Goal: Task Accomplishment & Management: Use online tool/utility

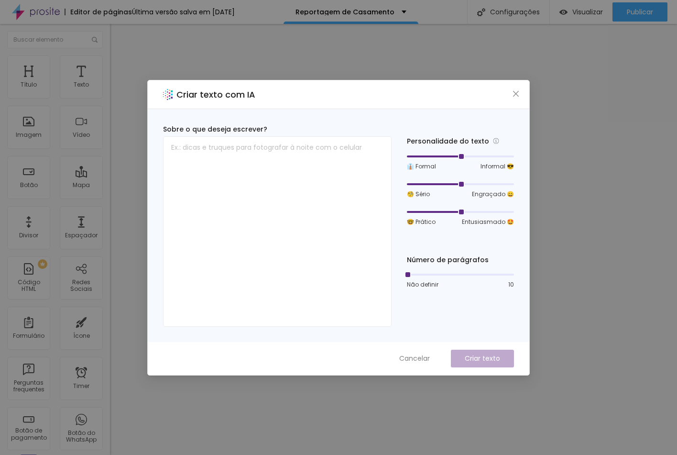
click at [620, 38] on div "Criar texto com IA Sobre o que deseja escrever? Personalidade do texto 👔 Formal…" at bounding box center [338, 227] width 677 height 455
click at [516, 93] on icon "close" at bounding box center [516, 94] width 8 height 8
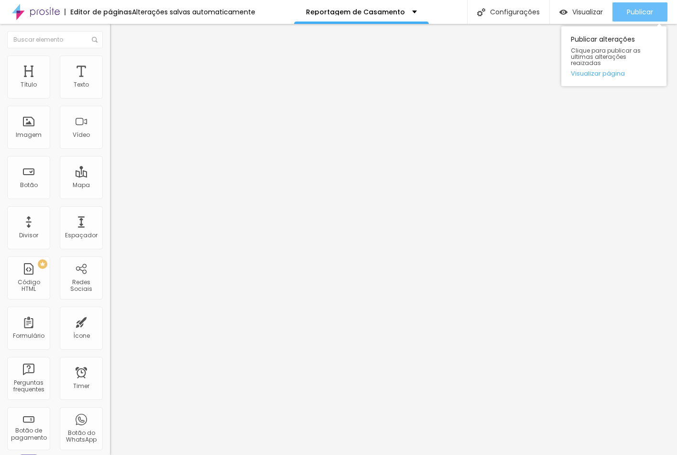
click at [638, 12] on span "Publicar" at bounding box center [640, 12] width 26 height 8
click at [632, 16] on span "Publicar" at bounding box center [640, 12] width 26 height 8
click at [634, 13] on span "Publicar" at bounding box center [640, 12] width 26 height 8
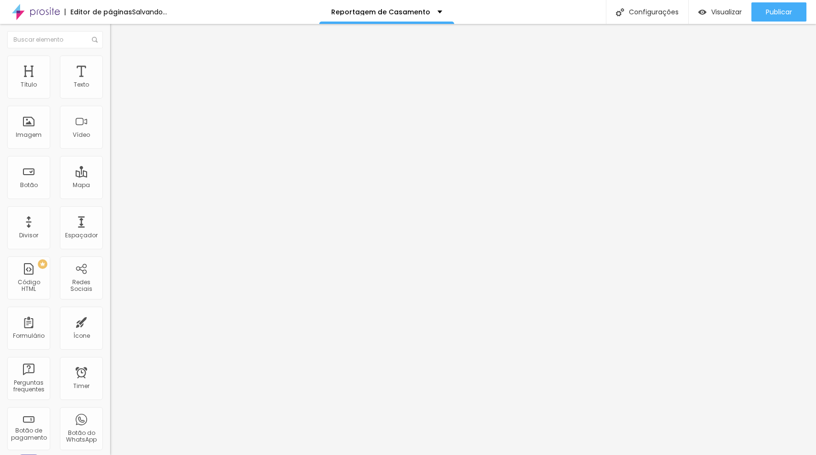
click at [110, 82] on span "Trocar imagem" at bounding box center [136, 78] width 52 height 8
click at [210, 454] on div "Subindo 2/2 arquivos" at bounding box center [408, 458] width 816 height 6
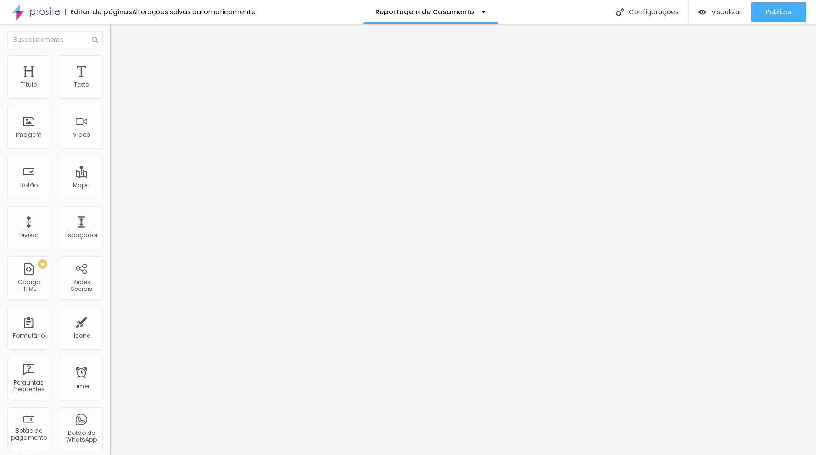
click at [110, 81] on div "Trocar imagem" at bounding box center [165, 78] width 110 height 7
click at [110, 82] on span "Trocar imagem" at bounding box center [136, 78] width 52 height 8
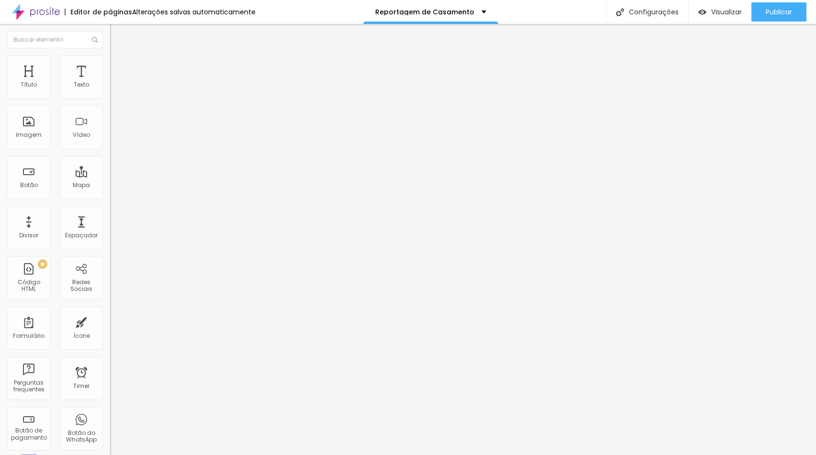
click at [119, 66] on span "Estilo" at bounding box center [126, 62] width 15 height 8
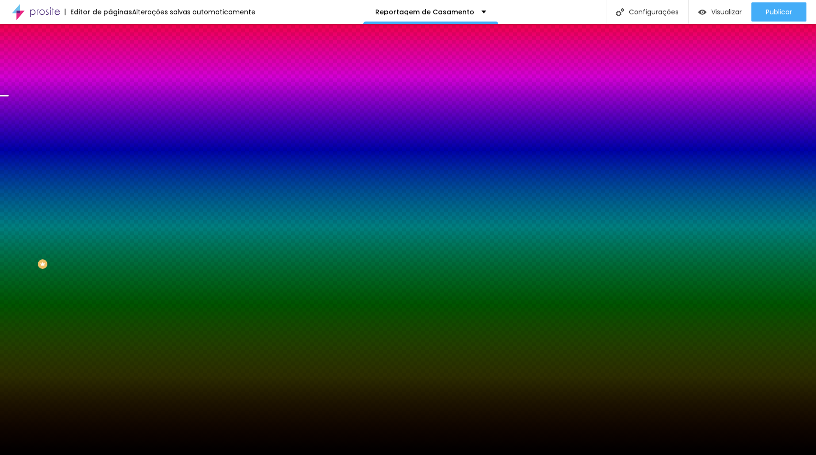
click at [110, 88] on span "Trocar imagem" at bounding box center [136, 84] width 52 height 8
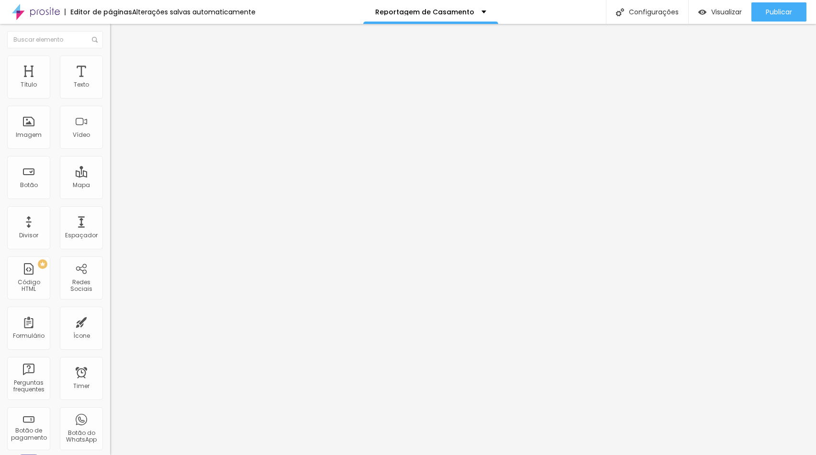
click at [110, 60] on li "Estilo" at bounding box center [165, 60] width 110 height 10
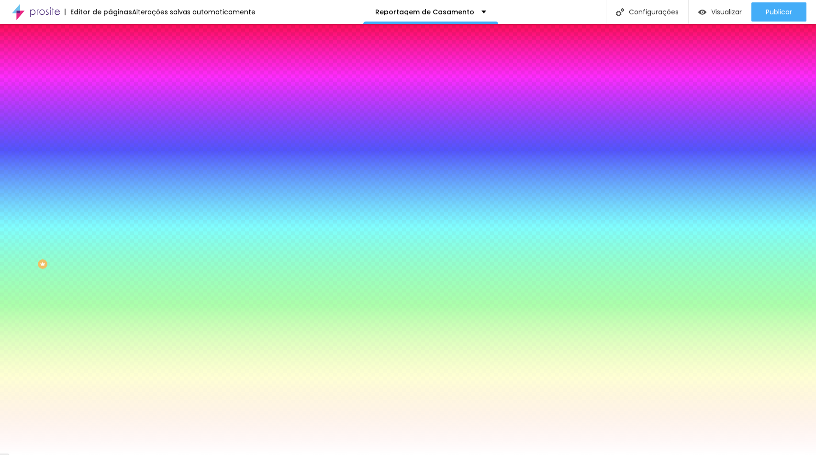
click at [110, 65] on img at bounding box center [114, 69] width 9 height 9
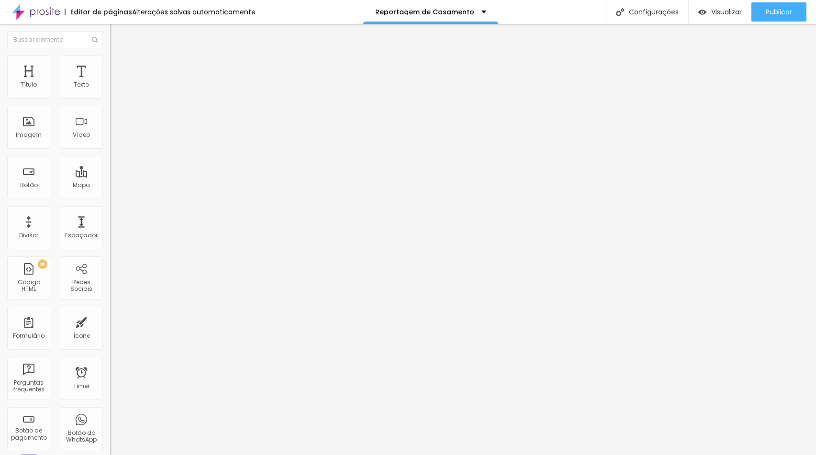
type input "0"
drag, startPoint x: 22, startPoint y: 117, endPoint x: -3, endPoint y: 119, distance: 25.0
click at [0, 119] on html "Editor de páginas Alterações salvas automaticamente Reportagem de Casamento Con…" at bounding box center [408, 227] width 816 height 455
type input "2"
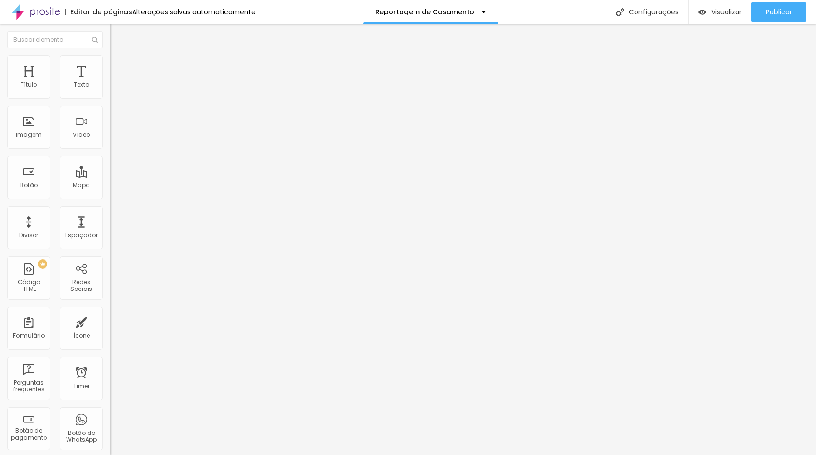
type input "2"
type input "60"
type input "129"
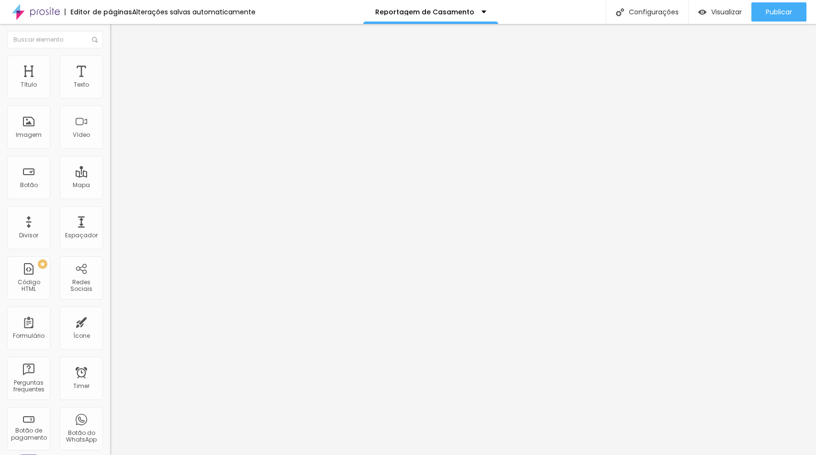
type input "229"
type input "250"
type input "260"
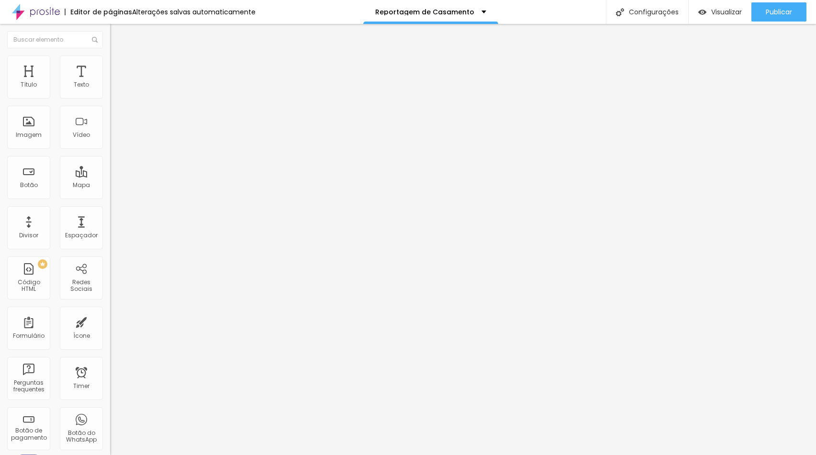
type input "260"
type input "255"
type input "213"
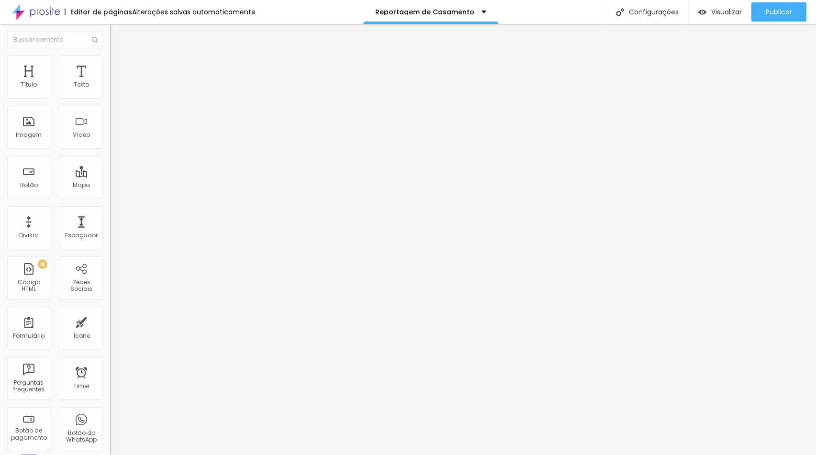
type input "0"
drag, startPoint x: 27, startPoint y: 117, endPoint x: -3, endPoint y: 111, distance: 30.6
click at [0, 111] on html "Editor de páginas Alterações salvas automaticamente Reportagem de Casamento Con…" at bounding box center [408, 227] width 816 height 455
click at [119, 67] on span "Avançado" at bounding box center [135, 71] width 32 height 8
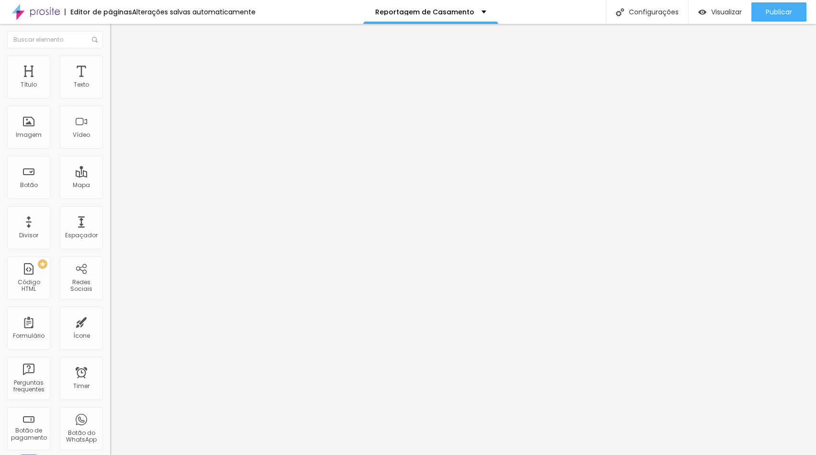
type input "0"
drag, startPoint x: 21, startPoint y: 115, endPoint x: 0, endPoint y: 114, distance: 21.1
type input "0"
click at [0, 114] on html "Editor de páginas Salvando... Reportagem de Casamento Configurações Configuraçõ…" at bounding box center [408, 227] width 816 height 455
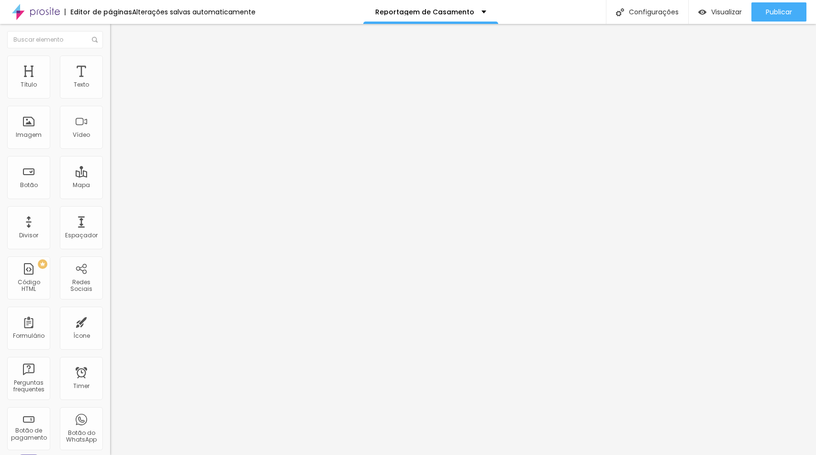
type input "15"
type input "10"
type input "5"
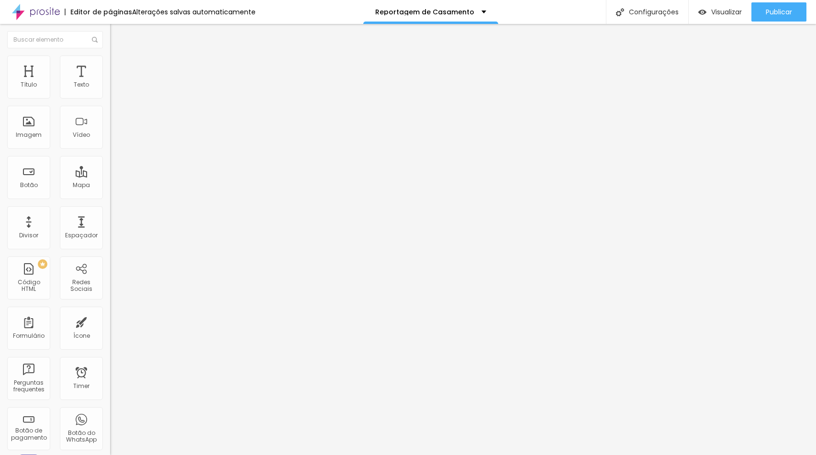
type input "5"
type input "0"
drag, startPoint x: 59, startPoint y: 95, endPoint x: -3, endPoint y: 94, distance: 62.7
type input "0"
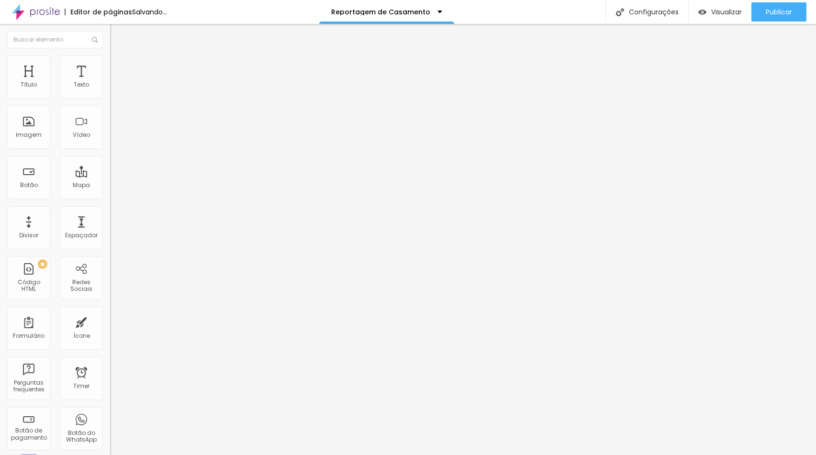
click at [0, 94] on html "Editor de páginas Salvando... Reportagem de Casamento Configurações Configuraçõ…" at bounding box center [408, 227] width 816 height 455
click at [110, 60] on li "Estilo" at bounding box center [165, 60] width 110 height 10
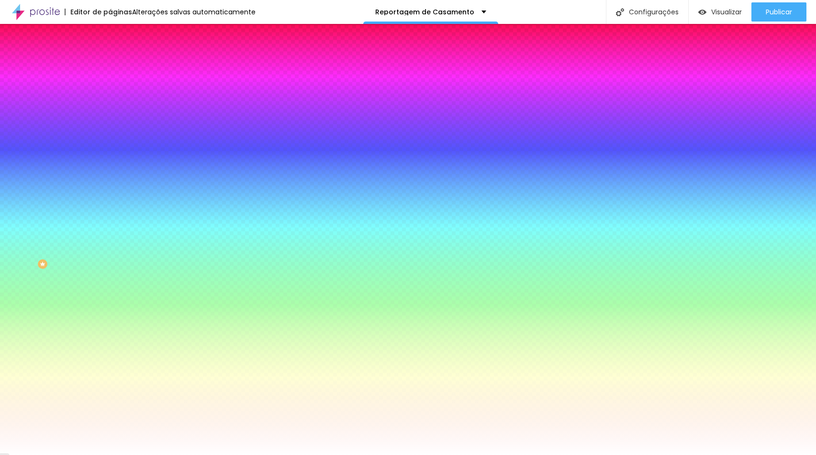
click at [110, 65] on li "Avançado" at bounding box center [165, 70] width 110 height 10
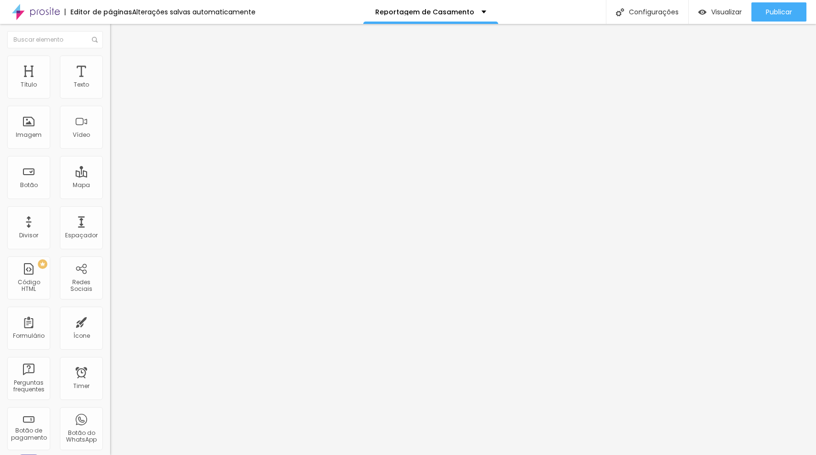
click at [119, 67] on span "Avançado" at bounding box center [135, 71] width 32 height 8
type input "15"
type input "0"
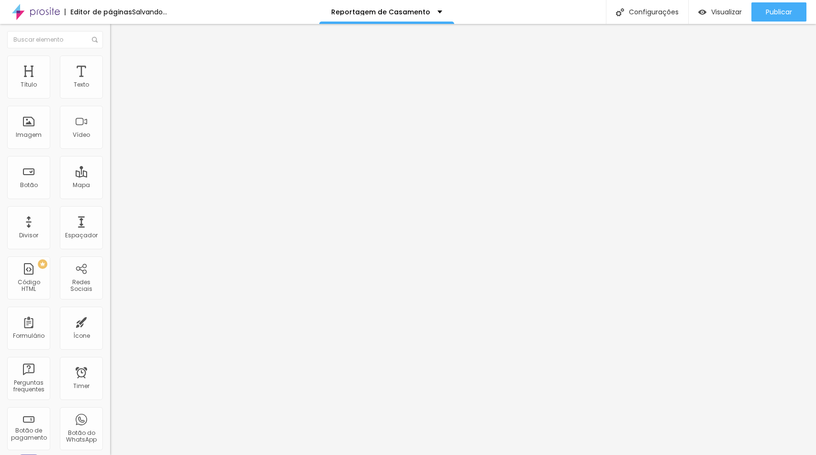
drag, startPoint x: 36, startPoint y: 96, endPoint x: 3, endPoint y: 97, distance: 33.5
type input "0"
click at [0, 98] on html "Editor de páginas Salvando... Reportagem de Casamento Configurações Configuraçõ…" at bounding box center [408, 227] width 816 height 455
click at [110, 65] on li "Avançado" at bounding box center [165, 70] width 110 height 10
click at [110, 56] on img at bounding box center [114, 59] width 9 height 9
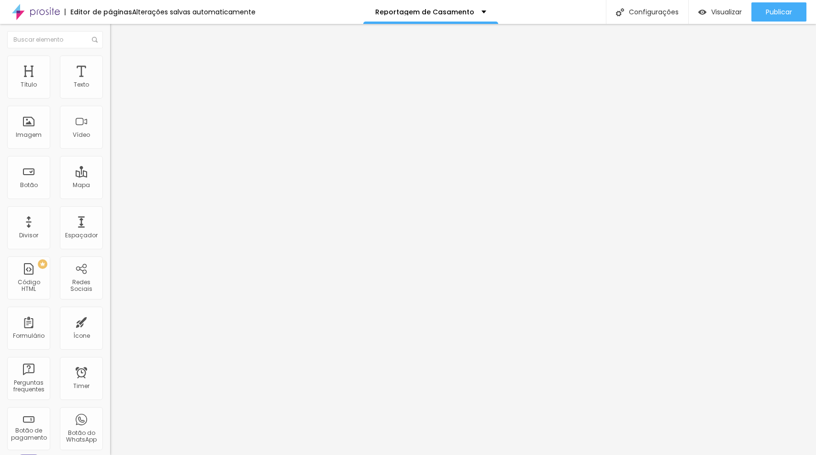
click at [110, 65] on img at bounding box center [114, 69] width 9 height 9
type input "5"
type input "0"
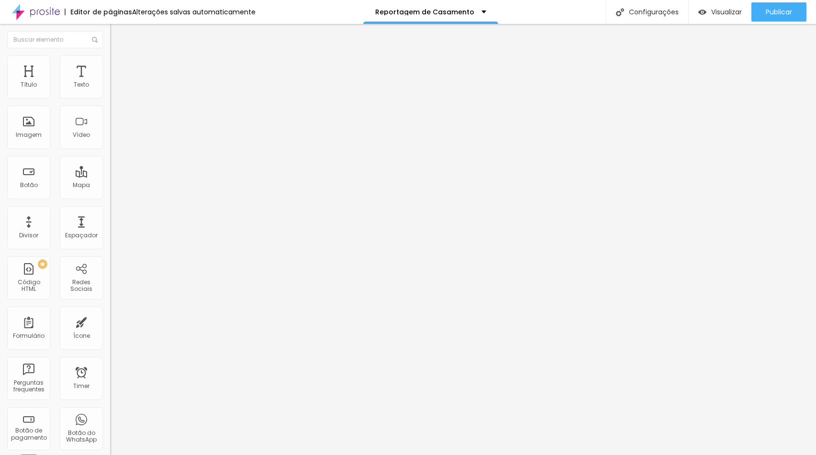
click at [110, 186] on input "range" at bounding box center [141, 190] width 62 height 8
click at [110, 194] on input "0" at bounding box center [128, 199] width 36 height 10
type input "5"
click at [110, 65] on li "Avançado" at bounding box center [165, 70] width 110 height 10
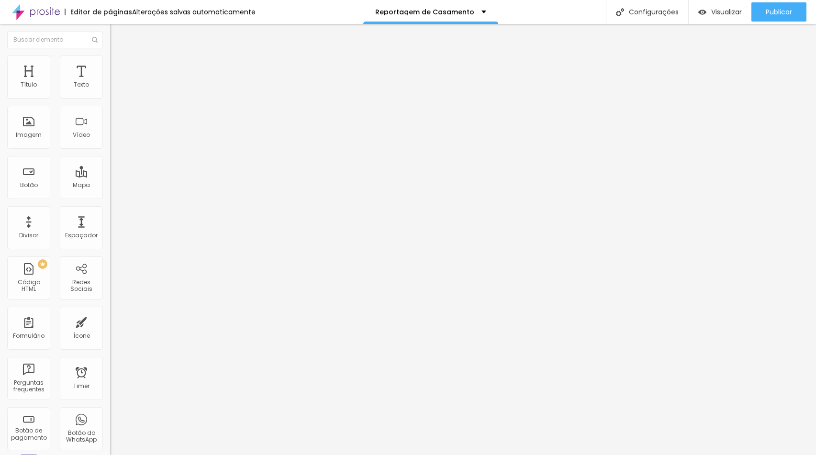
drag, startPoint x: 79, startPoint y: 93, endPoint x: 109, endPoint y: 93, distance: 29.7
click at [110, 93] on div "0 px Espaçamento Interno ID Html Classes Html Visível nos dispositivos Celular …" at bounding box center [165, 208] width 110 height 267
type input "5"
click at [110, 65] on li "Avançado" at bounding box center [165, 70] width 110 height 10
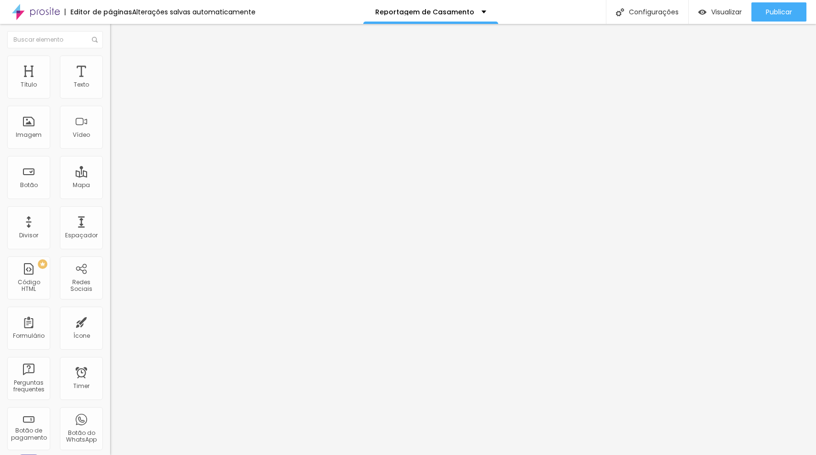
click at [110, 194] on input "0" at bounding box center [130, 199] width 41 height 10
type input "2"
click at [110, 65] on img at bounding box center [114, 69] width 9 height 9
type input "2"
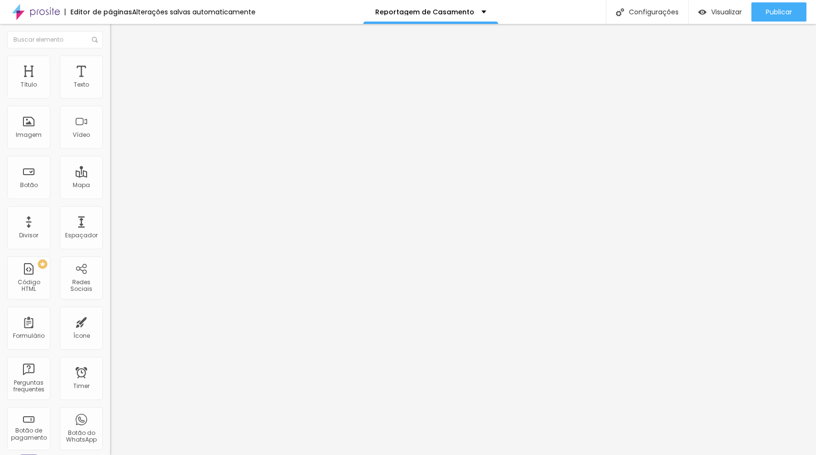
type input "2"
click at [110, 330] on input "0" at bounding box center [130, 335] width 41 height 10
type input "2"
click at [110, 65] on img at bounding box center [114, 69] width 9 height 9
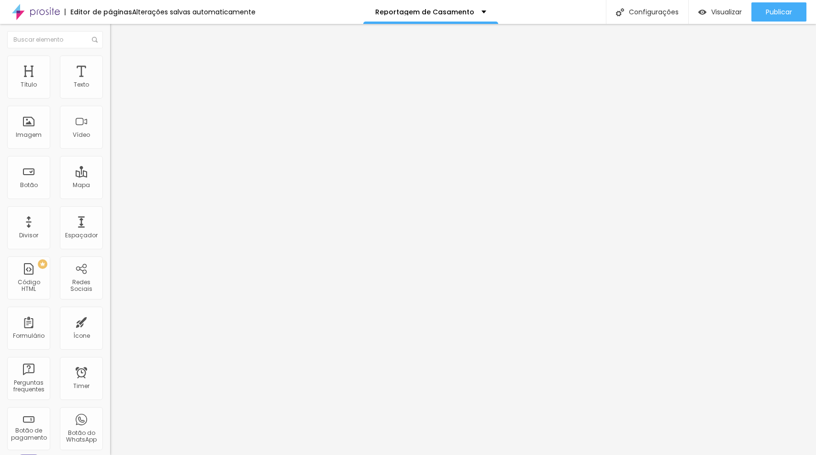
drag, startPoint x: 96, startPoint y: 97, endPoint x: 110, endPoint y: 97, distance: 13.4
click at [110, 97] on div "0 Espaço de cima 2 Espaço de baixo ID Html Classes Html Visível nos dispositivo…" at bounding box center [165, 276] width 110 height 402
type input "2"
click at [110, 65] on img at bounding box center [114, 69] width 9 height 9
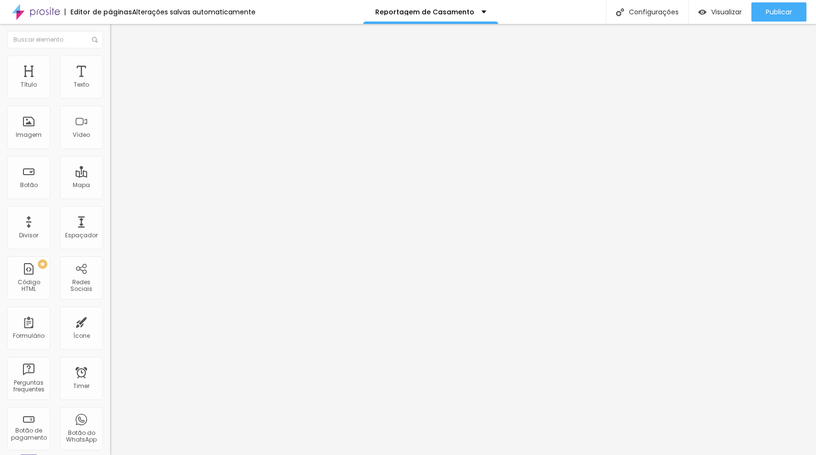
type input "2"
click at [110, 82] on span "Trocar imagem" at bounding box center [136, 78] width 52 height 8
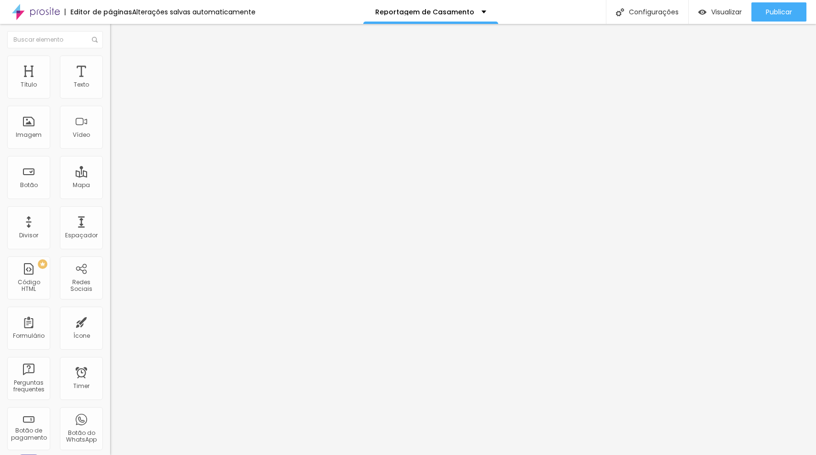
click at [206, 454] on div at bounding box center [408, 461] width 816 height 0
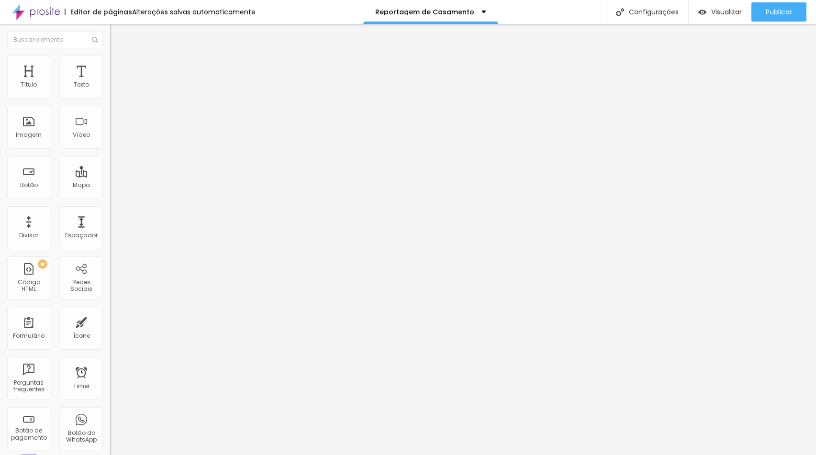
click at [110, 82] on span "Trocar imagem" at bounding box center [136, 78] width 52 height 8
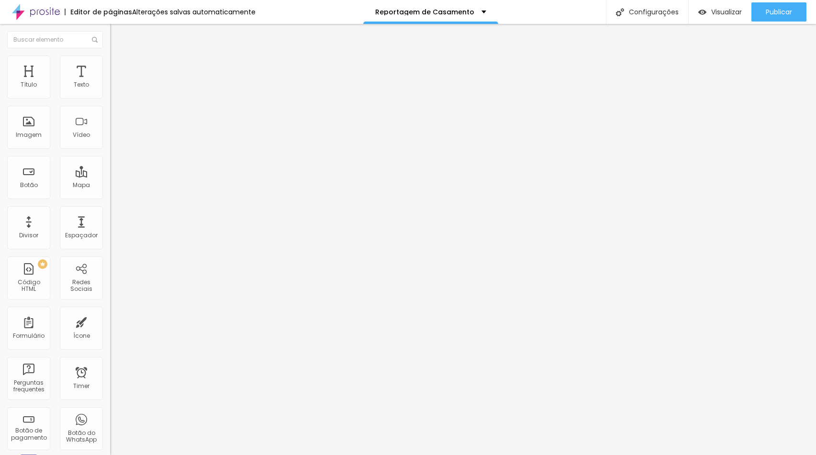
click at [110, 65] on li "Avançado" at bounding box center [165, 70] width 110 height 10
click at [110, 82] on span "Trocar imagem" at bounding box center [136, 78] width 52 height 8
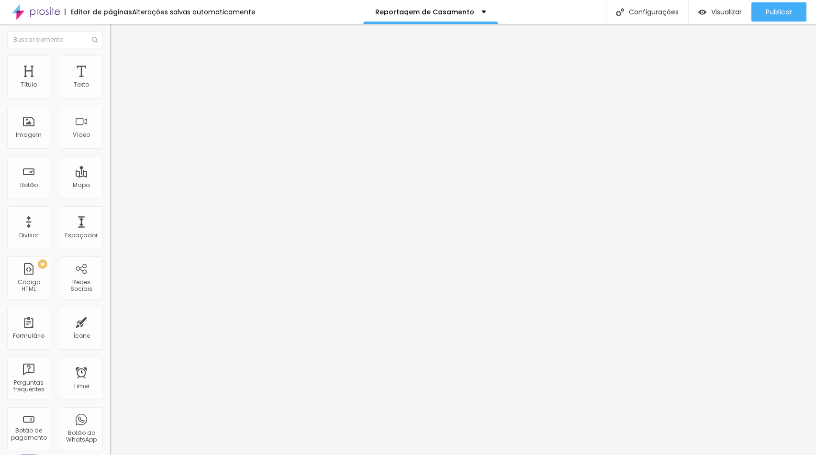
click at [110, 82] on span "Trocar imagem" at bounding box center [136, 78] width 52 height 8
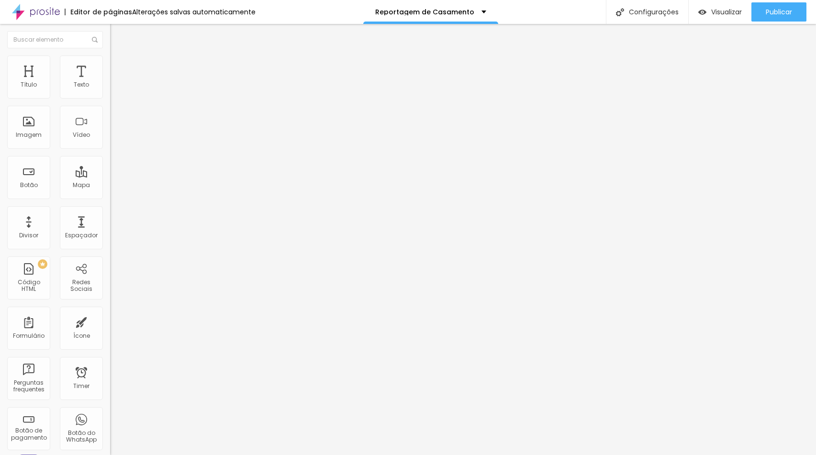
click at [110, 82] on span "Trocar imagem" at bounding box center [136, 78] width 52 height 8
click at [110, 81] on div "Trocar imagem" at bounding box center [165, 78] width 110 height 7
click at [110, 82] on span "Trocar imagem" at bounding box center [136, 78] width 52 height 8
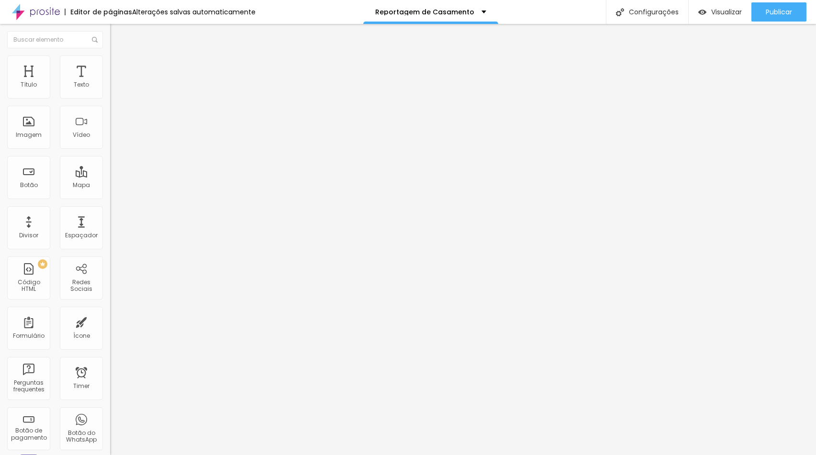
click at [110, 82] on span "Trocar imagem" at bounding box center [136, 78] width 52 height 8
drag, startPoint x: 159, startPoint y: 127, endPoint x: 179, endPoint y: 139, distance: 23.4
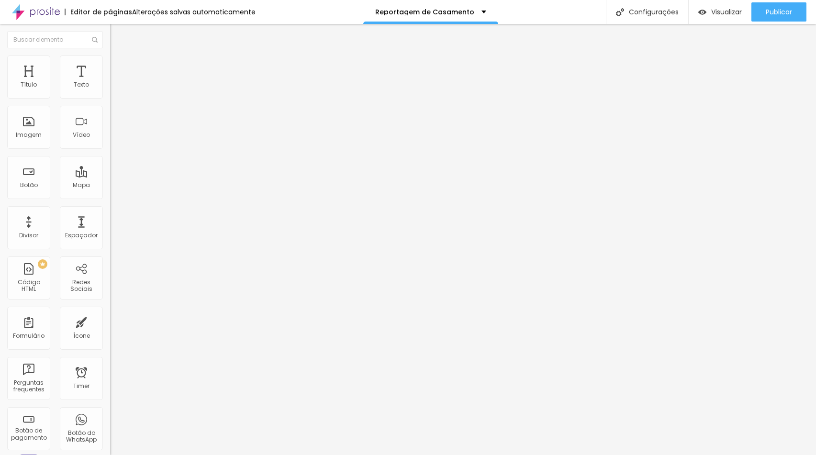
click at [110, 82] on span "Trocar imagem" at bounding box center [136, 78] width 52 height 8
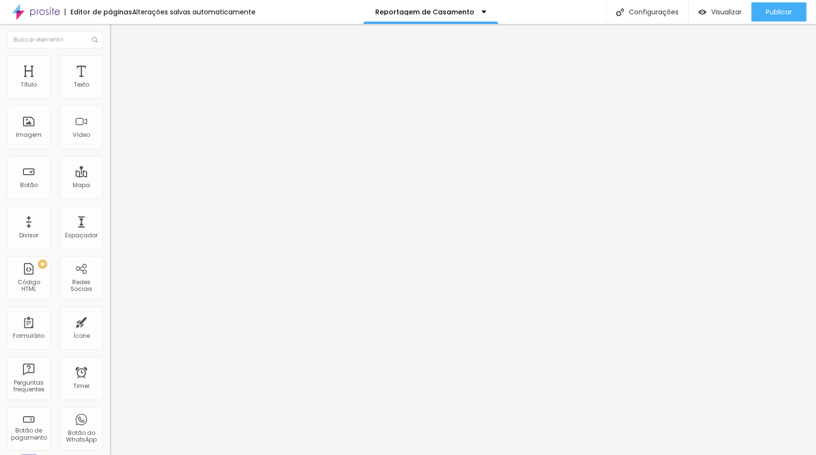
click at [110, 82] on span "Trocar imagem" at bounding box center [136, 78] width 52 height 8
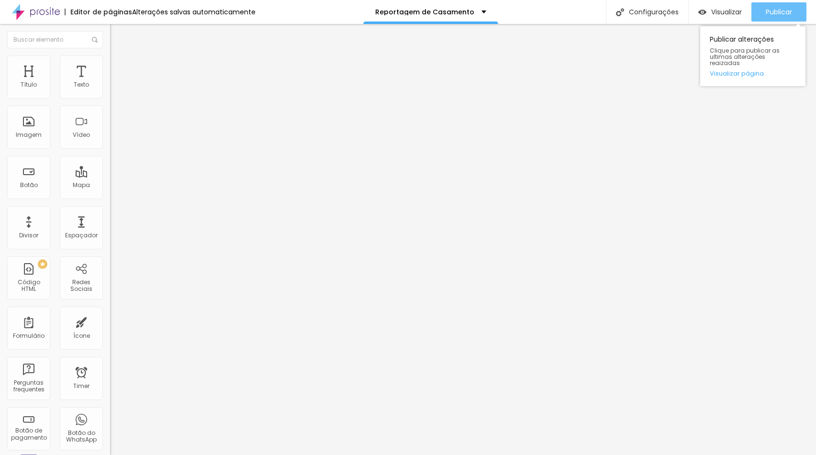
click at [747, 11] on icon "button" at bounding box center [744, 11] width 11 height 11
click at [771, 22] on div "Publicar alterações Clique para publicar as ultimas alterações reaizadas Visual…" at bounding box center [752, 54] width 105 height 65
click at [119, 67] on span "Avançado" at bounding box center [135, 71] width 32 height 8
type input "0"
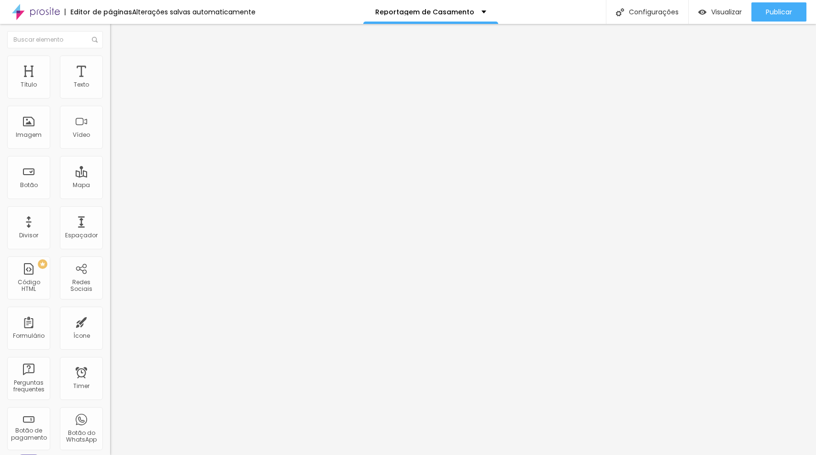
drag, startPoint x: 23, startPoint y: 96, endPoint x: 1, endPoint y: 96, distance: 22.0
type input "0"
click at [110, 96] on div "0 px Espaçamento Interno ID Html Classes Html Visível nos dispositivos Celular …" at bounding box center [165, 208] width 110 height 267
click at [110, 65] on li "Avançado" at bounding box center [165, 70] width 110 height 10
drag, startPoint x: 86, startPoint y: 94, endPoint x: 79, endPoint y: 95, distance: 6.3
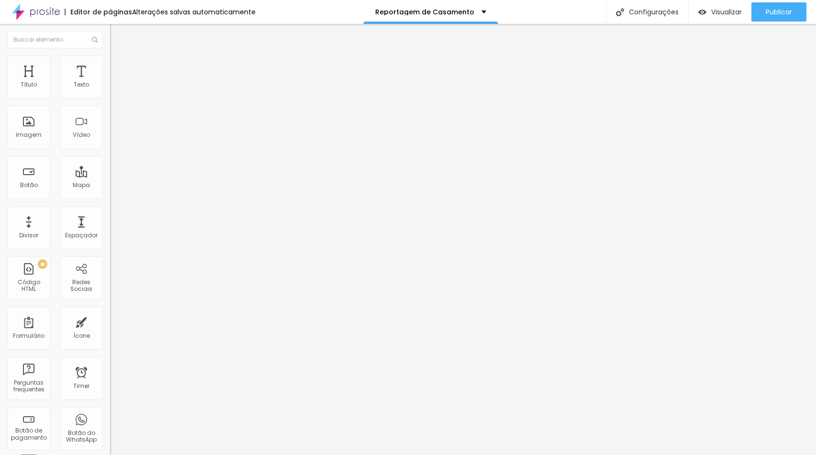
click at [110, 194] on input "0" at bounding box center [128, 199] width 36 height 10
type input "5"
click at [110, 65] on img at bounding box center [114, 69] width 9 height 9
click at [110, 55] on li "Estilo" at bounding box center [165, 60] width 110 height 10
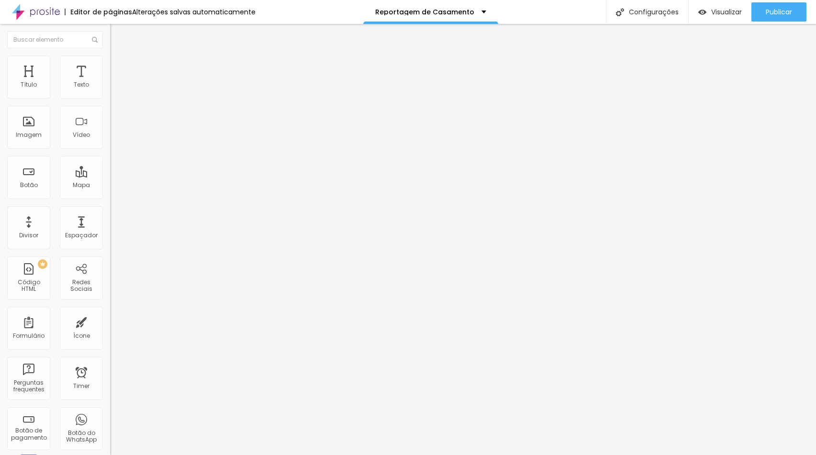
click at [110, 65] on li "Avançado" at bounding box center [165, 70] width 110 height 10
drag, startPoint x: 82, startPoint y: 93, endPoint x: 89, endPoint y: 93, distance: 7.2
click at [110, 194] on div "0 px" at bounding box center [165, 199] width 110 height 10
type input "0"
type input "2"
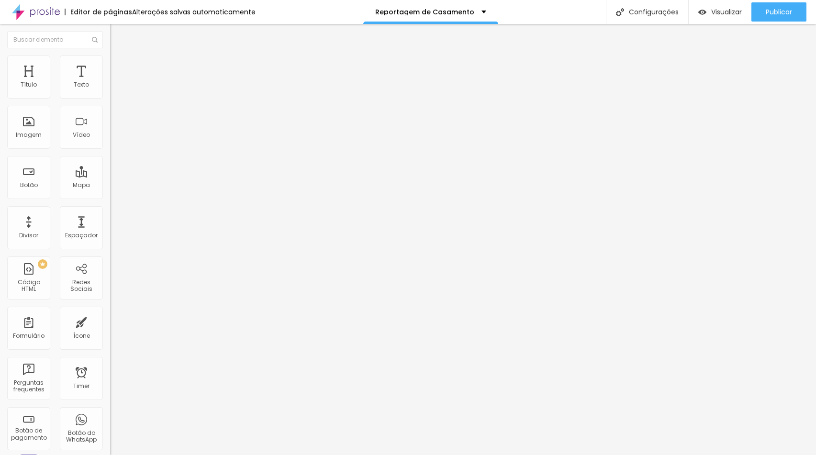
type input "25"
type input "5"
type input "3"
type input "5"
type input "3"
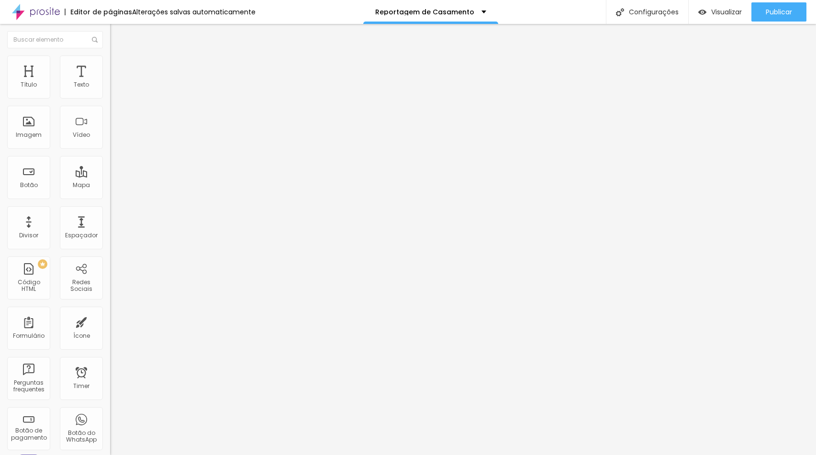
type input "5"
click at [110, 65] on img at bounding box center [114, 69] width 9 height 9
type input "5"
type input "3"
type input "5"
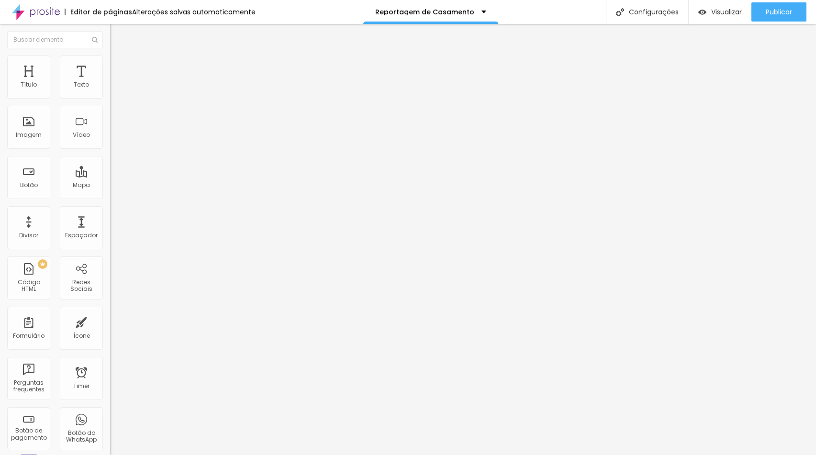
click at [110, 72] on li "Avançado" at bounding box center [165, 70] width 110 height 10
type input "5"
type input "3"
click at [110, 65] on li "Avançado" at bounding box center [165, 70] width 110 height 10
drag, startPoint x: 78, startPoint y: 89, endPoint x: 98, endPoint y: 92, distance: 19.4
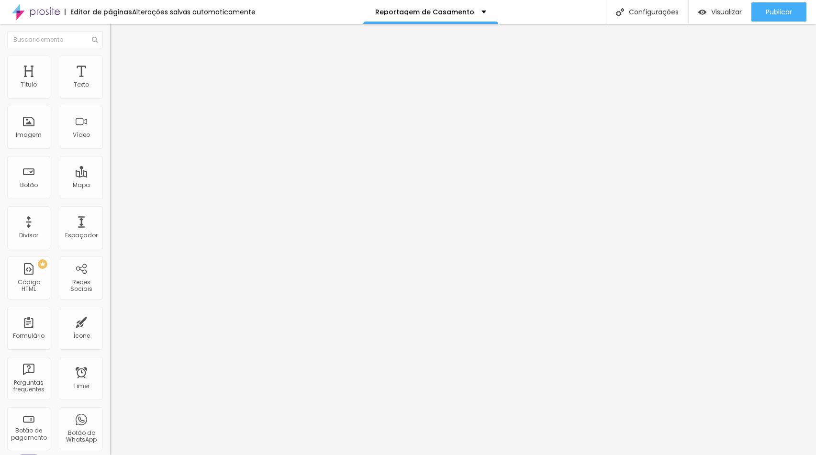
click at [110, 92] on div "0 px Espaçamento Interno" at bounding box center [165, 142] width 110 height 135
type input "5"
type input "3"
type input "5"
click at [762, 20] on button "Publicar" at bounding box center [778, 11] width 55 height 19
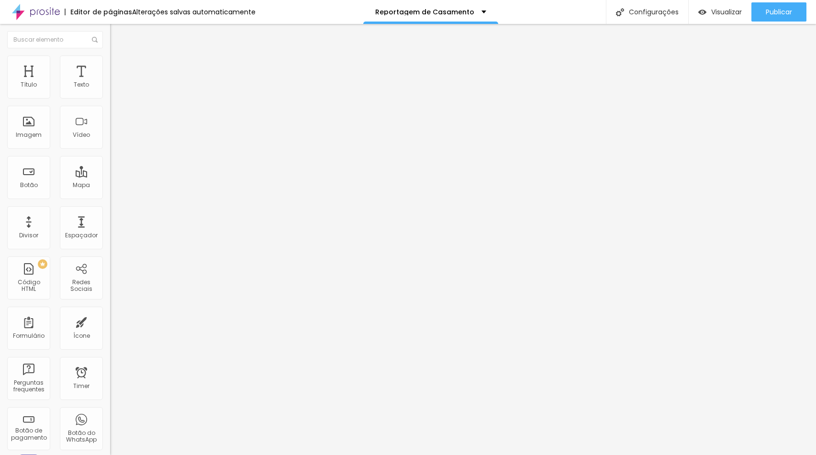
click at [110, 82] on span "Trocar imagem" at bounding box center [136, 78] width 52 height 8
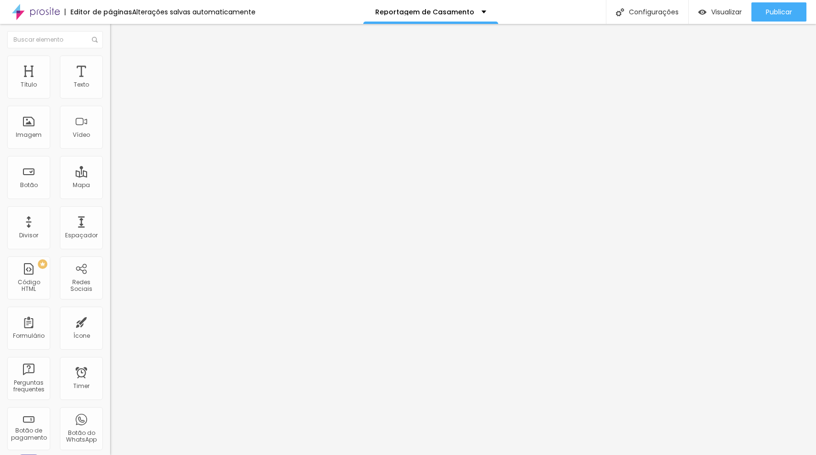
click at [110, 82] on span "Trocar imagem" at bounding box center [136, 78] width 52 height 8
click at [783, 20] on div "Publicar" at bounding box center [778, 11] width 26 height 19
click at [110, 82] on span "Trocar imagem" at bounding box center [136, 78] width 52 height 8
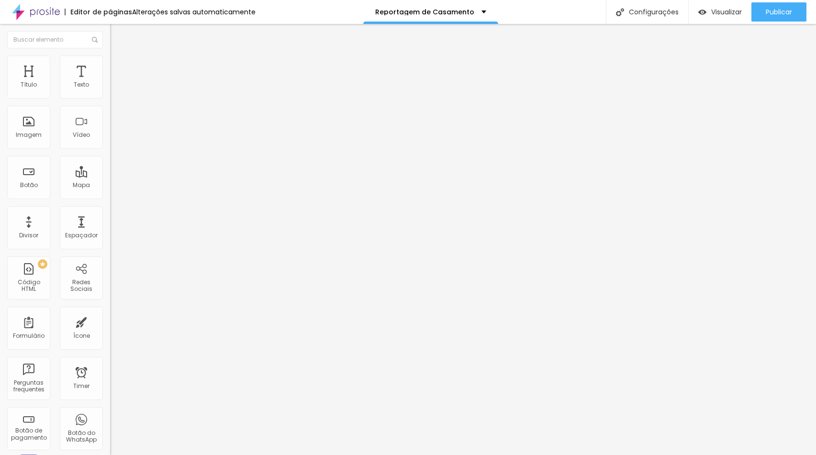
scroll to position [862, 0]
click at [788, 6] on div "Publicar" at bounding box center [778, 11] width 26 height 19
click at [110, 92] on button "button" at bounding box center [116, 87] width 13 height 10
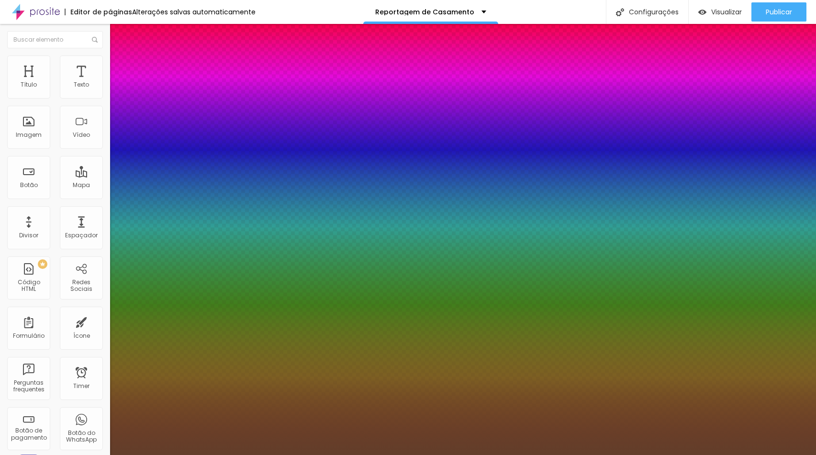
type input "1"
type input "#684430"
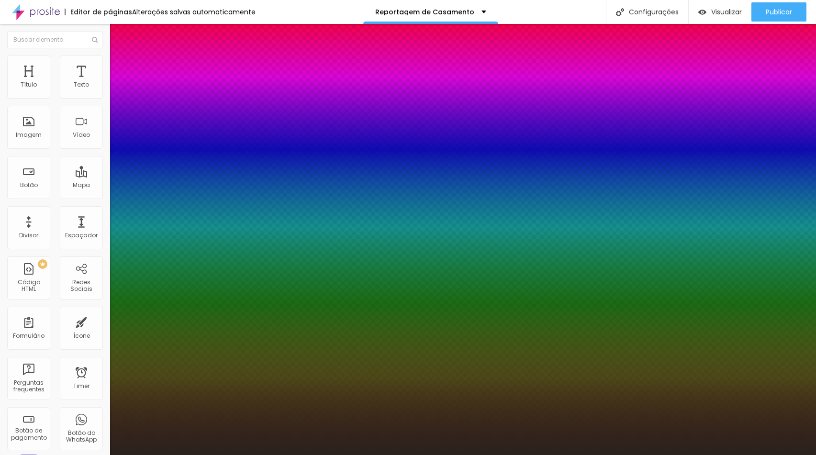
type input "1"
type input "#000000"
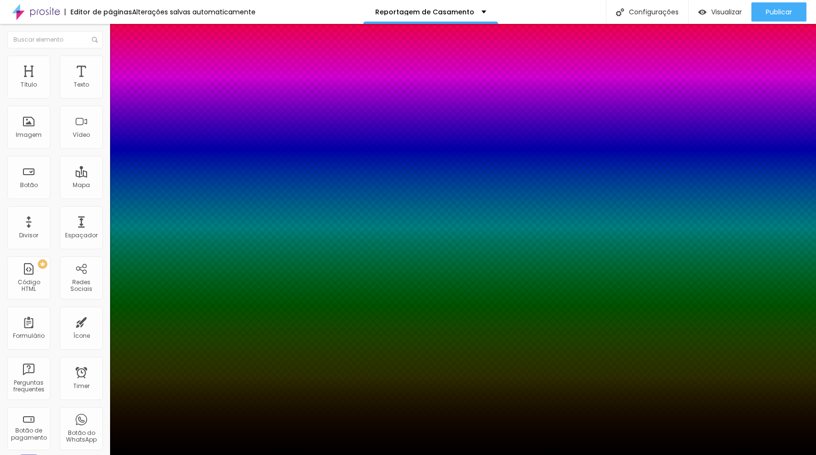
drag, startPoint x: 152, startPoint y: 321, endPoint x: 109, endPoint y: 357, distance: 56.3
click at [109, 357] on body "Editor de páginas Alterações salvas automaticamente Reportagem de Casamento Con…" at bounding box center [408, 227] width 816 height 455
type input "1"
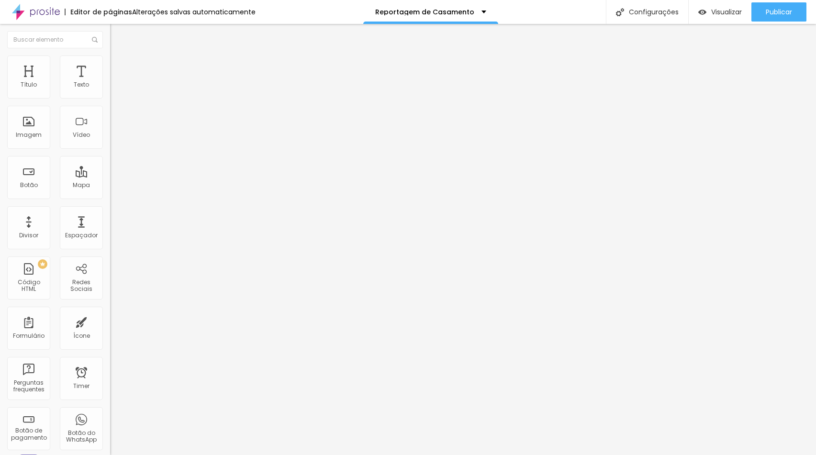
click at [115, 88] on icon "button" at bounding box center [117, 86] width 4 height 4
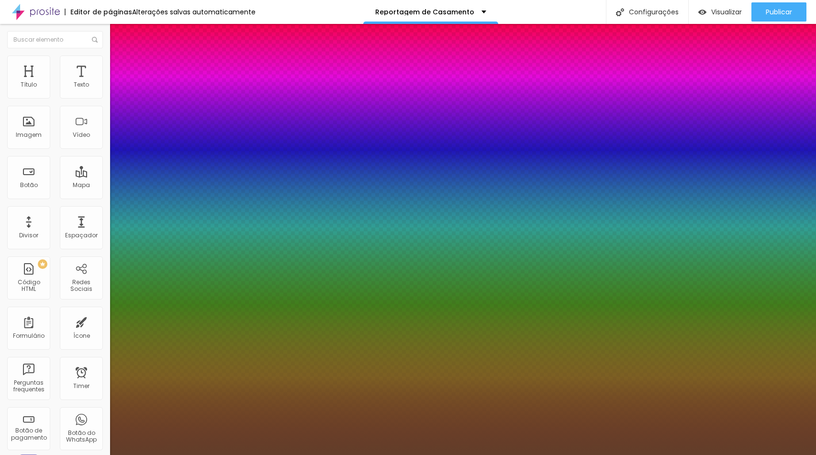
type input "1"
type input "#BE9177"
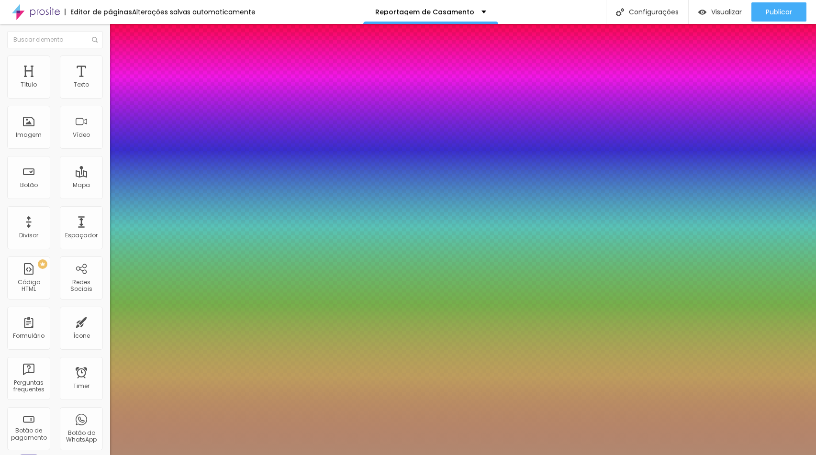
type input "1"
type input "#615A57"
type input "1"
type input "#3A3A3A"
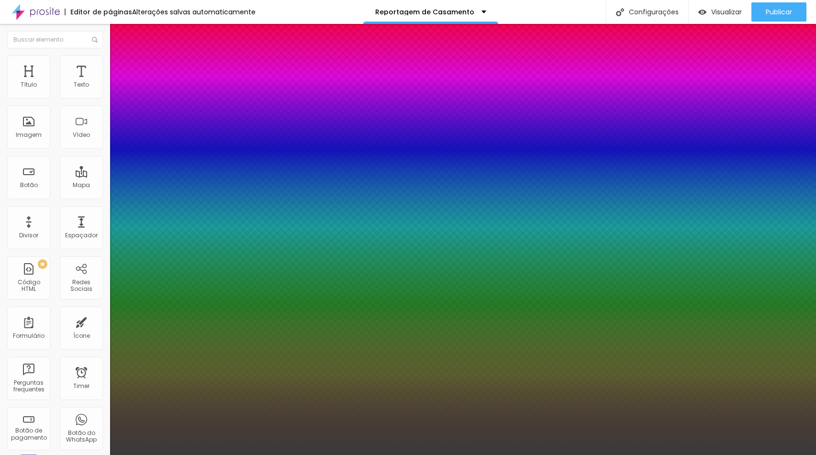
type input "1"
type input "#000000"
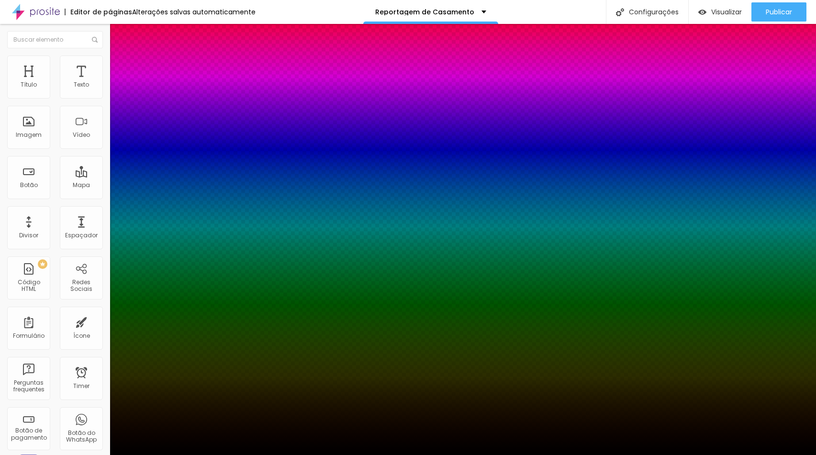
type input "1"
drag, startPoint x: 156, startPoint y: 283, endPoint x: 113, endPoint y: 366, distance: 93.5
click at [113, 366] on body "Editor de páginas Alterações salvas automaticamente Reportagem de Casamento Con…" at bounding box center [408, 227] width 816 height 455
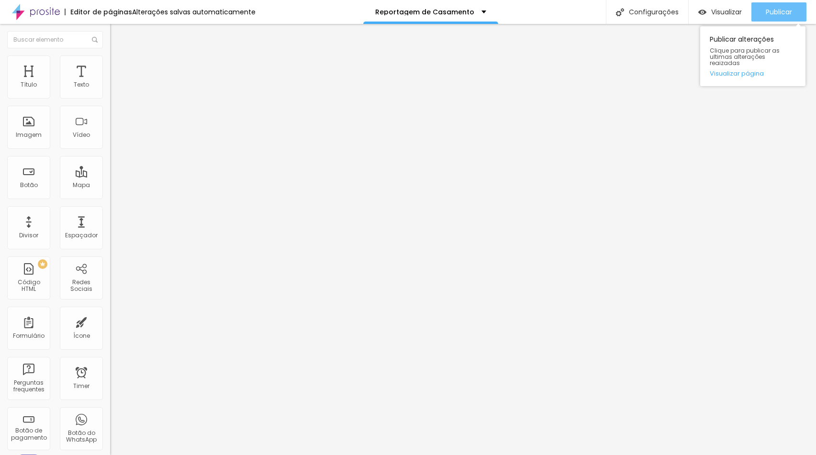
click at [770, 8] on span "Publicar" at bounding box center [778, 12] width 26 height 8
click at [119, 66] on span "Estilo" at bounding box center [126, 62] width 15 height 8
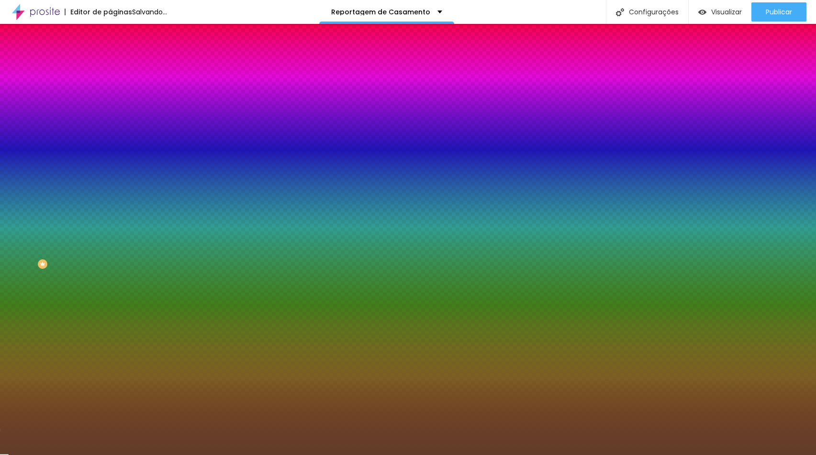
click at [110, 91] on div at bounding box center [165, 91] width 110 height 0
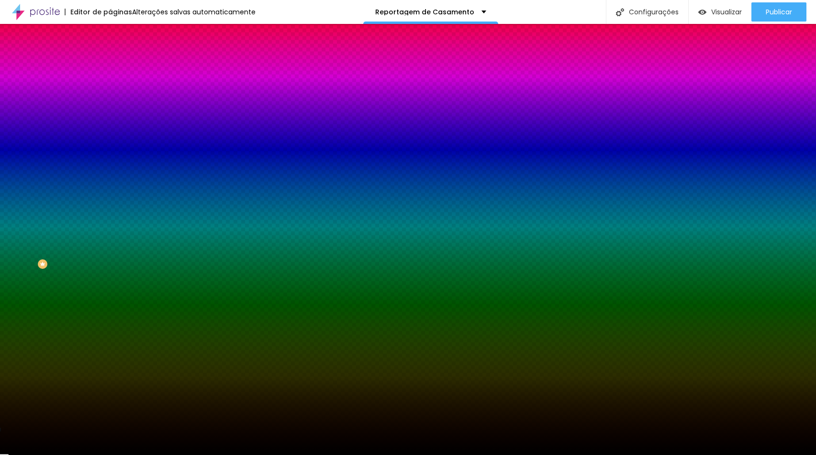
type input "#000000"
drag, startPoint x: 68, startPoint y: 151, endPoint x: 8, endPoint y: 186, distance: 69.4
click at [110, 185] on div "Editar Divisor Conteúdo Estilo Avançado Cor Voltar ao padrão #000000 Tamanho 10…" at bounding box center [165, 239] width 110 height 431
click at [110, 194] on div "Editar Divisor Conteúdo Estilo Avançado Cor Voltar ao padrão #000000 Tamanho 10…" at bounding box center [165, 239] width 110 height 431
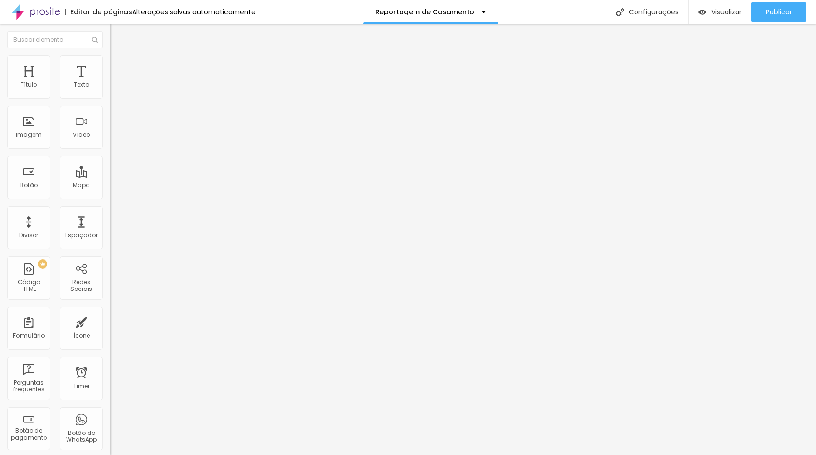
click at [110, 58] on img at bounding box center [114, 59] width 9 height 9
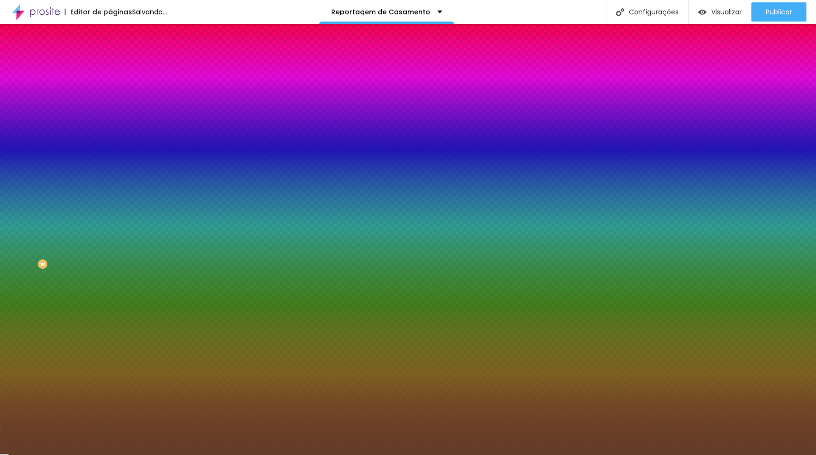
click at [114, 88] on icon "button" at bounding box center [117, 85] width 7 height 7
click at [110, 97] on input "#623E2A" at bounding box center [167, 96] width 115 height 10
click at [110, 91] on div at bounding box center [165, 91] width 110 height 0
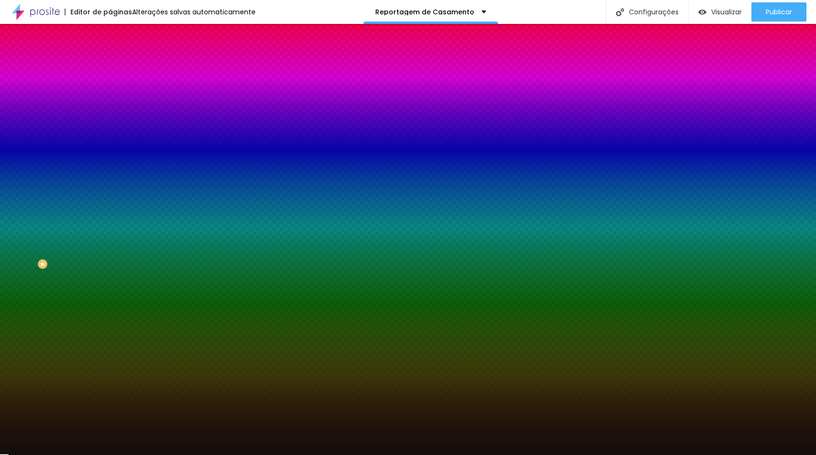
type input "#000000"
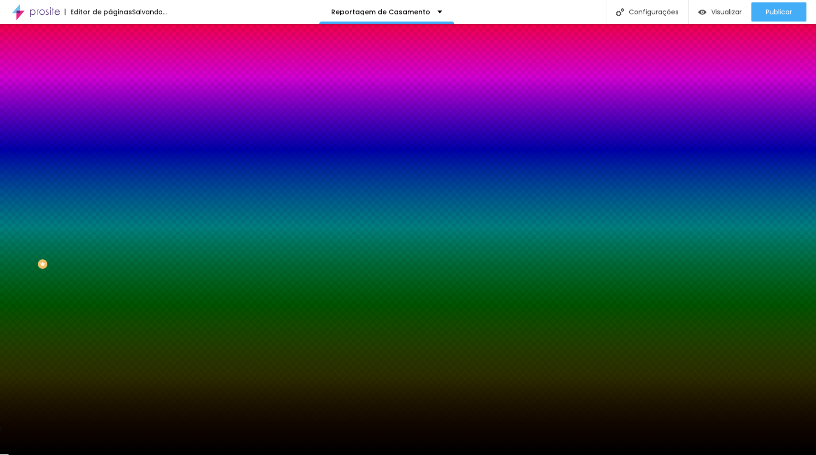
drag, startPoint x: 44, startPoint y: 174, endPoint x: -3, endPoint y: 197, distance: 52.4
click at [0, 197] on html "Editor de páginas Salvando... Reportagem de Casamento Configurações Configuraçõ…" at bounding box center [408, 227] width 816 height 455
click at [110, 212] on div "Editar Divisor Conteúdo Estilo Avançado Cor Voltar ao padrão #000000 Tamanho 10…" at bounding box center [165, 239] width 110 height 431
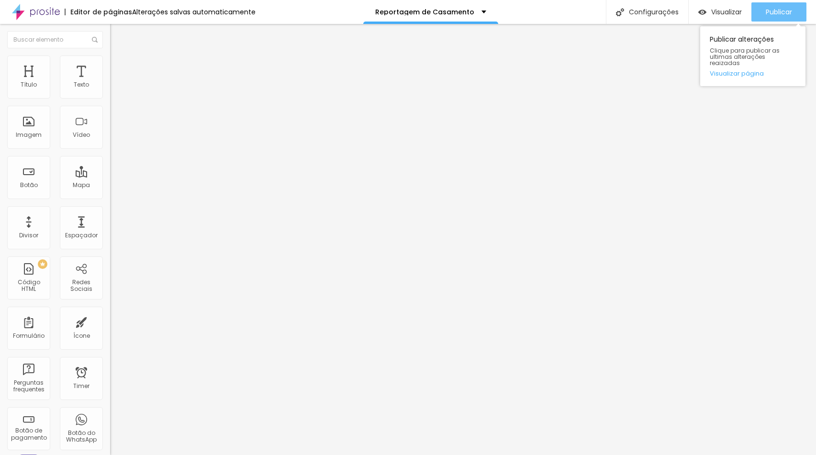
click at [776, 13] on span "Publicar" at bounding box center [778, 12] width 26 height 8
click at [785, 11] on span "Publicar" at bounding box center [778, 12] width 26 height 8
click at [118, 81] on span "Titulo 1" at bounding box center [133, 77] width 31 height 8
click at [110, 142] on button "button" at bounding box center [116, 137] width 13 height 10
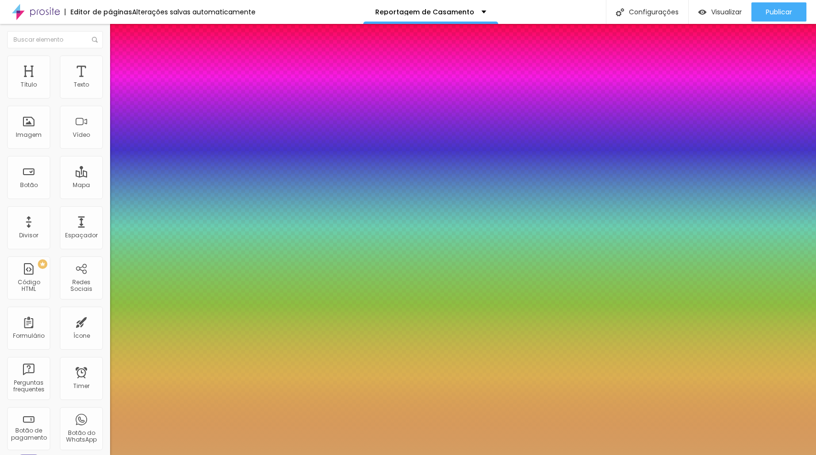
type input "1"
type input "#B97D3A"
type input "1"
type input "#A06A2D"
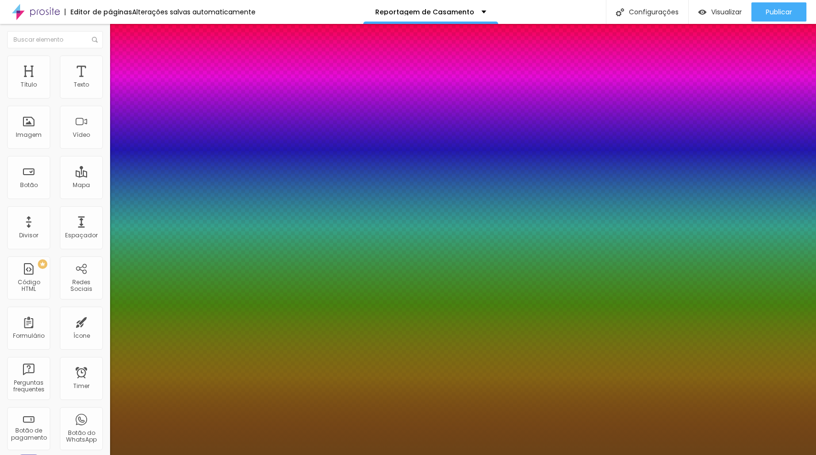
type input "1"
type input "#583712"
type input "1"
type input "#523311"
type input "1"
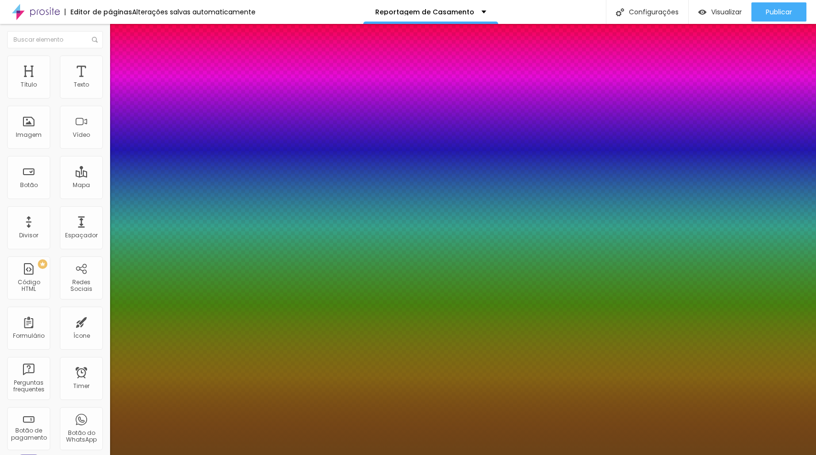
type input "#36220C"
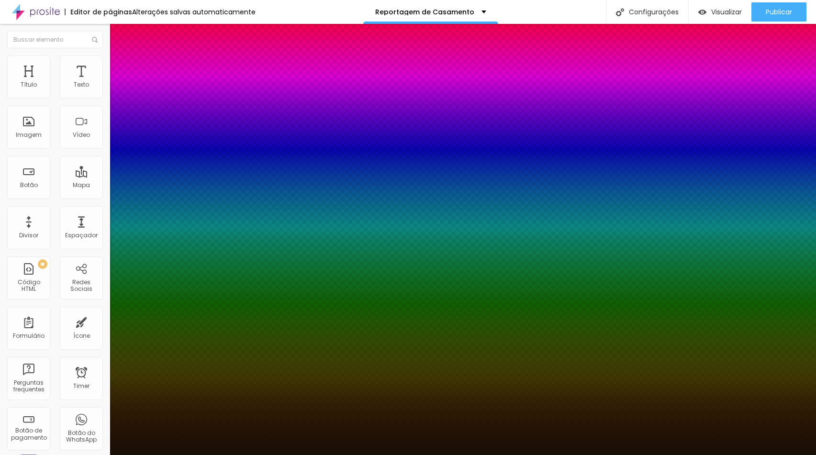
type input "1"
type input "#140D04"
type input "1"
type input "#110B04"
type input "1"
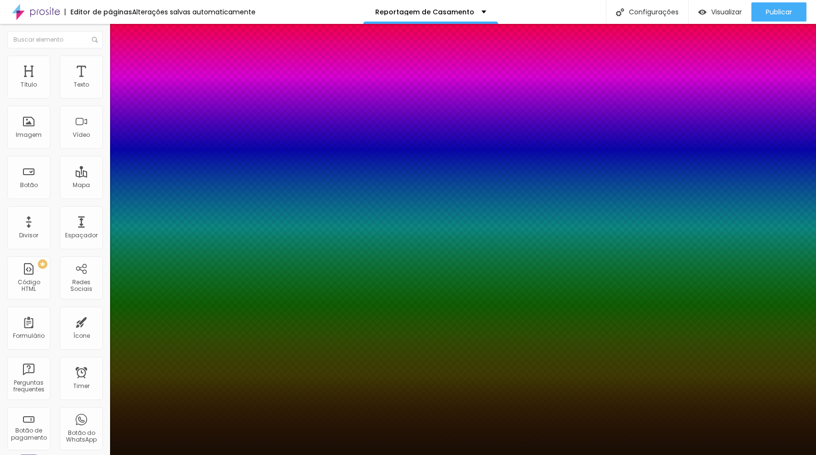
type input "#000000"
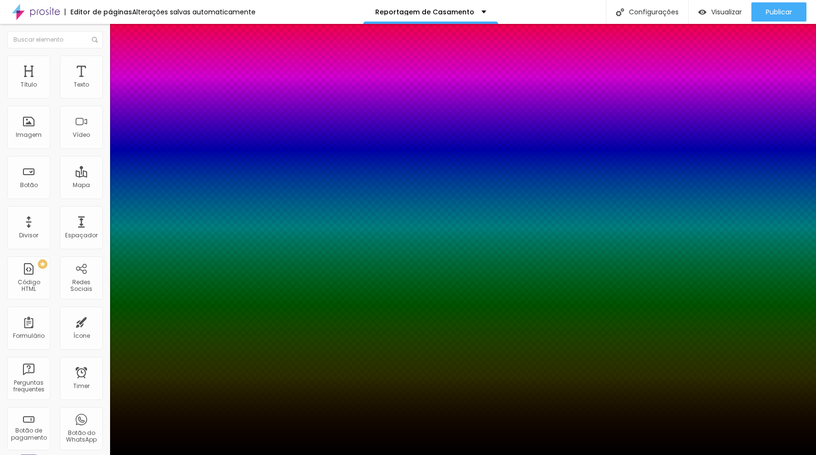
drag, startPoint x: 176, startPoint y: 388, endPoint x: 118, endPoint y: 465, distance: 96.7
click at [118, 454] on html "Editor de páginas Alterações salvas automaticamente Reportagem de Casamento Con…" at bounding box center [408, 227] width 816 height 455
type input "1"
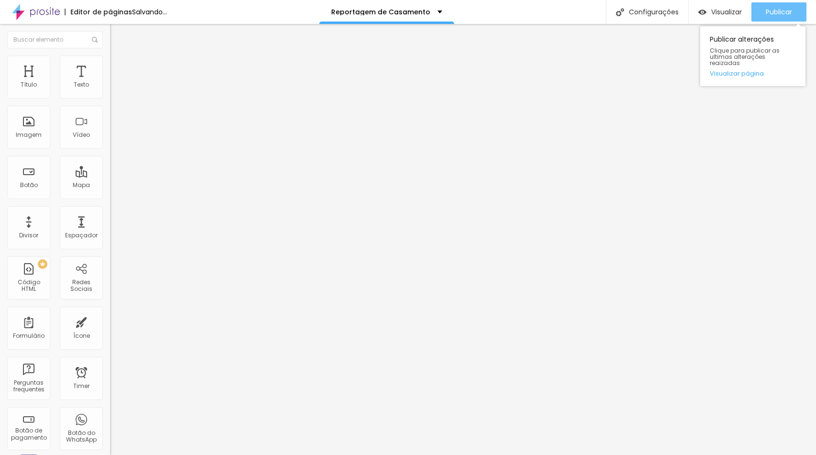
click at [782, 17] on div "Publicar" at bounding box center [778, 11] width 26 height 19
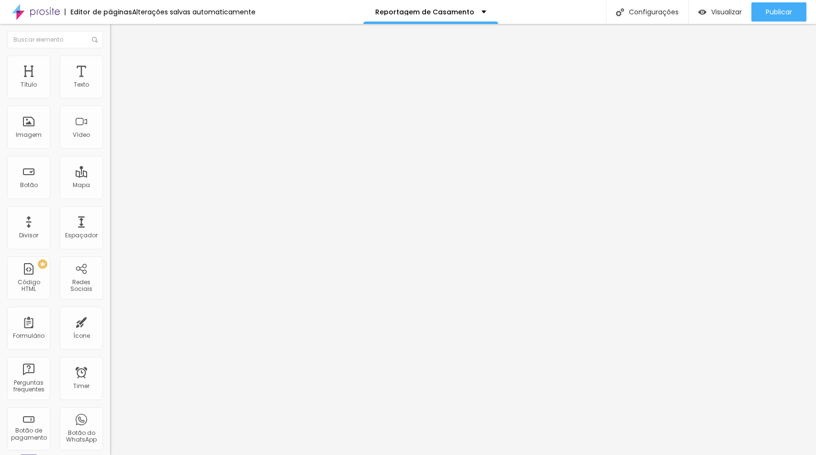
click at [110, 98] on div "Tipografia Voltar ao padrão Sombra DESATIVADO Voltar ao padrão" at bounding box center [165, 94] width 110 height 59
click at [110, 92] on button "button" at bounding box center [116, 87] width 13 height 10
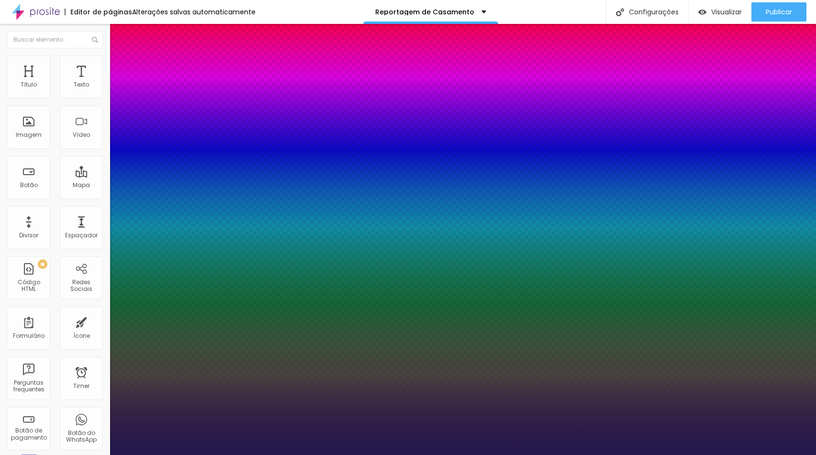
type input "1"
select select "CinzelDecorative-Regular"
type input "1"
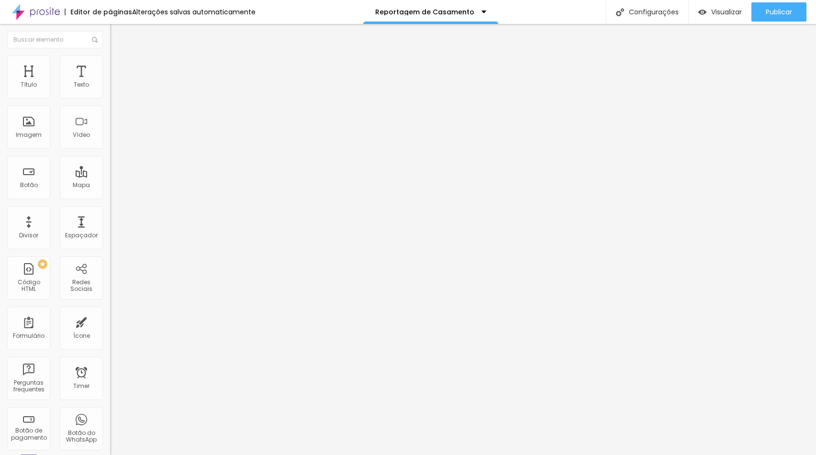
click at [115, 88] on icon "button" at bounding box center [117, 86] width 4 height 4
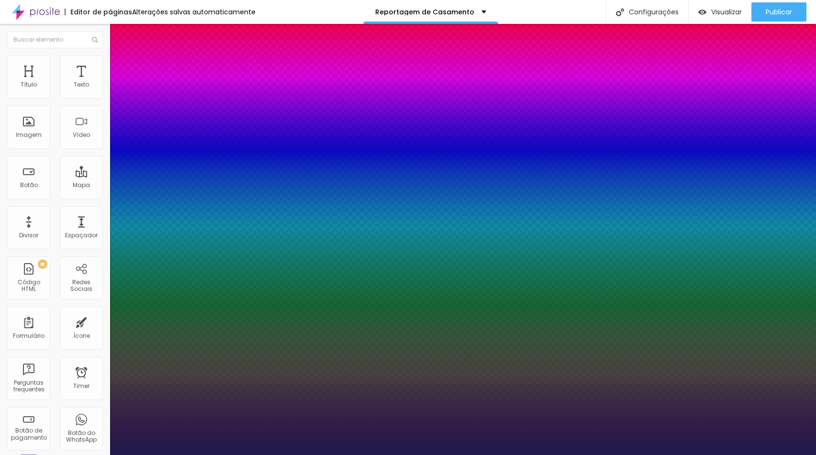
type input "1"
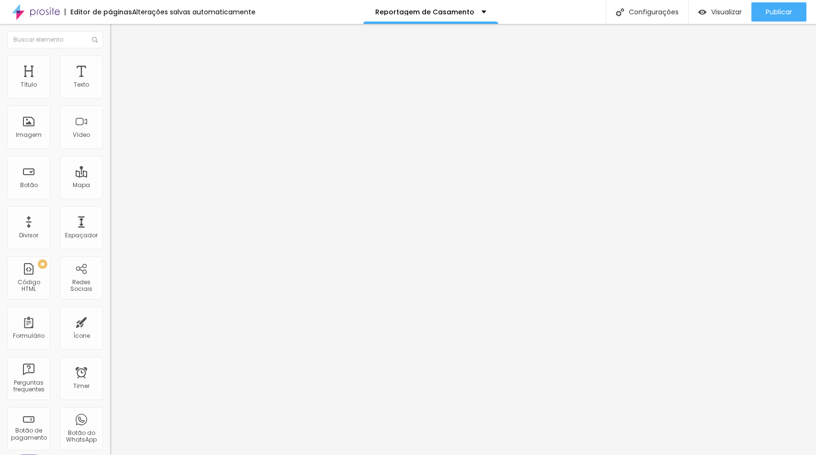
click at [110, 142] on button "button" at bounding box center [116, 137] width 13 height 10
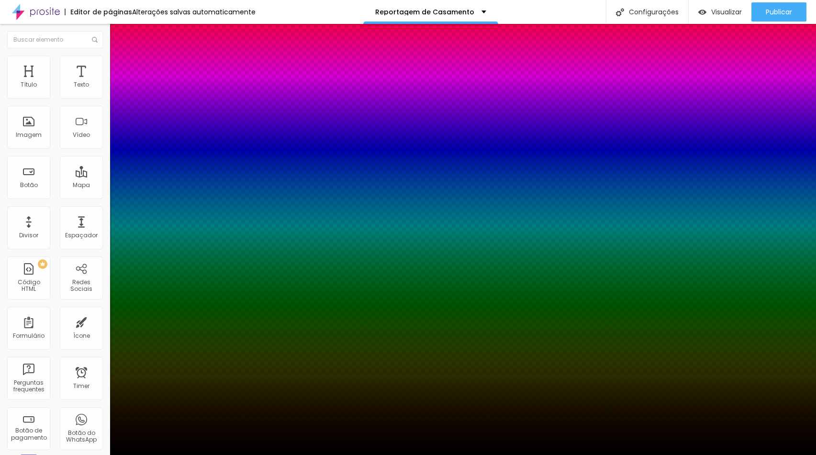
type input "1"
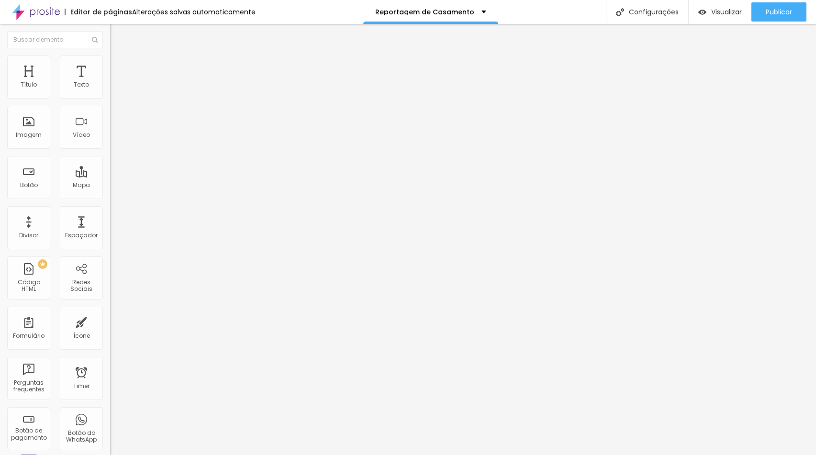
click at [114, 89] on icon "button" at bounding box center [117, 86] width 6 height 6
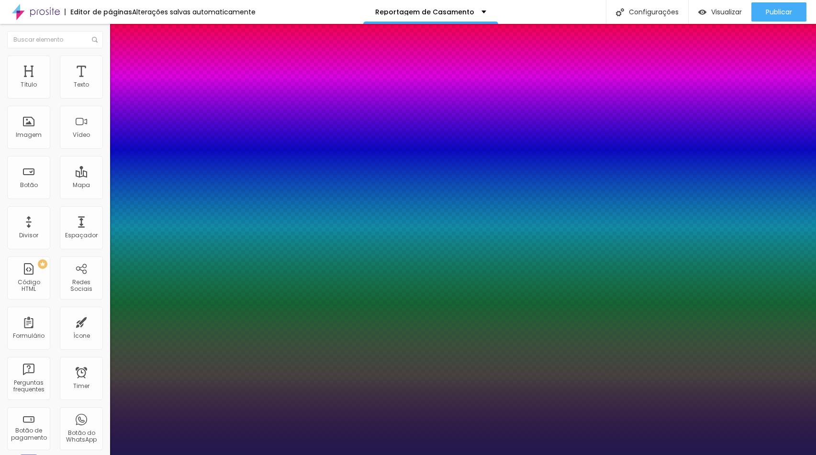
type input "1"
type input "8"
type input "2"
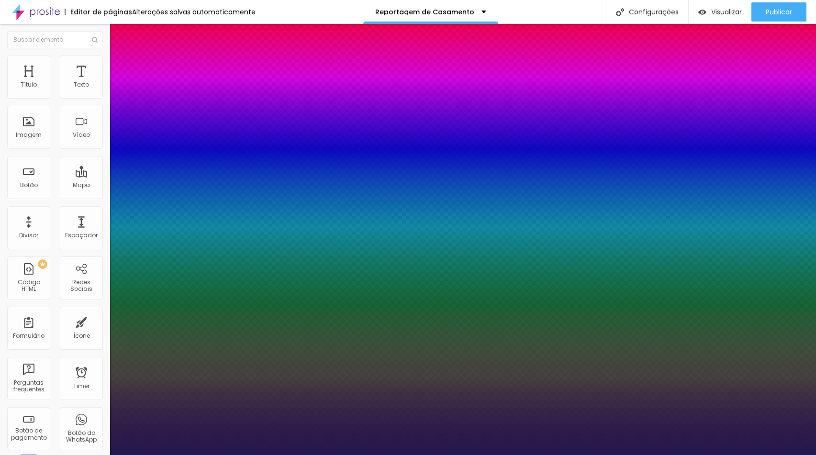
type input "1"
type input "27"
type input "1"
type input "27"
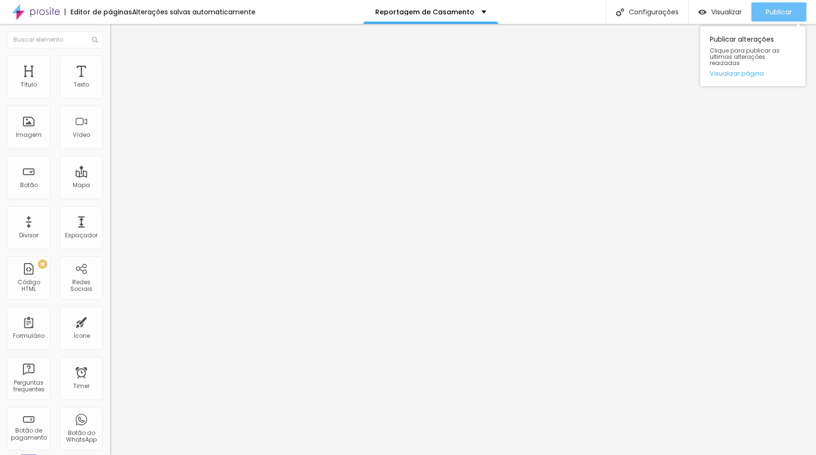
click at [766, 12] on span "Publicar" at bounding box center [778, 12] width 26 height 8
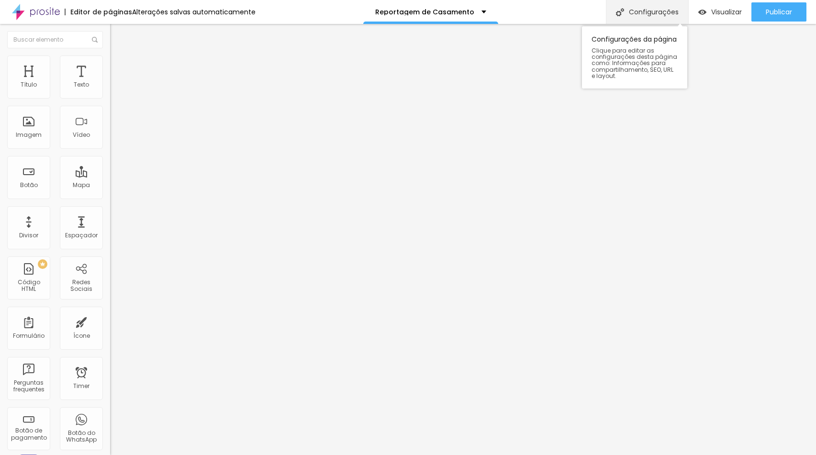
click at [641, 9] on div "Configurações" at bounding box center [647, 12] width 82 height 24
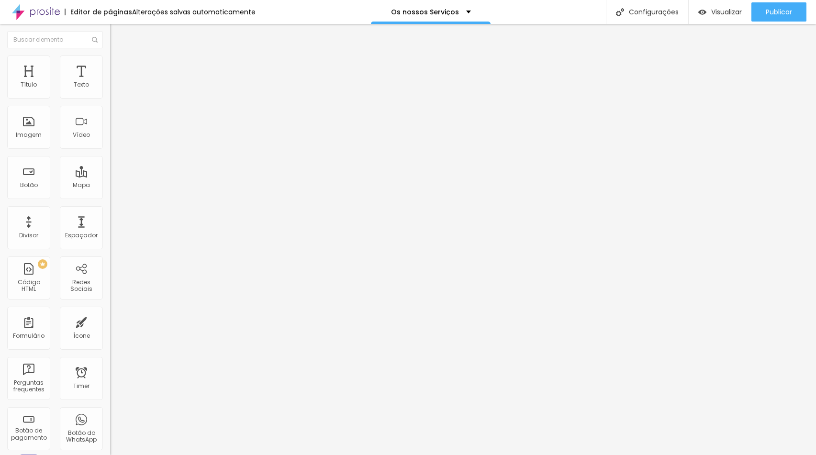
click at [110, 55] on li "Estilo" at bounding box center [165, 60] width 110 height 10
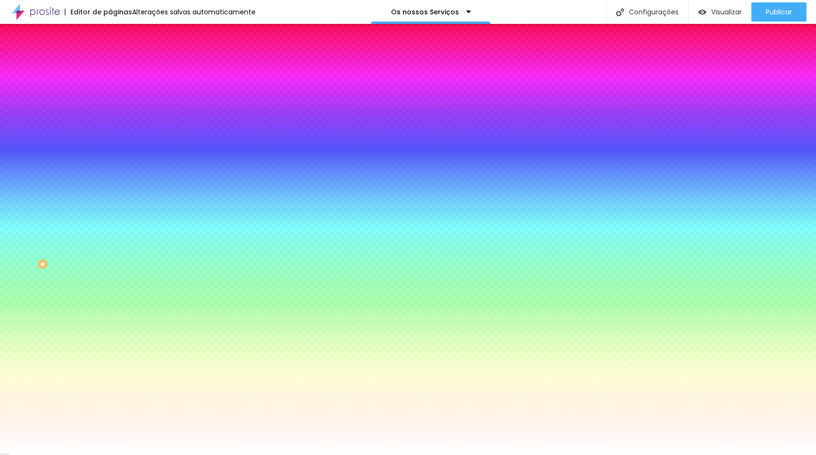
click at [114, 120] on icon "button" at bounding box center [117, 122] width 6 height 6
click at [59, 454] on div at bounding box center [408, 455] width 816 height 0
click at [114, 119] on icon "button" at bounding box center [117, 122] width 6 height 6
click at [545, 454] on div at bounding box center [408, 455] width 816 height 0
click at [114, 121] on icon "button" at bounding box center [117, 122] width 6 height 6
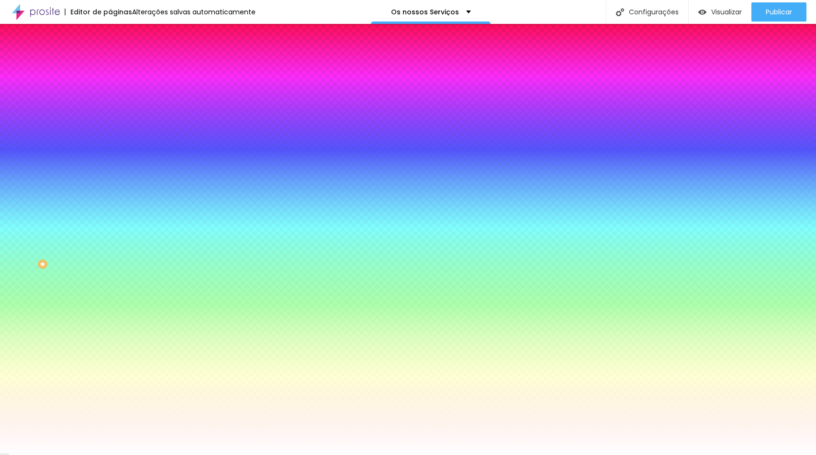
click at [119, 454] on div at bounding box center [408, 455] width 816 height 0
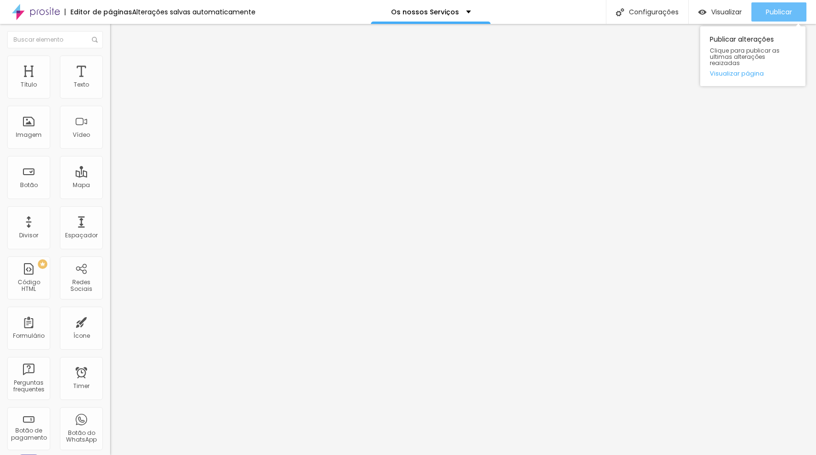
click at [790, 10] on span "Publicar" at bounding box center [778, 12] width 26 height 8
click at [771, 8] on span "Publicar" at bounding box center [778, 12] width 26 height 8
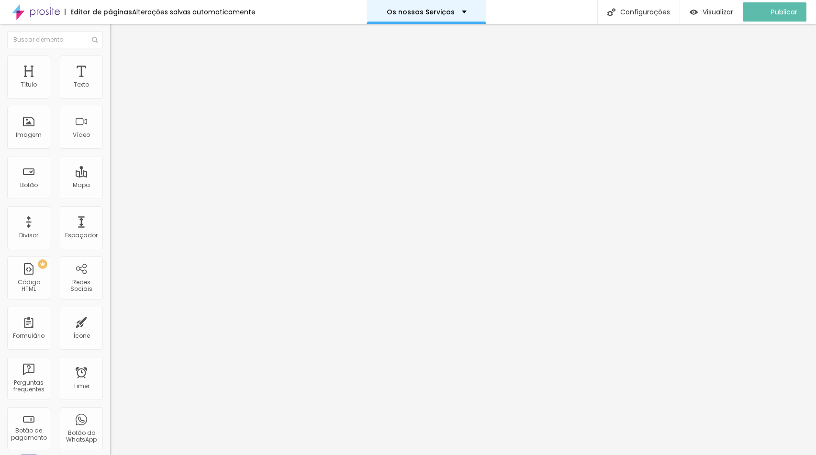
click at [406, 10] on p "Os nossos Serviços" at bounding box center [420, 12] width 68 height 7
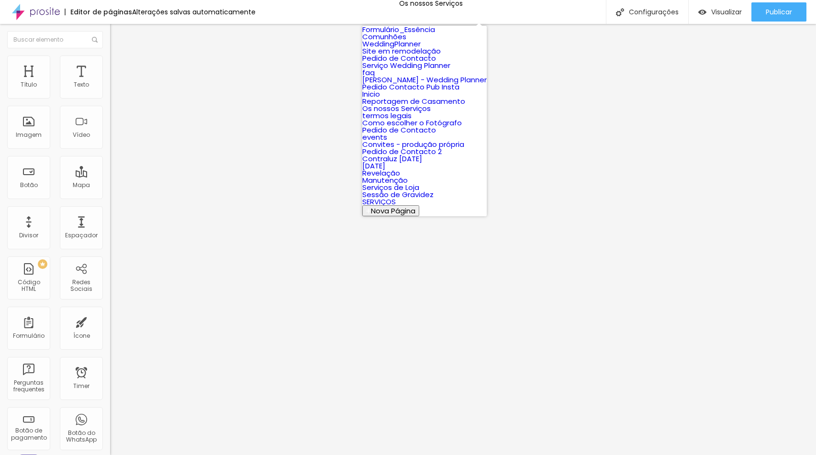
scroll to position [131, 0]
click at [442, 106] on link "Reportagem de Casamento" at bounding box center [413, 101] width 103 height 10
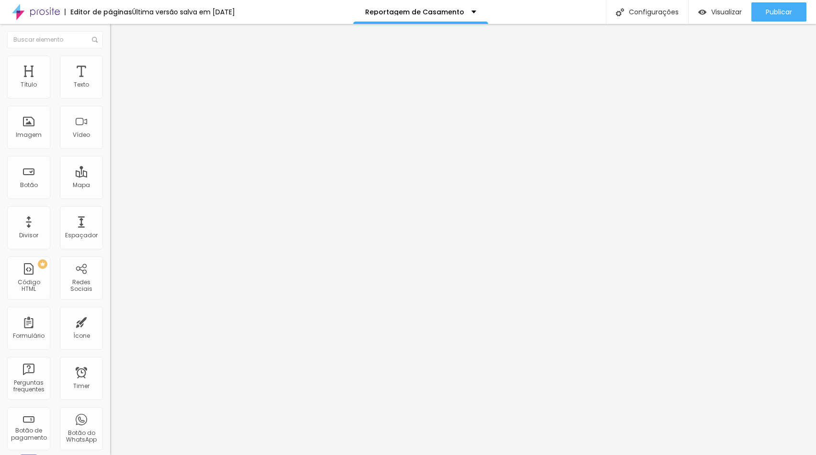
click at [119, 65] on span "Estilo" at bounding box center [126, 62] width 15 height 8
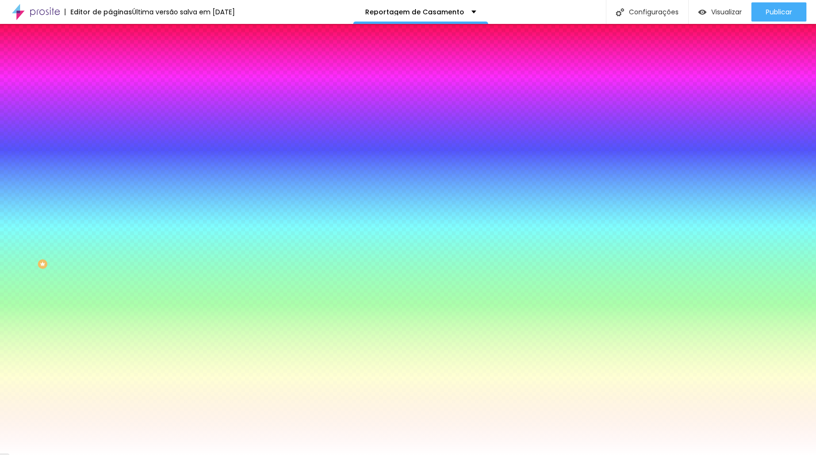
click at [114, 88] on icon "button" at bounding box center [117, 85] width 7 height 7
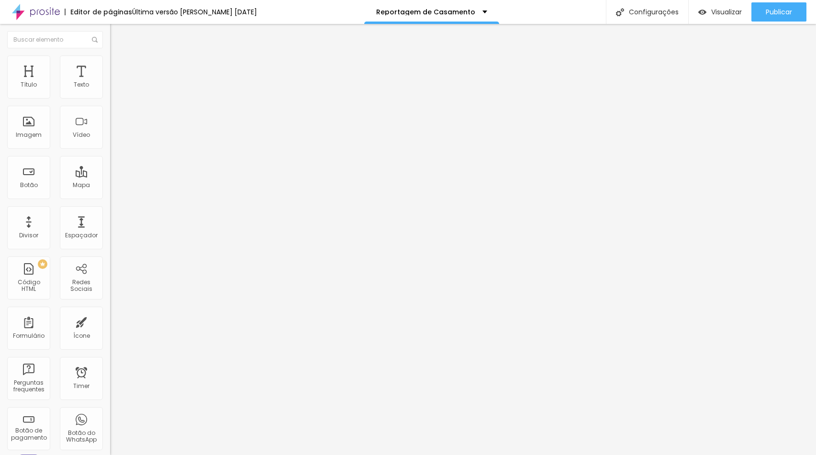
click at [110, 61] on ul "Conteúdo Estilo Avançado" at bounding box center [165, 60] width 110 height 29
click at [110, 61] on li "Estilo" at bounding box center [165, 60] width 110 height 10
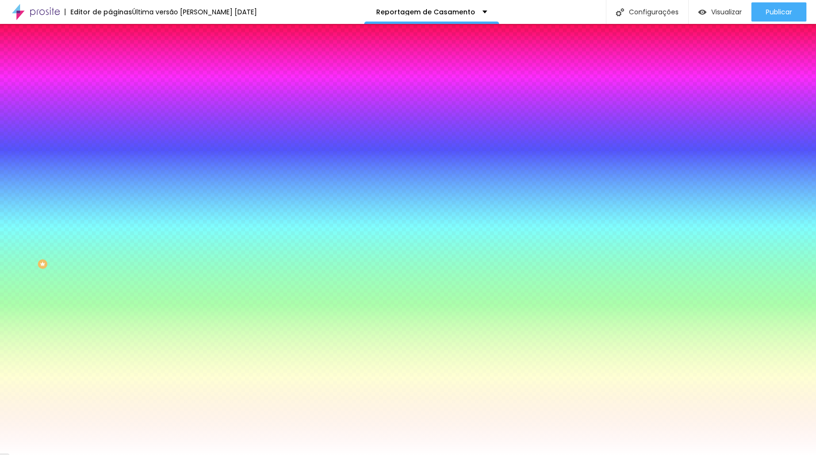
click at [114, 88] on icon "button" at bounding box center [117, 85] width 7 height 7
click at [110, 91] on div at bounding box center [165, 91] width 110 height 0
drag, startPoint x: 52, startPoint y: 125, endPoint x: -3, endPoint y: 60, distance: 84.8
click at [0, 60] on html "Editor de páginas Última versão [PERSON_NAME] [DATE] Reportagem [PERSON_NAME] C…" at bounding box center [408, 227] width 816 height 455
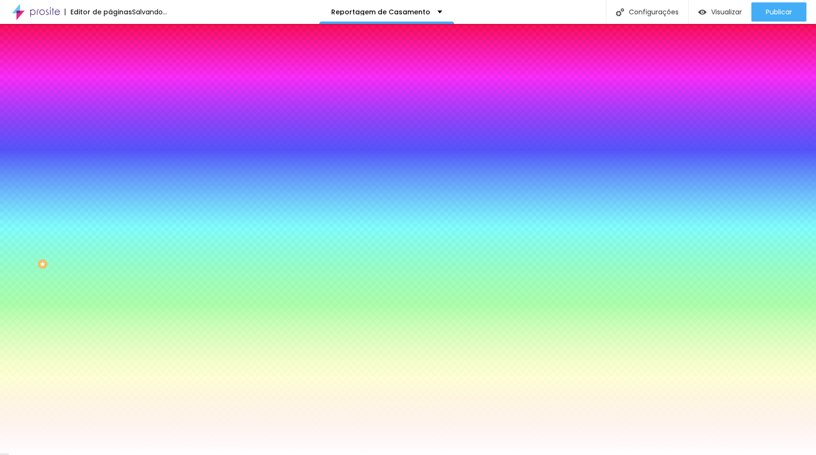
click at [110, 96] on input "#FFFFFF" at bounding box center [167, 96] width 115 height 10
paste input "848259"
type input "#848259"
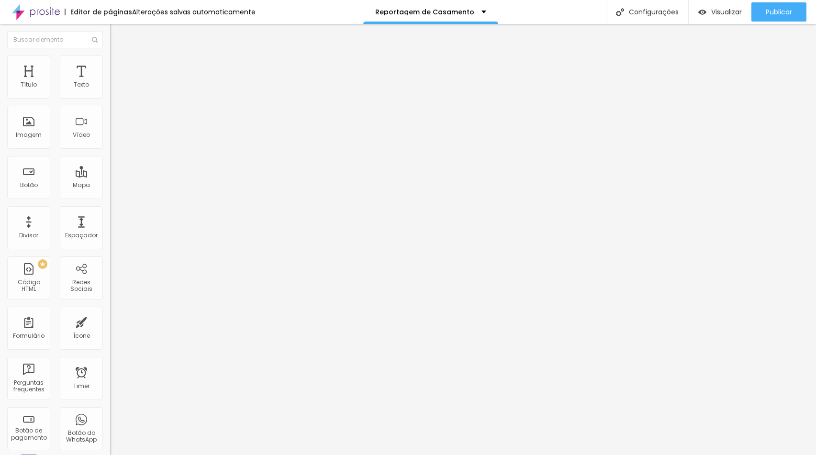
click at [110, 60] on li "Estilo" at bounding box center [165, 60] width 110 height 10
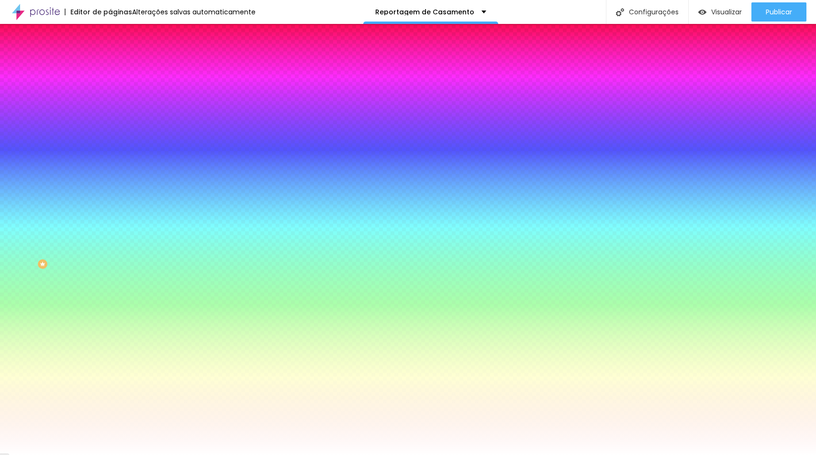
click at [110, 121] on button "button" at bounding box center [116, 122] width 13 height 10
click at [85, 454] on div at bounding box center [408, 455] width 816 height 0
click at [110, 98] on input "#FFFFFF" at bounding box center [167, 96] width 115 height 10
click at [110, 91] on div at bounding box center [165, 91] width 110 height 0
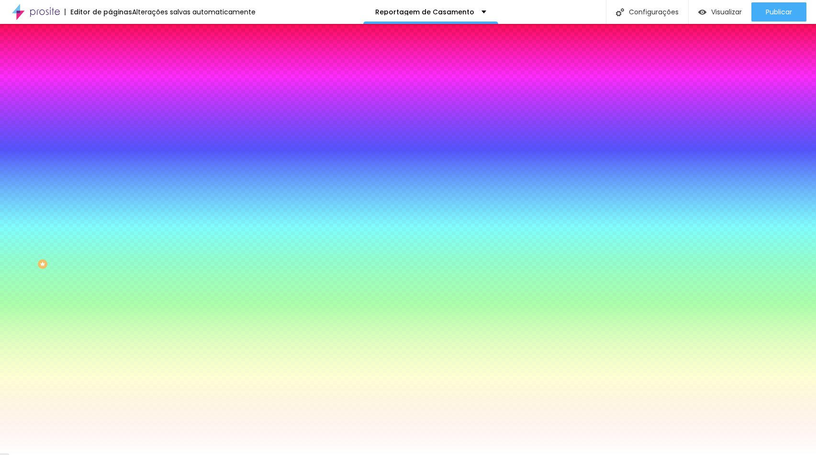
click at [110, 95] on input "#FFFFFF" at bounding box center [167, 96] width 115 height 10
click at [110, 97] on input "#D49E62" at bounding box center [167, 96] width 115 height 10
type input "#D49E62"
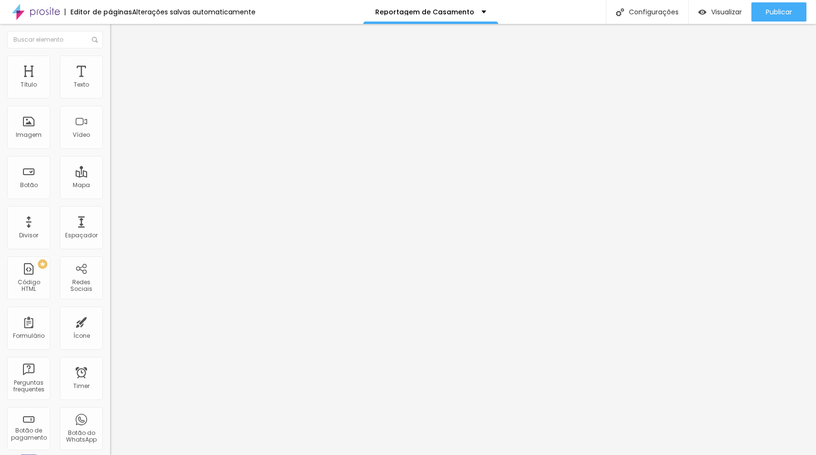
click at [110, 55] on li "Estilo" at bounding box center [165, 60] width 110 height 10
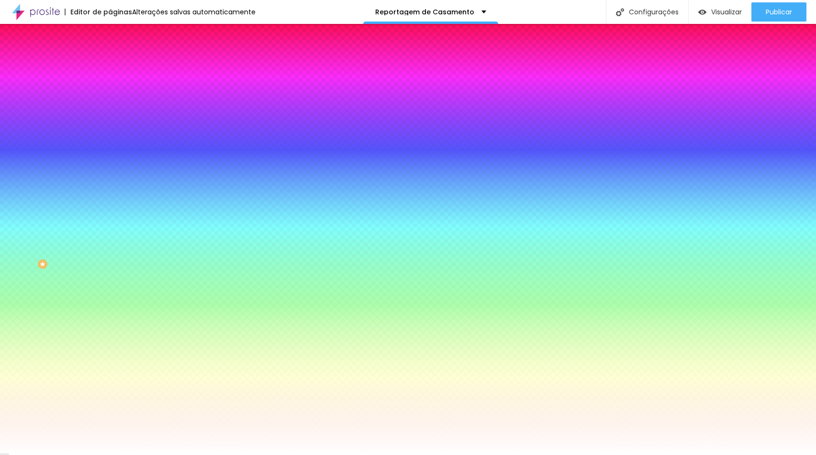
click at [110, 99] on input "#848259" at bounding box center [167, 96] width 115 height 10
paste input "D49E62"
click at [110, 91] on div at bounding box center [165, 91] width 110 height 0
drag, startPoint x: 97, startPoint y: 167, endPoint x: 91, endPoint y: 161, distance: 8.1
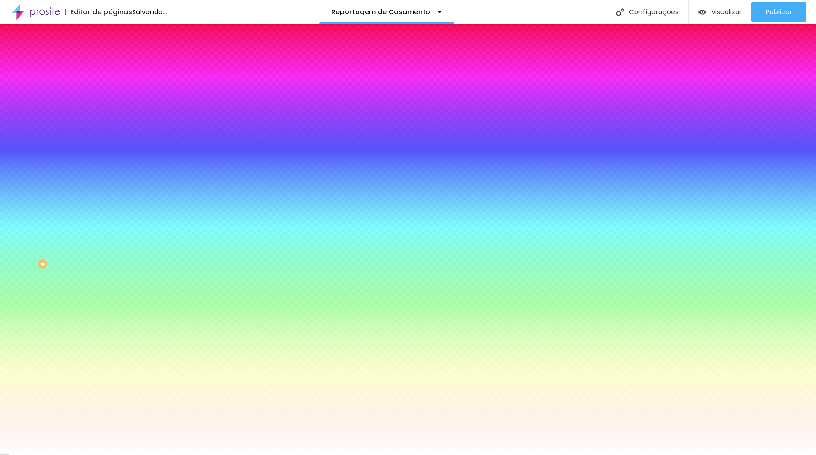
click at [97, 163] on div at bounding box center [408, 227] width 816 height 455
type input "#FFFFFF"
drag, startPoint x: 39, startPoint y: 119, endPoint x: 9, endPoint y: 104, distance: 33.8
click at [110, 101] on div "Cor de fundo Voltar ao padrão #FFFFFF" at bounding box center [165, 88] width 110 height 26
click at [110, 91] on div at bounding box center [165, 91] width 110 height 0
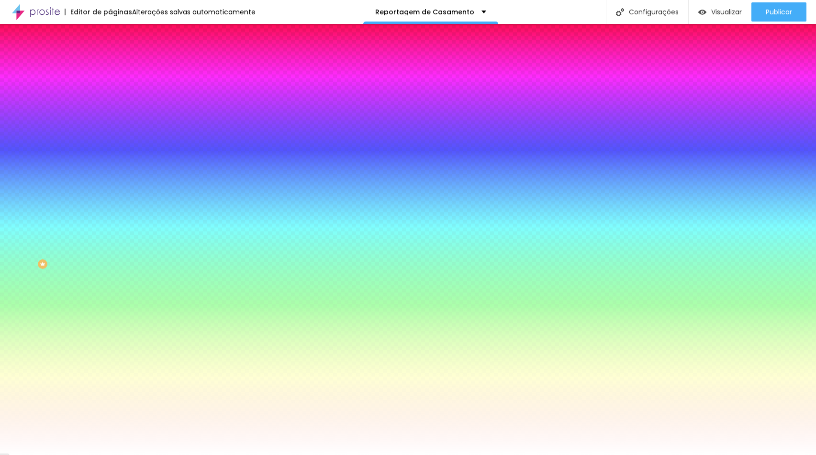
click at [95, 145] on div at bounding box center [408, 227] width 816 height 455
click at [110, 274] on div "Cor de fundo Voltar ao padrão #FFFFFF Tipografia Voltar ao padrão Borda Voltar …" at bounding box center [165, 231] width 110 height 313
click at [110, 121] on button "button" at bounding box center [116, 122] width 13 height 10
type input "0.1"
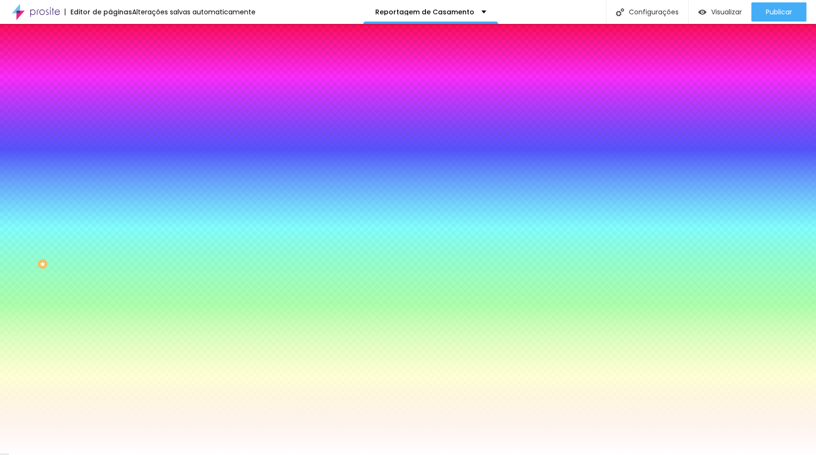
type input "0.6"
type input "1.2"
type input "0.6"
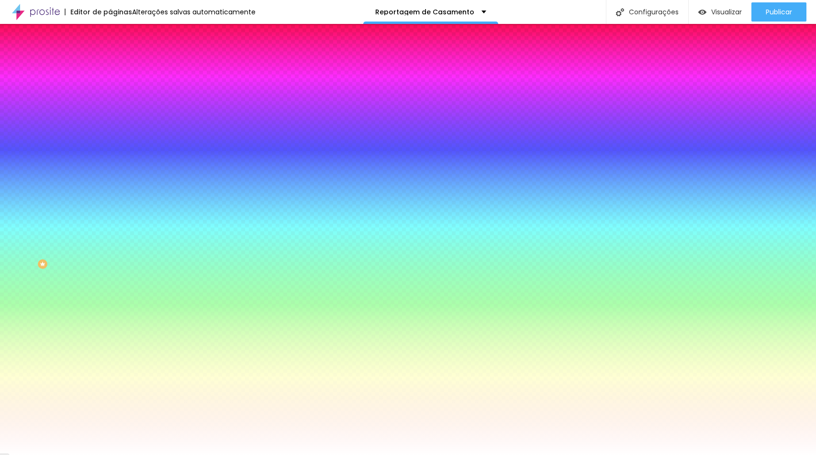
type input "0.6"
type input "0"
type input "0.1"
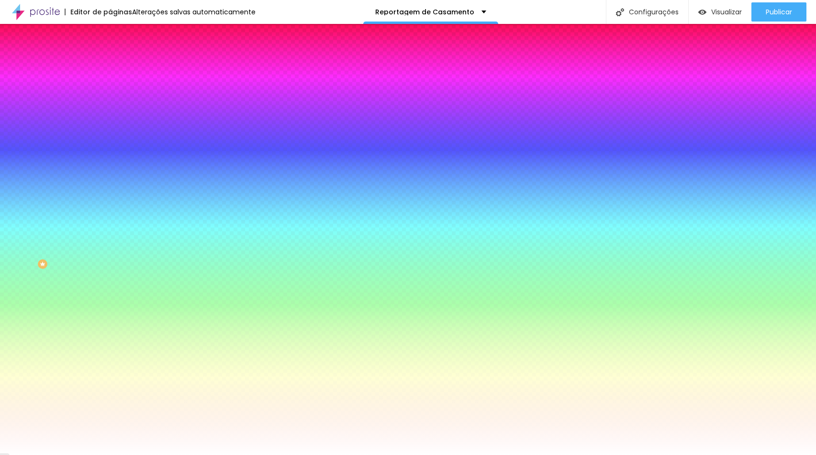
type input "0.3"
type input "0.4"
type input "0.3"
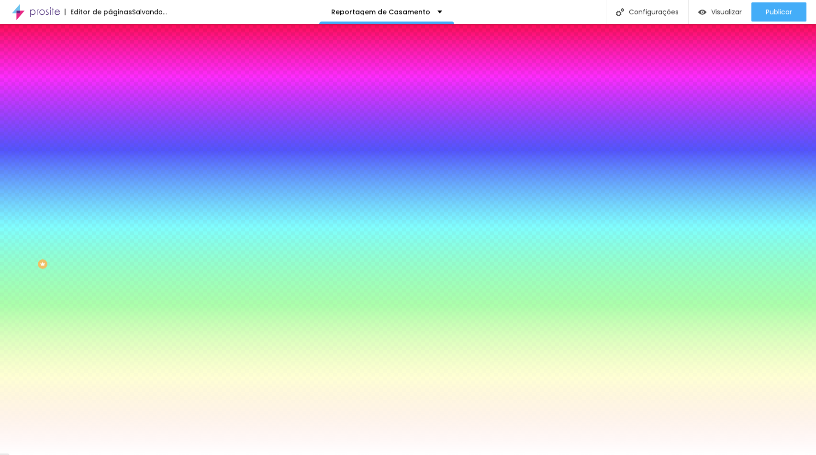
type input "0.3"
type input "0.2"
type input "0.1"
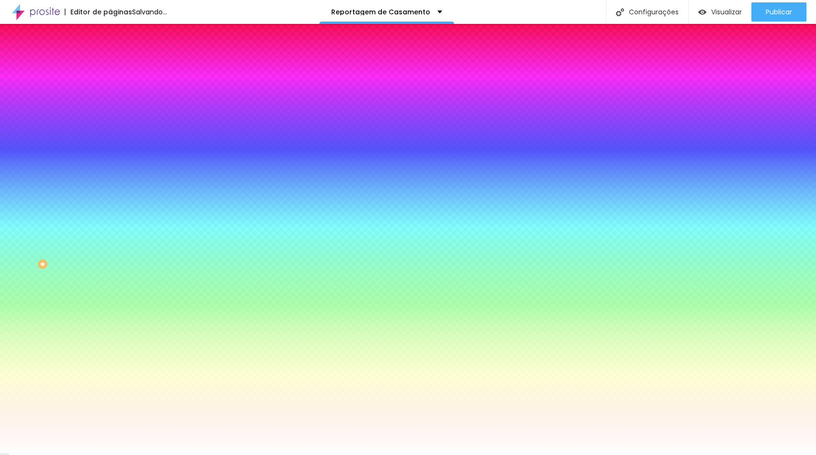
type input "0"
type input "0.1"
type input "0.2"
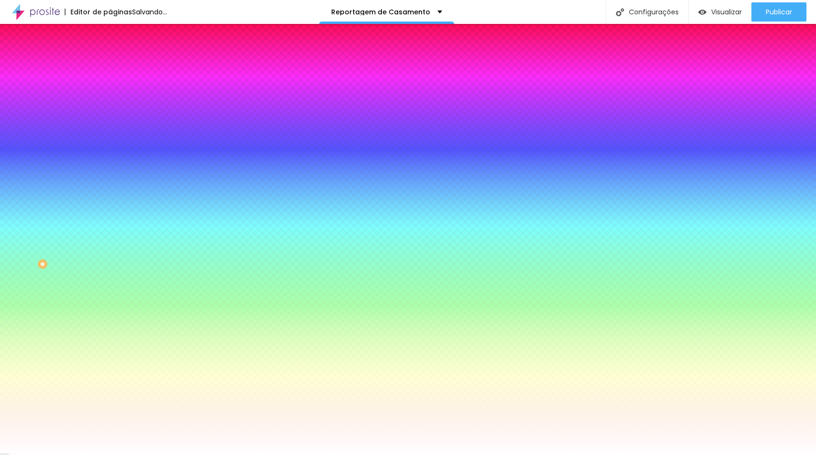
type input "0.2"
type input "0.1"
type input "0.2"
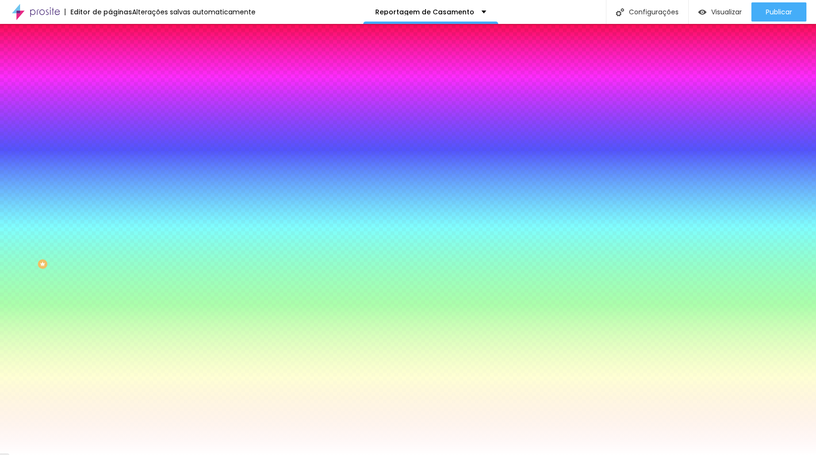
type input "0.3"
type input "0.4"
type input "0.5"
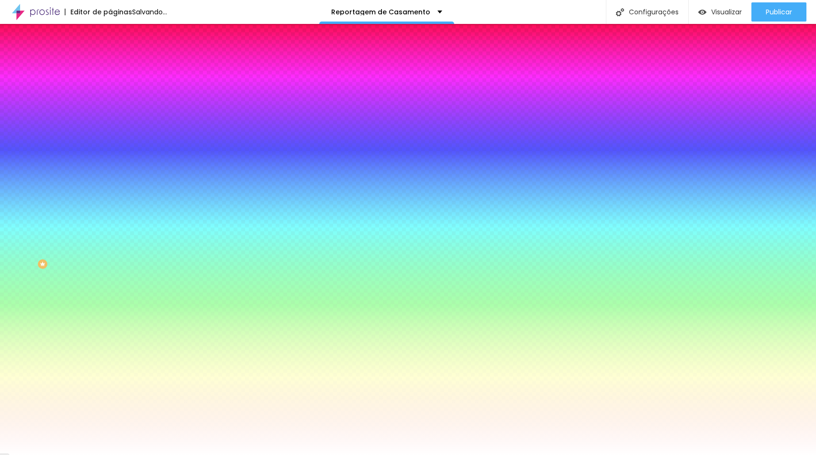
type input "0.5"
type input "0.6"
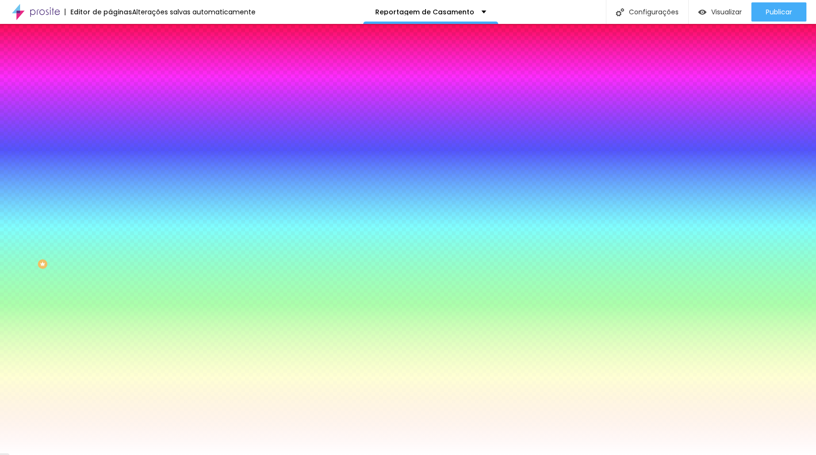
click at [72, 454] on div at bounding box center [408, 455] width 816 height 0
click at [110, 325] on input "#623E2A" at bounding box center [167, 330] width 115 height 10
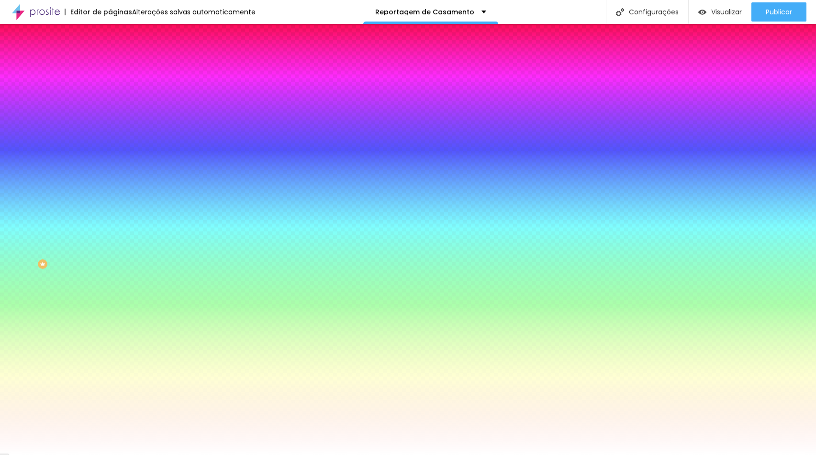
paste input "D49E62"
click at [110, 325] on div at bounding box center [165, 325] width 110 height 0
click at [97, 254] on div at bounding box center [408, 227] width 816 height 455
type input "#FFFFFF"
drag, startPoint x: 19, startPoint y: 222, endPoint x: 8, endPoint y: 212, distance: 15.2
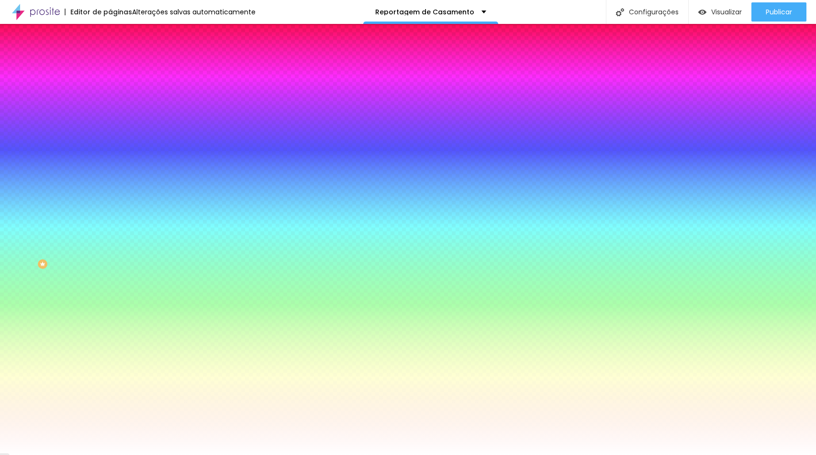
click at [110, 309] on div "Cor de fundo Voltar ao padrão #FFFFFF" at bounding box center [165, 322] width 110 height 26
click at [110, 352] on div at bounding box center [165, 352] width 110 height 0
click at [110, 352] on input "#FFFFFF" at bounding box center [167, 357] width 115 height 10
paste input "D49E62"
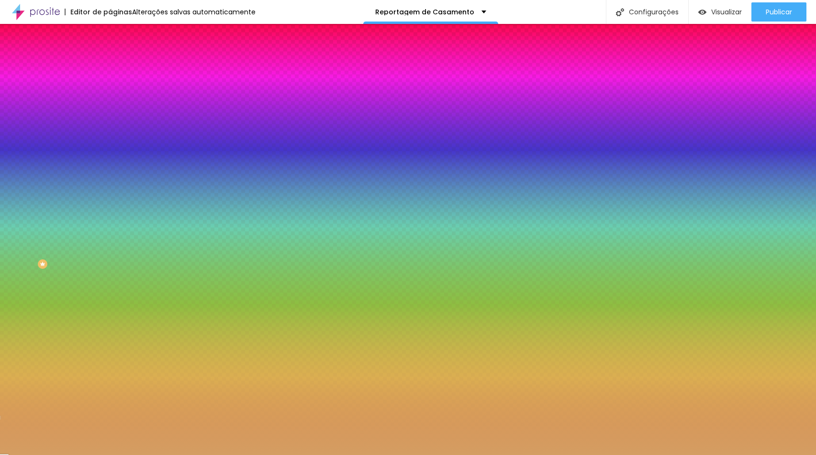
click at [114, 342] on icon "button" at bounding box center [117, 345] width 7 height 7
click at [110, 352] on div at bounding box center [165, 352] width 110 height 0
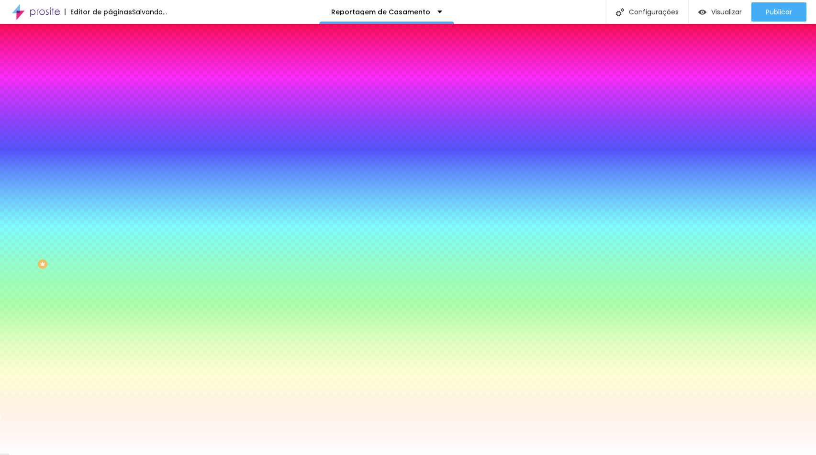
type input "#FFFFFF"
drag, startPoint x: 43, startPoint y: 244, endPoint x: -3, endPoint y: 233, distance: 47.1
click at [0, 233] on html "Editor de páginas Salvando... Reportagem de Casamento Configurações Configuraçõ…" at bounding box center [408, 227] width 816 height 455
click at [110, 361] on div "Borda Voltar ao padrão" at bounding box center [165, 374] width 110 height 27
click at [114, 379] on icon "button" at bounding box center [117, 382] width 6 height 6
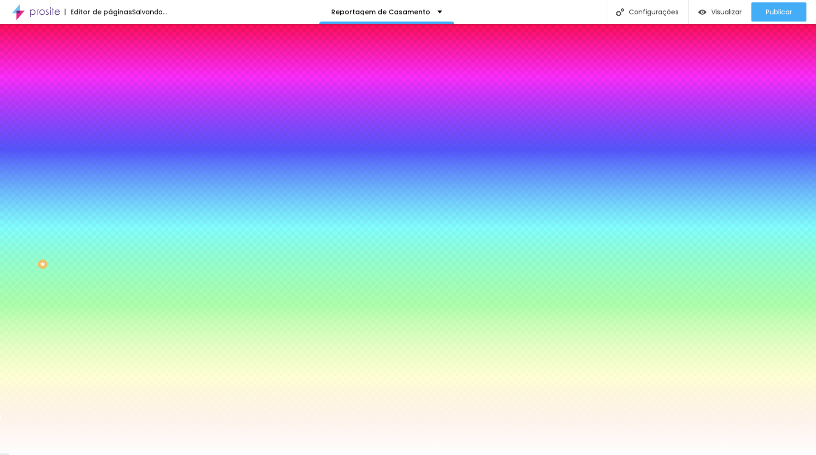
type input "0"
drag, startPoint x: 126, startPoint y: 286, endPoint x: 94, endPoint y: 289, distance: 32.7
type input "0"
click at [66, 287] on body "Editor de páginas Alterações salvas automaticamente Reportagem de Casamento Con…" at bounding box center [408, 227] width 816 height 455
click at [468, 454] on div at bounding box center [408, 455] width 816 height 0
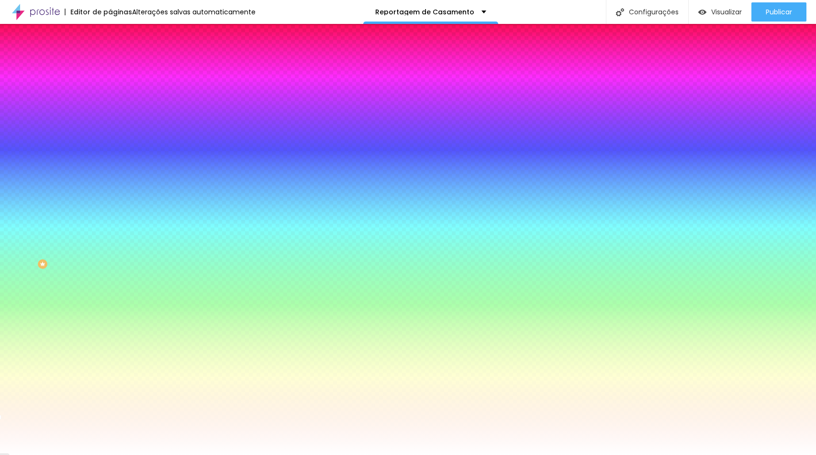
click at [110, 377] on button "button" at bounding box center [116, 382] width 13 height 10
paste input "D49E62"
type input "#D49E62"
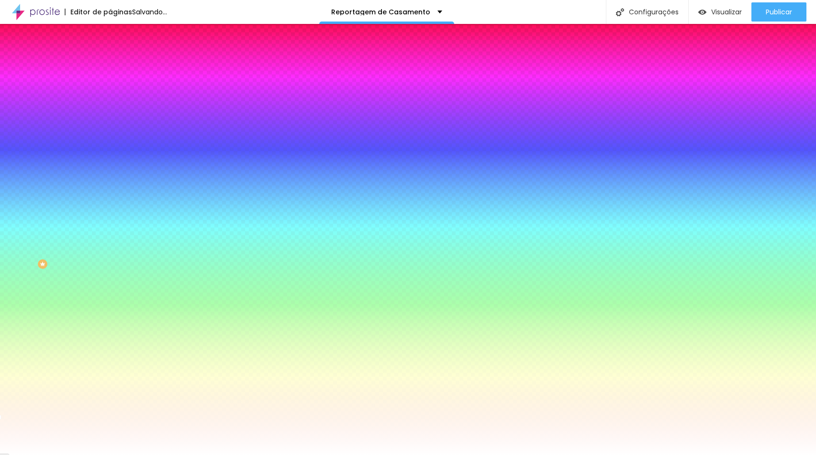
type input "1"
drag, startPoint x: 104, startPoint y: 286, endPoint x: 124, endPoint y: 289, distance: 20.3
type input "1"
click at [472, 454] on div at bounding box center [408, 455] width 816 height 0
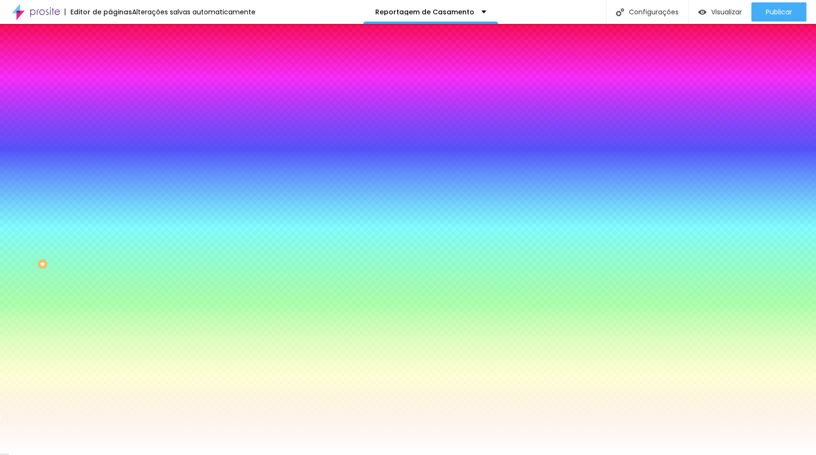
click at [110, 367] on button "Voltar ao padrão" at bounding box center [142, 372] width 65 height 11
click at [114, 379] on icon "button" at bounding box center [117, 382] width 6 height 6
click at [459, 454] on div at bounding box center [408, 455] width 816 height 0
click at [110, 377] on button "button" at bounding box center [116, 382] width 13 height 10
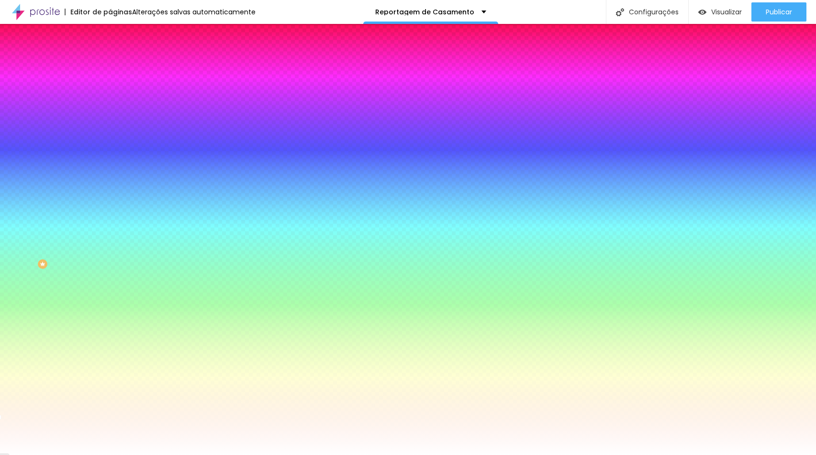
click at [187, 322] on div at bounding box center [408, 227] width 816 height 455
type input "#FFFFFF"
drag, startPoint x: 184, startPoint y: 328, endPoint x: 83, endPoint y: 296, distance: 106.3
click at [83, 296] on body "Editor de páginas Alterações salvas automaticamente Reportagem de Casamento Con…" at bounding box center [408, 227] width 816 height 455
type input "1"
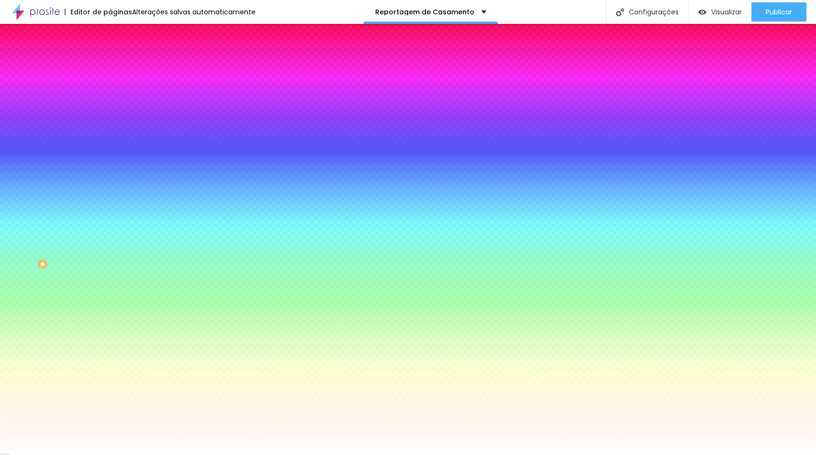
type input "1"
type input "0"
drag, startPoint x: 118, startPoint y: 285, endPoint x: 90, endPoint y: 287, distance: 27.3
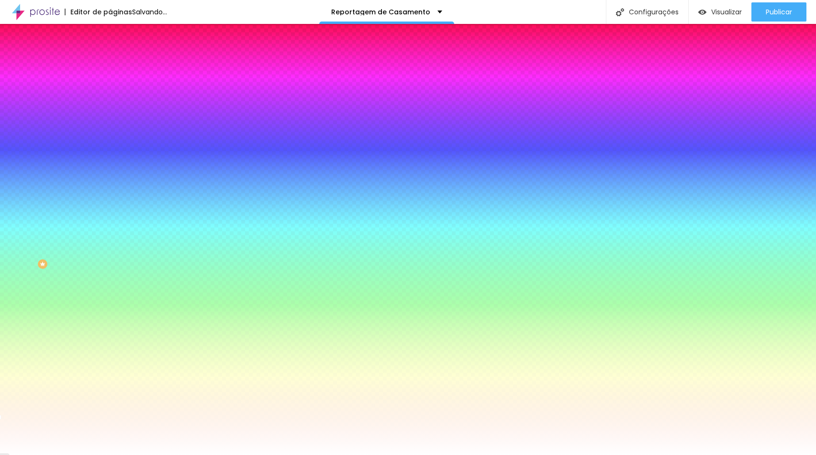
click at [50, 454] on div at bounding box center [408, 455] width 816 height 0
click at [110, 269] on div "Cor de fundo Voltar ao padrão #FFFFFF Tipografia Voltar ao padrão Borda Voltar …" at bounding box center [165, 231] width 110 height 313
click at [110, 325] on div at bounding box center [165, 325] width 110 height 0
click at [95, 275] on div at bounding box center [408, 227] width 816 height 455
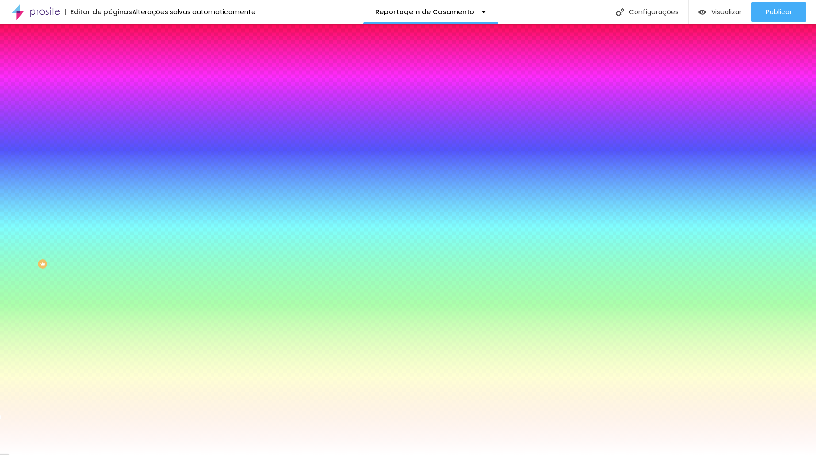
drag, startPoint x: 59, startPoint y: 325, endPoint x: 72, endPoint y: 300, distance: 27.6
click at [110, 324] on div "Editar Botão Conteúdo Estilo Avançado Cor de fundo Voltar ao padrão #FFFFFF Tip…" at bounding box center [165, 239] width 110 height 431
click at [110, 352] on input "#FFFFFF" at bounding box center [167, 357] width 115 height 10
paste input "D49E62"
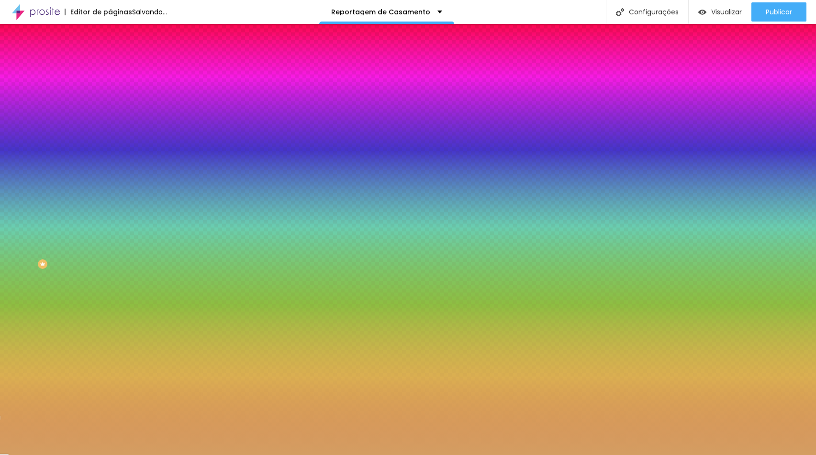
type input "#D49E62"
click at [110, 290] on div "Editar Botão Conteúdo Estilo Avançado Cor de fundo Voltar ao padrão #FFFFFF Tip…" at bounding box center [165, 239] width 110 height 431
click at [110, 91] on div at bounding box center [165, 91] width 110 height 0
click at [96, 167] on div at bounding box center [408, 227] width 816 height 455
click at [110, 89] on div "Cor de fundo Voltar ao padrão #FFFFFF" at bounding box center [165, 88] width 110 height 26
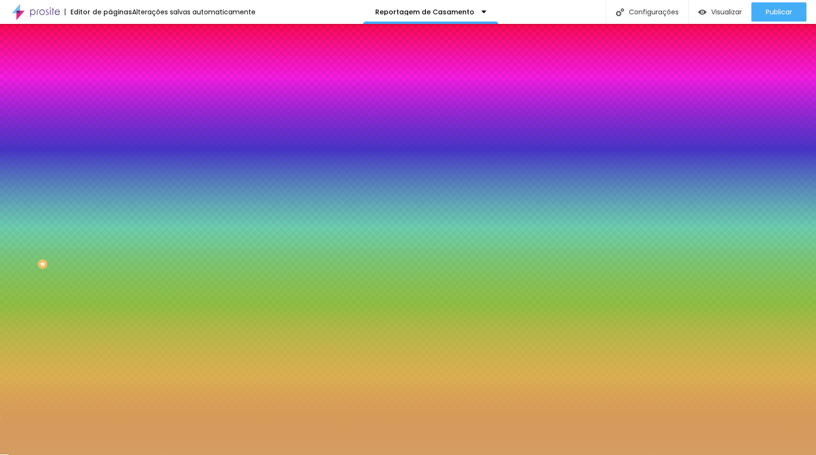
click at [114, 119] on icon "button" at bounding box center [117, 122] width 6 height 6
paste input "D49E62"
type input "#D49E62"
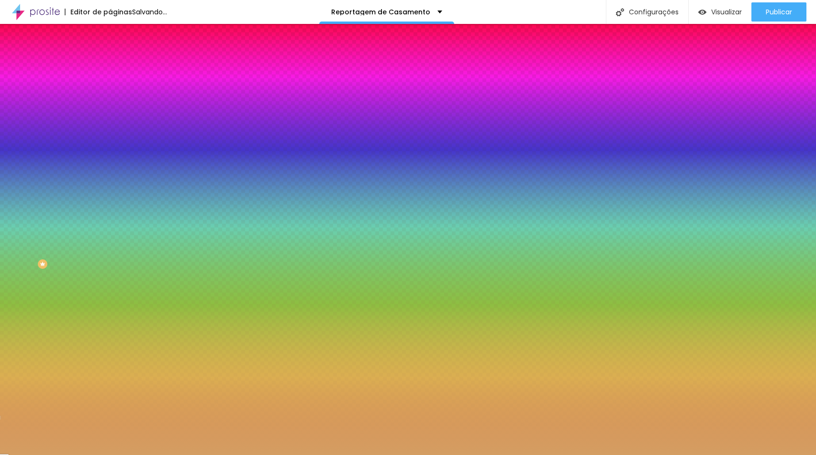
click at [110, 454] on div at bounding box center [408, 455] width 816 height 0
click at [114, 119] on icon "button" at bounding box center [117, 122] width 6 height 6
type input "#B5794F"
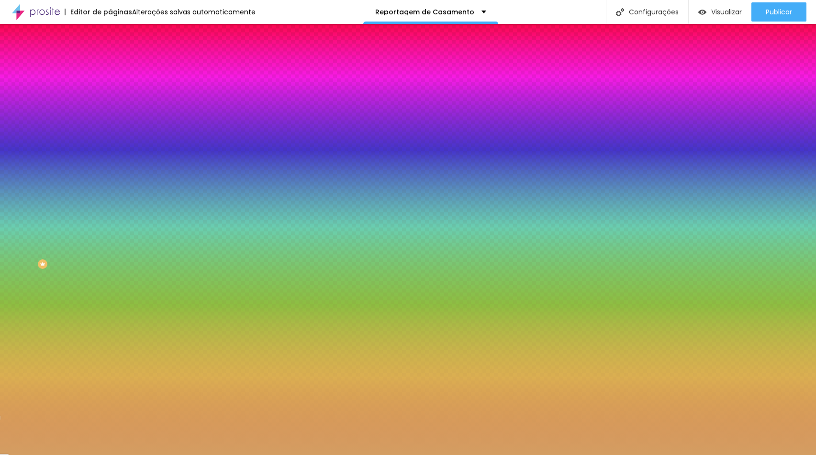
click at [62, 454] on div at bounding box center [408, 455] width 816 height 0
click at [114, 121] on icon "button" at bounding box center [117, 122] width 6 height 6
click at [29, 454] on div at bounding box center [408, 455] width 816 height 0
click at [110, 352] on div at bounding box center [165, 352] width 110 height 0
click at [110, 325] on div at bounding box center [165, 325] width 110 height 0
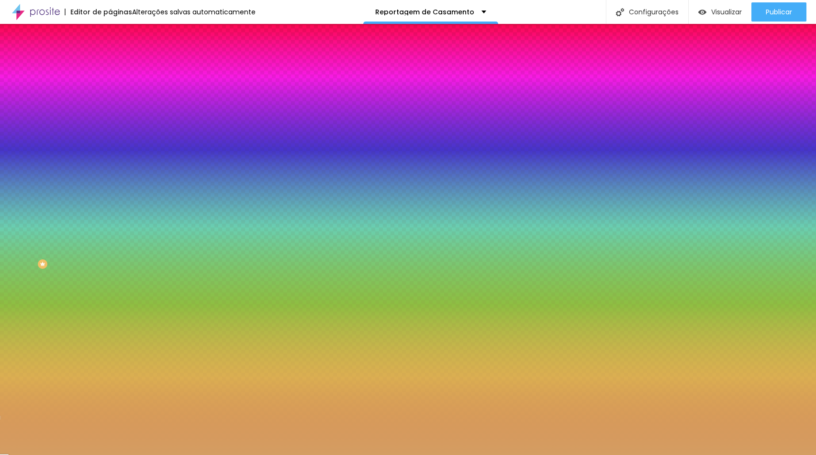
click at [94, 253] on div at bounding box center [408, 227] width 816 height 455
drag, startPoint x: 86, startPoint y: 311, endPoint x: 88, endPoint y: 298, distance: 13.1
click at [110, 312] on div "Editar Botão Conteúdo Estilo Avançado Cor de fundo Voltar ao padrão #FFFFFF Tip…" at bounding box center [165, 239] width 110 height 431
click at [110, 352] on div at bounding box center [165, 352] width 110 height 0
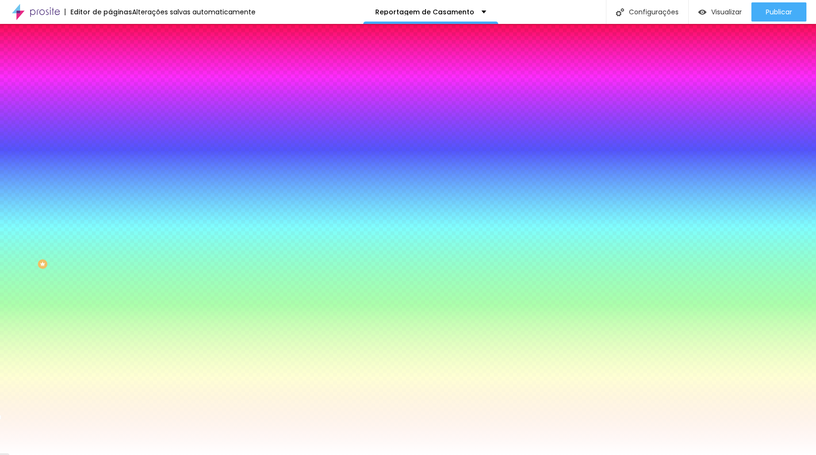
type input "#FFFFFF"
drag, startPoint x: 66, startPoint y: 253, endPoint x: -2, endPoint y: 231, distance: 71.7
click at [0, 231] on html "Editor de páginas Alterações salvas automaticamente Reportagem de Casamento Con…" at bounding box center [408, 227] width 816 height 455
click at [110, 332] on div "Editar Botão Conteúdo Estilo Avançado Cor de fundo Voltar ao padrão #FFFFFF Tip…" at bounding box center [165, 239] width 110 height 431
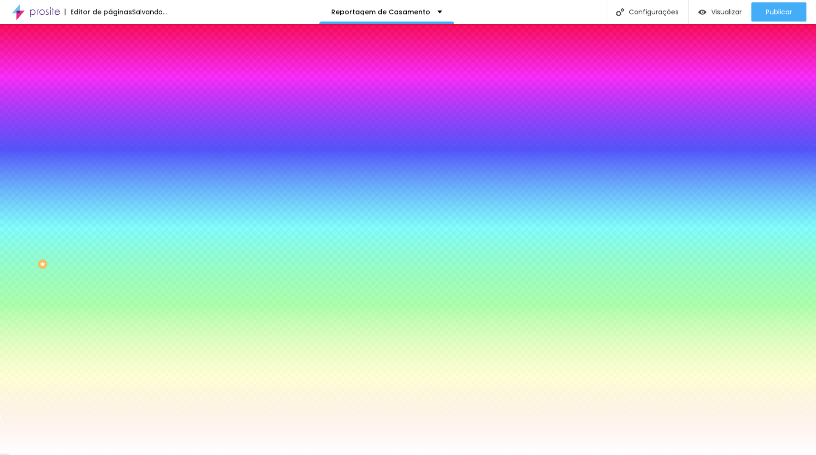
click at [110, 291] on div "Editar Botão Conteúdo Estilo Avançado Cor de fundo Voltar ao padrão #FFFFFF Tip…" at bounding box center [165, 239] width 110 height 431
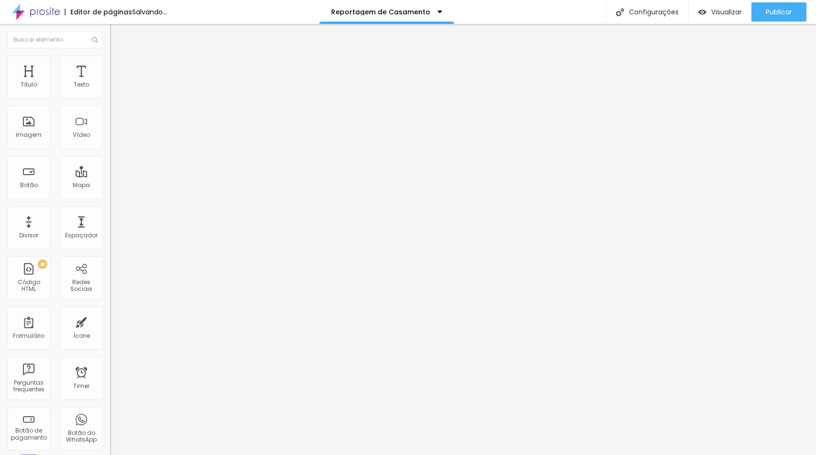
click at [110, 197] on input "/faq" at bounding box center [167, 193] width 115 height 10
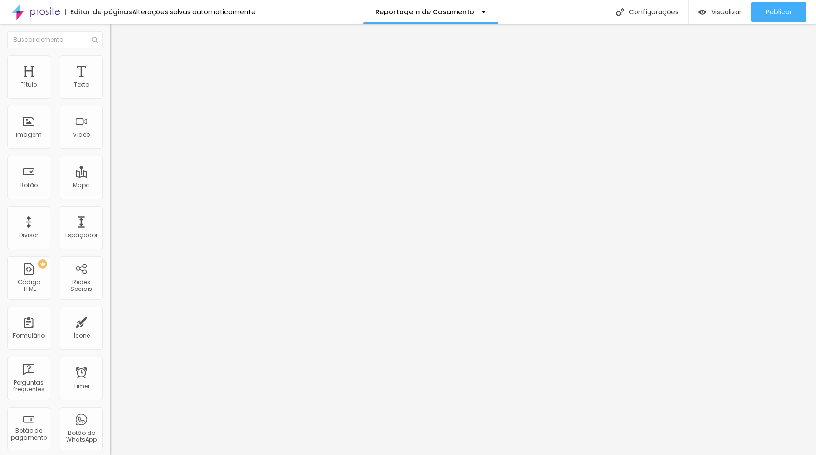
click at [110, 197] on input "/faq" at bounding box center [167, 193] width 115 height 10
click at [110, 197] on input "/pedido-de-contacto" at bounding box center [167, 193] width 115 height 10
paste input "faq"
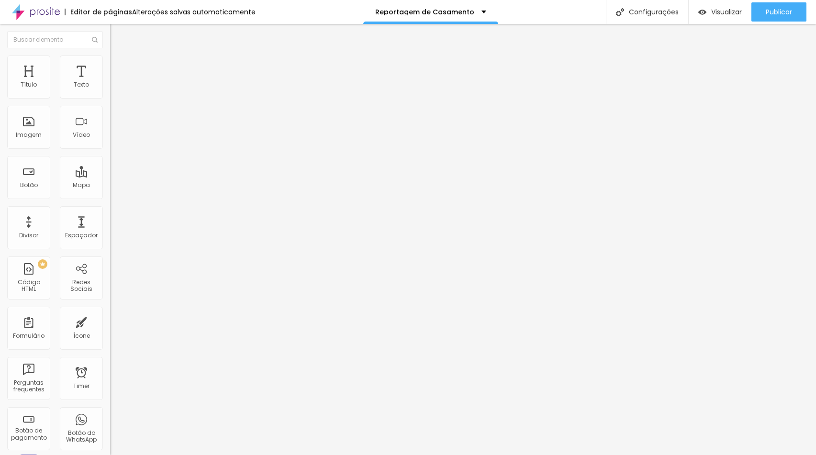
type input "/faq"
click at [110, 90] on input "Quero um orçamento" at bounding box center [167, 85] width 115 height 10
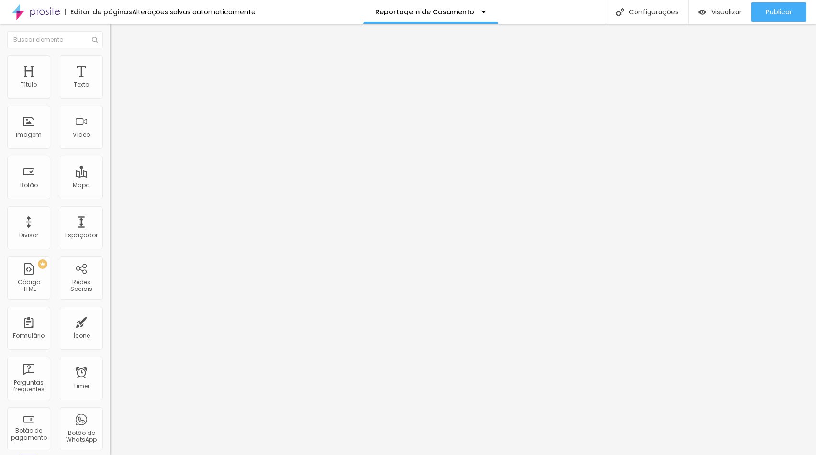
click at [110, 90] on input "Quero um orçamento" at bounding box center [167, 85] width 115 height 10
type input "Perguntas frequentes"
click at [119, 66] on span "Estilo" at bounding box center [126, 62] width 15 height 8
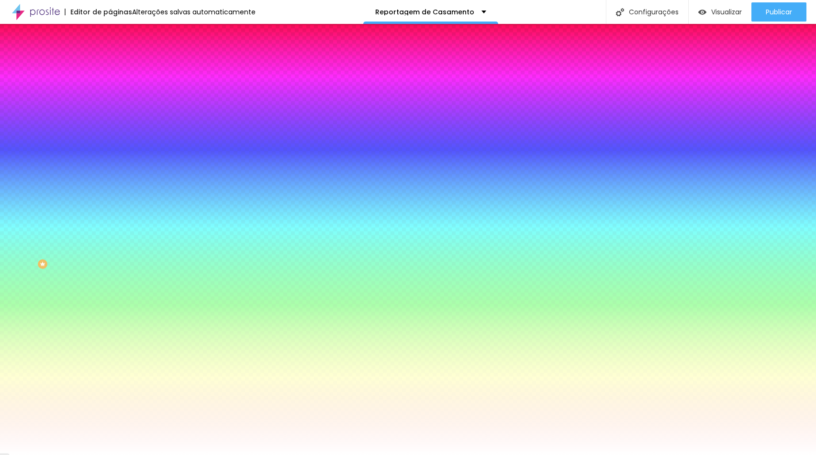
click at [110, 100] on input "#FFFFFF" at bounding box center [167, 96] width 115 height 10
paste input "A"
type input "#D49E62"
click at [110, 117] on button "button" at bounding box center [116, 122] width 13 height 10
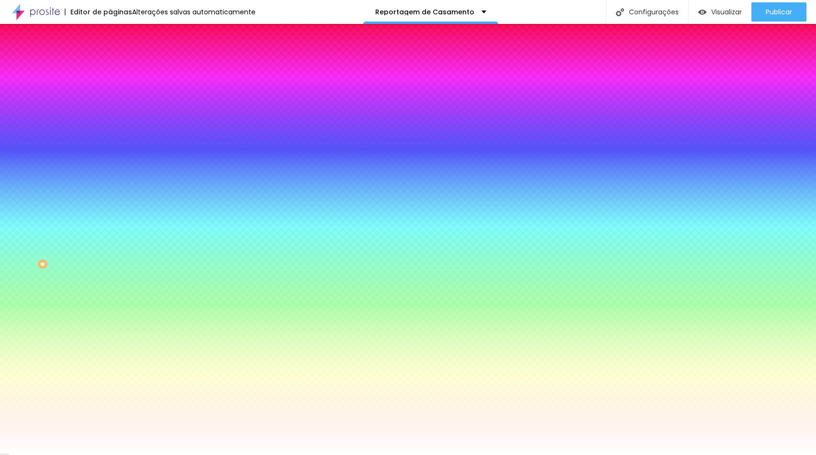
type input "#FFFFFF"
drag, startPoint x: 154, startPoint y: 245, endPoint x: 113, endPoint y: 226, distance: 45.1
click at [654, 454] on div at bounding box center [408, 455] width 816 height 0
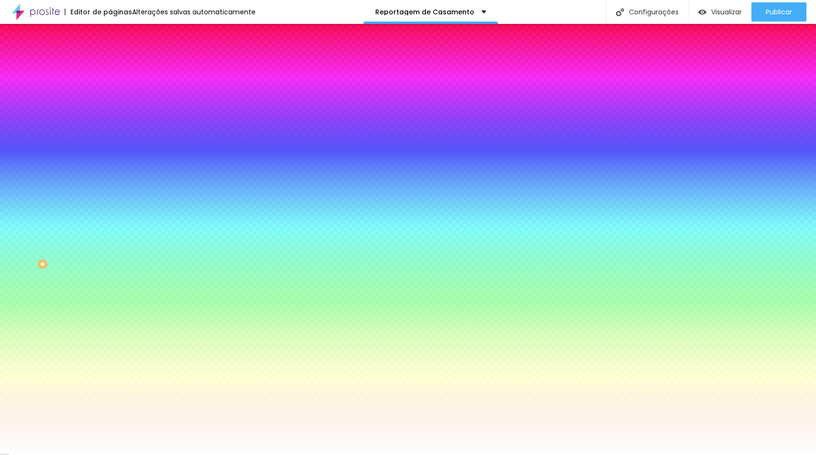
click at [110, 93] on input "#D49E62" at bounding box center [167, 96] width 115 height 10
click at [110, 325] on input "#FFFFFF" at bounding box center [167, 330] width 115 height 10
paste input "D49E62"
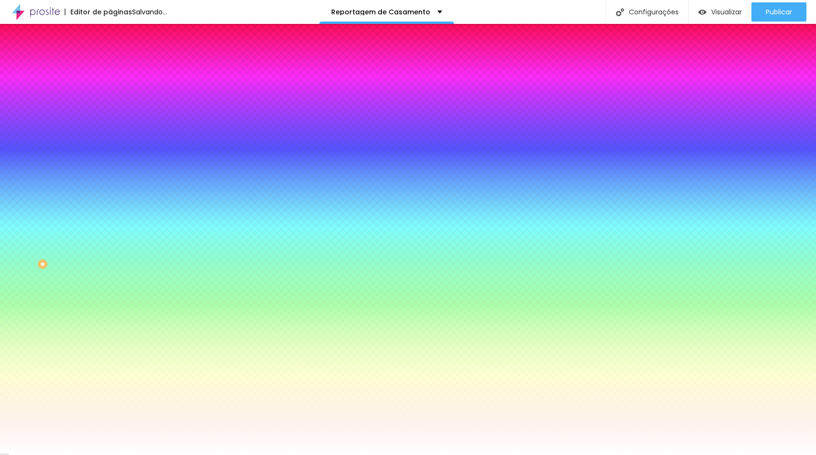
type input "#D49E62"
click at [110, 352] on div at bounding box center [165, 352] width 110 height 0
click at [110, 352] on input "#FFFFFF" at bounding box center [167, 357] width 115 height 10
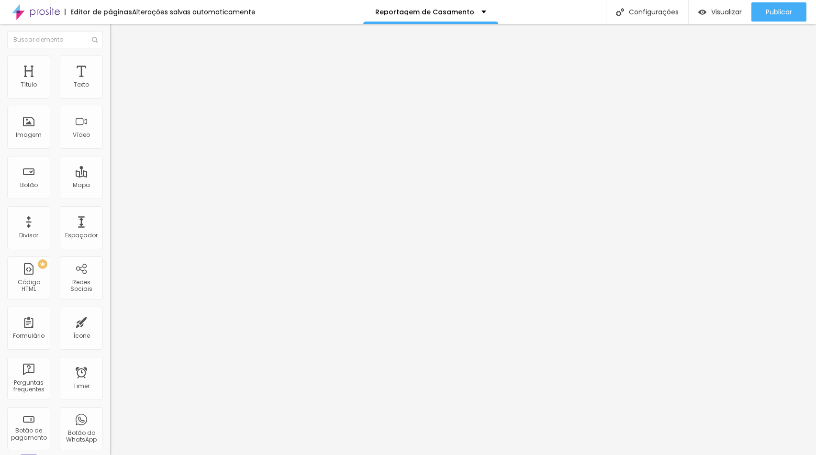
click at [110, 197] on input "[URL][DOMAIN_NAME]" at bounding box center [167, 193] width 115 height 10
click at [110, 197] on input "/faq" at bounding box center [167, 193] width 115 height 10
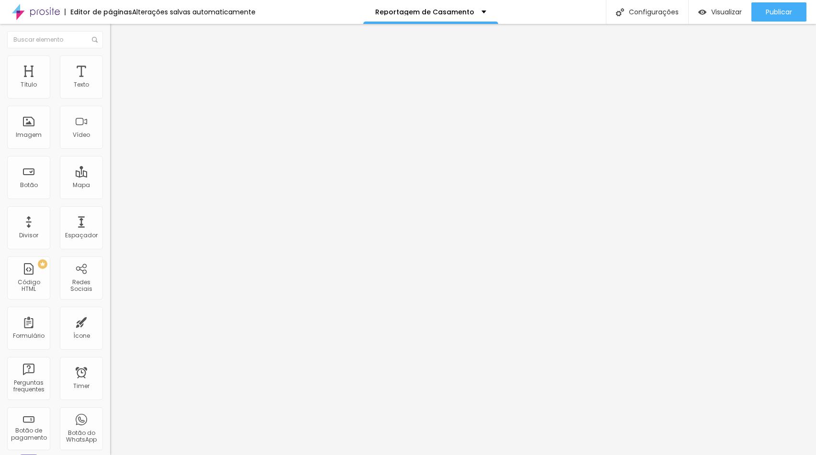
click at [110, 197] on input "/faq" at bounding box center [167, 193] width 115 height 10
paste input "[URL][DOMAIN_NAME]"
type input "[URL][DOMAIN_NAME]"
click at [110, 90] on input "Perguntas frequentes" at bounding box center [167, 85] width 115 height 10
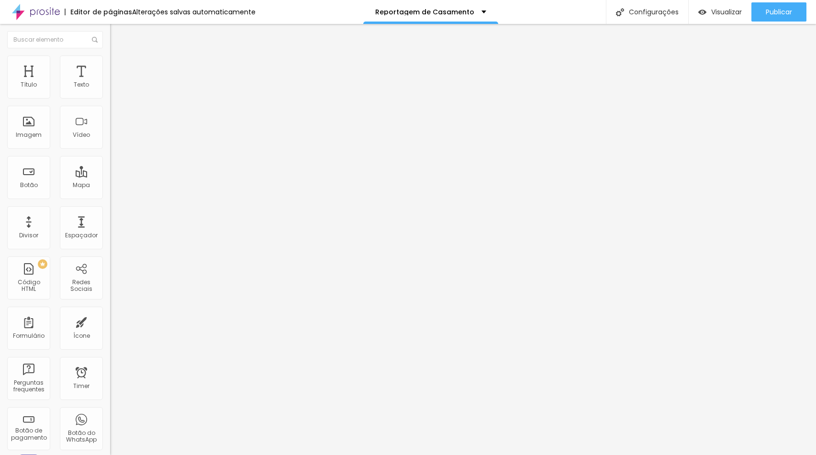
click at [110, 90] on input "Perguntas frequentes" at bounding box center [167, 85] width 115 height 10
type input "Resultado Final"
click at [110, 197] on input "[URL][DOMAIN_NAME]" at bounding box center [167, 193] width 115 height 10
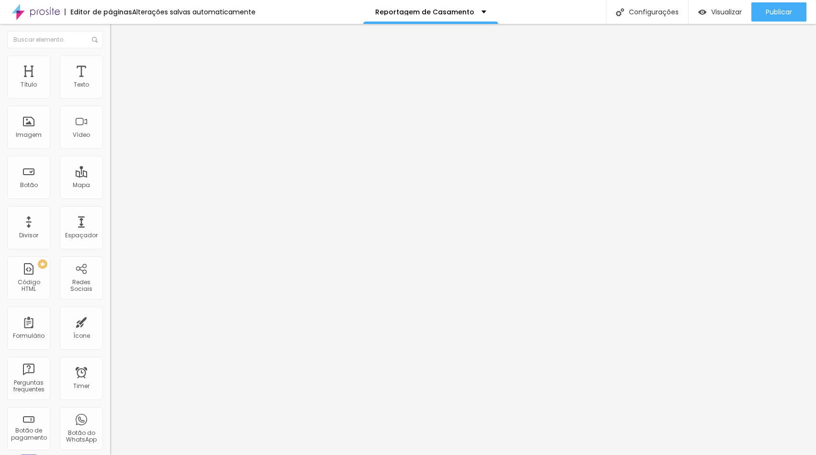
click at [110, 197] on input "[URL][DOMAIN_NAME]" at bounding box center [167, 193] width 115 height 10
paste input "portfolio/casamentos"
type input "[URL][DOMAIN_NAME]"
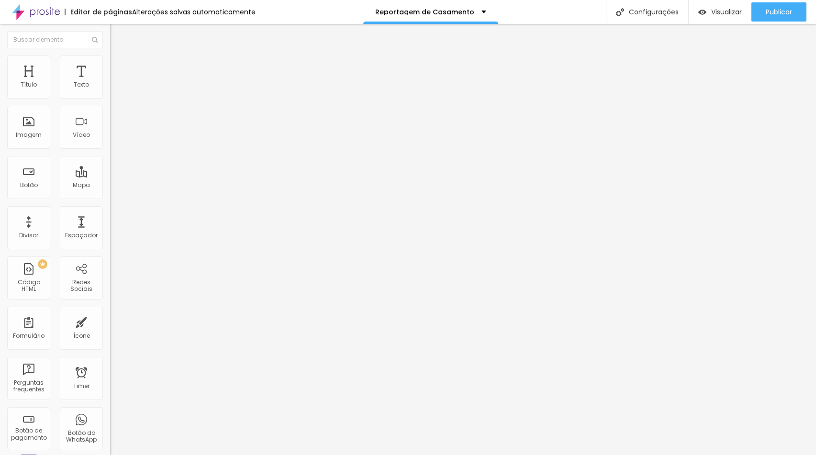
click at [110, 90] on input "Resultado Final" at bounding box center [167, 85] width 115 height 10
type input "Histórias de Amor"
click at [110, 196] on input "/produtos" at bounding box center [167, 193] width 115 height 10
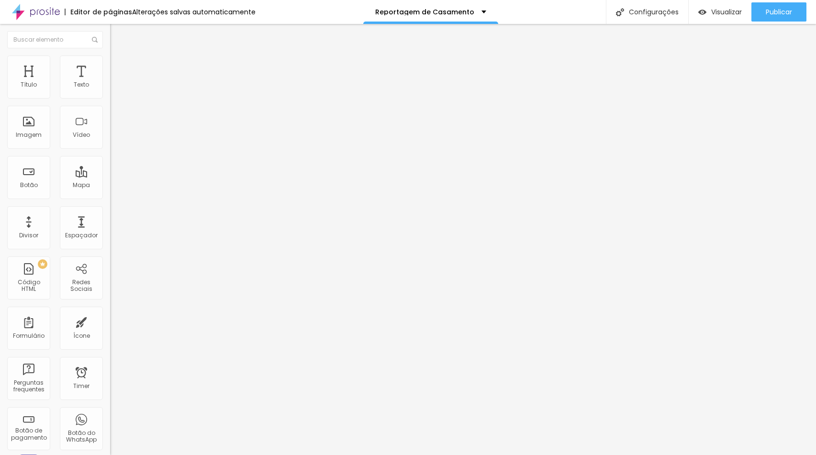
click at [110, 196] on input "/produtos" at bounding box center [167, 193] width 115 height 10
click at [110, 197] on input "[URL][DOMAIN_NAME]" at bounding box center [167, 193] width 115 height 10
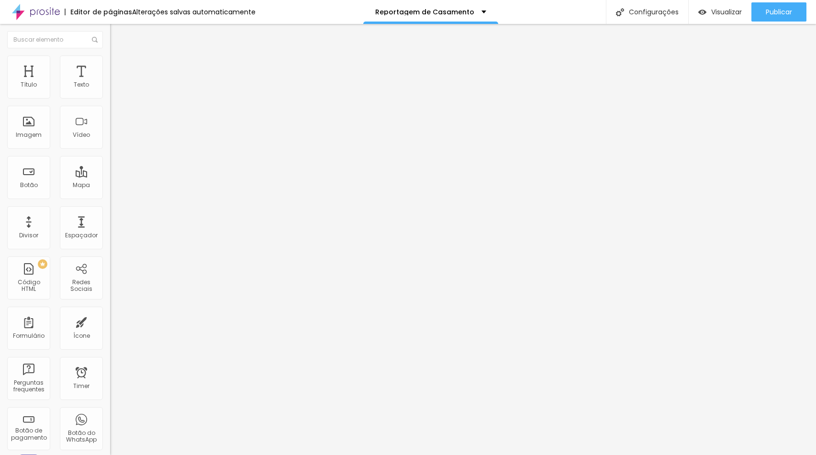
paste input "/produtos"
type input "/produtos"
click at [110, 90] on input "Resultado Final" at bounding box center [167, 85] width 115 height 10
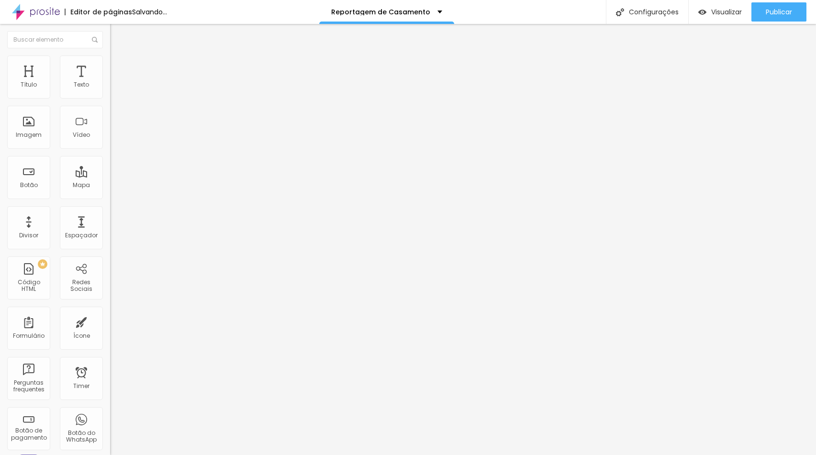
type input "Convites & Lembranças"
click at [776, 16] on span "Publicar" at bounding box center [778, 12] width 26 height 8
click at [444, 9] on p "Reportagem de Casamento" at bounding box center [424, 12] width 99 height 7
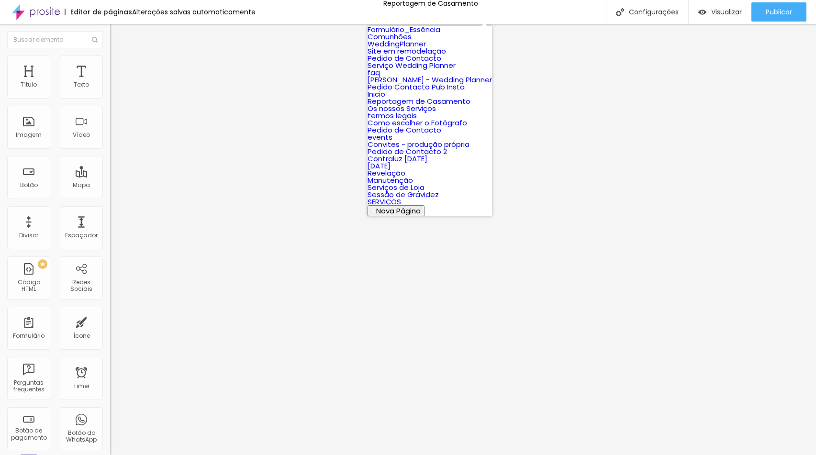
scroll to position [33, 0]
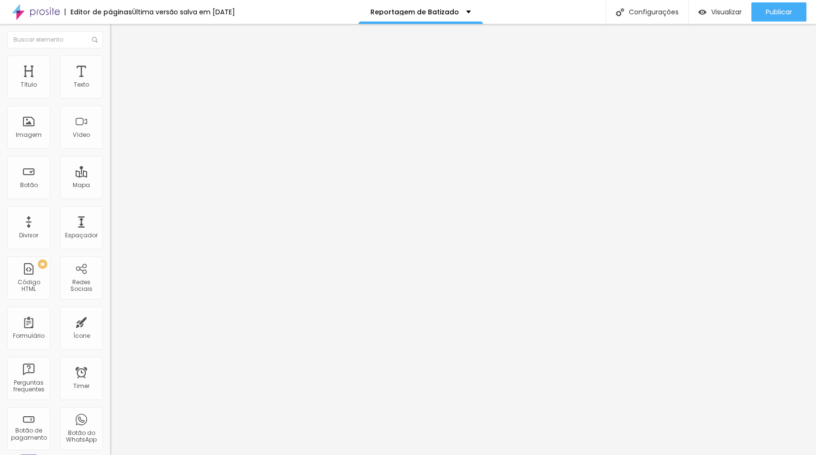
click at [110, 52] on ul "Conteúdo Estilo Avançado" at bounding box center [165, 60] width 110 height 29
click at [110, 65] on li "Estilo" at bounding box center [165, 60] width 110 height 10
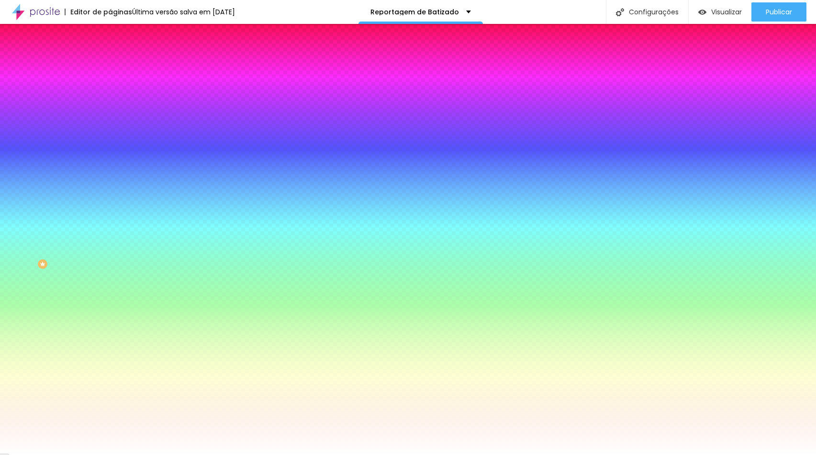
click at [110, 91] on div at bounding box center [165, 91] width 110 height 0
click at [110, 325] on div "#623E2A" at bounding box center [165, 330] width 110 height 10
click at [118, 119] on icon "button" at bounding box center [119, 120] width 2 height 2
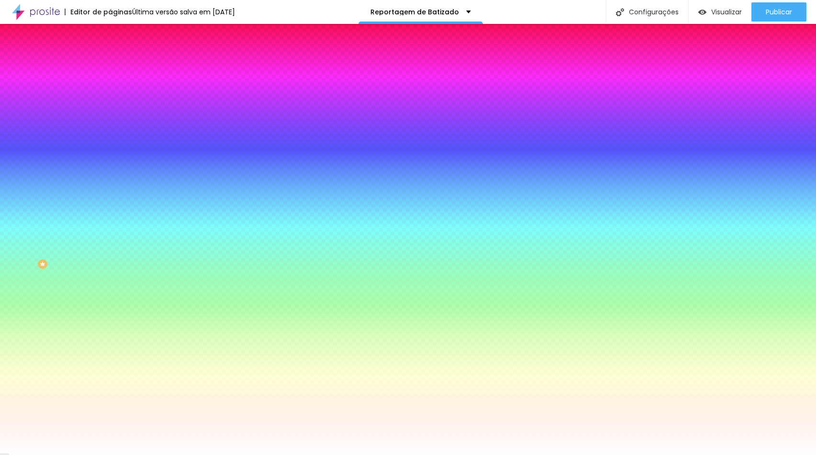
type input "#D49E62"
click at [83, 454] on div at bounding box center [408, 455] width 816 height 0
click at [110, 325] on input "#623E2A" at bounding box center [167, 330] width 115 height 10
click at [114, 119] on icon "button" at bounding box center [117, 122] width 6 height 6
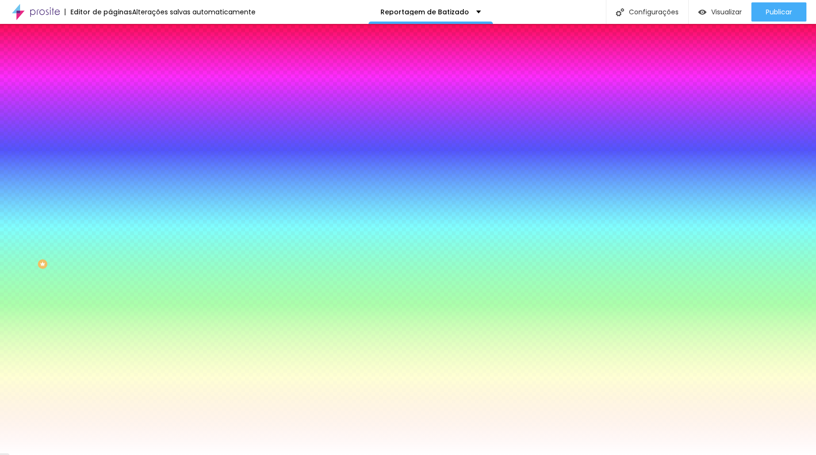
paste input "623E2A"
type input "#623E2A"
click at [479, 454] on div at bounding box center [408, 455] width 816 height 0
click at [110, 325] on div at bounding box center [165, 325] width 110 height 0
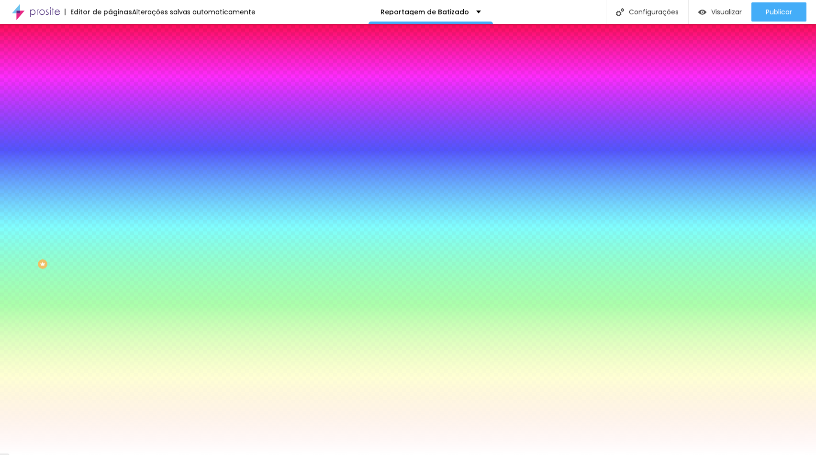
click at [110, 325] on div at bounding box center [165, 325] width 110 height 0
drag, startPoint x: 20, startPoint y: 202, endPoint x: 22, endPoint y: 209, distance: 6.8
click at [110, 309] on div "Cor de fundo Voltar ao padrão #623E2A" at bounding box center [165, 322] width 110 height 26
click at [110, 309] on div "Cor de fundo Voltar ao padrão #F1D5C5 Cor do texto Voltar ao padrão #FFFFFF Bor…" at bounding box center [165, 348] width 110 height 79
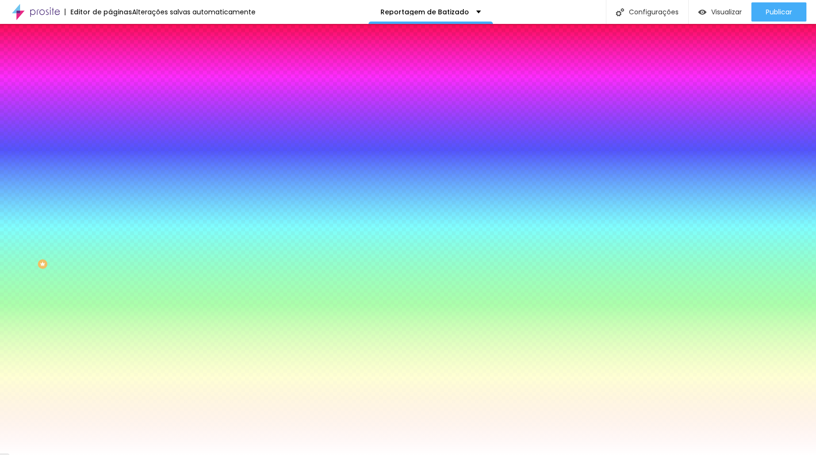
click at [110, 325] on div at bounding box center [165, 325] width 110 height 0
type input "#FFFFFF"
drag, startPoint x: 34, startPoint y: 228, endPoint x: 1, endPoint y: 202, distance: 41.6
click at [110, 202] on div "Cor de fundo Voltar ao padrão #FFFFFF Tipografia Voltar ao padrão Borda Voltar …" at bounding box center [165, 231] width 110 height 313
click at [110, 325] on div at bounding box center [165, 325] width 110 height 0
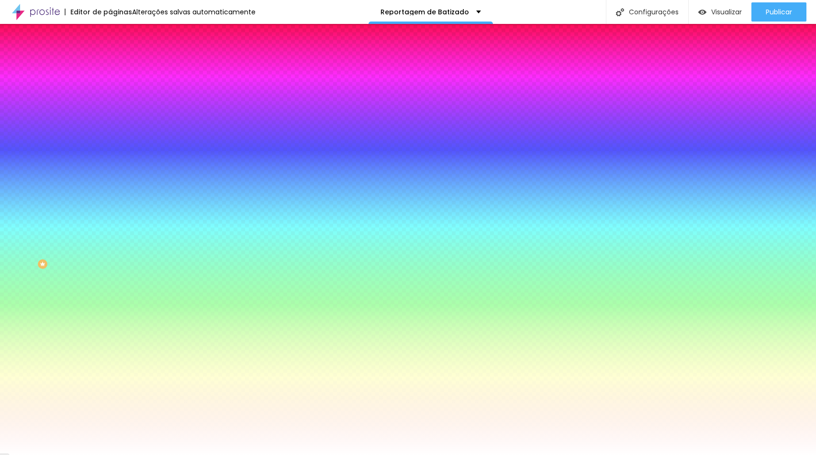
click at [93, 252] on div at bounding box center [408, 227] width 816 height 455
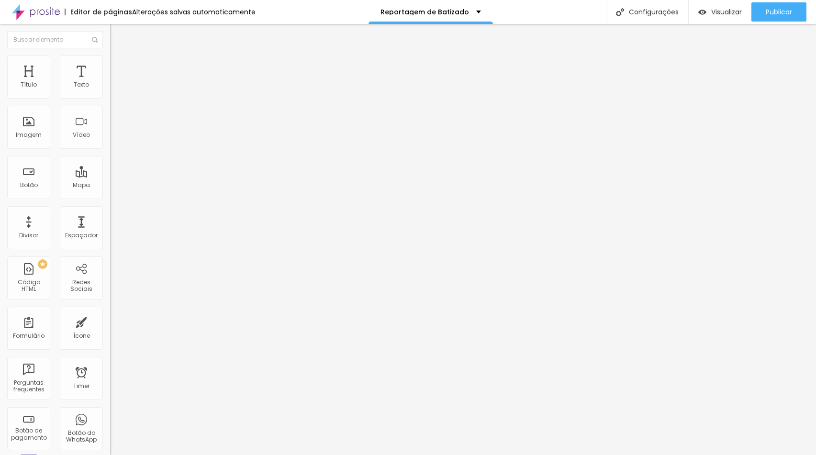
click at [110, 60] on img at bounding box center [114, 59] width 9 height 9
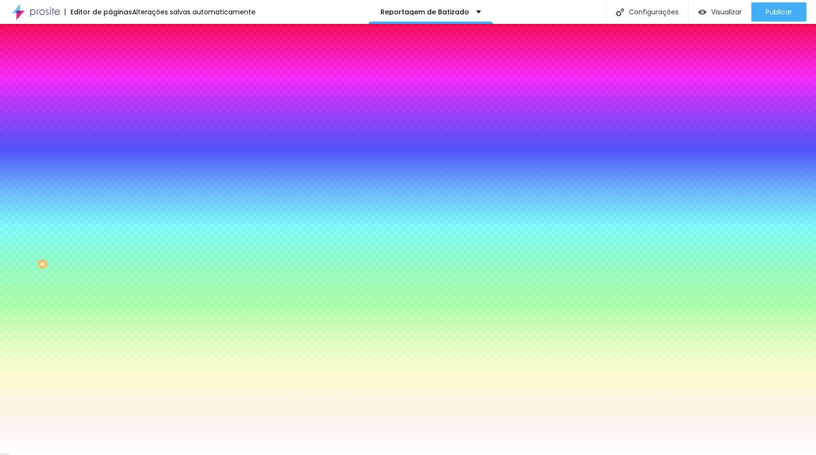
click at [110, 117] on button "button" at bounding box center [116, 122] width 13 height 10
type input "0.9"
type input "0.8"
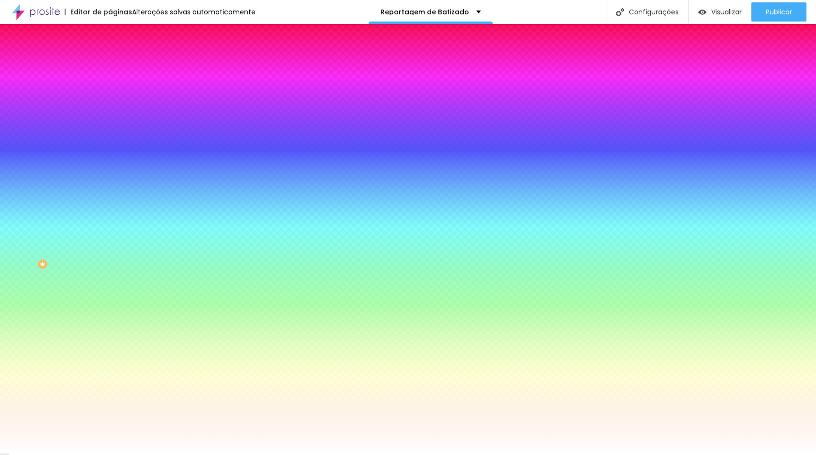
type input "0.7"
type input "0.6"
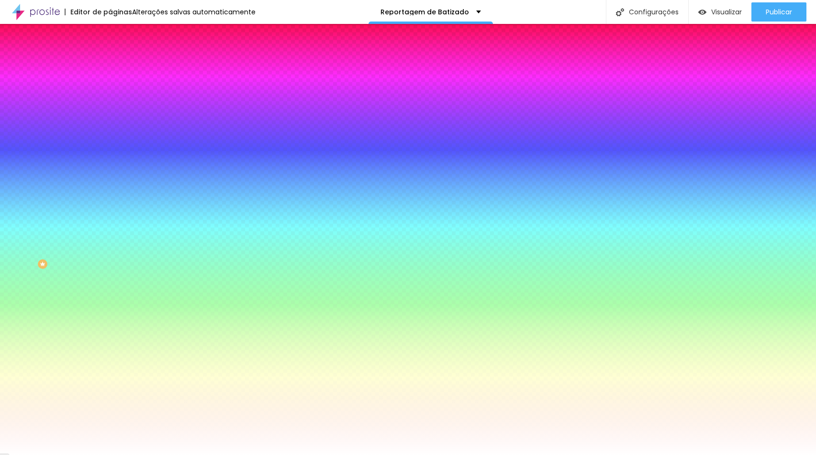
click at [472, 454] on div at bounding box center [408, 455] width 816 height 0
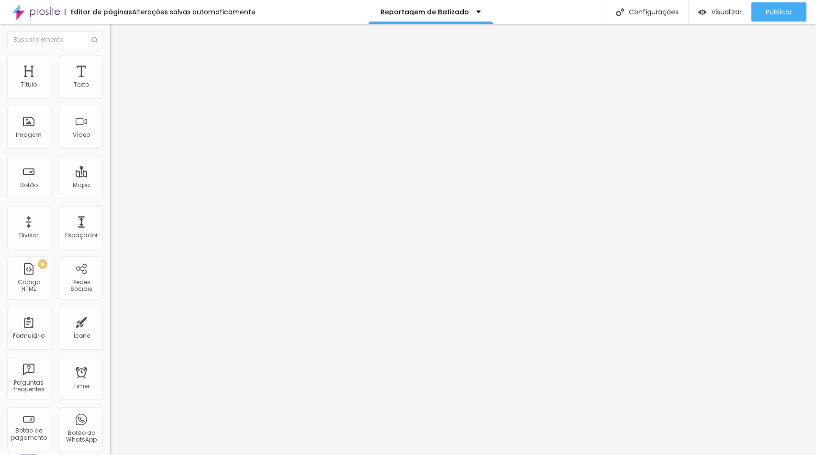
click at [110, 61] on img at bounding box center [114, 59] width 9 height 9
click at [118, 85] on icon "button" at bounding box center [119, 84] width 2 height 2
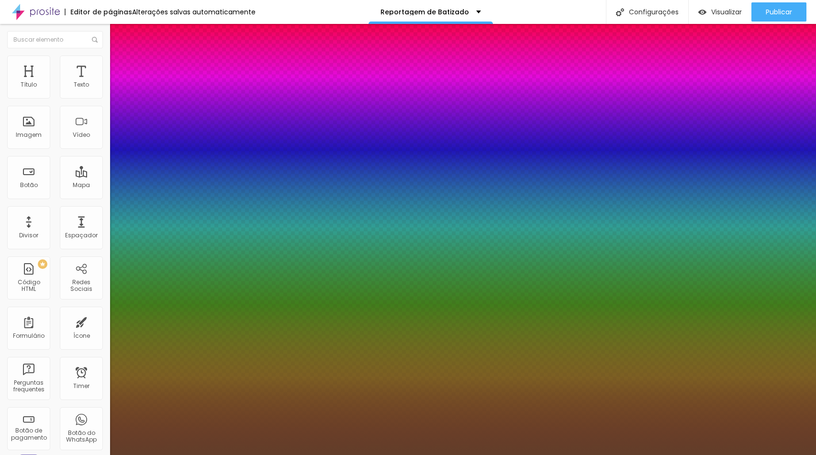
type input "1"
type input "#F0B08D"
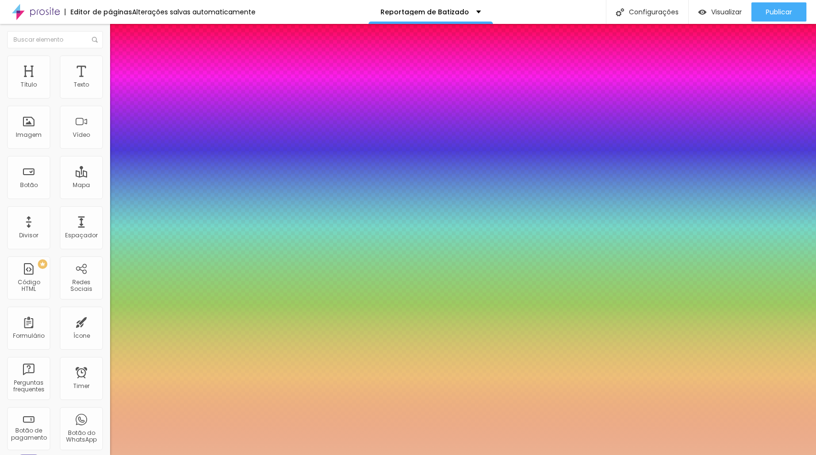
type input "1"
type input "#ECCBB8"
type input "1"
type input "#FFFFFF"
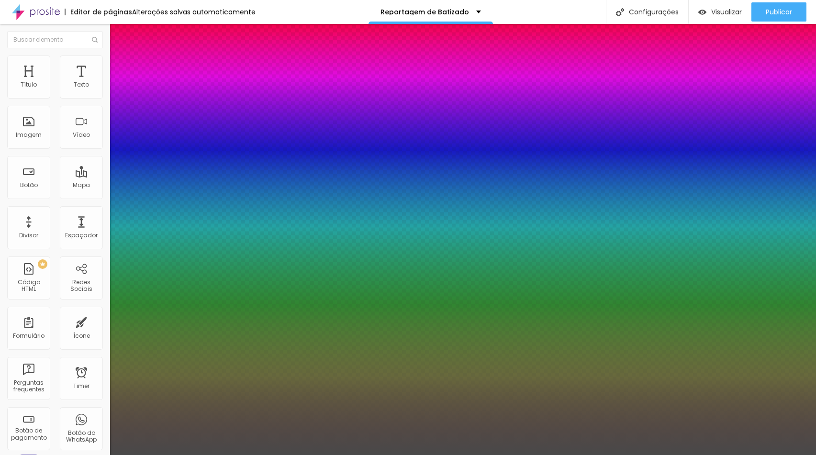
type input "1"
type input "#B1B1B1"
type input "1"
type input "#494949"
type input "1"
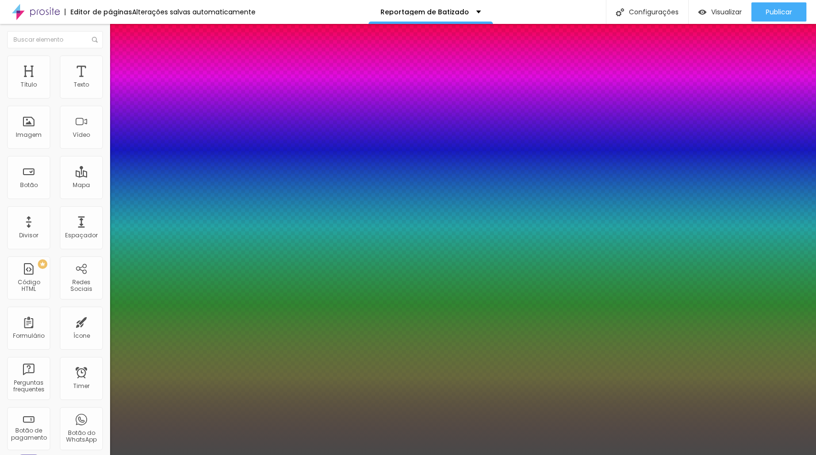
type input "#111110"
type input "1"
type input "#000000"
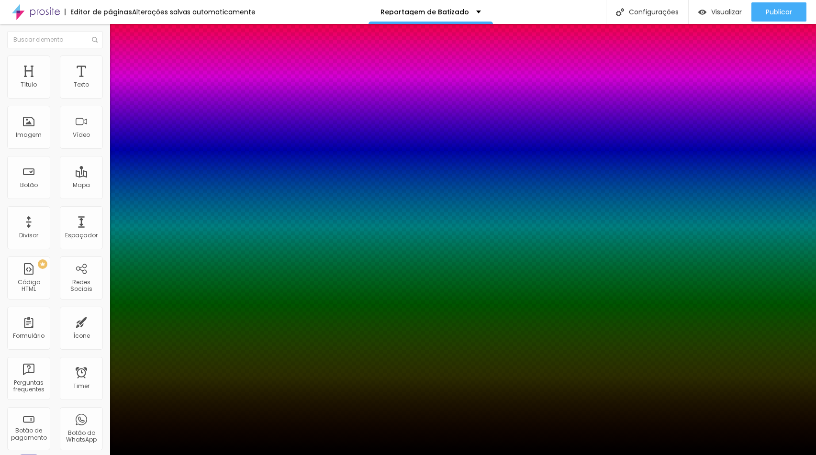
drag, startPoint x: 157, startPoint y: 267, endPoint x: 118, endPoint y: 364, distance: 104.1
click at [118, 364] on body "Editor de páginas Alterações salvas automaticamente Reportagem de Batizado Conf…" at bounding box center [408, 227] width 816 height 455
type input "1"
click at [349, 454] on div at bounding box center [408, 455] width 816 height 0
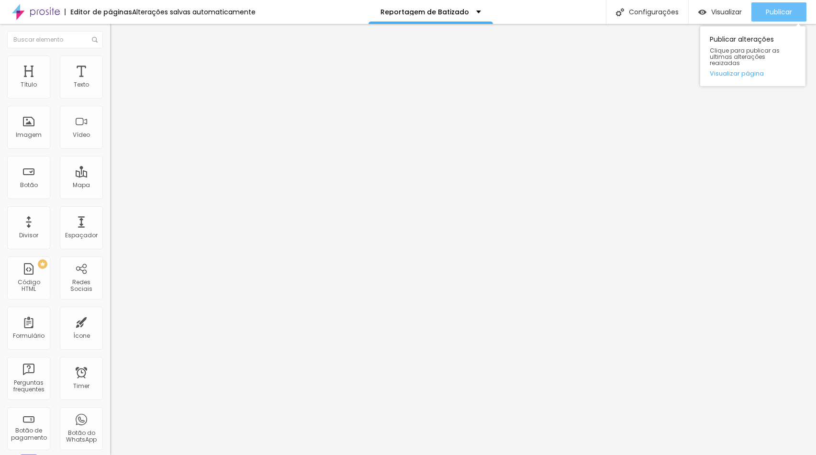
click at [779, 6] on div "Publicar" at bounding box center [778, 11] width 26 height 19
click at [110, 59] on ul "Conteúdo Estilo Avançado" at bounding box center [165, 60] width 110 height 29
click at [119, 66] on span "Estilo" at bounding box center [126, 62] width 15 height 8
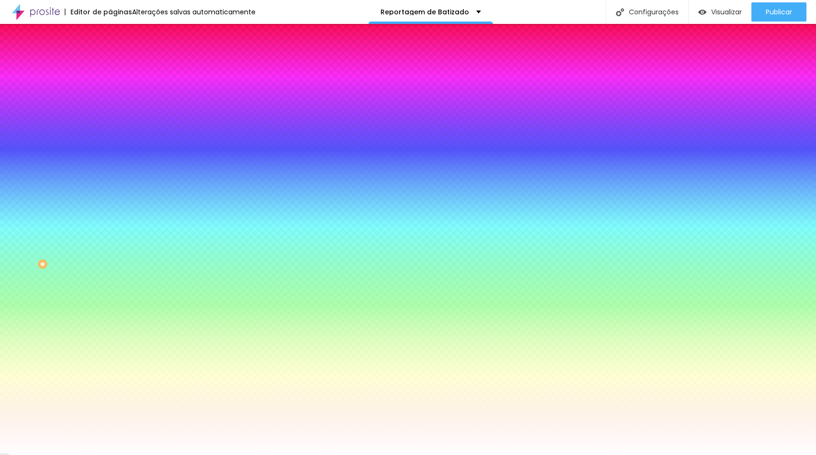
click at [114, 145] on icon "button" at bounding box center [117, 148] width 6 height 6
click at [416, 454] on div at bounding box center [408, 455] width 816 height 0
click at [416, 18] on div "Reportagem de Batizado" at bounding box center [430, 12] width 124 height 24
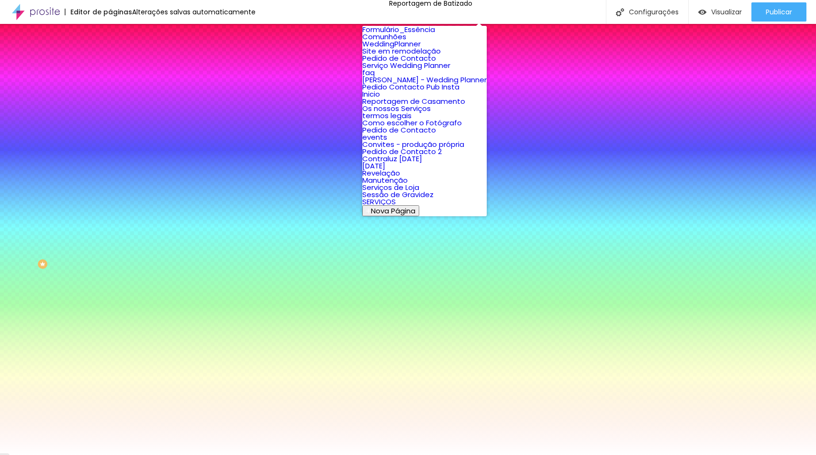
scroll to position [100, 0]
click at [431, 106] on link "Reportagem de Casamento" at bounding box center [413, 101] width 103 height 10
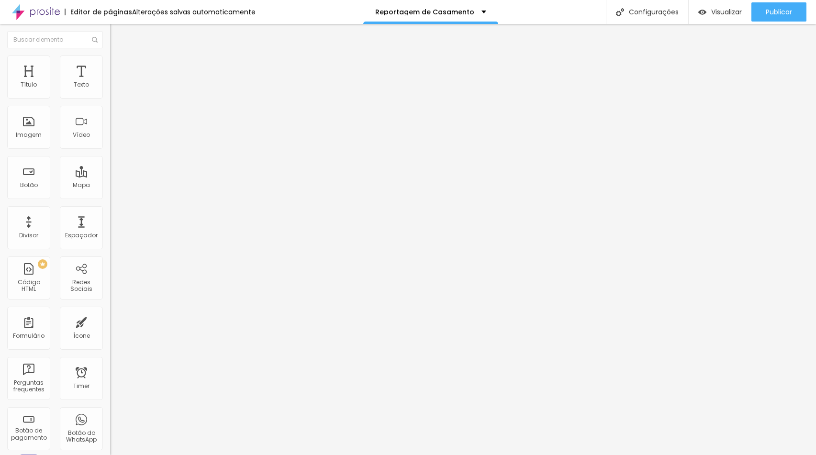
click at [110, 55] on img at bounding box center [114, 59] width 9 height 9
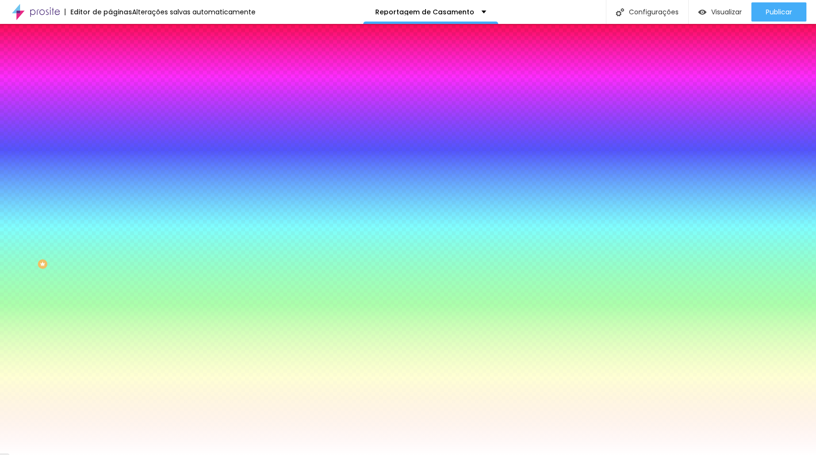
click at [110, 91] on div at bounding box center [165, 91] width 110 height 0
type input "#FFFFFF"
drag, startPoint x: 46, startPoint y: 129, endPoint x: -3, endPoint y: 101, distance: 56.8
click at [0, 101] on html "Editor de páginas Alterações salvas automaticamente Reportagem de Casamento Con…" at bounding box center [408, 227] width 816 height 455
click at [114, 119] on icon "button" at bounding box center [117, 122] width 6 height 6
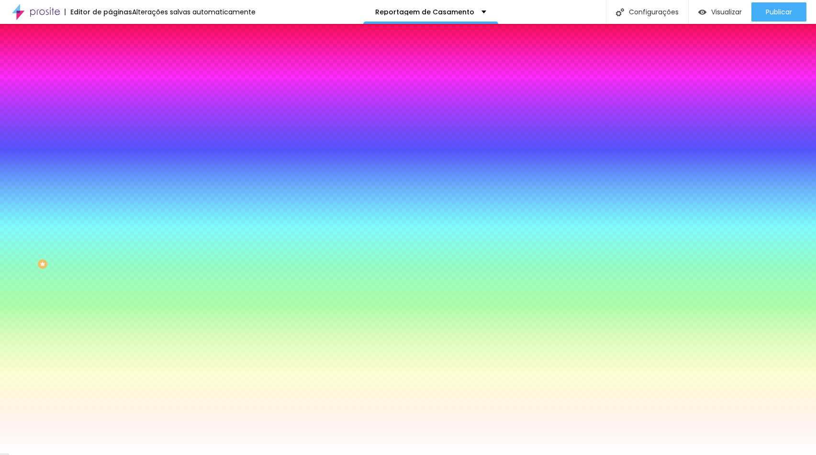
paste input "623E2A"
type input "#623E2A"
click at [46, 454] on div at bounding box center [408, 455] width 816 height 0
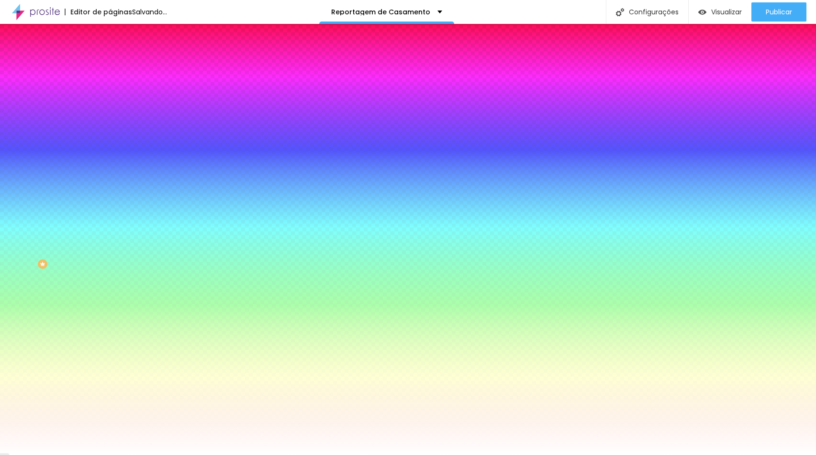
click at [110, 146] on button "button" at bounding box center [116, 149] width 13 height 10
paste input "623E2A"
type input "#623E2A"
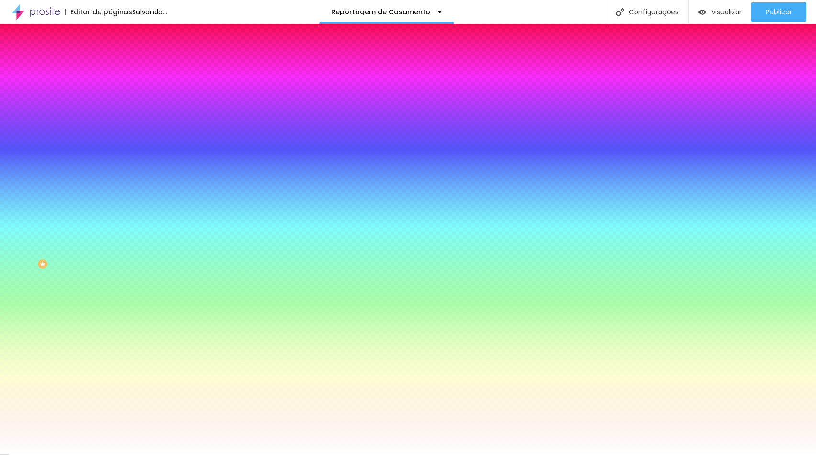
type input "1"
drag, startPoint x: 104, startPoint y: 207, endPoint x: 123, endPoint y: 207, distance: 18.7
type input "1"
click at [650, 454] on div at bounding box center [408, 455] width 816 height 0
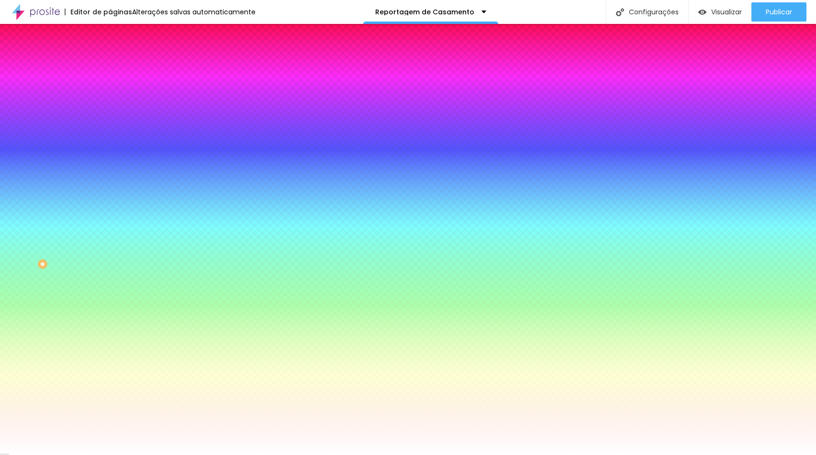
click at [110, 325] on input "#D49E62" at bounding box center [167, 330] width 115 height 10
paste input "623E2A"
type input "#623E2A"
click at [110, 325] on div at bounding box center [165, 325] width 110 height 0
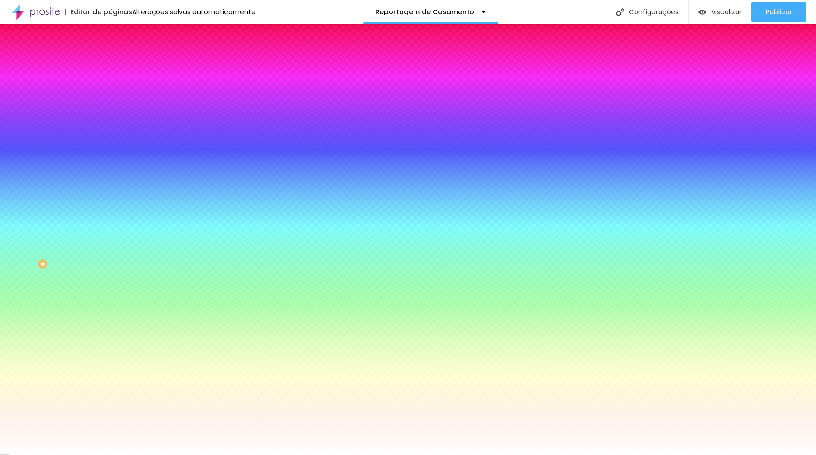
drag, startPoint x: 100, startPoint y: 257, endPoint x: 98, endPoint y: 280, distance: 22.6
click at [110, 335] on div at bounding box center [165, 335] width 110 height 0
click at [110, 284] on div "Editar Botão Conteúdo Estilo Avançado Cor de fundo Voltar ao padrão #FFFFFF Tip…" at bounding box center [165, 239] width 110 height 431
click at [110, 325] on div at bounding box center [165, 325] width 110 height 0
drag, startPoint x: 95, startPoint y: 281, endPoint x: 94, endPoint y: 314, distance: 33.0
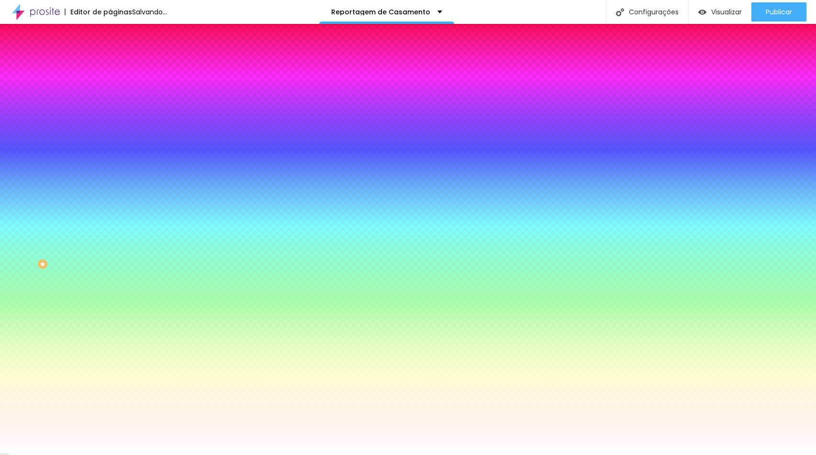
click at [110, 314] on div "Editar Botão Conteúdo Estilo Avançado Cor de fundo Voltar ao padrão #FFFFFF Tip…" at bounding box center [165, 239] width 110 height 431
click at [110, 325] on div at bounding box center [165, 325] width 110 height 0
click at [97, 276] on div at bounding box center [408, 227] width 816 height 455
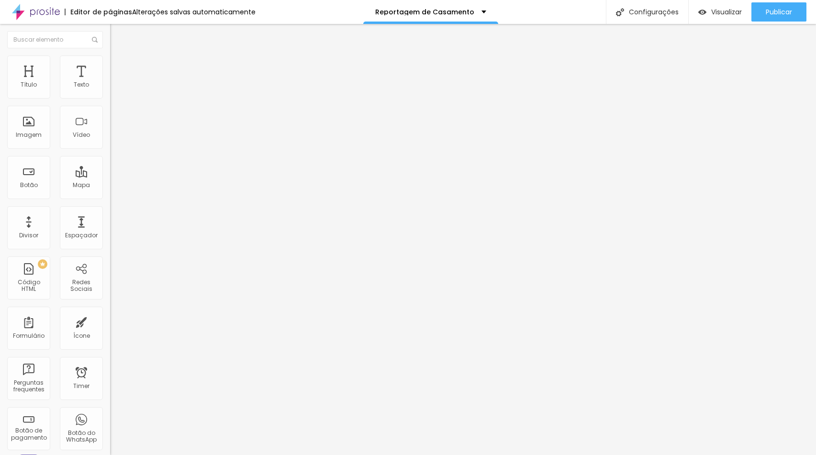
click at [110, 60] on img at bounding box center [114, 59] width 9 height 9
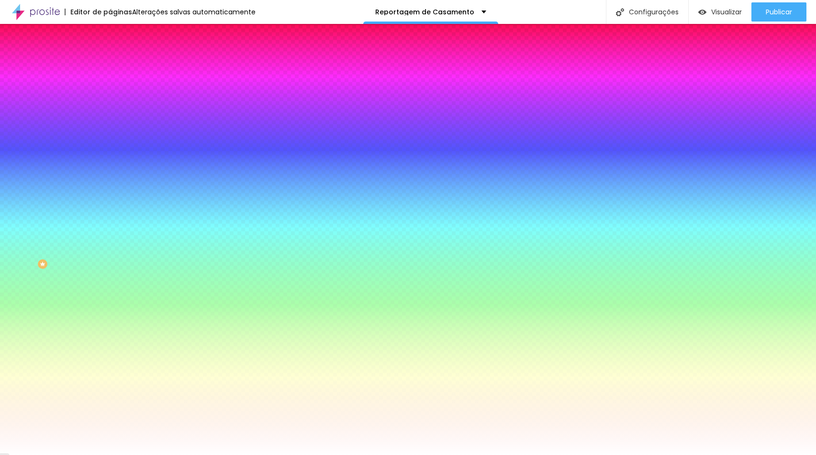
click at [114, 368] on icon "button" at bounding box center [117, 371] width 7 height 7
click at [110, 377] on button "button" at bounding box center [116, 382] width 13 height 10
paste input "623E2A"
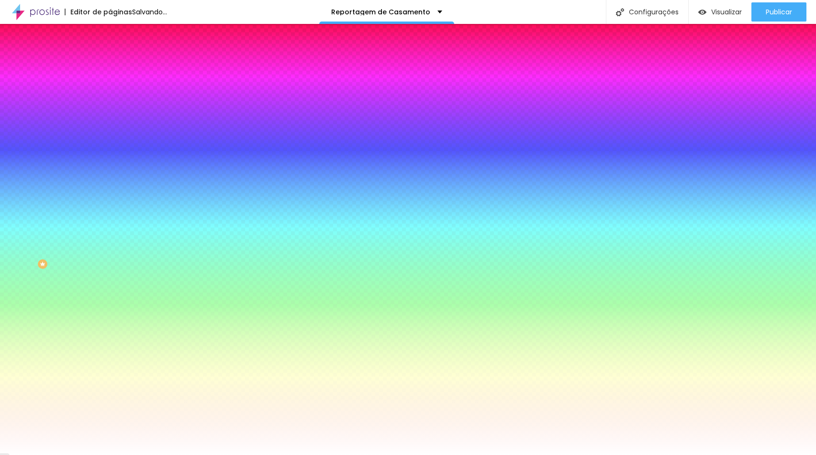
type input "#623E2A"
type input "1"
drag, startPoint x: 106, startPoint y: 285, endPoint x: 127, endPoint y: 285, distance: 21.1
type input "1"
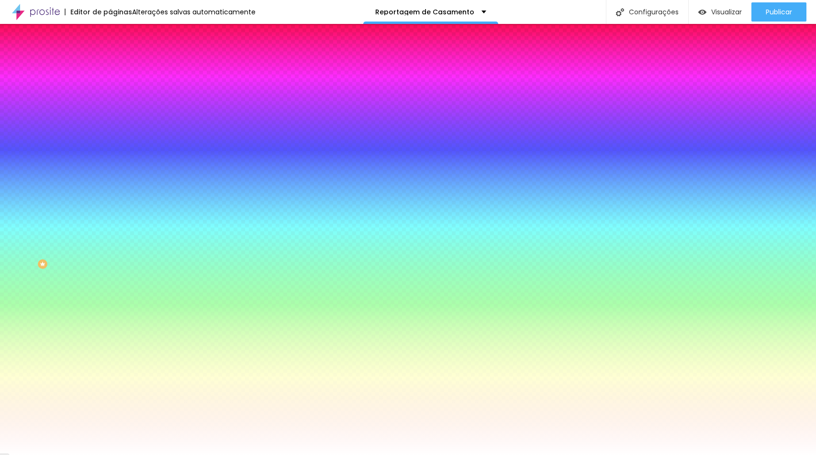
click at [655, 454] on div at bounding box center [408, 455] width 816 height 0
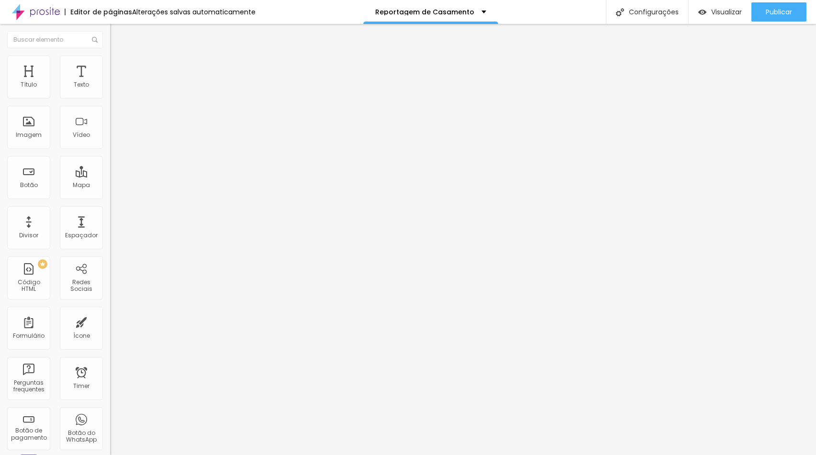
click at [110, 55] on img at bounding box center [114, 59] width 9 height 9
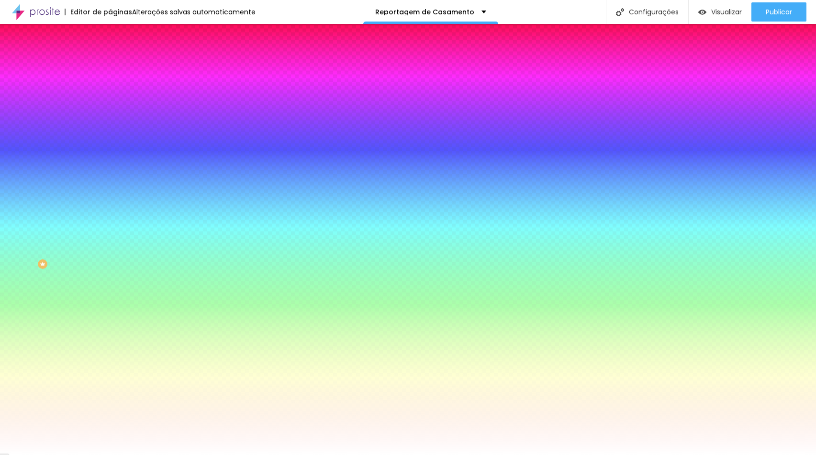
click at [110, 95] on input "#D49E62" at bounding box center [167, 96] width 115 height 10
click at [110, 91] on div at bounding box center [165, 91] width 110 height 0
type input "#FFFFFF"
drag, startPoint x: 62, startPoint y: 121, endPoint x: -3, endPoint y: 107, distance: 67.1
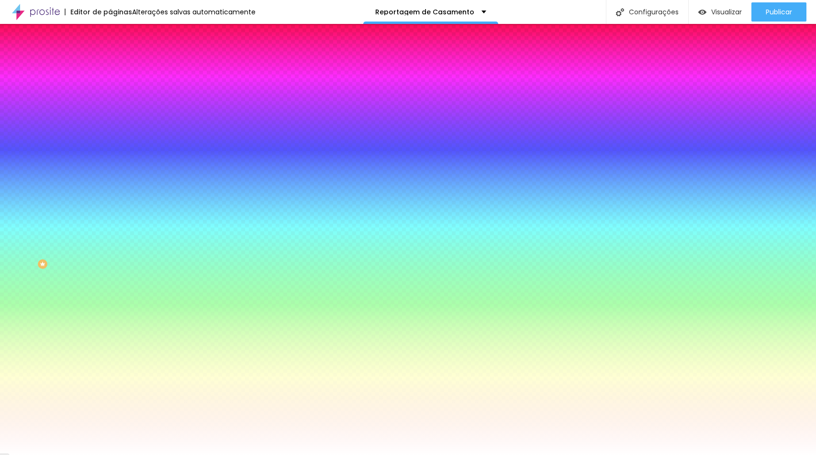
click at [0, 107] on html "Editor de páginas Alterações salvas automaticamente Reportagem de Casamento Con…" at bounding box center [408, 227] width 816 height 455
click at [110, 83] on div "Cor de fundo Voltar ao padrão #FFFFFF Tipografia Voltar ao padrão Borda Voltar …" at bounding box center [165, 231] width 110 height 313
click at [110, 118] on button "button" at bounding box center [116, 122] width 13 height 10
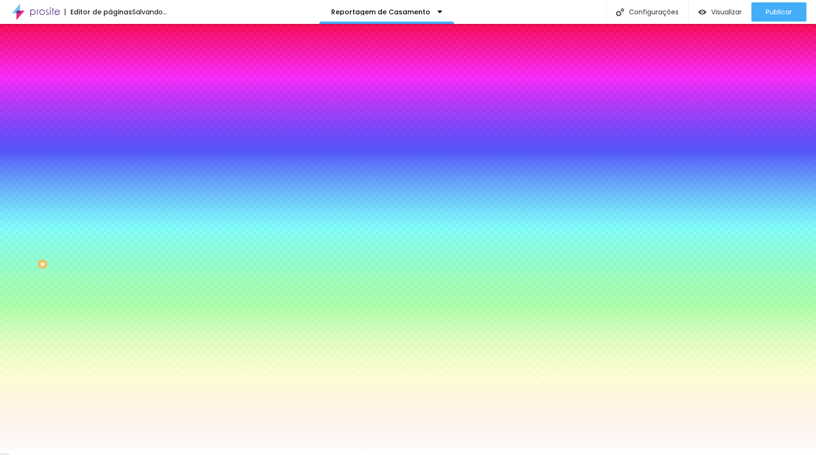
paste input "623E2A"
type input "#623E2A"
click at [66, 454] on div at bounding box center [408, 455] width 816 height 0
click at [110, 144] on button "button" at bounding box center [116, 149] width 13 height 10
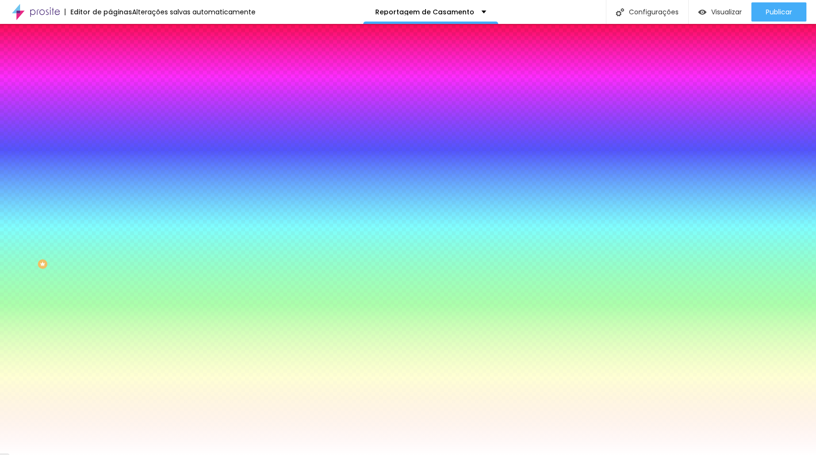
paste input "623E2A"
type input "#623E2A"
type input "1"
drag, startPoint x: 109, startPoint y: 206, endPoint x: 119, endPoint y: 206, distance: 9.6
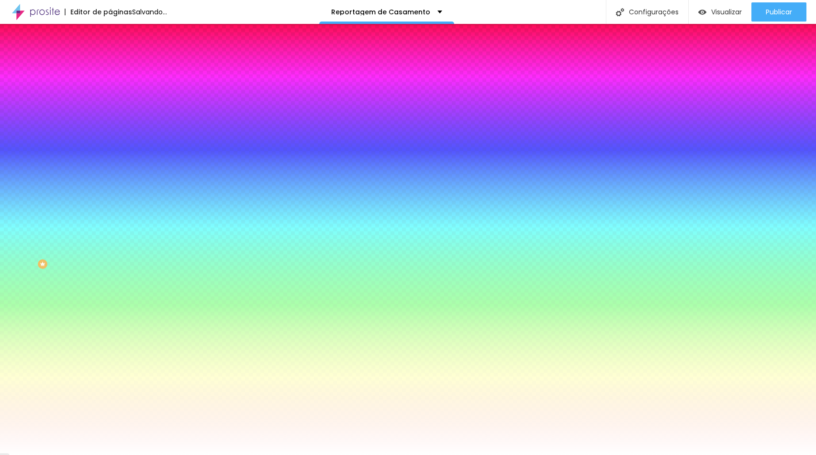
type input "1"
click at [54, 454] on div at bounding box center [408, 455] width 816 height 0
drag, startPoint x: 64, startPoint y: 204, endPoint x: 64, endPoint y: 211, distance: 6.7
click at [110, 325] on div at bounding box center [165, 325] width 110 height 0
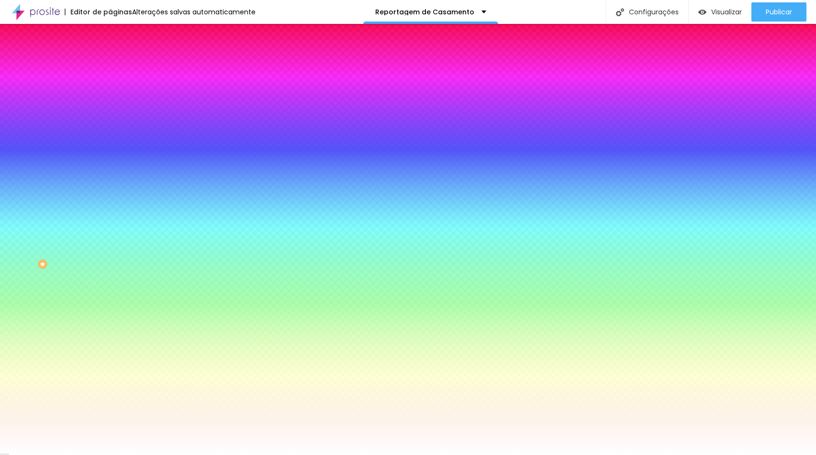
click at [95, 276] on div at bounding box center [408, 227] width 816 height 455
click at [110, 325] on input "#D49E62" at bounding box center [167, 330] width 115 height 10
paste input "623E2A"
type input "#623E2A"
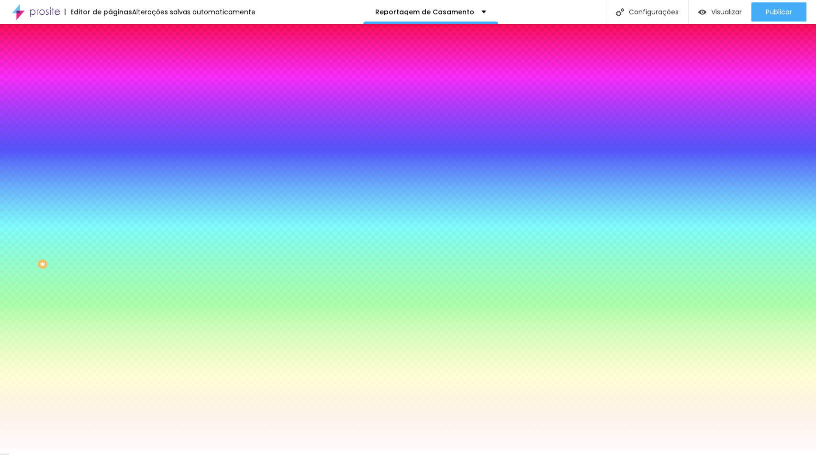
click at [110, 377] on button "button" at bounding box center [116, 382] width 13 height 10
paste input "6"
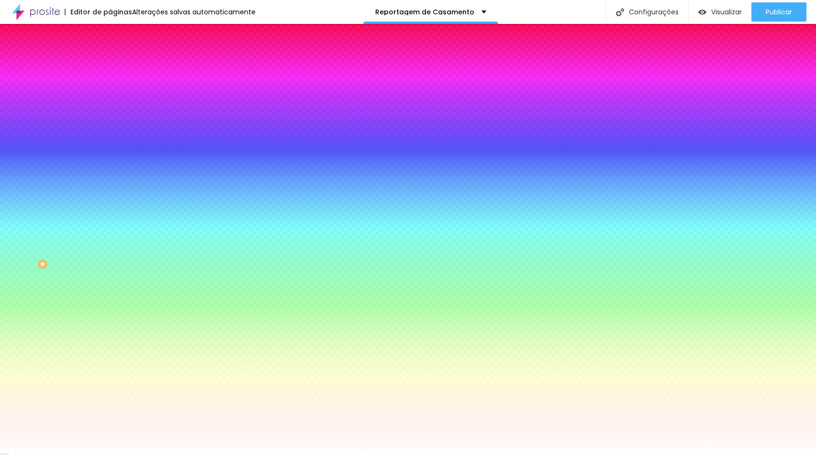
paste input "23E2A"
type input "#623E2A"
type input "1"
drag, startPoint x: 113, startPoint y: 286, endPoint x: 118, endPoint y: 286, distance: 5.3
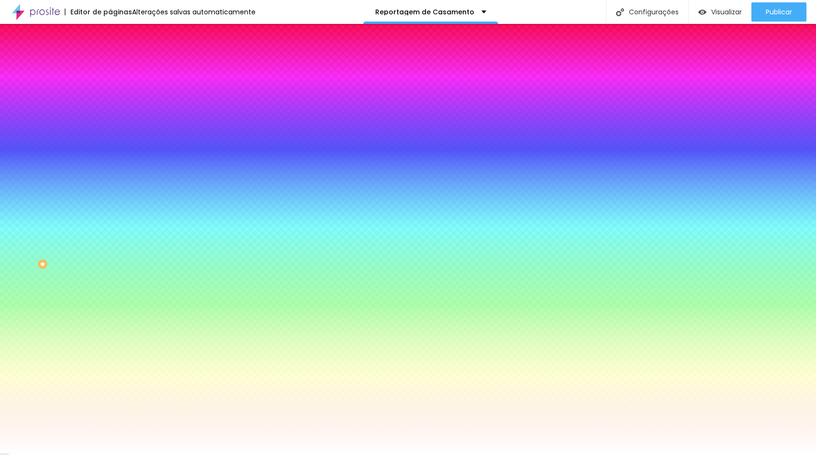
type input "1"
click at [604, 454] on div at bounding box center [408, 455] width 816 height 0
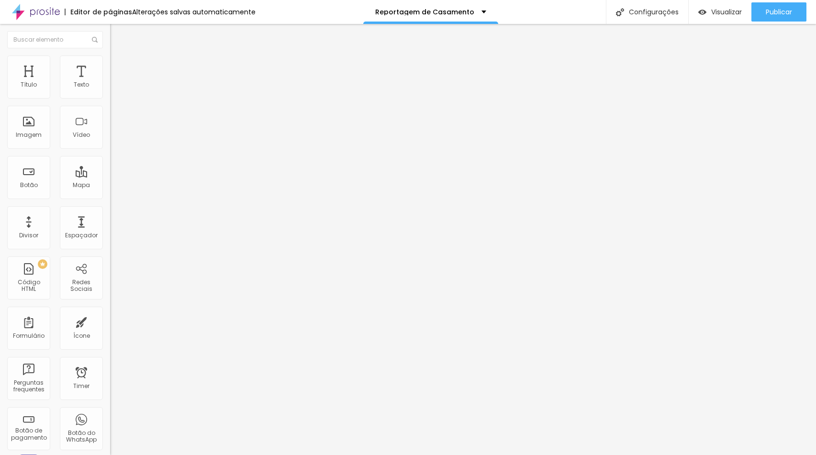
click at [119, 66] on span "Estilo" at bounding box center [126, 62] width 15 height 8
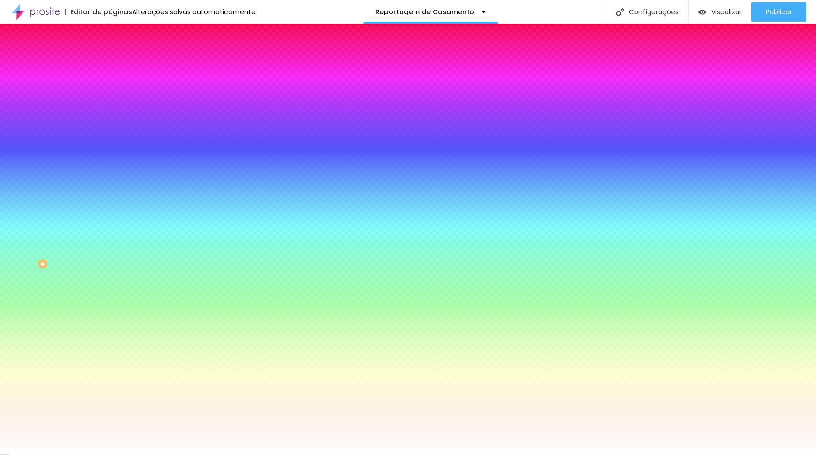
click at [110, 96] on input "#D49E62" at bounding box center [167, 96] width 115 height 10
click at [110, 91] on div at bounding box center [165, 91] width 110 height 0
click at [114, 88] on icon "button" at bounding box center [117, 85] width 7 height 7
click at [110, 91] on div at bounding box center [165, 91] width 110 height 0
click at [110, 95] on input "#D49E62" at bounding box center [167, 96] width 115 height 10
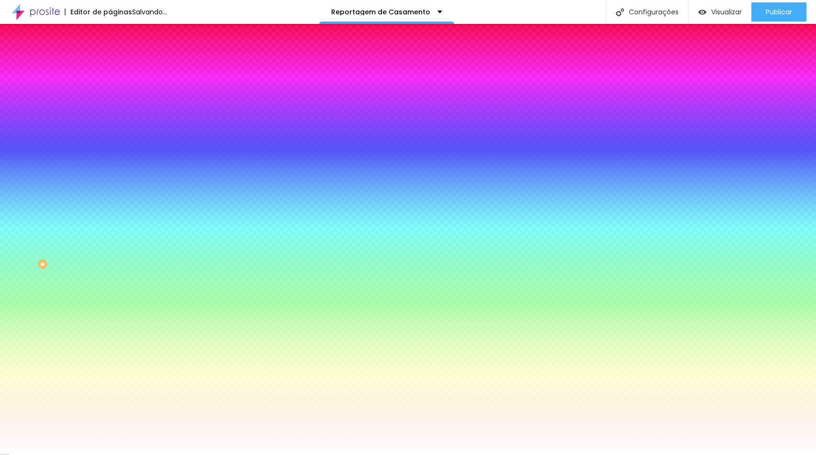
click at [110, 91] on div at bounding box center [165, 91] width 110 height 0
click at [115, 120] on icon "button" at bounding box center [117, 122] width 4 height 4
paste input "623E2A"
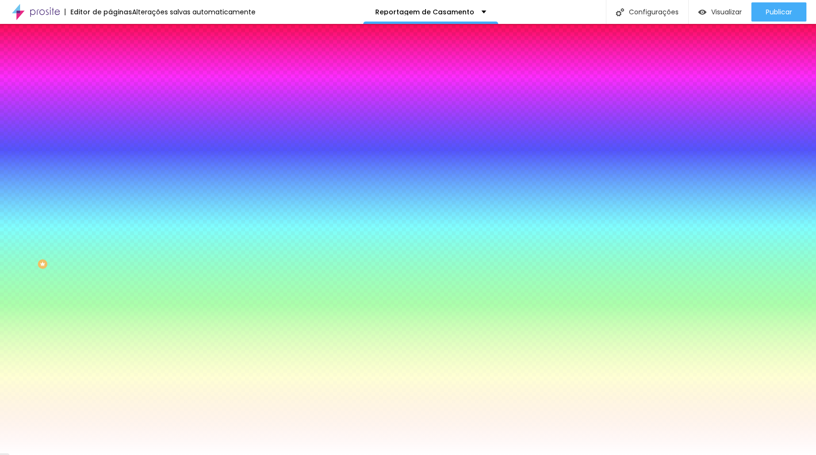
type input "#623E2A"
click at [55, 454] on div at bounding box center [408, 455] width 816 height 0
click at [114, 145] on icon "button" at bounding box center [117, 148] width 6 height 6
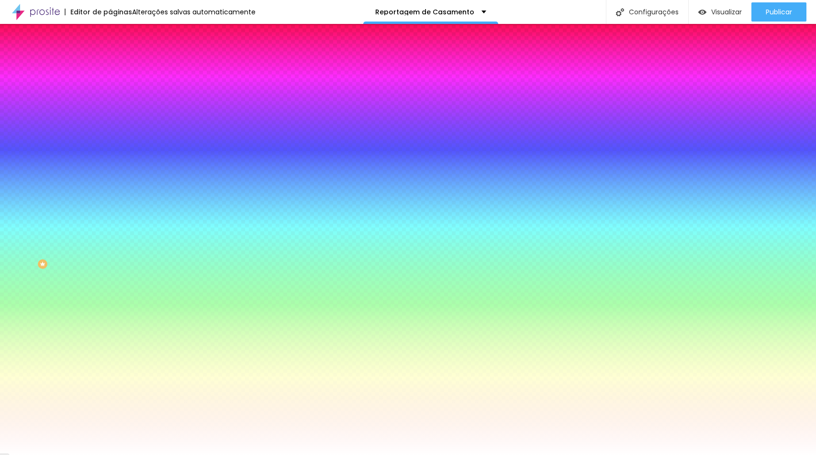
paste input "623E2A"
type input "#623E2A"
type input "1"
drag, startPoint x: 105, startPoint y: 208, endPoint x: 118, endPoint y: 210, distance: 13.0
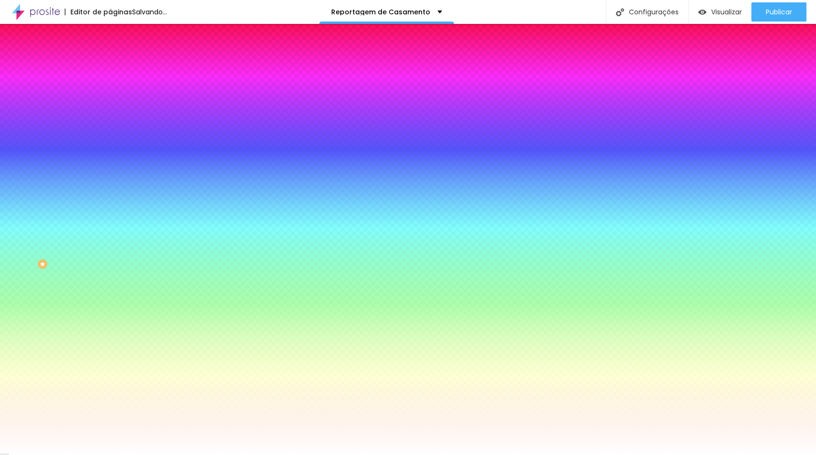
type input "1"
click at [64, 454] on div at bounding box center [408, 455] width 816 height 0
click at [110, 325] on div at bounding box center [165, 325] width 110 height 0
click at [95, 277] on div at bounding box center [408, 227] width 816 height 455
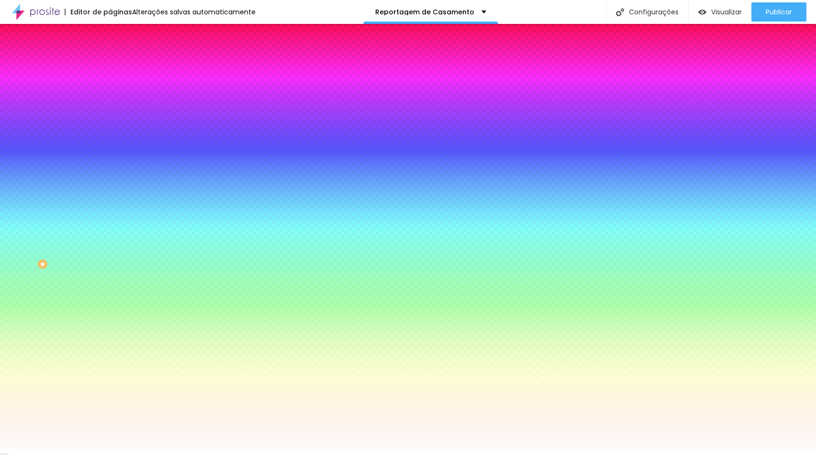
click at [110, 325] on input "#D49E62" at bounding box center [167, 330] width 115 height 10
paste input "623E2A"
type input "#623E2A"
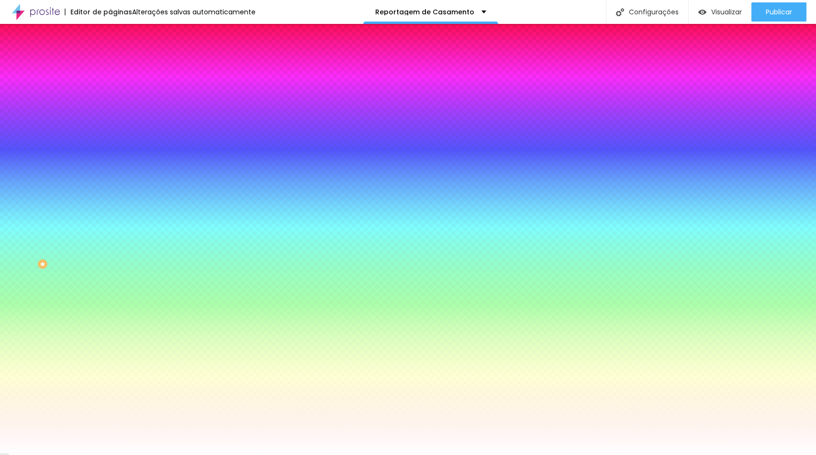
click at [110, 91] on div at bounding box center [165, 91] width 110 height 0
type input "#FFFFFF"
drag, startPoint x: 45, startPoint y: 136, endPoint x: 5, endPoint y: 104, distance: 51.3
click at [110, 104] on div "Cor de fundo Voltar ao padrão #FFFFFF Tipografia Voltar ao padrão Borda Voltar …" at bounding box center [165, 231] width 110 height 313
click at [110, 108] on div "Cor de fundo Voltar ao padrão #FFFFFF Tipografia Voltar ao padrão Borda Voltar …" at bounding box center [165, 231] width 110 height 313
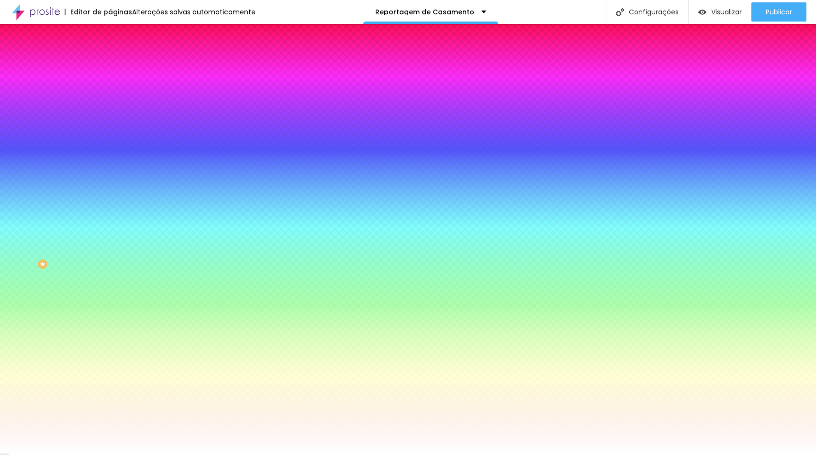
click at [114, 379] on icon "button" at bounding box center [117, 382] width 6 height 6
type input "1"
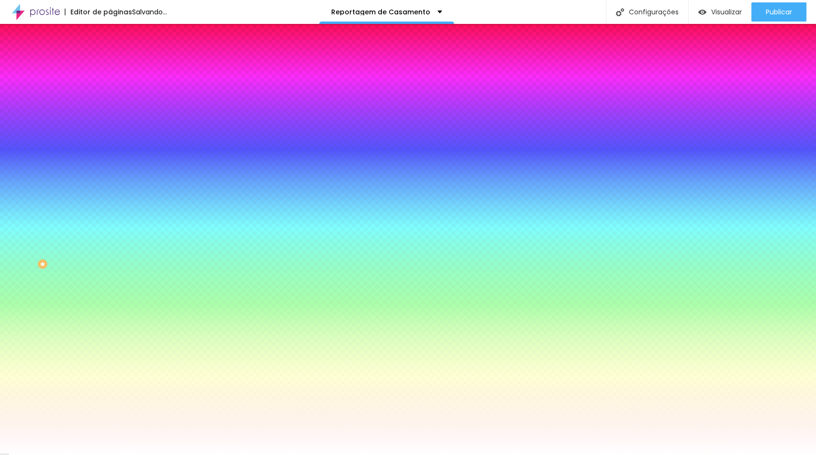
paste input "623E2A"
type input "#623E2A"
click at [381, 454] on div at bounding box center [408, 455] width 816 height 0
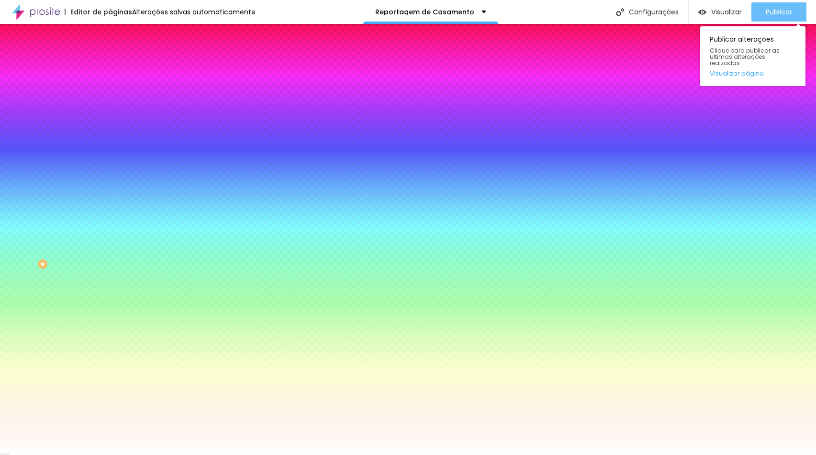
click at [758, 9] on button "Publicar" at bounding box center [778, 11] width 55 height 19
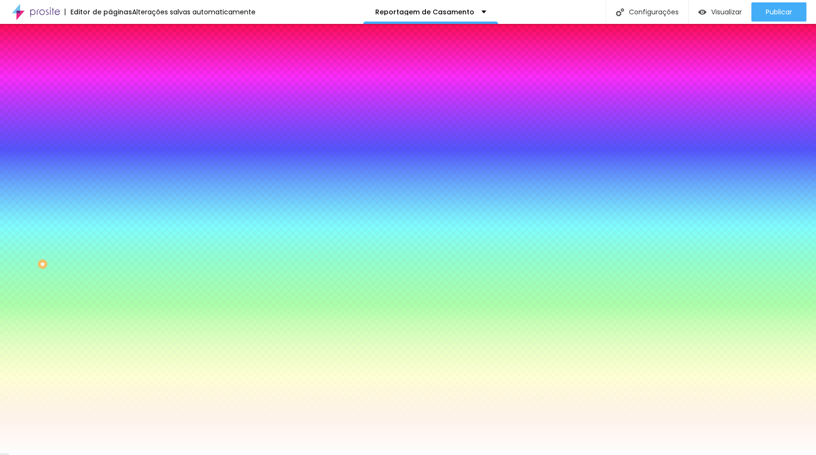
click at [110, 53] on li "Conteúdo" at bounding box center [165, 51] width 110 height 10
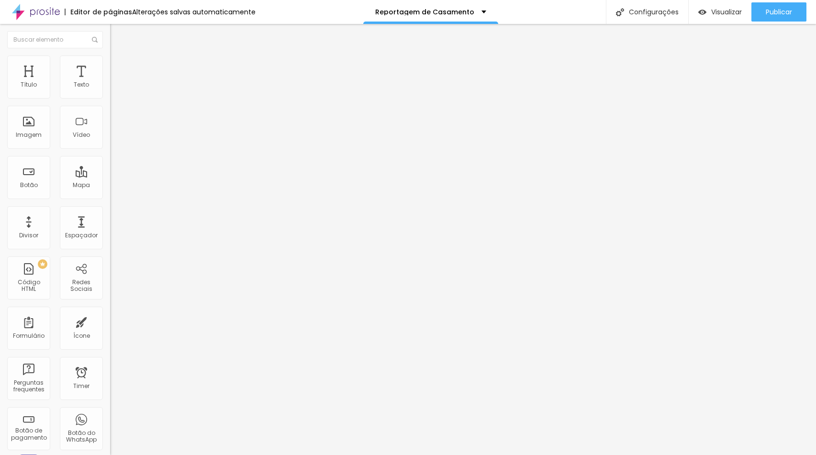
click at [110, 90] on input "Convites & Lembranças" at bounding box center [167, 85] width 115 height 10
type input "Convites e Lembranças"
click at [775, 11] on span "Publicar" at bounding box center [778, 12] width 26 height 8
click at [110, 92] on button "button" at bounding box center [116, 87] width 13 height 10
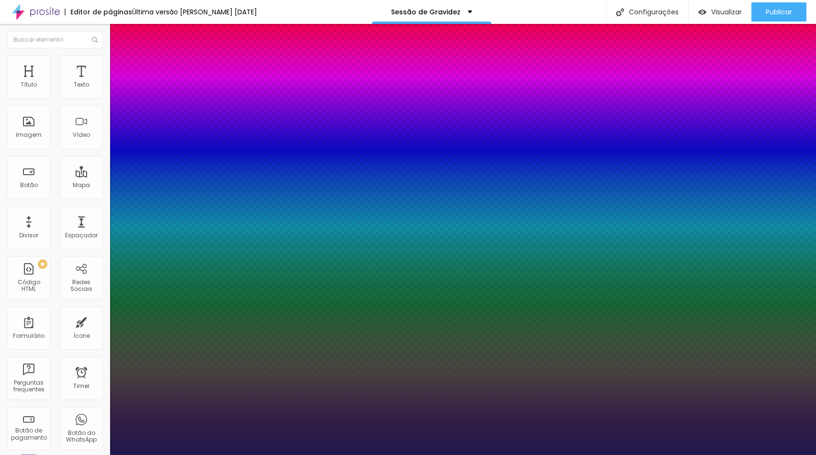
type input "1"
type input "16"
type input "1"
type input "15"
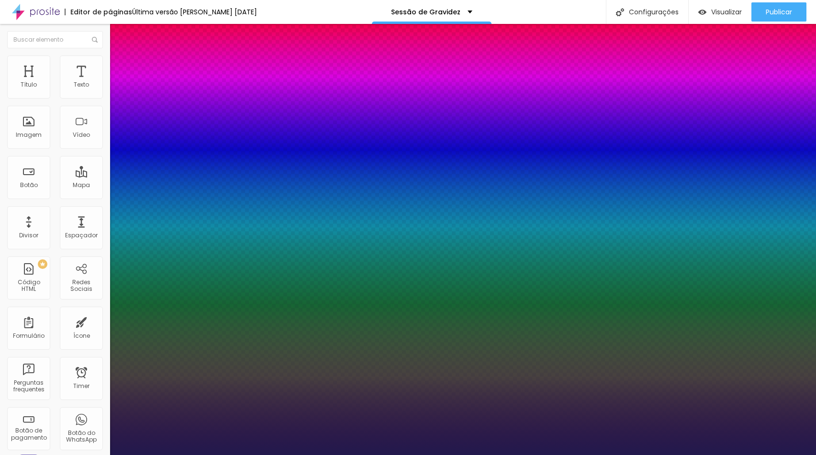
type input "15"
type input "1"
type input "16"
type input "1"
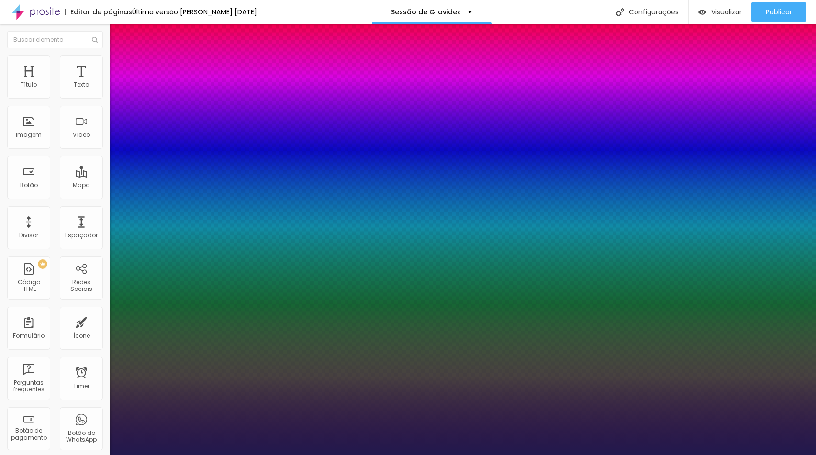
type input "17"
type input "1"
type input "18"
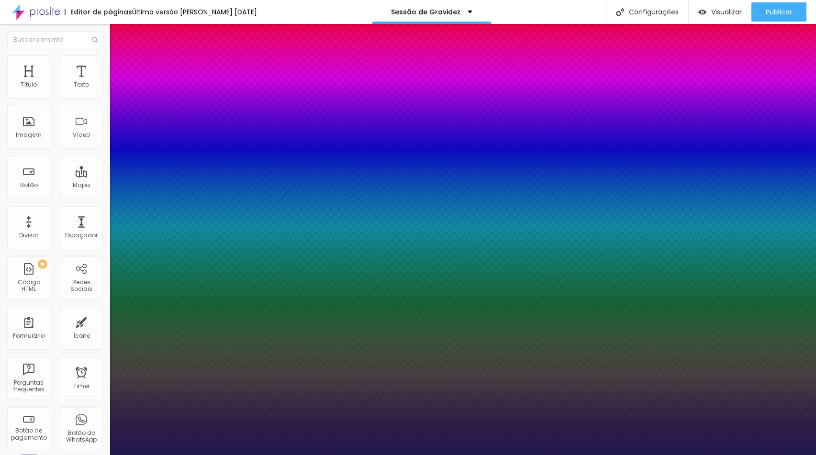
type input "1"
type input "19"
type input "1"
type input "18"
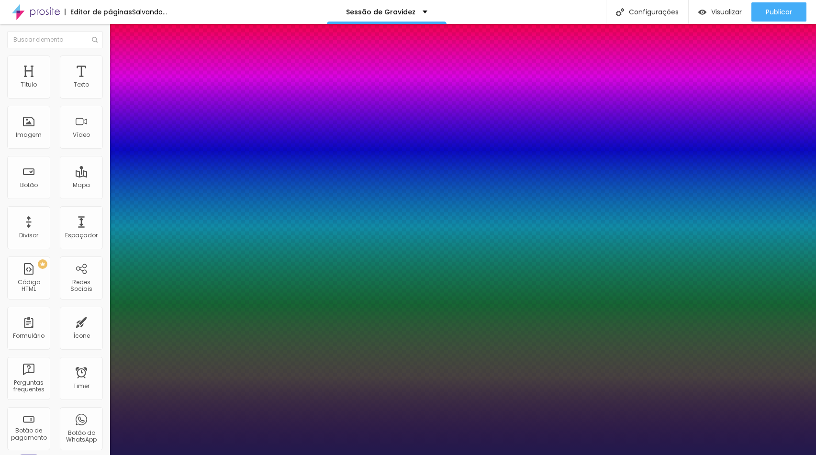
type input "18"
type input "1"
type input "18"
click at [287, 454] on div at bounding box center [408, 455] width 816 height 0
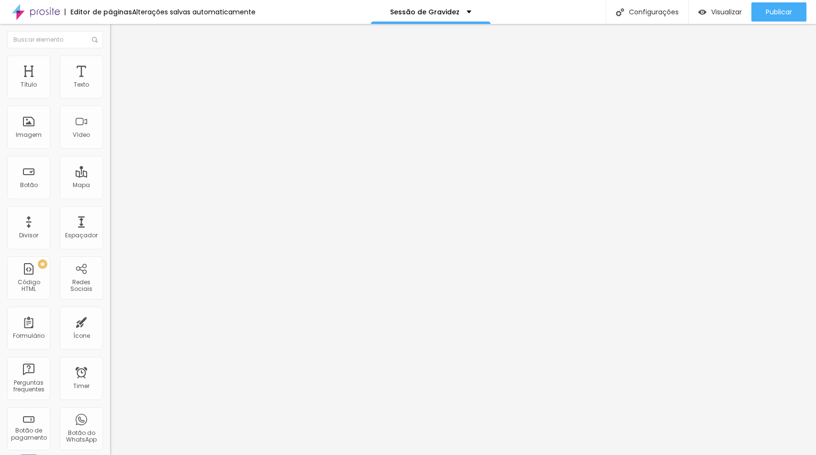
click at [110, 59] on ul "Conteúdo Estilo Avançado" at bounding box center [165, 60] width 110 height 29
click at [110, 59] on img at bounding box center [114, 59] width 9 height 9
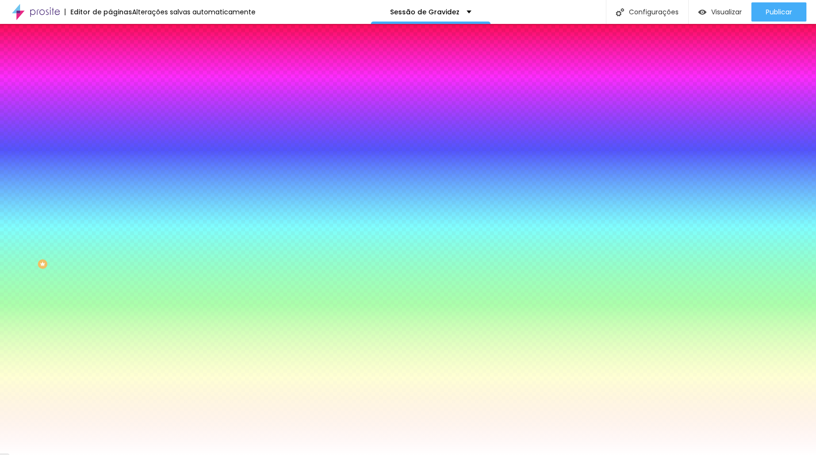
drag, startPoint x: 69, startPoint y: 88, endPoint x: 66, endPoint y: 95, distance: 7.5
click at [110, 88] on div "Cor de fundo Voltar ao padrão #FFFFFF" at bounding box center [165, 88] width 110 height 26
click at [110, 91] on div at bounding box center [165, 91] width 110 height 0
type input "#FFFFFF"
drag, startPoint x: 50, startPoint y: 127, endPoint x: 6, endPoint y: 104, distance: 50.3
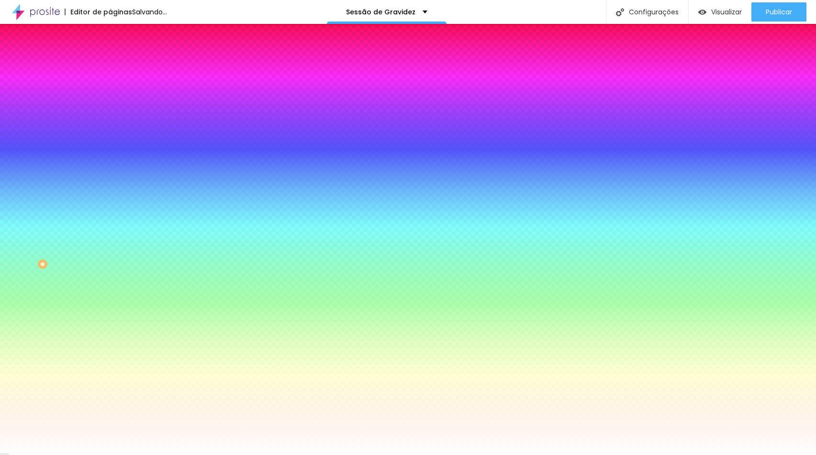
click at [110, 104] on div "Cor de fundo Voltar ao padrão #FFFFFF Tipografia Voltar ao padrão Borda Voltar …" at bounding box center [165, 231] width 110 height 313
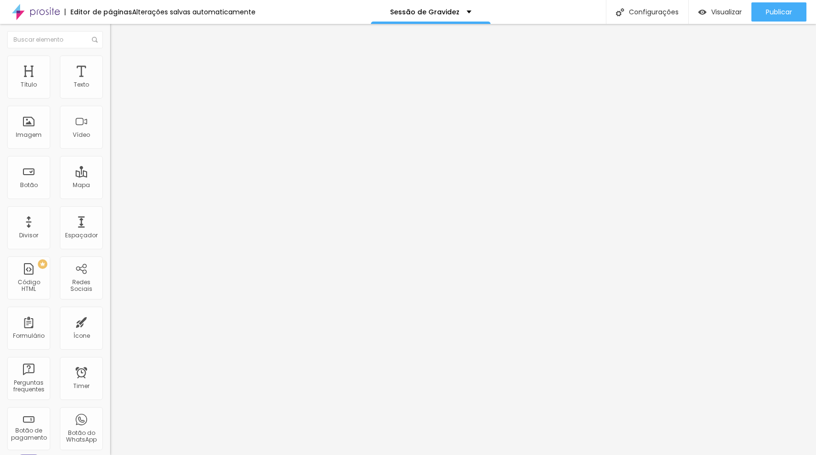
click at [110, 59] on ul "Conteúdo Estilo Avançado" at bounding box center [165, 60] width 110 height 29
click at [119, 65] on span "Estilo" at bounding box center [126, 62] width 15 height 8
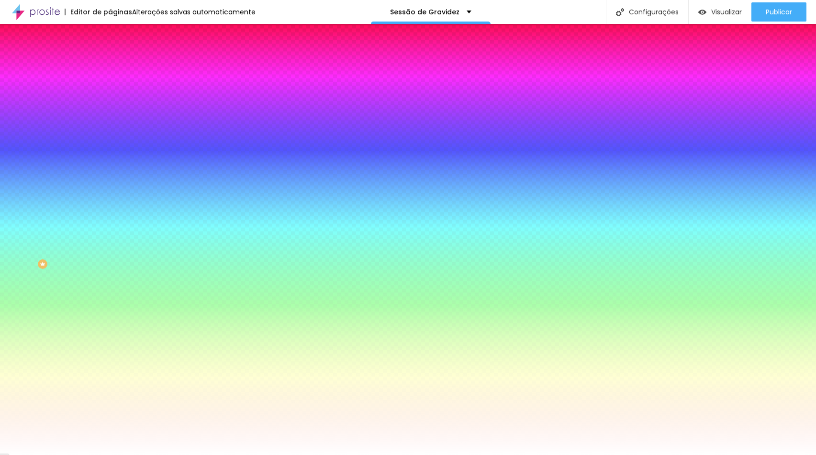
click at [110, 91] on div at bounding box center [165, 91] width 110 height 0
type input "#FFFFFF"
drag, startPoint x: 50, startPoint y: 117, endPoint x: -2, endPoint y: 99, distance: 54.6
click at [0, 99] on html "Editor de páginas Alterações salvas automaticamente Sessão de Gravidez Configur…" at bounding box center [408, 227] width 816 height 455
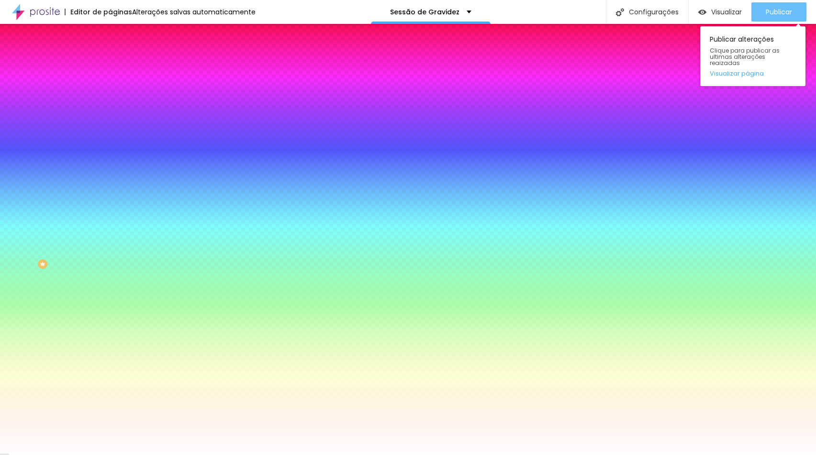
click at [756, 19] on button "Publicar" at bounding box center [778, 11] width 55 height 19
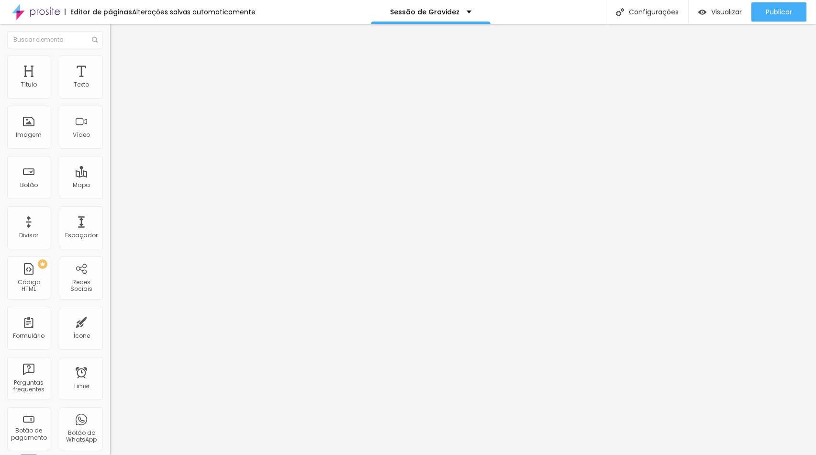
click at [110, 72] on ul "Conteúdo Estilo Avançado" at bounding box center [165, 60] width 110 height 29
click at [119, 66] on span "Estilo" at bounding box center [126, 62] width 15 height 8
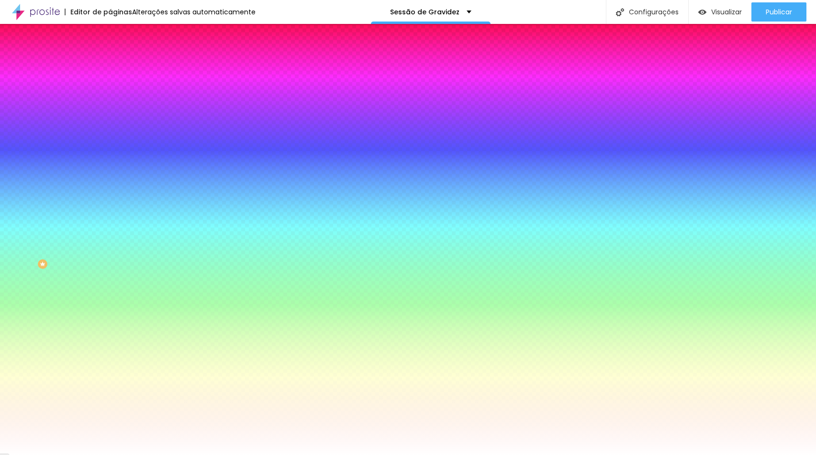
click at [110, 65] on li "Avançado" at bounding box center [165, 70] width 110 height 10
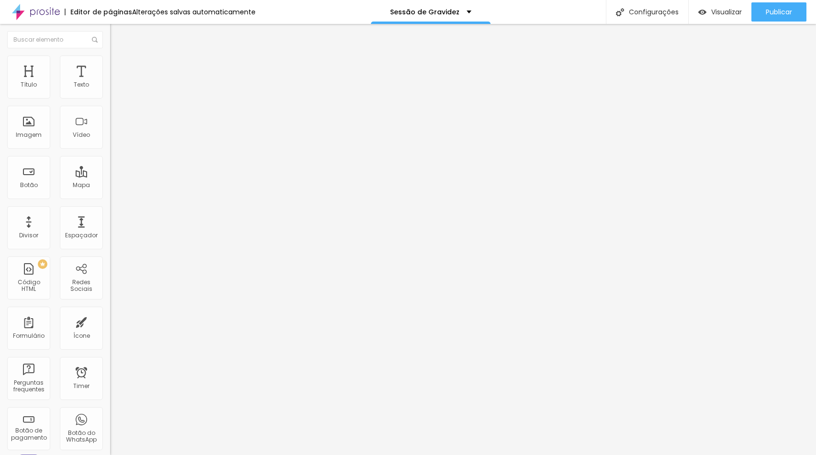
click at [110, 61] on img at bounding box center [114, 59] width 9 height 9
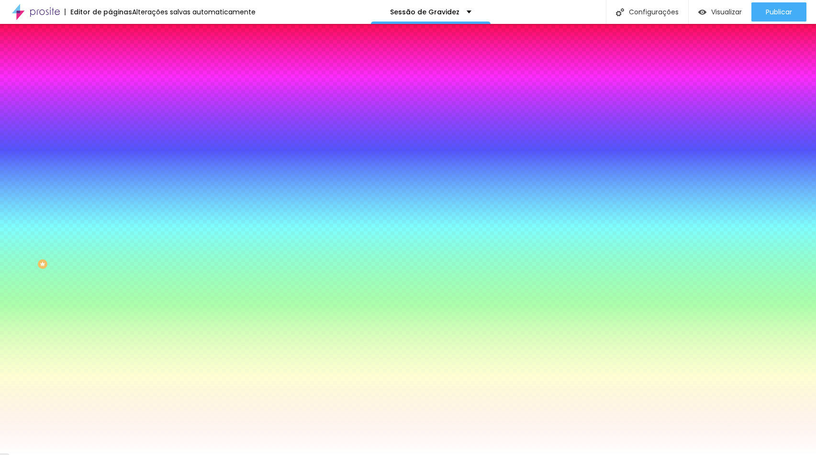
click at [114, 104] on icon "button" at bounding box center [117, 102] width 6 height 6
type input "#000000"
drag, startPoint x: 114, startPoint y: 327, endPoint x: 112, endPoint y: 337, distance: 9.7
click at [112, 337] on body "Editor de páginas Salvando... Sessão de Gravidez Configurações Configurações da…" at bounding box center [408, 227] width 816 height 455
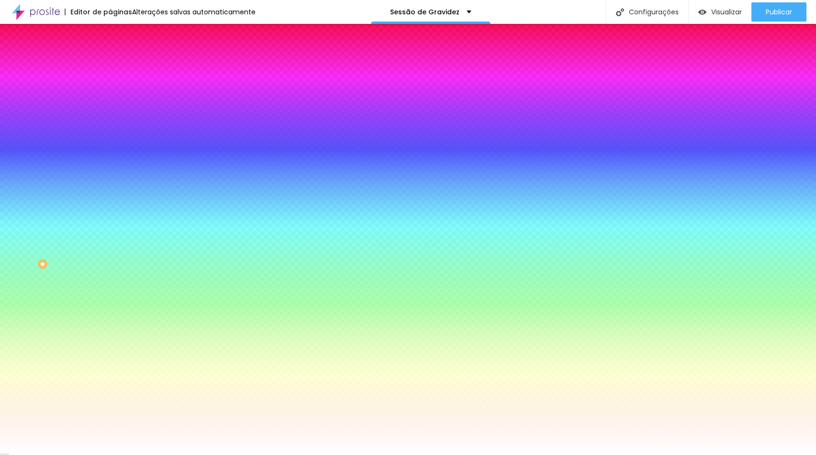
click at [35, 454] on div at bounding box center [408, 455] width 816 height 0
click at [110, 224] on button "button" at bounding box center [116, 219] width 13 height 10
drag, startPoint x: 186, startPoint y: 331, endPoint x: 180, endPoint y: 336, distance: 7.8
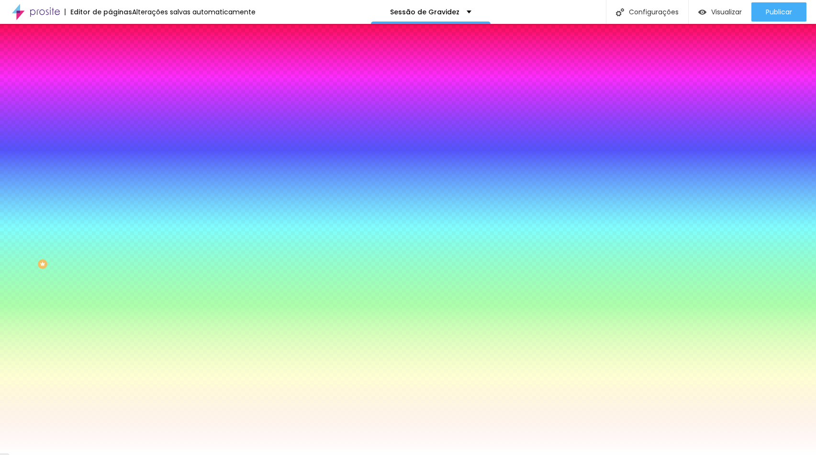
type input "#000000"
drag, startPoint x: 126, startPoint y: 430, endPoint x: 125, endPoint y: 437, distance: 6.8
click at [125, 437] on body "Editor de páginas Alterações salvas automaticamente Sessão de Gravidez Configur…" at bounding box center [408, 227] width 816 height 455
click at [37, 454] on div at bounding box center [408, 455] width 816 height 0
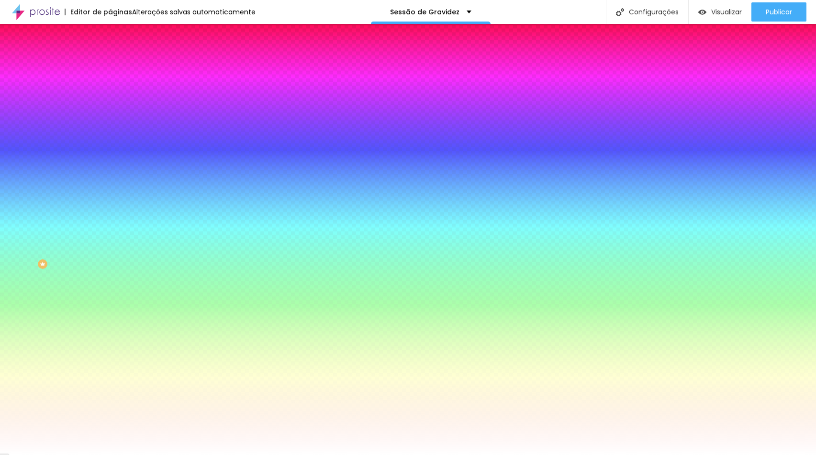
click at [115, 312] on icon "button" at bounding box center [117, 310] width 4 height 4
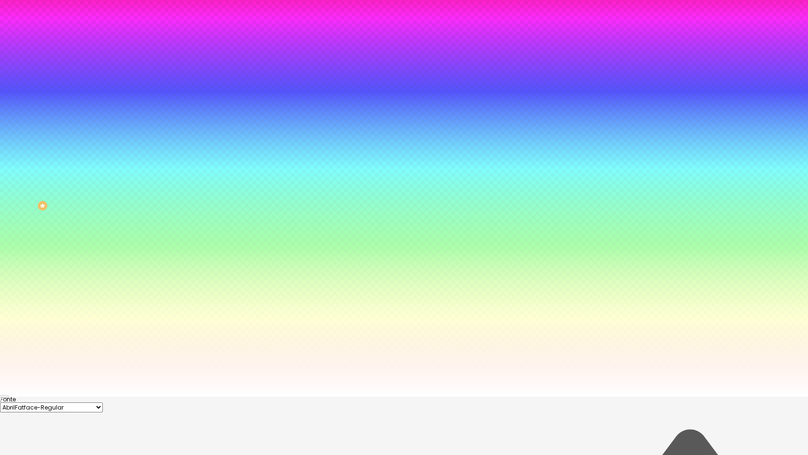
type input "#000000"
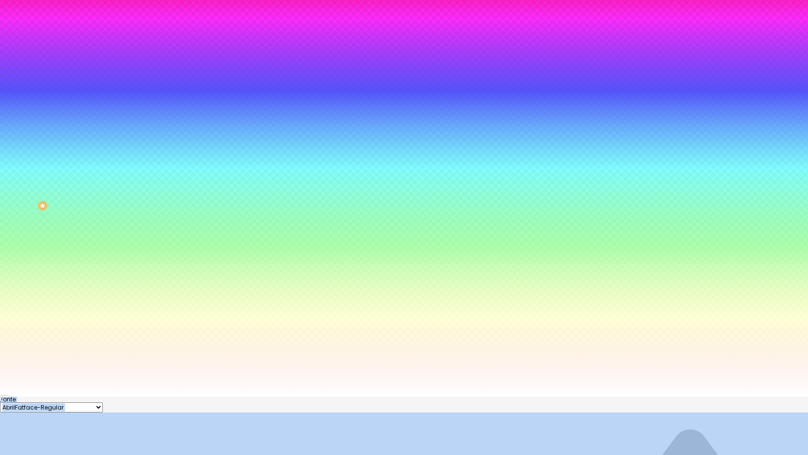
drag, startPoint x: 152, startPoint y: 437, endPoint x: 122, endPoint y: 464, distance: 40.6
click at [122, 397] on html "Editor de páginas Alterações salvas automaticamente Sessão de Gravidez Configur…" at bounding box center [404, 169] width 808 height 455
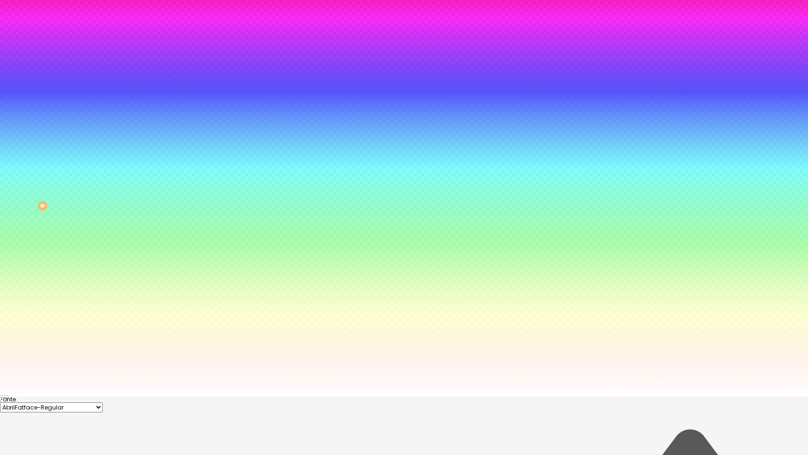
click at [26, 397] on div at bounding box center [404, 397] width 808 height 0
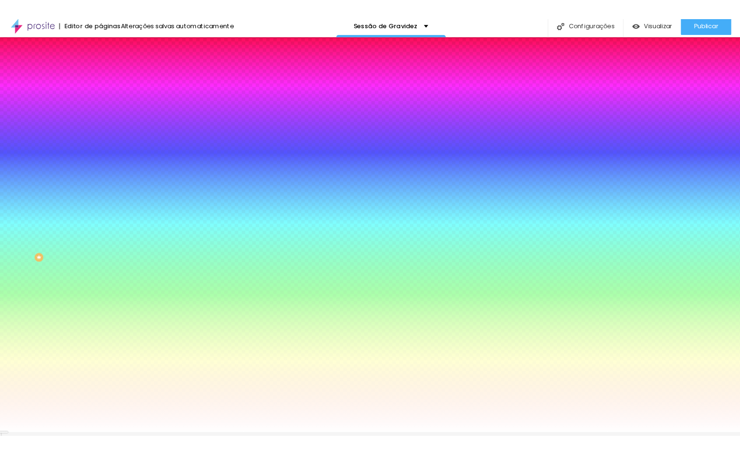
scroll to position [0, 0]
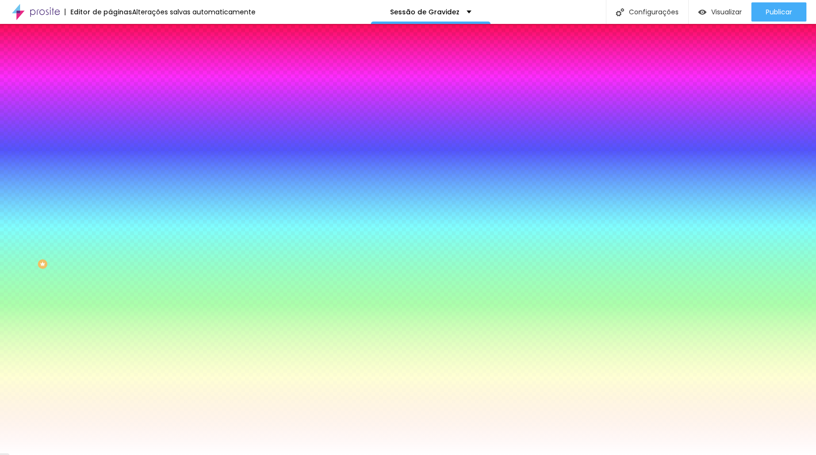
click at [114, 131] on icon "button" at bounding box center [117, 128] width 6 height 6
click at [30, 454] on div at bounding box center [408, 455] width 816 height 0
click at [114, 248] on icon "button" at bounding box center [117, 246] width 6 height 6
click at [48, 454] on div at bounding box center [408, 455] width 816 height 0
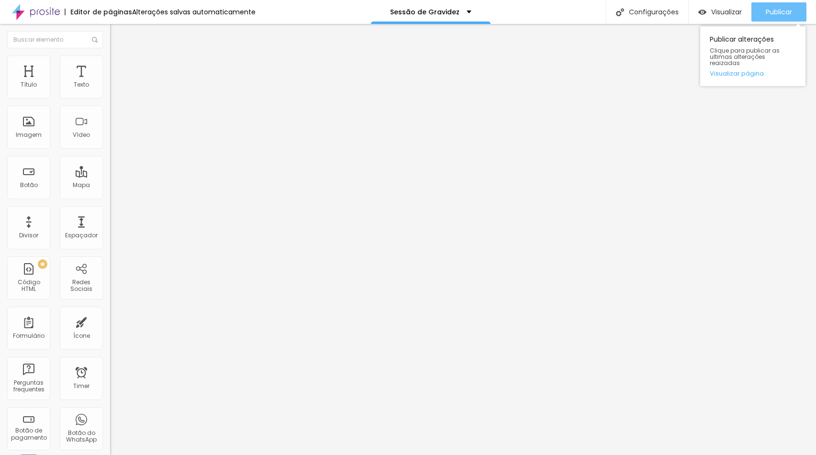
click at [773, 9] on span "Publicar" at bounding box center [778, 12] width 26 height 8
click at [110, 58] on ul "Conteúdo Estilo Avançado" at bounding box center [165, 60] width 110 height 29
click at [110, 57] on img at bounding box center [114, 59] width 9 height 9
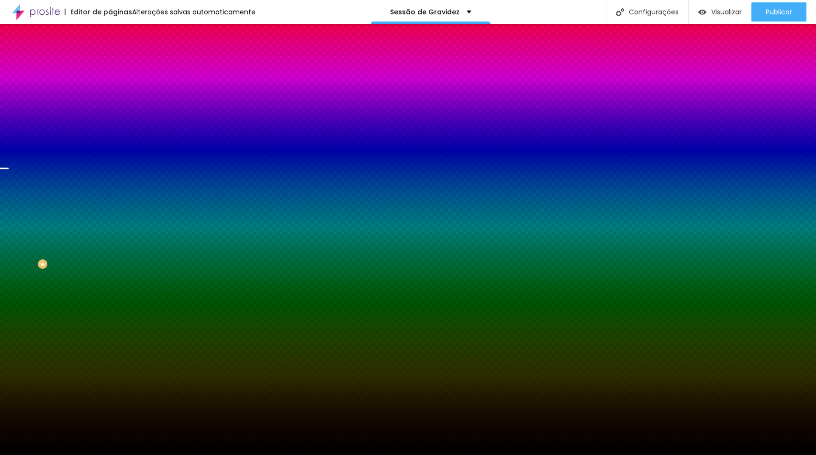
click at [110, 87] on div "Trocar imagem" at bounding box center [165, 83] width 110 height 7
click at [110, 88] on span "Trocar imagem" at bounding box center [136, 84] width 52 height 8
click at [771, 454] on div "Alboom Cloud" at bounding box center [408, 462] width 816 height 14
drag, startPoint x: 75, startPoint y: 107, endPoint x: 105, endPoint y: 107, distance: 30.1
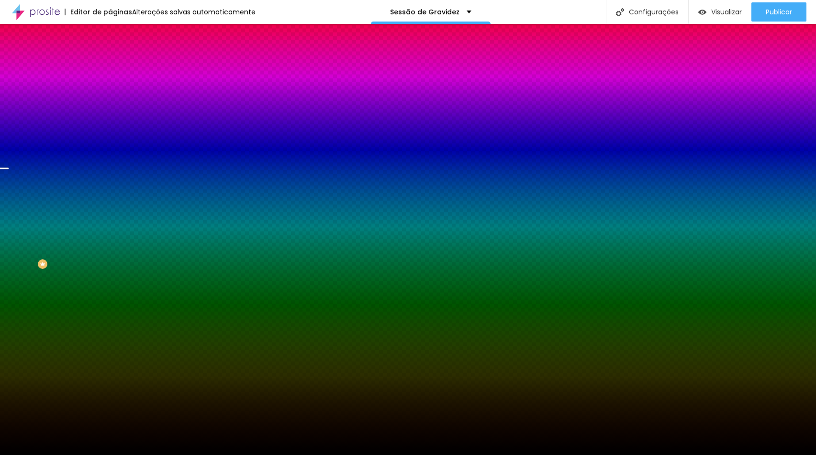
click at [110, 107] on div "Imagem de fundo Trocar imagem Efeito da Imagem Parallax Nenhum Parallax Cor de …" at bounding box center [165, 137] width 110 height 124
click at [110, 87] on div "Trocar imagem" at bounding box center [165, 83] width 110 height 7
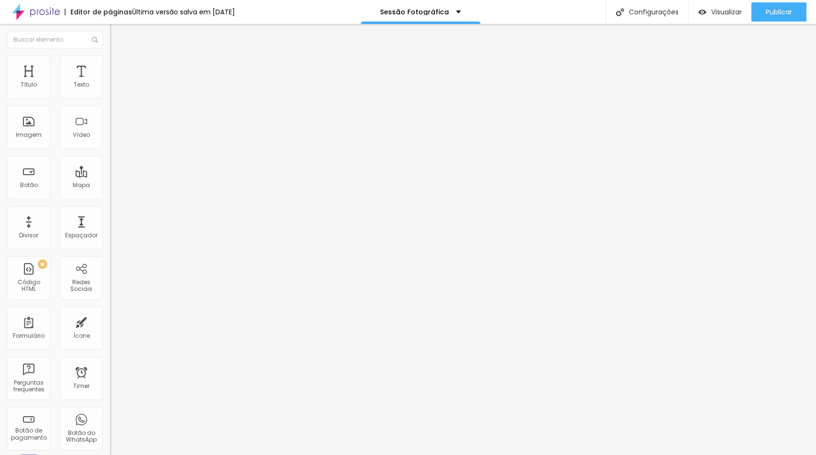
click at [110, 92] on button "button" at bounding box center [116, 87] width 13 height 10
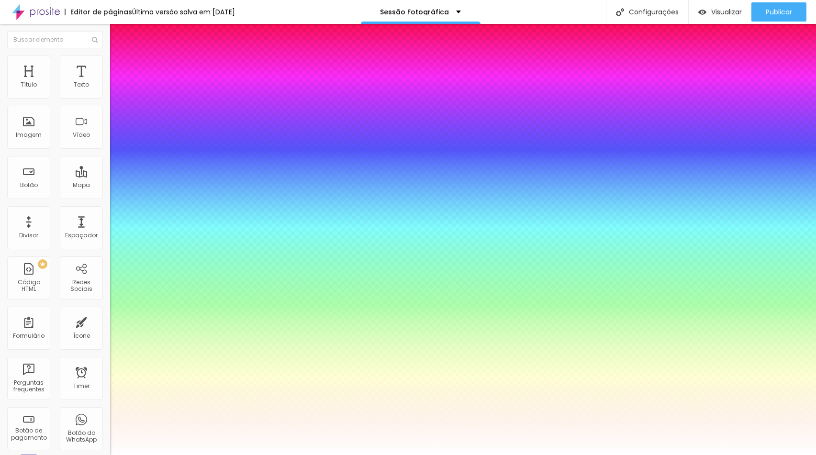
click at [608, 454] on div at bounding box center [408, 455] width 816 height 0
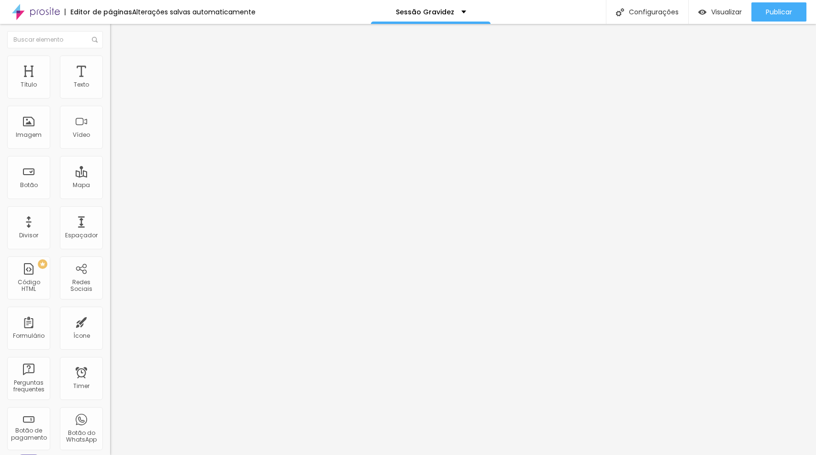
click at [119, 65] on span "Estilo" at bounding box center [126, 62] width 15 height 8
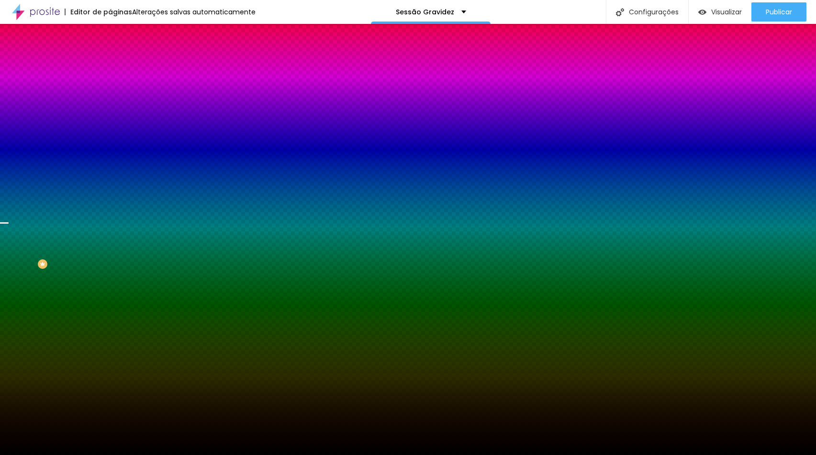
click at [110, 88] on span "Trocar imagem" at bounding box center [136, 84] width 52 height 8
type input "[PERSON_NAME]"
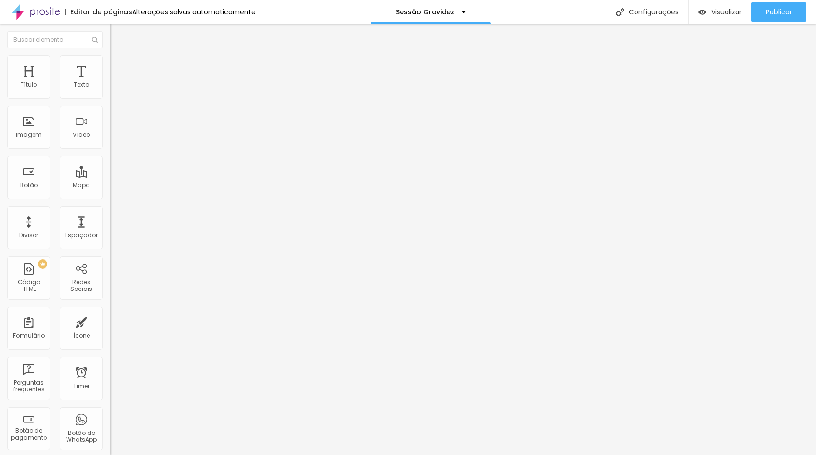
click at [110, 58] on li "Estilo" at bounding box center [165, 60] width 110 height 10
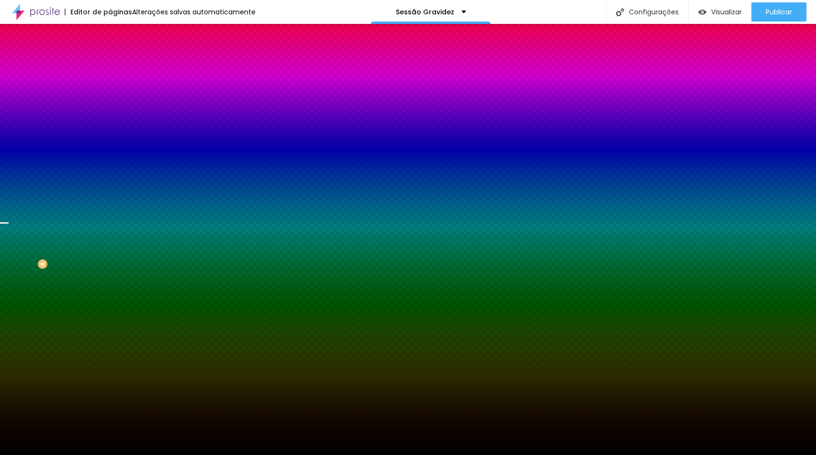
click at [110, 88] on span "Trocar imagem" at bounding box center [136, 84] width 52 height 8
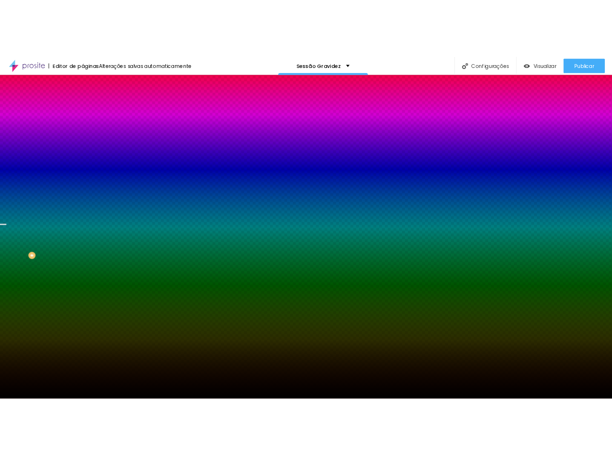
scroll to position [15984, 0]
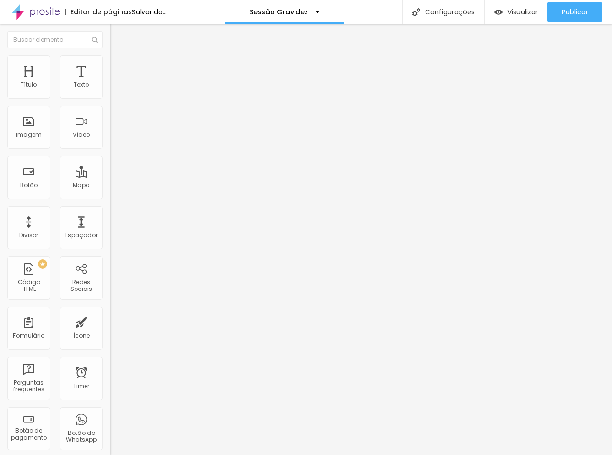
click at [110, 82] on span "Trocar imagem" at bounding box center [136, 78] width 52 height 8
click at [110, 81] on div "Trocar imagem" at bounding box center [165, 78] width 110 height 7
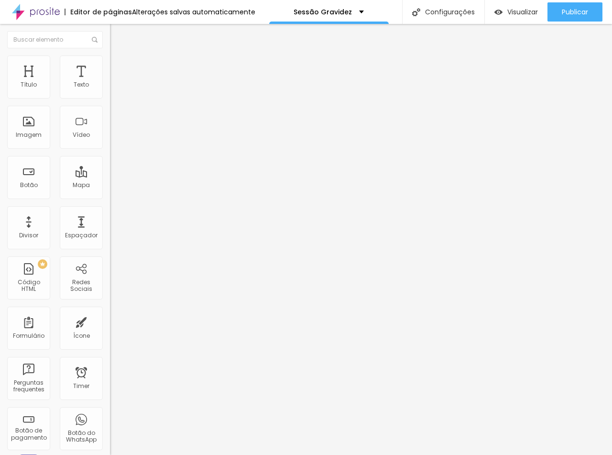
click at [110, 82] on span "Trocar imagem" at bounding box center [136, 78] width 52 height 8
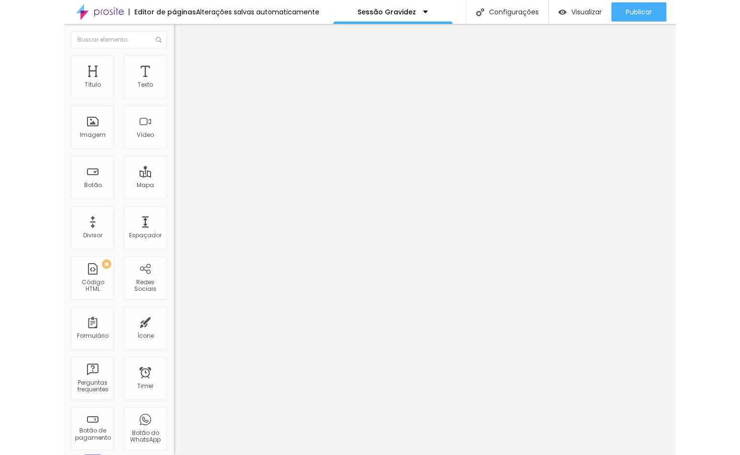
scroll to position [23853, 0]
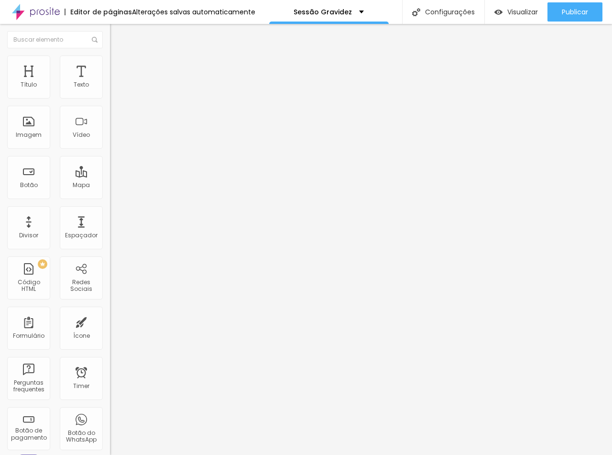
click at [110, 90] on input "Termos & Condições" at bounding box center [167, 85] width 115 height 10
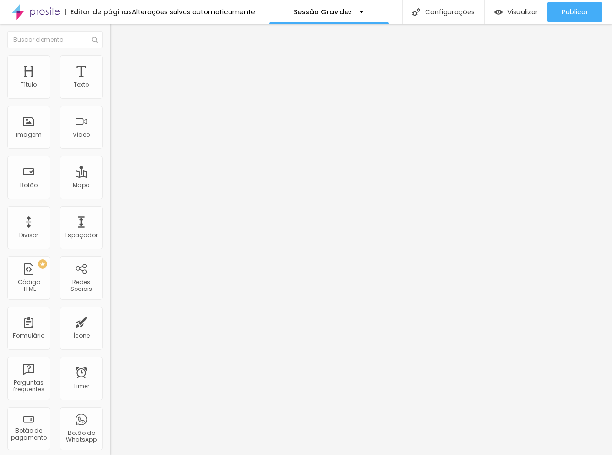
type input "Hisórias de Amor"
click at [110, 197] on input "https://www.contraluz.pt/termos-condicoes" at bounding box center [167, 193] width 115 height 10
paste input "portfolio/gravida"
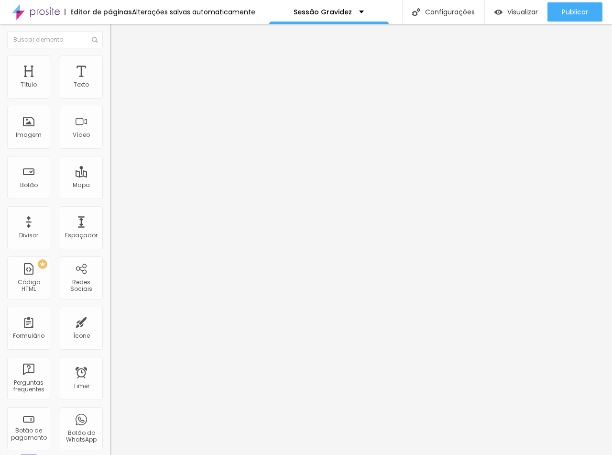
type input "https://www.contraluz.pt/portfolio/gravida"
click at [110, 220] on div "URL https://www.contraluz.pt/portfolio/gravida Abrir em uma nova aba" at bounding box center [165, 201] width 110 height 38
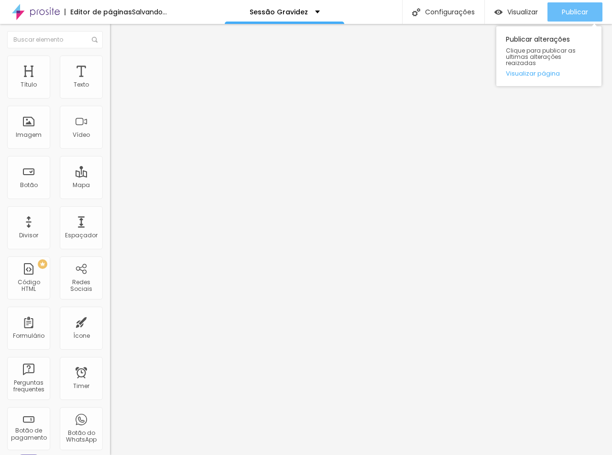
click at [575, 11] on span "Publicar" at bounding box center [575, 12] width 26 height 8
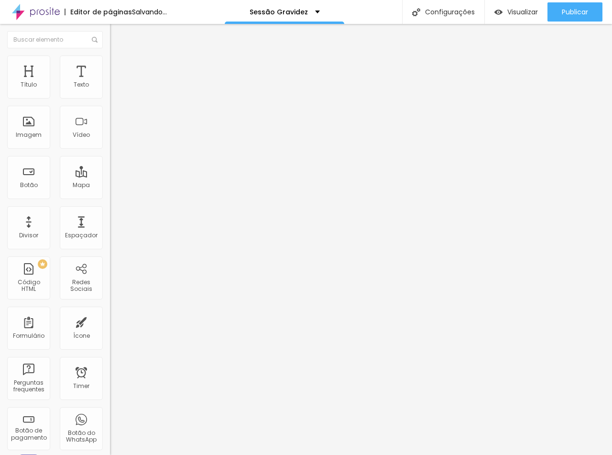
click at [110, 82] on span "Trocar imagem" at bounding box center [136, 78] width 52 height 8
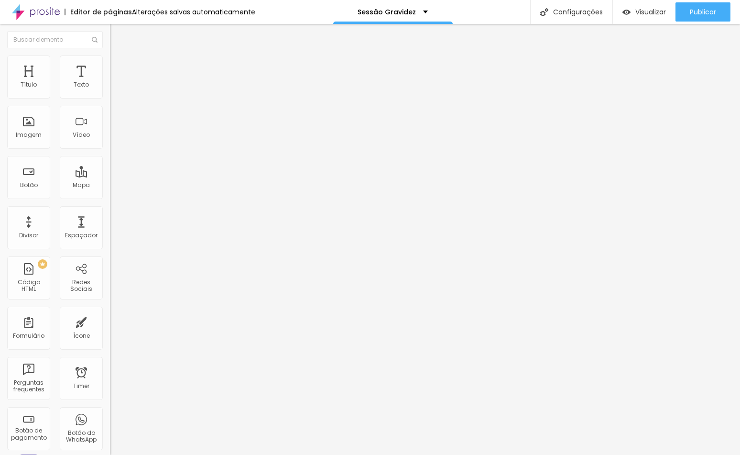
scroll to position [0, 0]
click at [110, 82] on span "Trocar imagem" at bounding box center [136, 78] width 52 height 8
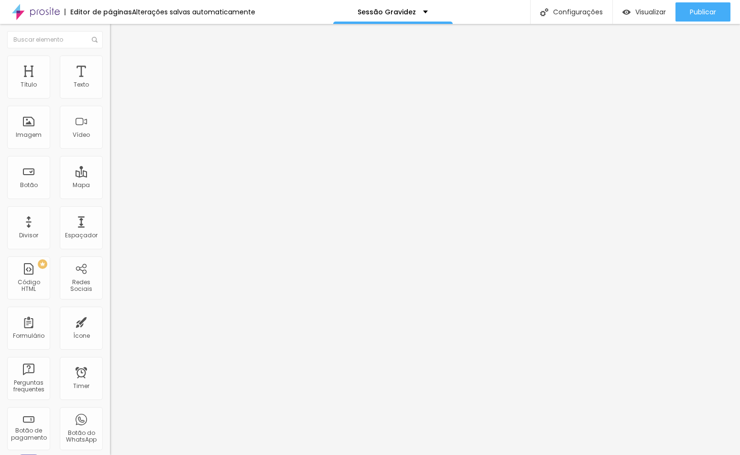
click at [110, 82] on span "Trocar imagem" at bounding box center [136, 78] width 52 height 8
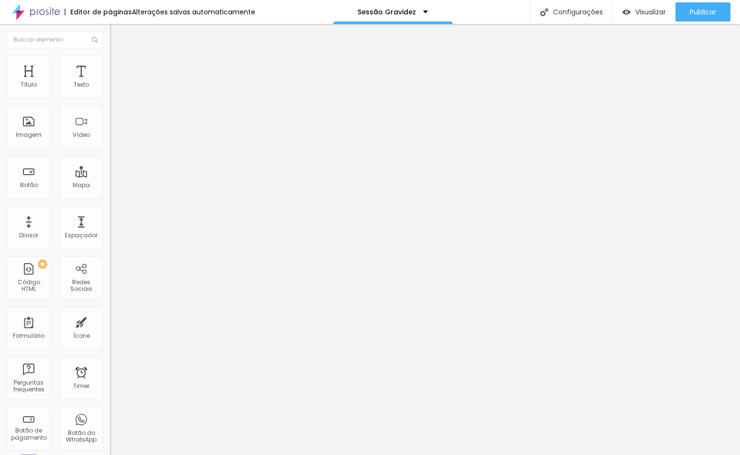
click at [110, 82] on span "Trocar imagem" at bounding box center [136, 78] width 52 height 8
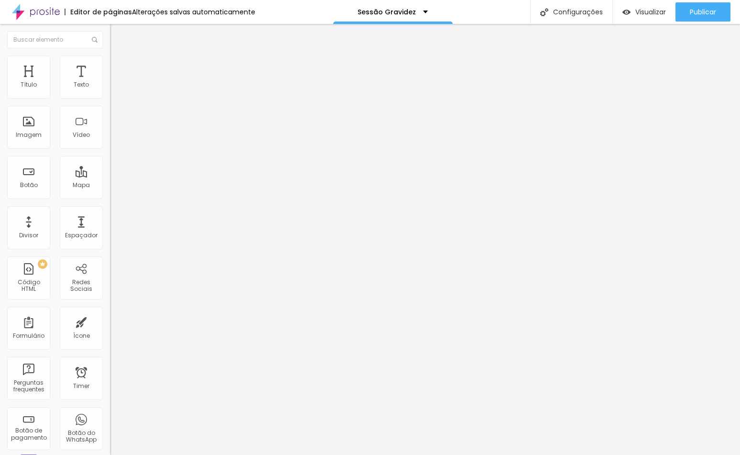
click at [110, 82] on span "Trocar imagem" at bounding box center [136, 78] width 52 height 8
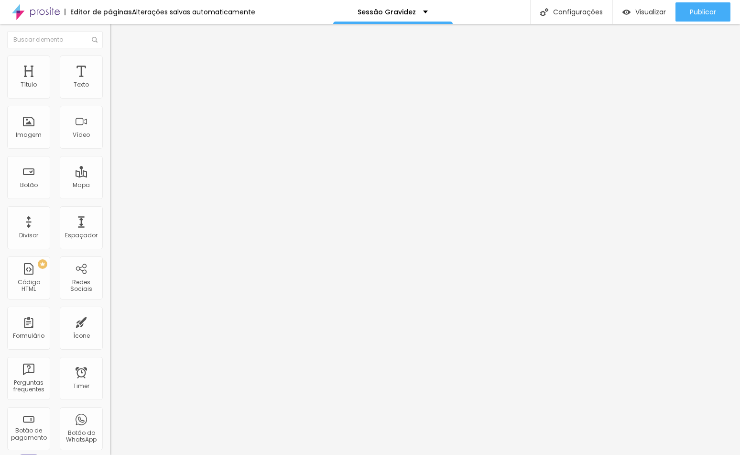
click at [110, 82] on span "Trocar imagem" at bounding box center [136, 78] width 52 height 8
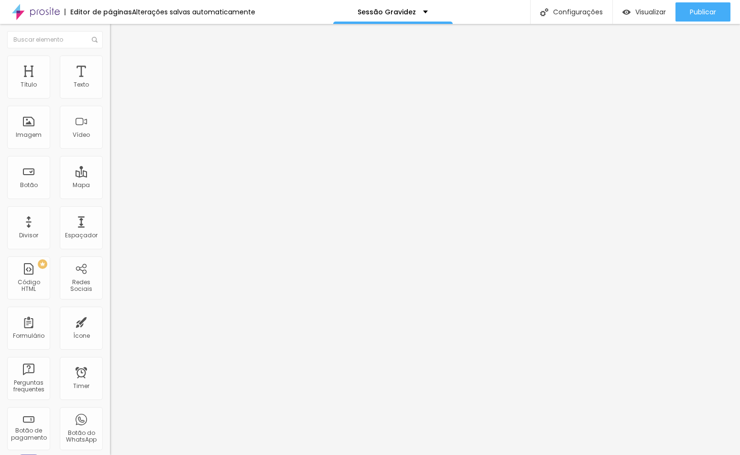
click at [110, 82] on span "Trocar imagem" at bounding box center [136, 78] width 52 height 8
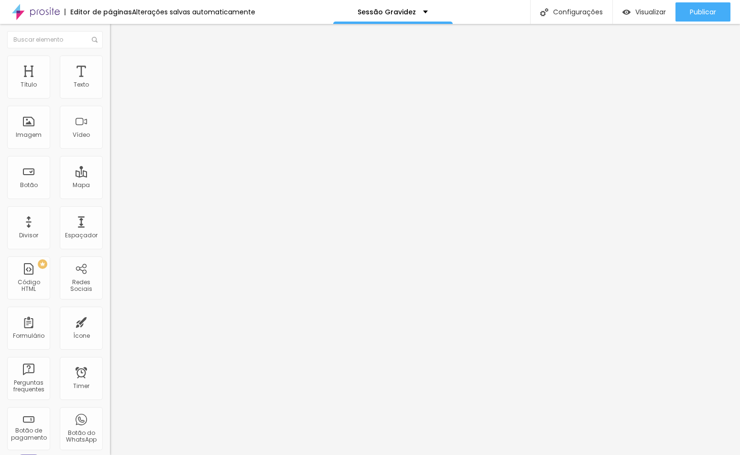
click at [110, 82] on span "Trocar imagem" at bounding box center [136, 78] width 52 height 8
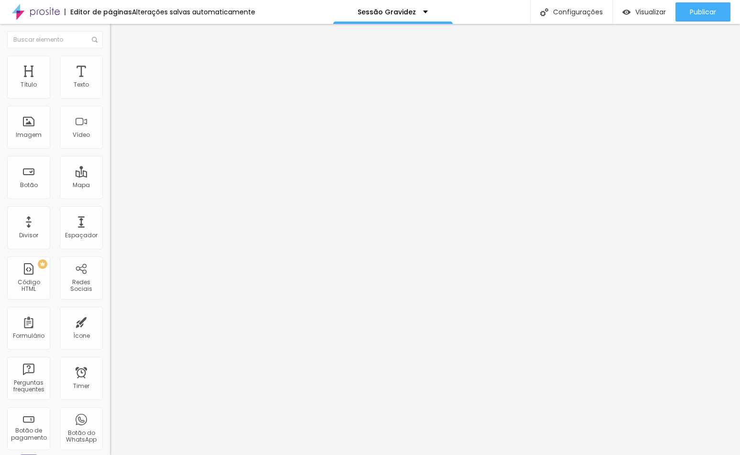
scroll to position [15942, 0]
click at [110, 82] on span "Trocar imagem" at bounding box center [136, 78] width 52 height 8
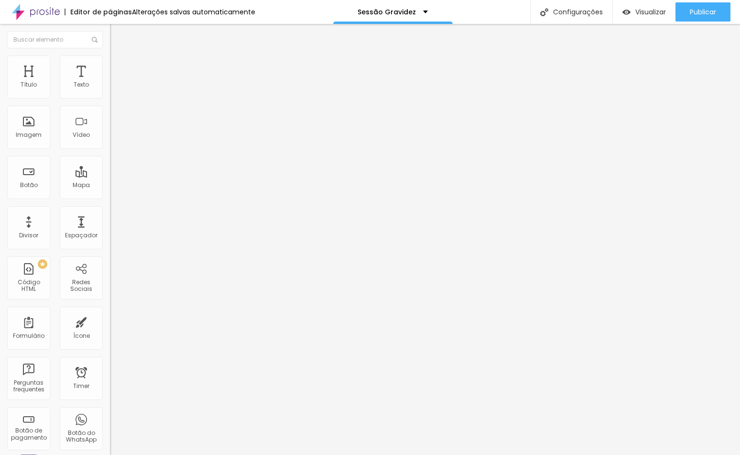
click at [110, 82] on span "Trocar imagem" at bounding box center [136, 78] width 52 height 8
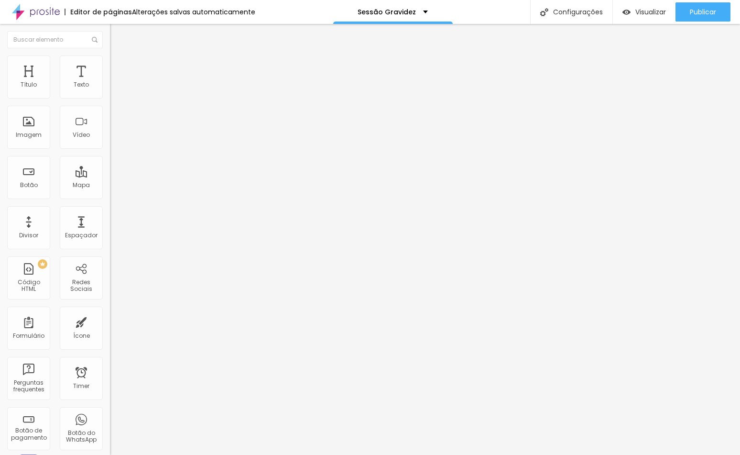
click at [110, 175] on div "Proporção 4:3 Padrão Cinema 16:9 Padrão 4:3 Quadrado 1:1 Original" at bounding box center [165, 156] width 110 height 38
click at [110, 150] on span "4:3 Padrão" at bounding box center [126, 146] width 32 height 8
click at [110, 176] on span "Original" at bounding box center [121, 172] width 23 height 8
click at [110, 150] on span "4:3 Padrão" at bounding box center [126, 146] width 32 height 8
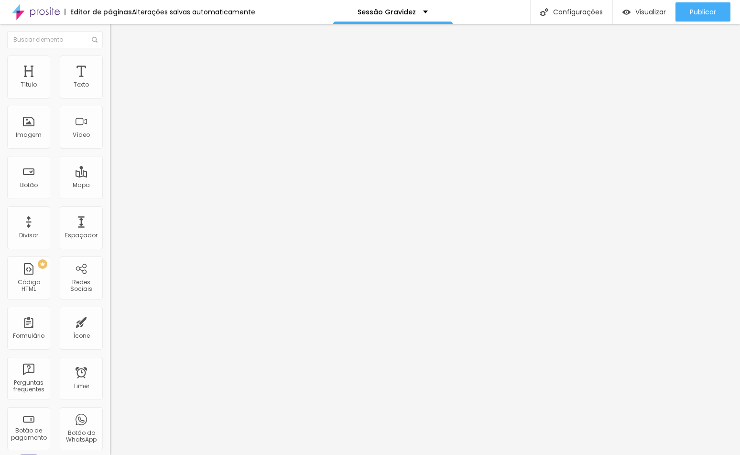
click at [110, 176] on span "Original" at bounding box center [121, 172] width 23 height 8
click at [110, 150] on span "4:3 Padrão" at bounding box center [126, 146] width 32 height 8
click at [110, 175] on div "Original" at bounding box center [165, 172] width 110 height 6
click at [110, 82] on span "Trocar imagem" at bounding box center [136, 78] width 52 height 8
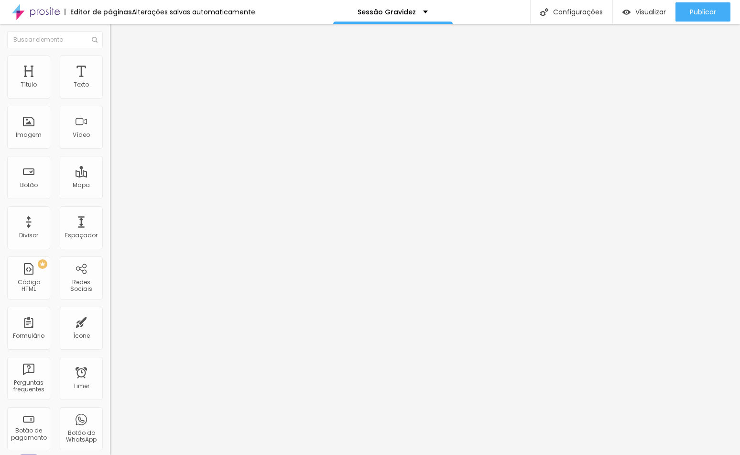
click at [696, 15] on span "Publicar" at bounding box center [703, 12] width 26 height 8
click at [110, 70] on ul "Conteúdo Estilo Avançado" at bounding box center [165, 60] width 110 height 29
click at [110, 61] on img at bounding box center [114, 59] width 9 height 9
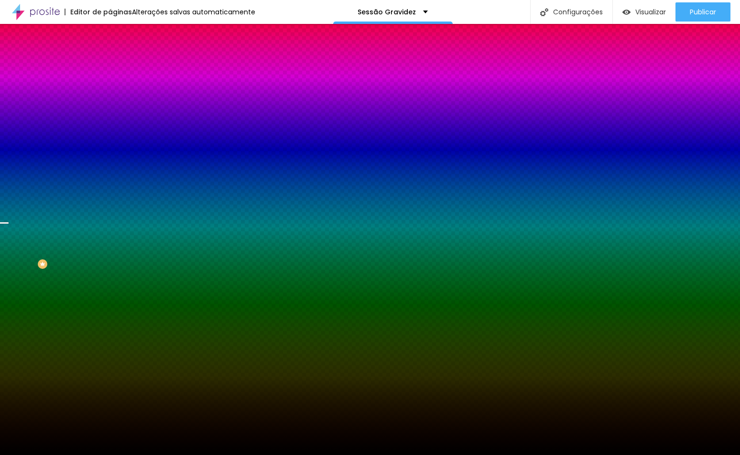
click at [110, 88] on span "Trocar imagem" at bounding box center [136, 84] width 52 height 8
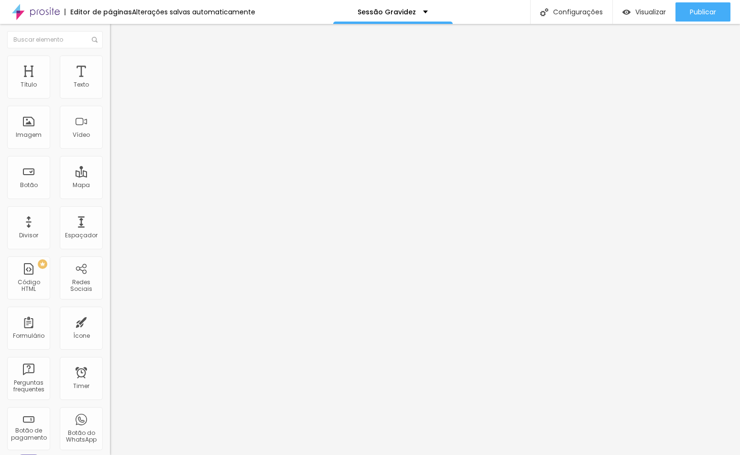
click at [110, 83] on div "Modo Completo Encaixotado Completo" at bounding box center [165, 88] width 110 height 26
click at [110, 88] on div "Modo Completo Encaixotado Completo" at bounding box center [165, 88] width 110 height 26
click at [110, 87] on span "Completo" at bounding box center [124, 83] width 29 height 8
click at [110, 93] on span "Encaixotado" at bounding box center [128, 89] width 37 height 8
click at [110, 55] on img at bounding box center [114, 59] width 9 height 9
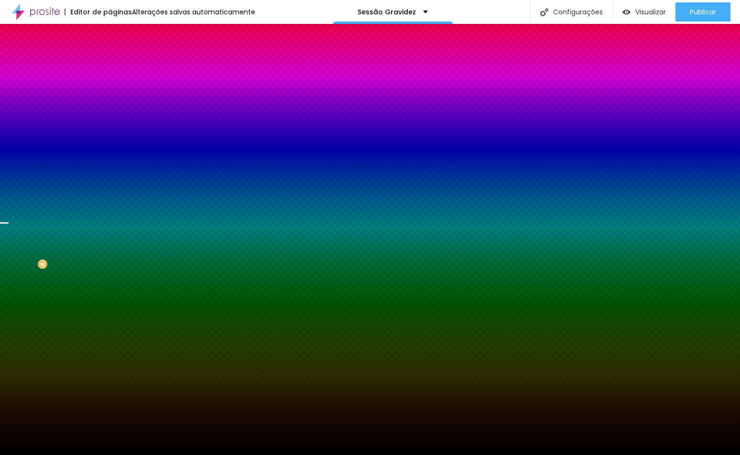
click at [110, 99] on span "Nenhum" at bounding box center [122, 95] width 25 height 8
click at [110, 114] on span "Parallax" at bounding box center [121, 110] width 23 height 8
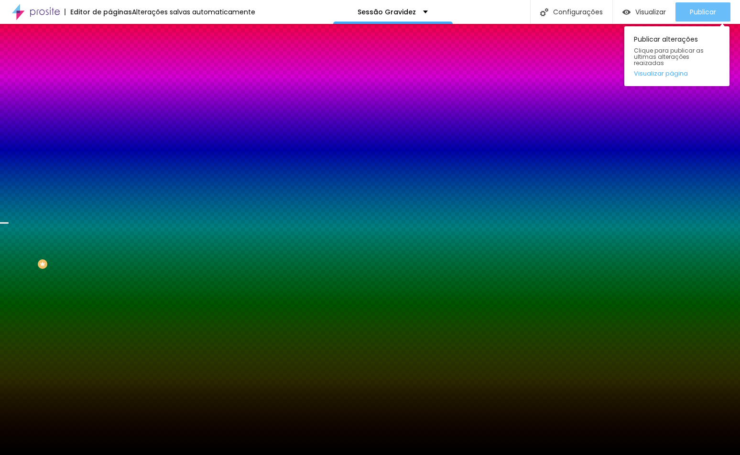
click at [707, 7] on div "Publicar" at bounding box center [703, 11] width 26 height 19
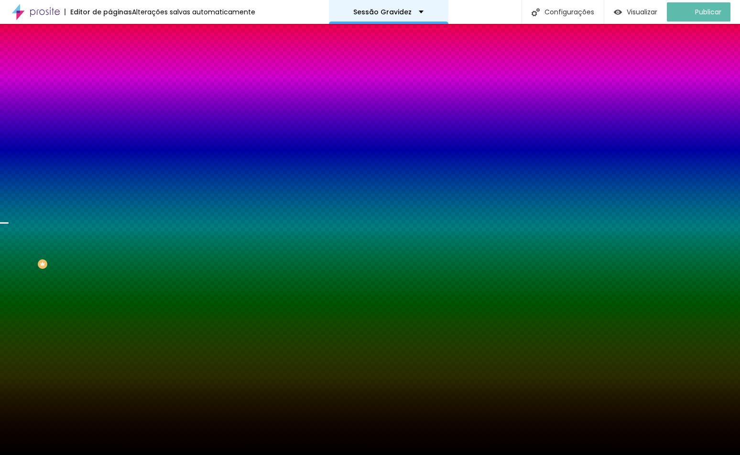
click at [426, 0] on div "Sessão Gravidez" at bounding box center [389, 12] width 120 height 24
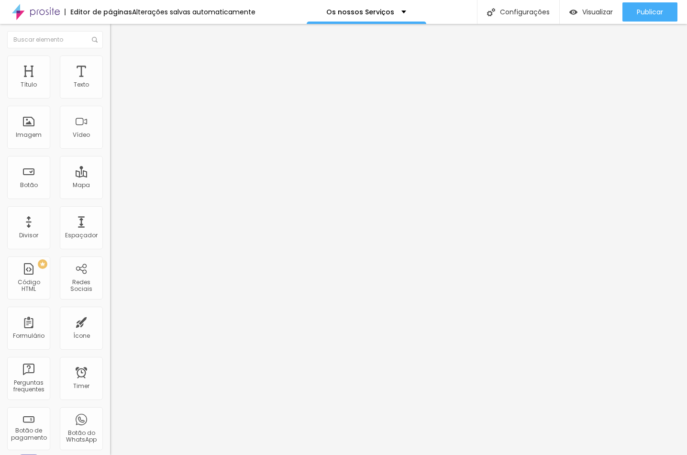
click at [110, 197] on input "/wedding-planner-2" at bounding box center [167, 193] width 115 height 10
paste input "/weddingplanner"
drag, startPoint x: -2, startPoint y: 210, endPoint x: -1, endPoint y: 191, distance: 18.7
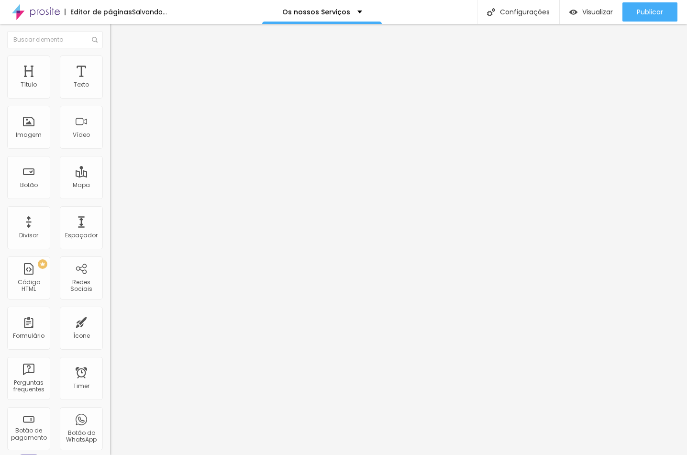
click at [0, 191] on html "Editor de páginas Salvando... Os nossos Serviços Configurações Configurações da…" at bounding box center [343, 227] width 687 height 455
type input "/weddingplanner"
click at [110, 243] on div "Editar Botão Conteúdo Estilo Avançado Texto mais informações aqui Alinhamento T…" at bounding box center [165, 239] width 110 height 431
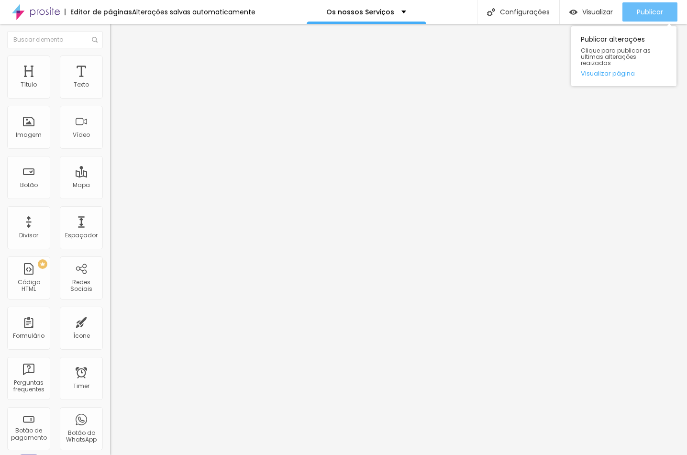
click at [646, 12] on span "Publicar" at bounding box center [650, 12] width 26 height 8
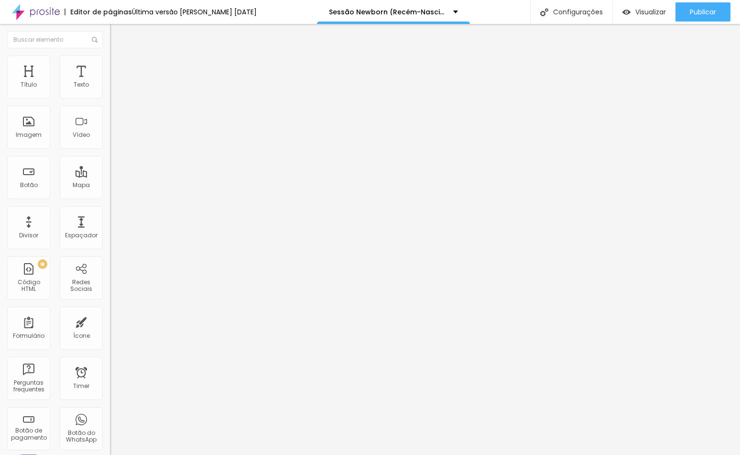
click at [110, 92] on button "button" at bounding box center [116, 87] width 13 height 10
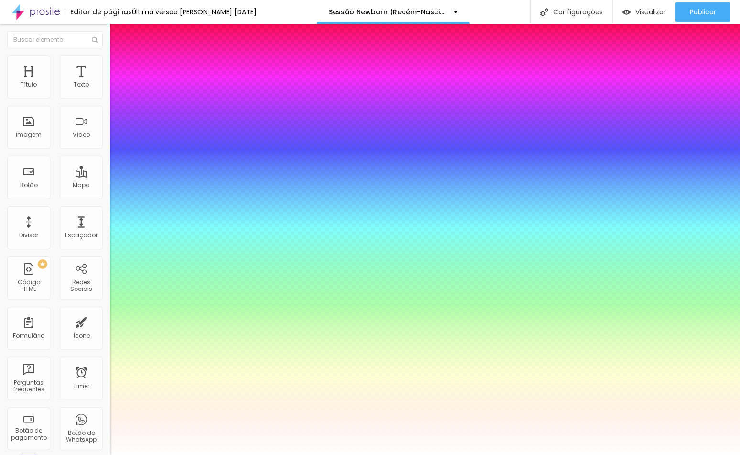
type input "1"
select select "GreatVibes-Regular"
type input "1"
click at [415, 454] on div at bounding box center [370, 455] width 740 height 0
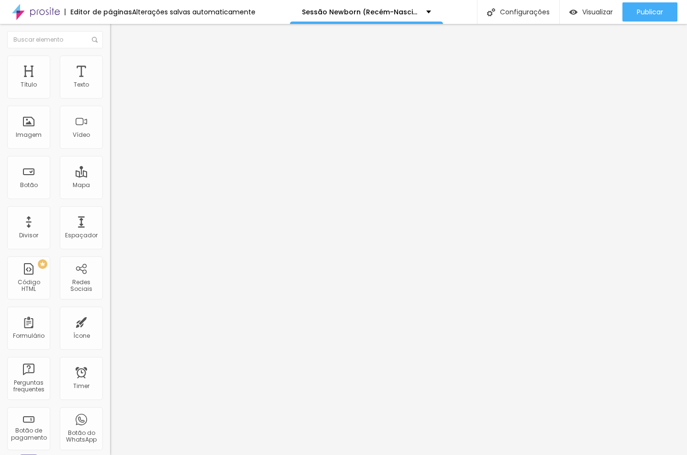
click at [114, 89] on icon "button" at bounding box center [115, 88] width 2 height 2
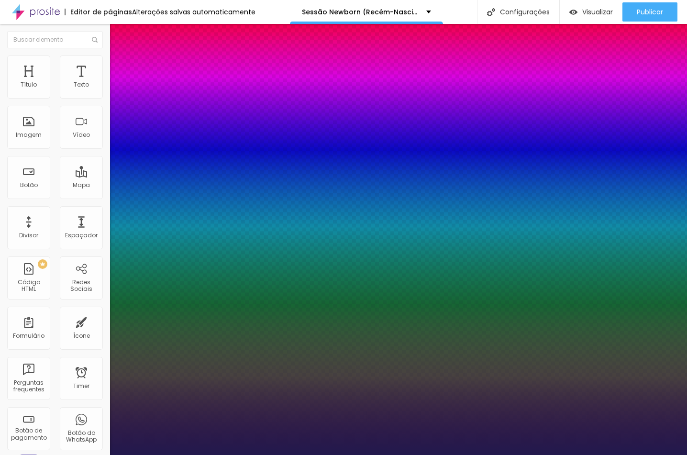
type input "1"
select select "GreatVibes-Regular"
type input "1"
click at [284, 454] on div at bounding box center [343, 455] width 687 height 0
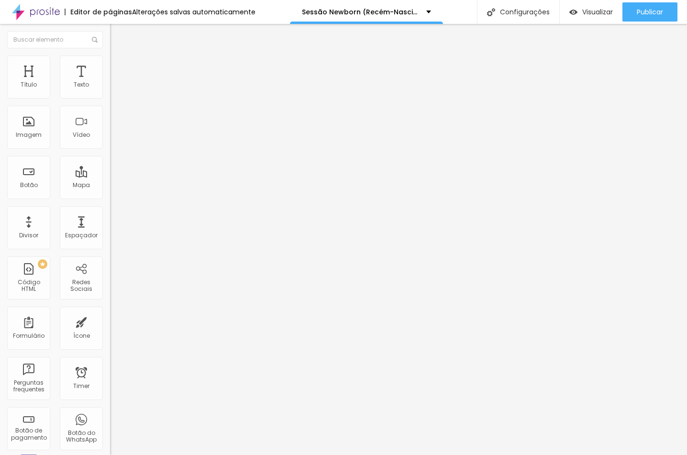
click at [110, 92] on button "button" at bounding box center [116, 87] width 13 height 10
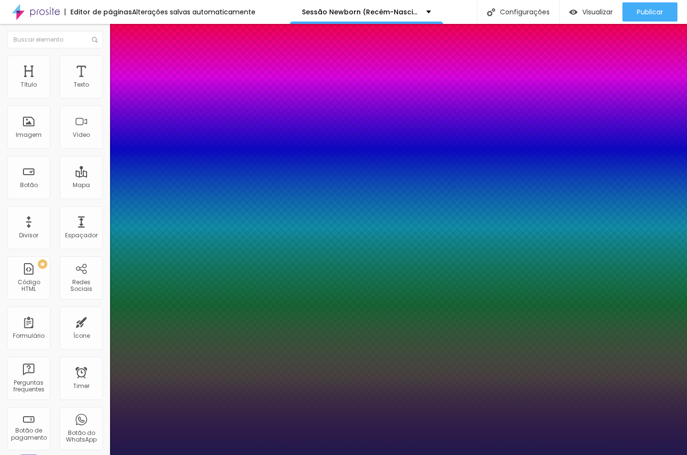
type input "1"
type input "0.5"
type input "0"
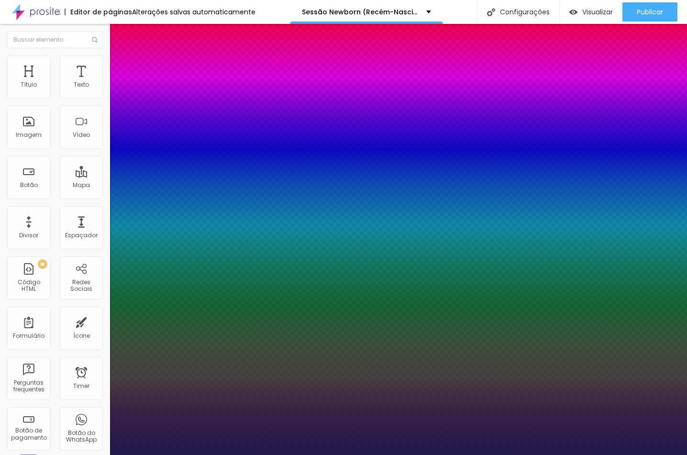
type input "1"
type input "0.5"
click at [288, 454] on div at bounding box center [343, 455] width 687 height 0
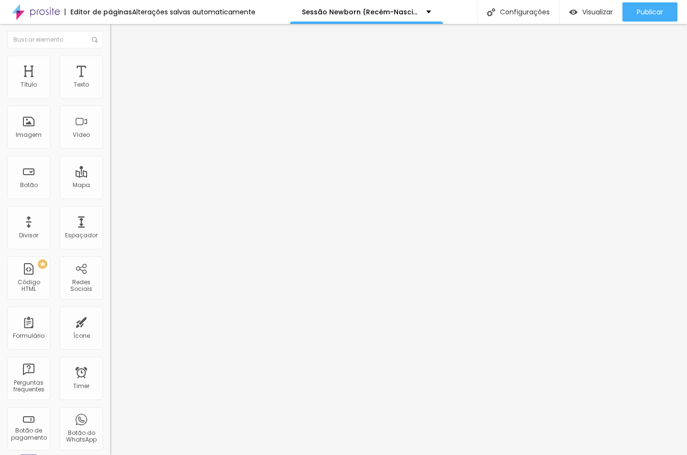
click at [110, 55] on li "Estilo" at bounding box center [165, 60] width 110 height 10
type input "80"
type input "90"
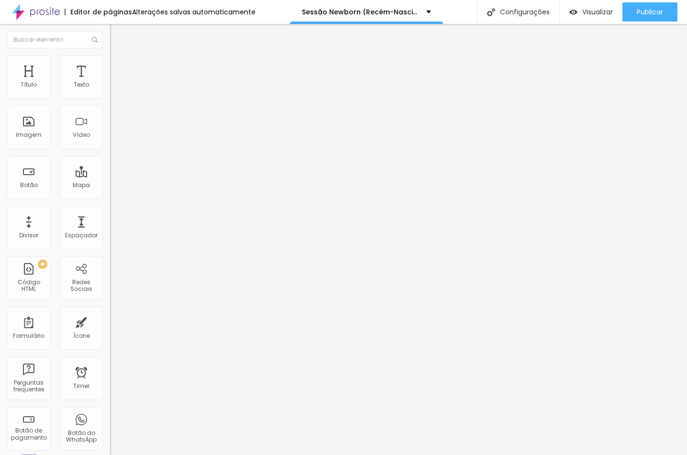
type input "100"
drag, startPoint x: 74, startPoint y: 104, endPoint x: 172, endPoint y: 110, distance: 98.2
type input "100"
click at [172, 110] on div "Título Texto Imagem Vídeo Botão Mapa Divisor Espaçador PREMIUM Código HTML Rede…" at bounding box center [343, 239] width 687 height 431
type input "46"
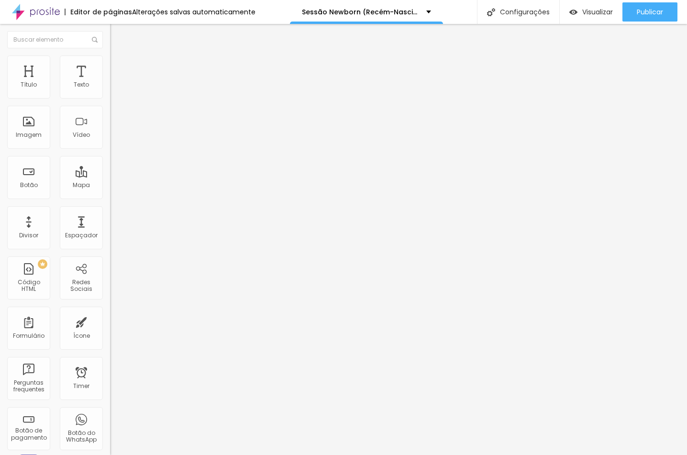
type input "46"
type input "0"
drag, startPoint x: 35, startPoint y: 125, endPoint x: -3, endPoint y: 126, distance: 38.8
type input "0"
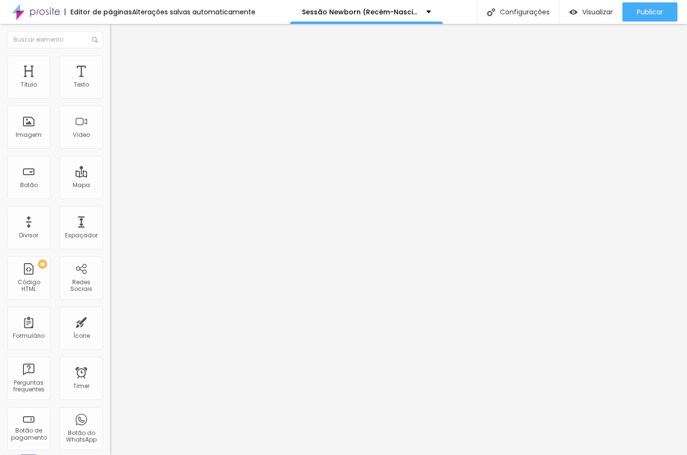
click at [0, 126] on html "Editor de páginas Alterações salvas automaticamente Sessão Newborn (Recém-Nasci…" at bounding box center [343, 227] width 687 height 455
click at [110, 62] on li "Estilo" at bounding box center [165, 60] width 110 height 10
type input "80"
type input "85"
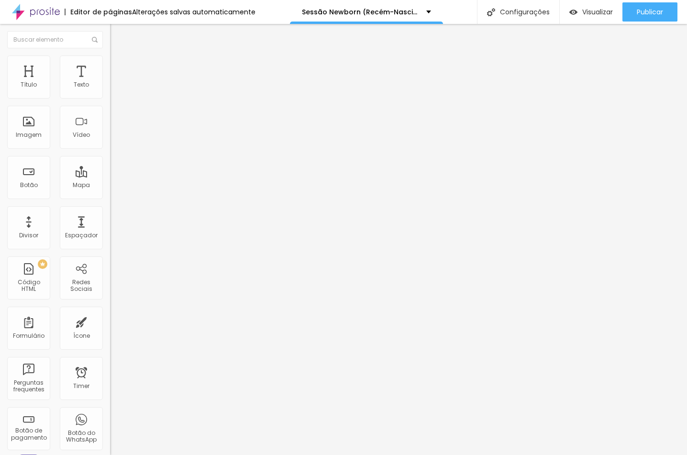
type input "85"
type input "100"
drag, startPoint x: 80, startPoint y: 106, endPoint x: 158, endPoint y: 109, distance: 78.5
type input "100"
click at [158, 109] on div "Título Texto Imagem Vídeo Botão Mapa Divisor Espaçador PREMIUM Código HTML Rede…" at bounding box center [343, 239] width 687 height 431
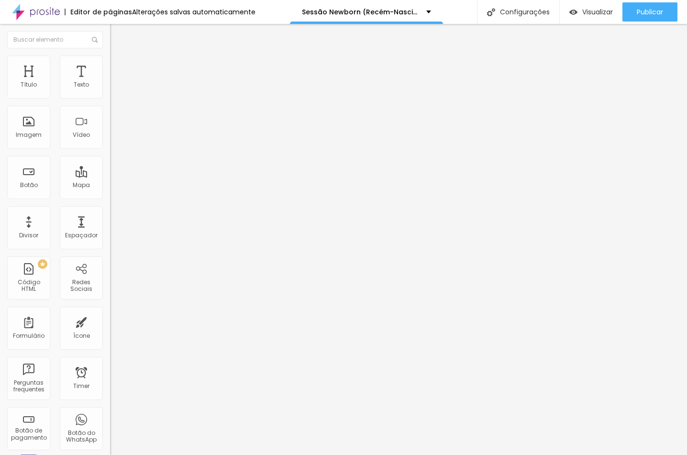
type input "43"
type input "0"
drag, startPoint x: 3, startPoint y: 124, endPoint x: 22, endPoint y: 105, distance: 27.1
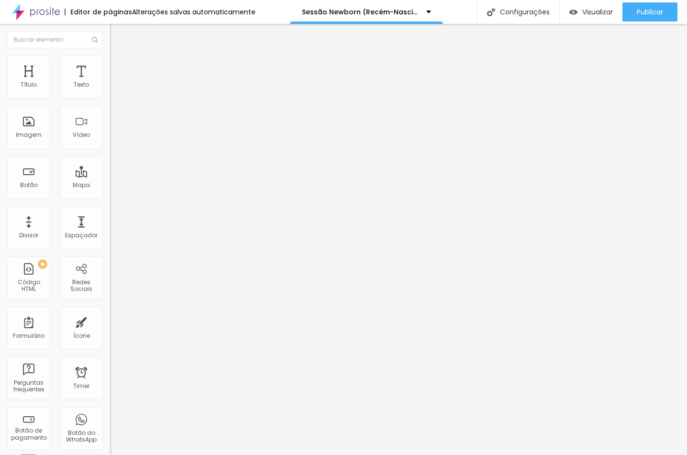
type input "0"
click at [0, 122] on html "Editor de páginas Alterações salvas automaticamente Sessão Newborn (Recém-Nasci…" at bounding box center [343, 227] width 687 height 455
click at [110, 65] on img at bounding box center [114, 69] width 9 height 9
type input "8"
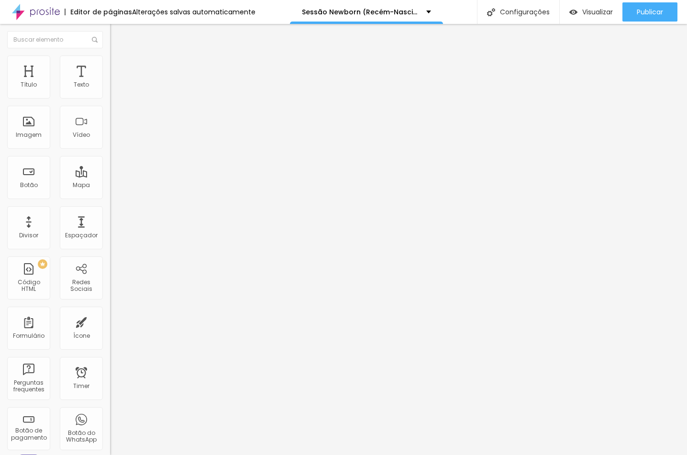
type input "0"
drag, startPoint x: 27, startPoint y: 92, endPoint x: -3, endPoint y: 101, distance: 31.9
type input "0"
click at [0, 101] on html "Editor de páginas Alterações salvas automaticamente Sessão Newborn (Recém-Nasci…" at bounding box center [343, 227] width 687 height 455
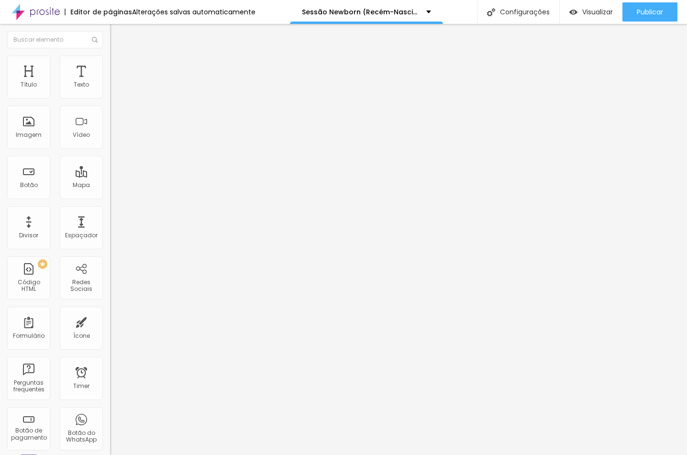
type input "6"
type input "0"
drag, startPoint x: 18, startPoint y: 116, endPoint x: -3, endPoint y: 116, distance: 21.0
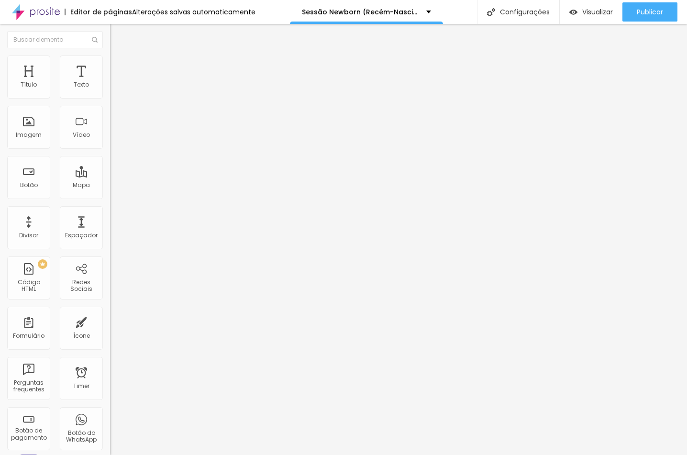
type input "0"
click at [0, 116] on html "Editor de páginas Alterações salvas automaticamente Sessão Newborn (Recém-Nasci…" at bounding box center [343, 227] width 687 height 455
drag, startPoint x: 64, startPoint y: 62, endPoint x: 69, endPoint y: 65, distance: 5.6
click at [110, 62] on ul "Conteúdo Estilo Avançado" at bounding box center [165, 60] width 110 height 29
click at [119, 67] on span "Avançado" at bounding box center [135, 71] width 32 height 8
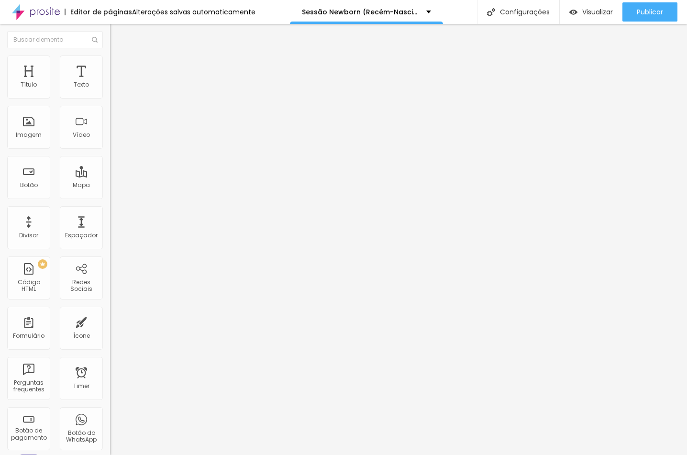
drag, startPoint x: 26, startPoint y: 91, endPoint x: 8, endPoint y: 96, distance: 18.7
click at [110, 95] on div "10 Espaço de cima" at bounding box center [165, 142] width 110 height 135
drag, startPoint x: 22, startPoint y: 98, endPoint x: 10, endPoint y: 100, distance: 12.6
click at [110, 100] on div "10 Espaço de cima" at bounding box center [165, 142] width 110 height 135
type input "7"
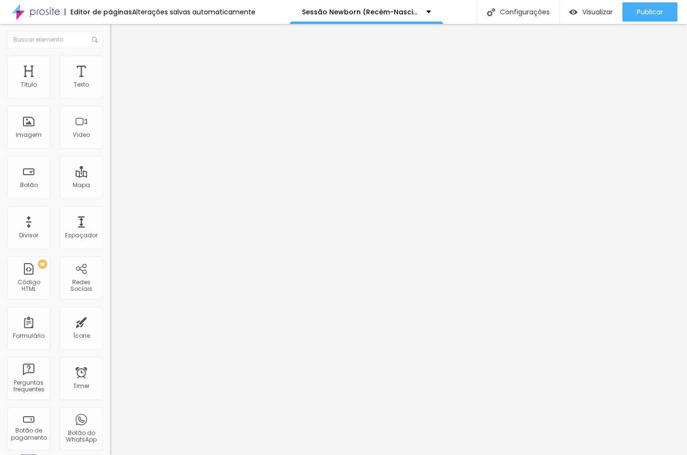
type input "7"
type input "5"
type input "0"
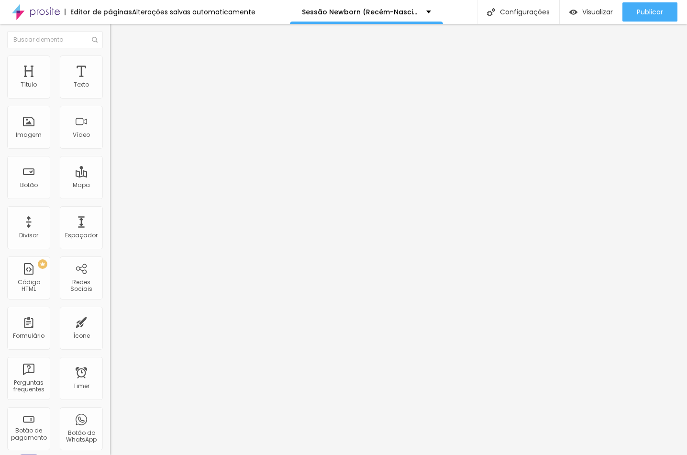
drag, startPoint x: 27, startPoint y: 95, endPoint x: 10, endPoint y: 97, distance: 17.4
type input "0"
click at [110, 97] on div "0 Espaço de cima" at bounding box center [165, 142] width 110 height 135
type input "4"
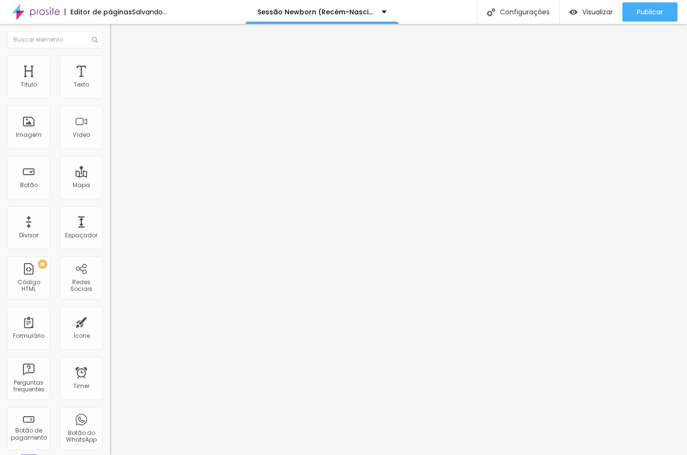
type input "0"
drag, startPoint x: 25, startPoint y: 116, endPoint x: 104, endPoint y: 144, distance: 83.8
type input "0"
click at [0, 117] on html "Editor de páginas Salvando... Sessão Newborn (Recém-Nascido) Configurações Conf…" at bounding box center [343, 227] width 687 height 455
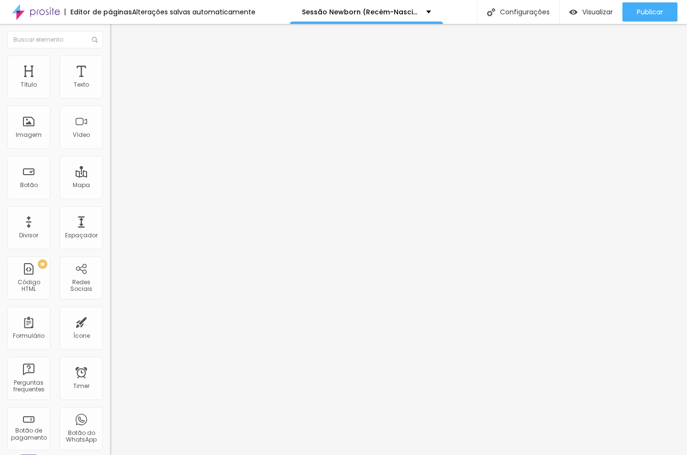
click at [119, 67] on span "Avançado" at bounding box center [135, 71] width 32 height 8
type input "15"
type input "0"
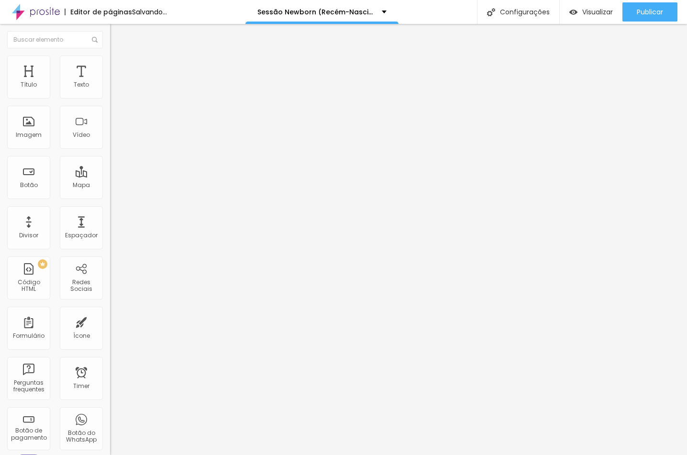
drag, startPoint x: 38, startPoint y: 92, endPoint x: 13, endPoint y: 111, distance: 30.7
type input "0"
click at [0, 98] on html "Editor de páginas Salvando... Sessão Newborn (Recém-Nascido) Configurações Conf…" at bounding box center [343, 227] width 687 height 455
click at [110, 65] on li "Avançado" at bounding box center [165, 70] width 110 height 10
type input "15"
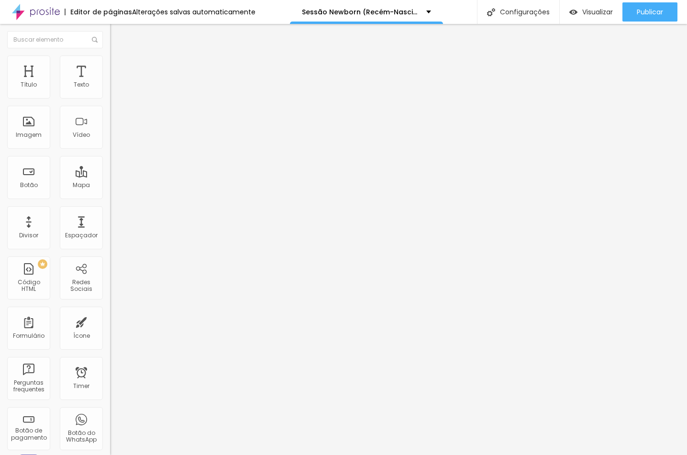
type input "15"
type input "10"
type input "0"
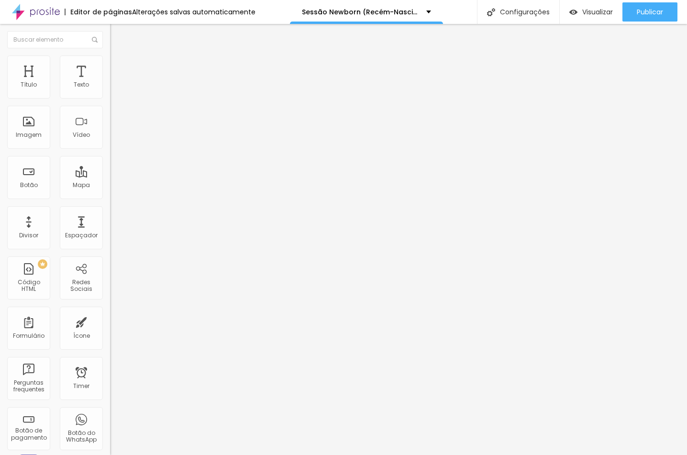
drag, startPoint x: 29, startPoint y: 93, endPoint x: 60, endPoint y: 108, distance: 34.7
type input "0"
click at [0, 94] on html "Editor de páginas Alterações salvas automaticamente Sessão Newborn (Recém-Nasci…" at bounding box center [343, 227] width 687 height 455
click at [110, 62] on li "Estilo" at bounding box center [165, 60] width 110 height 10
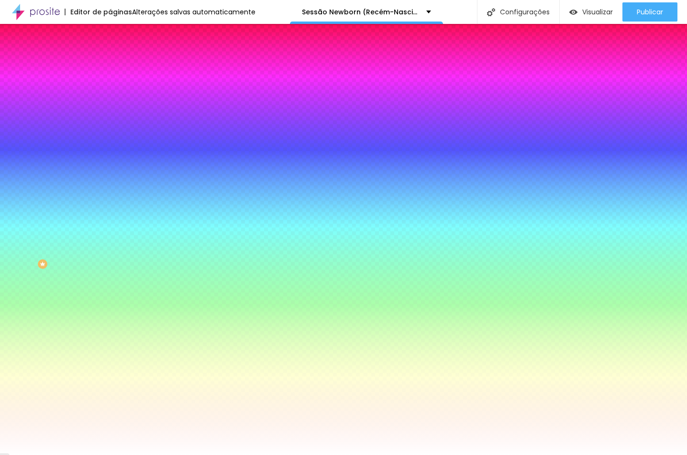
drag, startPoint x: 67, startPoint y: 98, endPoint x: 65, endPoint y: 110, distance: 13.1
click at [110, 91] on div at bounding box center [165, 91] width 110 height 0
type input "#FFFFFF"
drag, startPoint x: 37, startPoint y: 127, endPoint x: -3, endPoint y: 83, distance: 59.6
click at [0, 83] on html "Editor de páginas Alterações salvas automaticamente Sessão Newborn (Recém-Nasci…" at bounding box center [343, 227] width 687 height 455
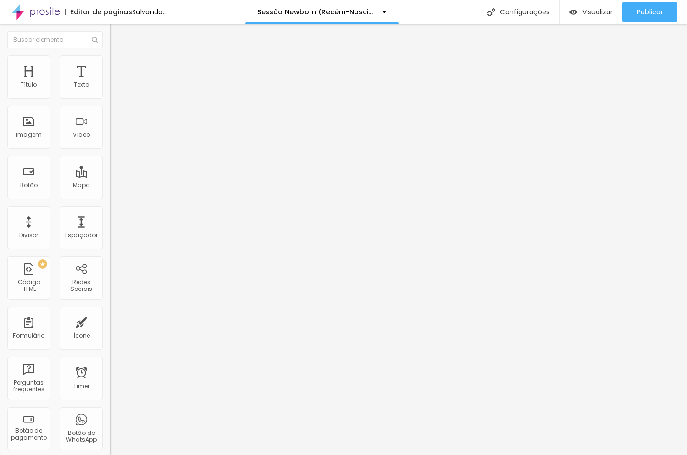
click at [119, 66] on span "Estilo" at bounding box center [126, 62] width 15 height 8
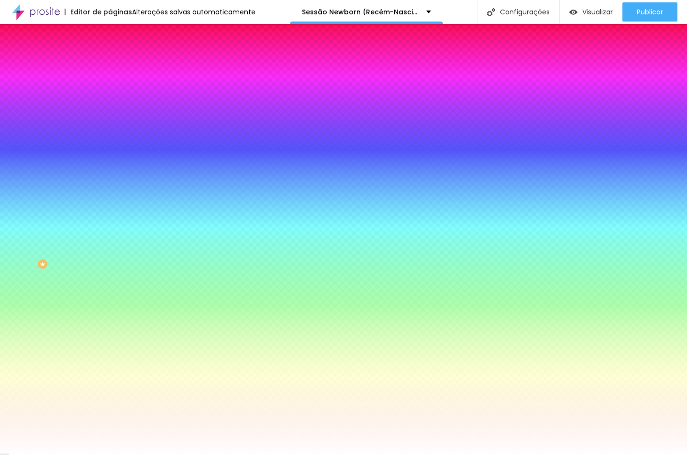
click at [110, 100] on div "#FFFFFF" at bounding box center [165, 96] width 110 height 10
click at [110, 91] on div at bounding box center [165, 91] width 110 height 0
type input "#FFFFFF"
drag, startPoint x: 52, startPoint y: 114, endPoint x: 33, endPoint y: 99, distance: 24.8
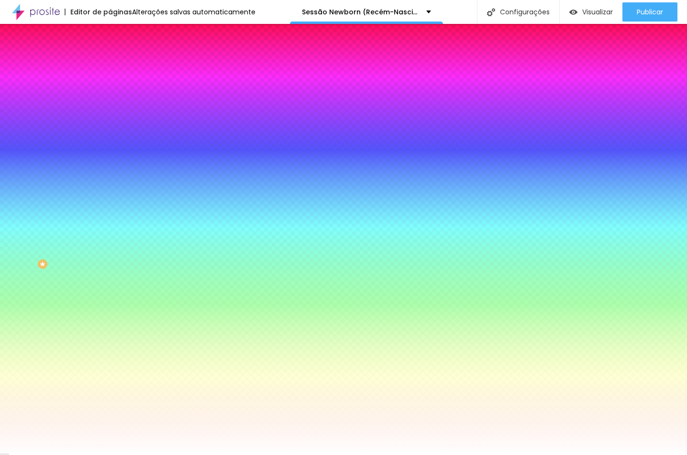
click at [0, 88] on html "Editor de páginas Alterações salvas automaticamente Sessão Newborn (Recém-Nasci…" at bounding box center [343, 227] width 687 height 455
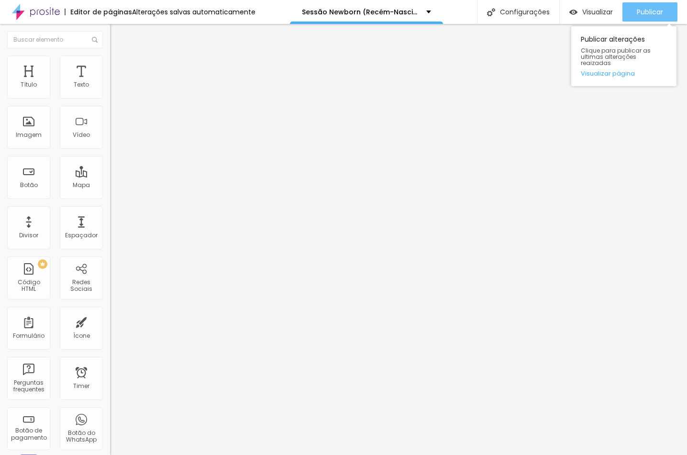
click at [645, 15] on span "Publicar" at bounding box center [650, 12] width 26 height 8
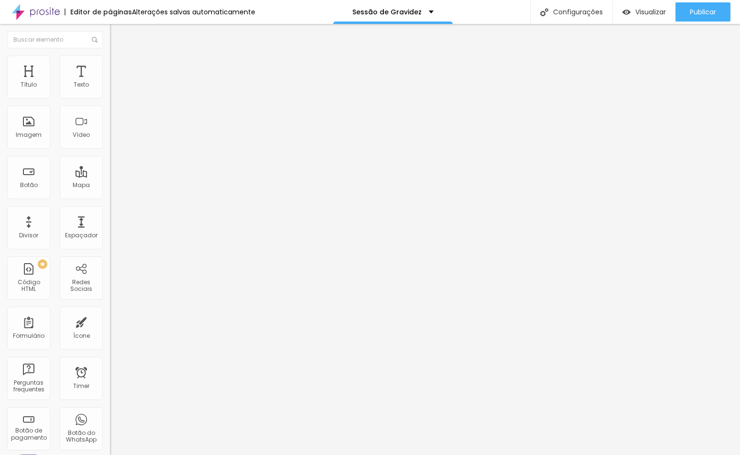
click at [110, 92] on button "button" at bounding box center [116, 87] width 13 height 10
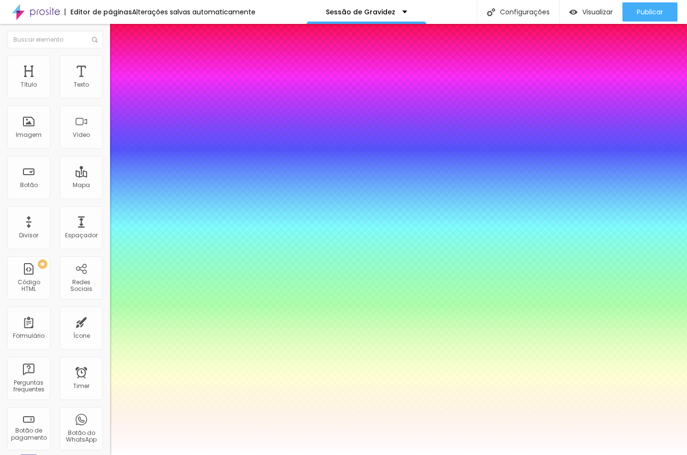
click at [367, 454] on div at bounding box center [343, 455] width 687 height 0
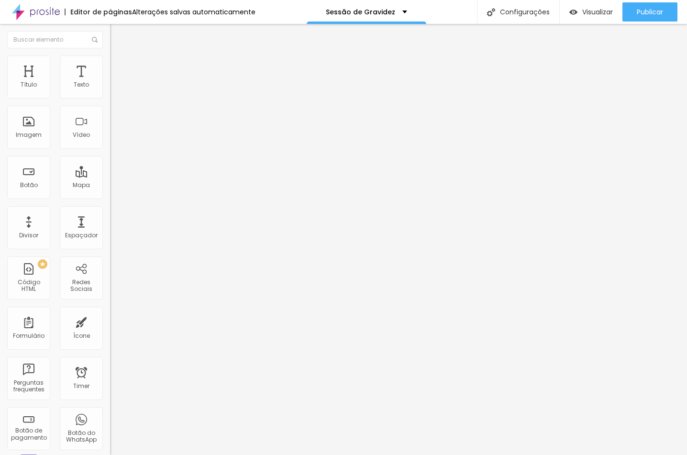
click at [110, 92] on button "button" at bounding box center [116, 87] width 13 height 10
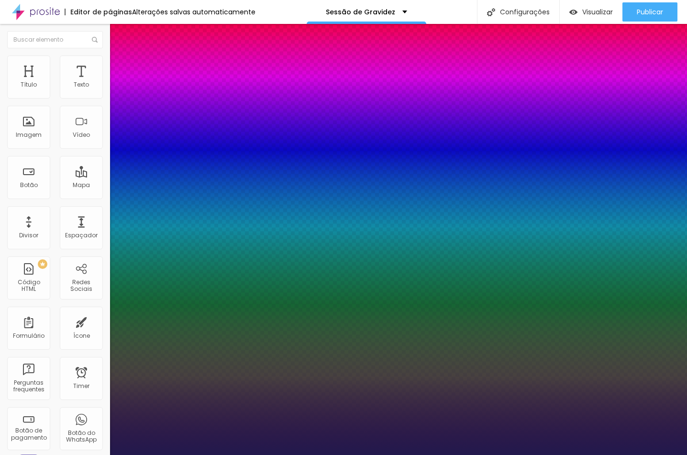
type input "1"
click at [242, 454] on div at bounding box center [343, 455] width 687 height 0
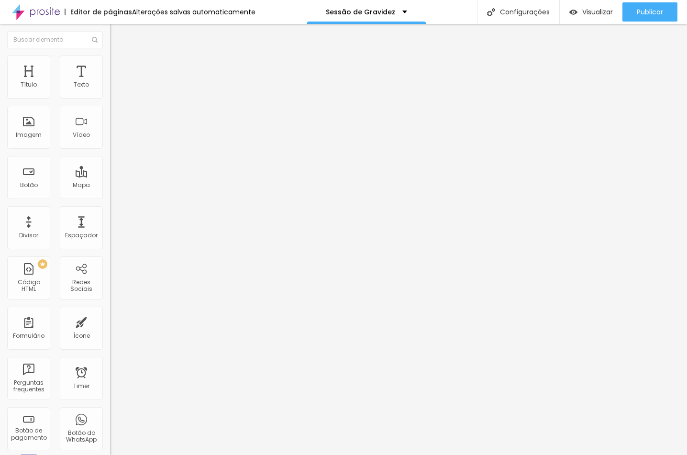
click at [115, 88] on icon "button" at bounding box center [117, 86] width 4 height 4
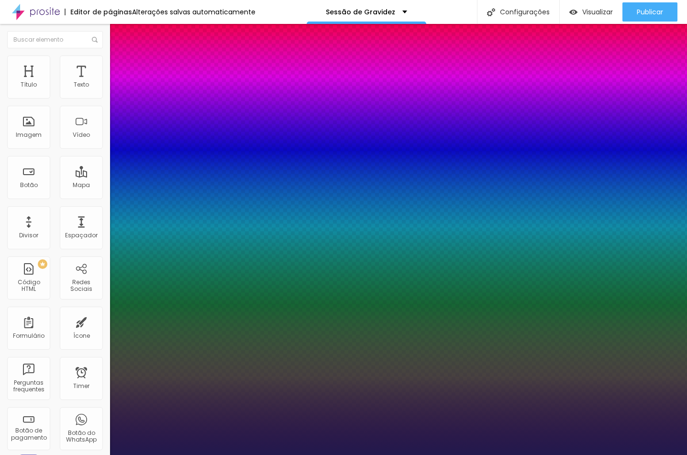
type input "1"
click at [289, 454] on div at bounding box center [343, 455] width 687 height 0
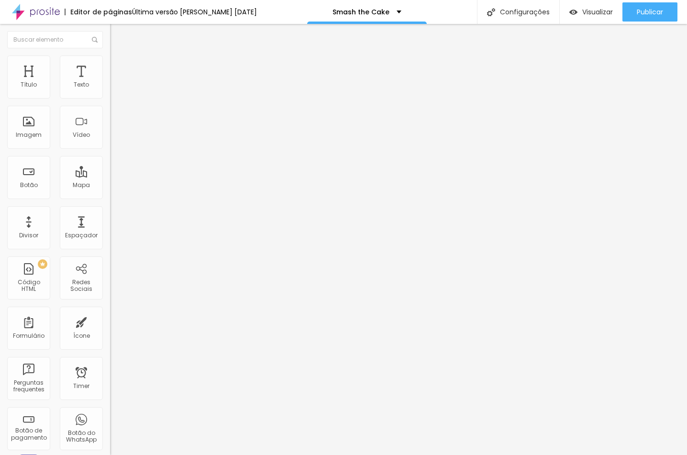
click at [114, 89] on icon "button" at bounding box center [117, 86] width 6 height 6
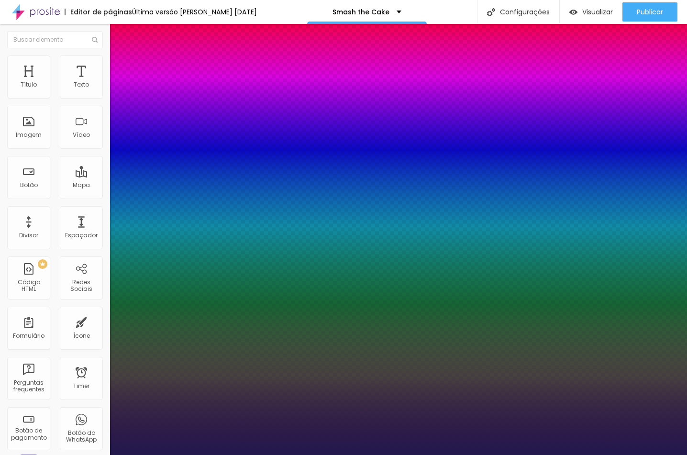
type input "1"
select select "GreatVibes-Regular"
type input "1"
click at [484, 454] on div at bounding box center [343, 455] width 687 height 0
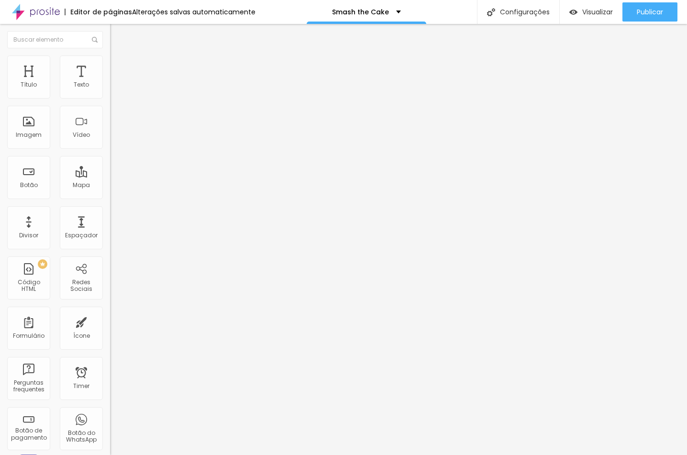
click at [110, 100] on div "Tipografia Voltar ao padrão Sombra DESATIVADO Voltar ao padrão" at bounding box center [165, 94] width 110 height 59
click at [110, 92] on button "button" at bounding box center [116, 87] width 13 height 10
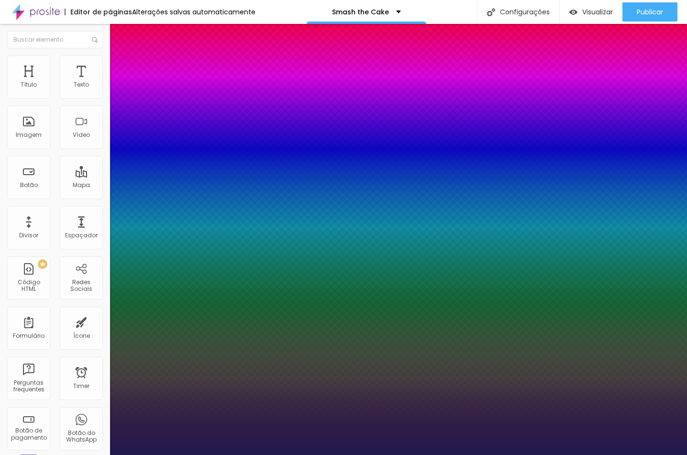
type input "1"
select select "GreatVibes-Regular"
type input "1"
click at [272, 454] on div at bounding box center [343, 455] width 687 height 0
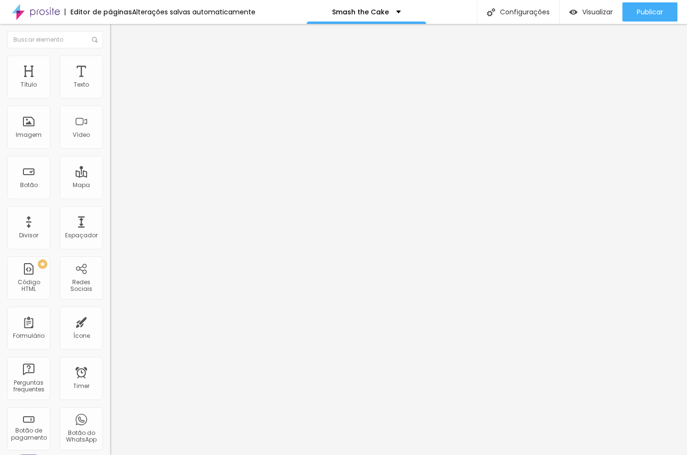
click at [115, 88] on icon "button" at bounding box center [117, 86] width 4 height 4
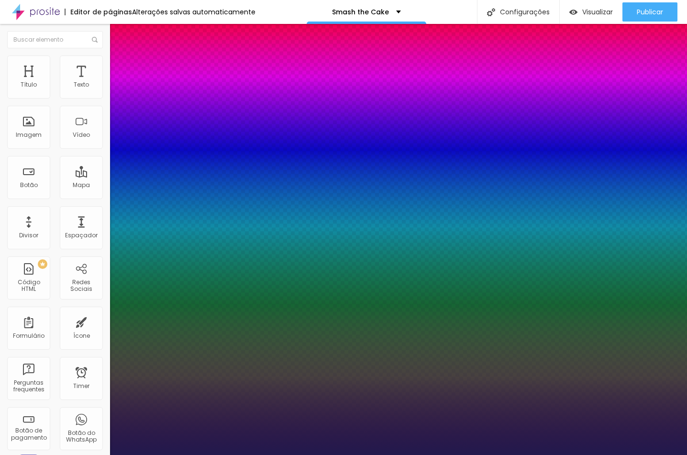
paste input "B5794F"
type input "1"
type input "#B5794F"
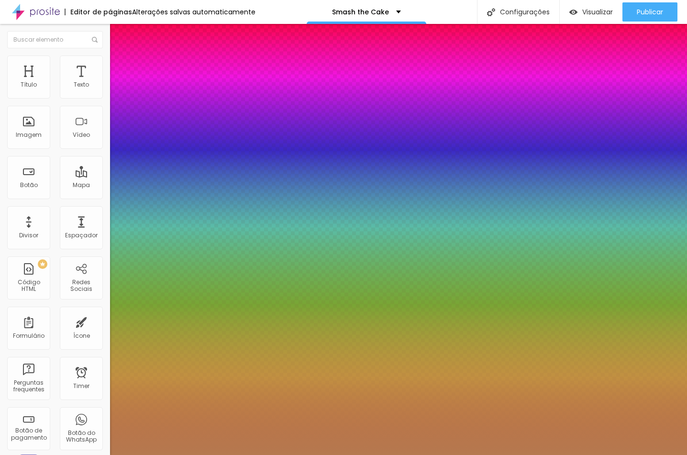
click at [262, 454] on div at bounding box center [343, 455] width 687 height 0
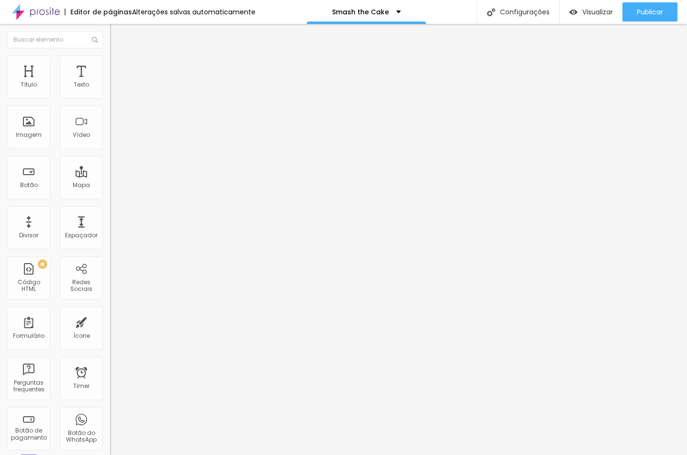
click at [110, 59] on img at bounding box center [114, 59] width 9 height 9
type input "4"
type input "0"
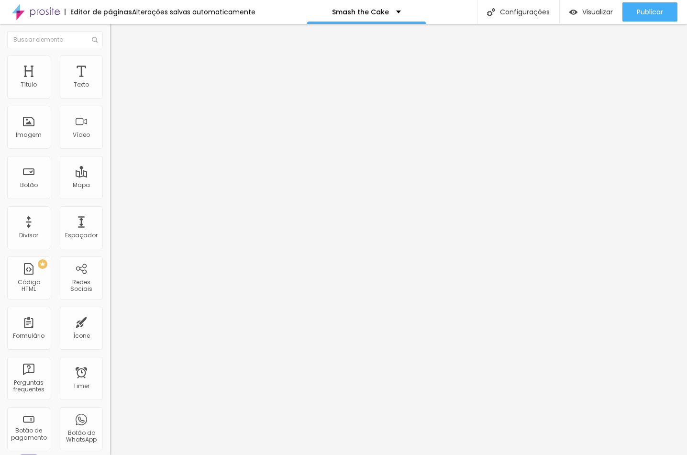
drag, startPoint x: 25, startPoint y: 95, endPoint x: -3, endPoint y: 101, distance: 29.4
type input "0"
click at [0, 101] on html "Editor de páginas Alterações salvas automaticamente Smash the Cake Configuraçõe…" at bounding box center [343, 227] width 687 height 455
click at [110, 55] on li "Avançado" at bounding box center [165, 60] width 110 height 10
drag, startPoint x: 21, startPoint y: 92, endPoint x: 17, endPoint y: 115, distance: 23.7
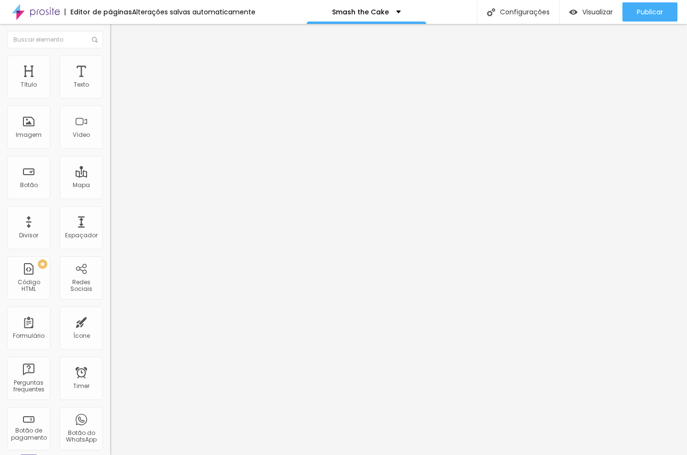
click at [0, 107] on html "Editor de páginas Alterações salvas automaticamente Smash the Cake Configuraçõe…" at bounding box center [343, 227] width 687 height 455
type input "9"
type input "0"
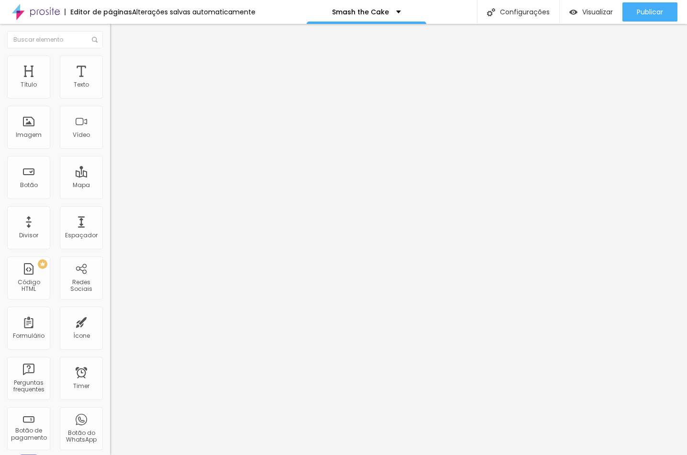
drag, startPoint x: 28, startPoint y: 93, endPoint x: 20, endPoint y: 102, distance: 12.2
type input "0"
click at [0, 98] on html "Editor de páginas Alterações salvas automaticamente Smash the Cake Configuraçõe…" at bounding box center [343, 227] width 687 height 455
click at [110, 58] on img at bounding box center [114, 59] width 9 height 9
type input "4"
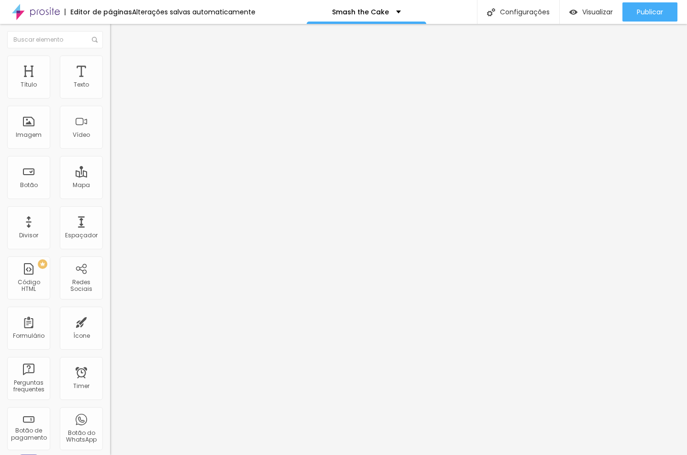
type input "4"
type input "1"
type input "0"
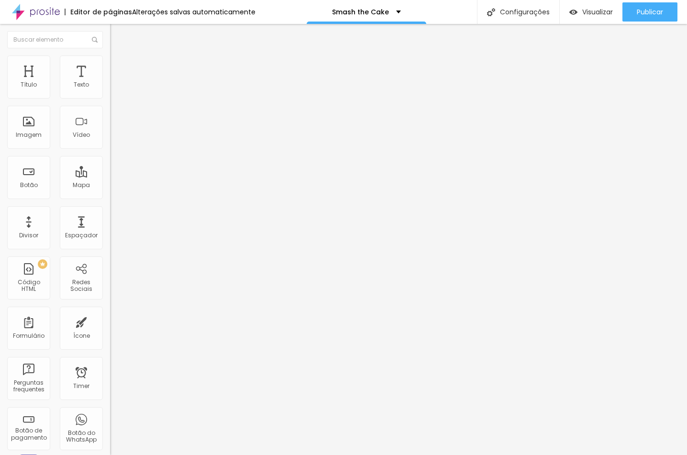
drag, startPoint x: 24, startPoint y: 95, endPoint x: -3, endPoint y: 106, distance: 29.7
type input "0"
click at [0, 106] on html "Editor de páginas Alterações salvas automaticamente Smash the Cake Configuraçõe…" at bounding box center [343, 227] width 687 height 455
click at [114, 79] on icon "button" at bounding box center [117, 75] width 7 height 7
click at [110, 63] on li "Estilo" at bounding box center [165, 60] width 110 height 10
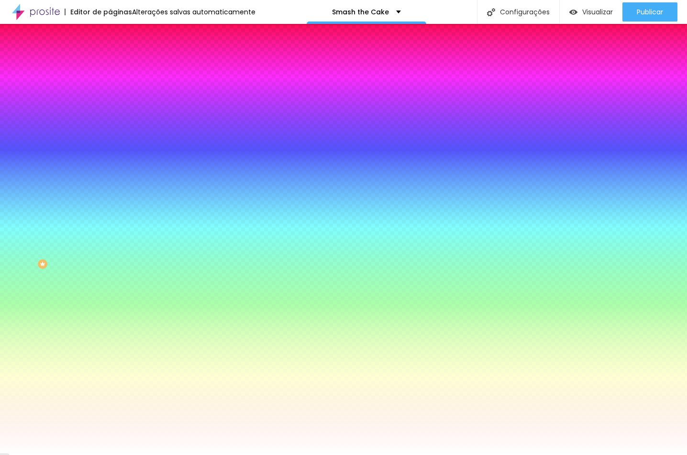
click at [110, 91] on div at bounding box center [165, 91] width 110 height 0
type input "#FFFFFF"
drag, startPoint x: 30, startPoint y: 117, endPoint x: 7, endPoint y: 96, distance: 31.5
click at [110, 96] on div "Cor de fundo Voltar ao padrão #FFFFFF Tipografia Voltar ao padrão Borda Voltar …" at bounding box center [165, 231] width 110 height 313
click at [110, 144] on button "button" at bounding box center [116, 149] width 13 height 10
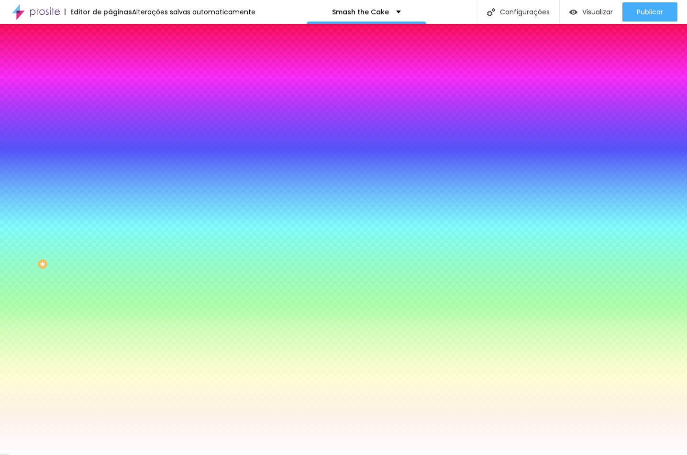
type input "1"
drag, startPoint x: 105, startPoint y: 206, endPoint x: 139, endPoint y: 214, distance: 34.9
type input "1"
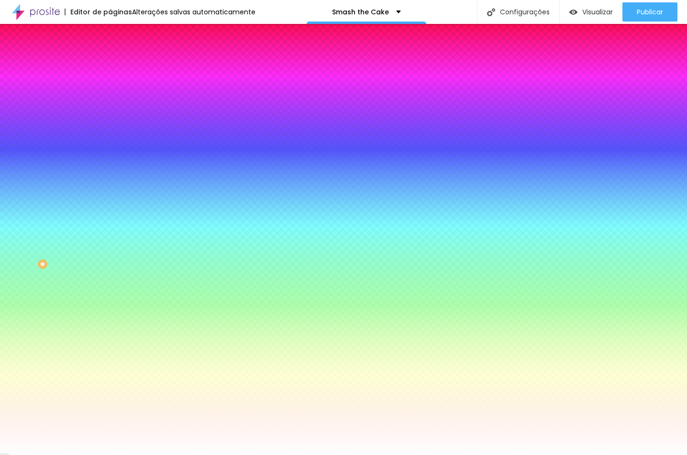
paste input "B5794F"
type input "#B5794F"
click at [84, 454] on div at bounding box center [343, 455] width 687 height 0
click at [110, 325] on input "#623E2A" at bounding box center [167, 330] width 115 height 10
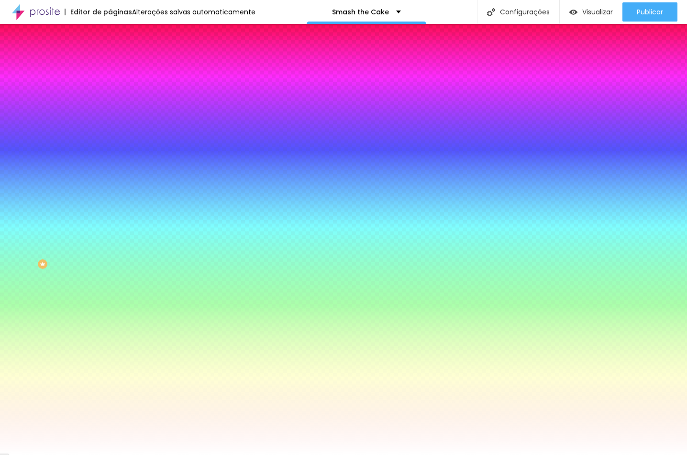
click at [110, 325] on input "#623E2A" at bounding box center [167, 330] width 115 height 10
click at [114, 145] on icon "button" at bounding box center [117, 148] width 6 height 6
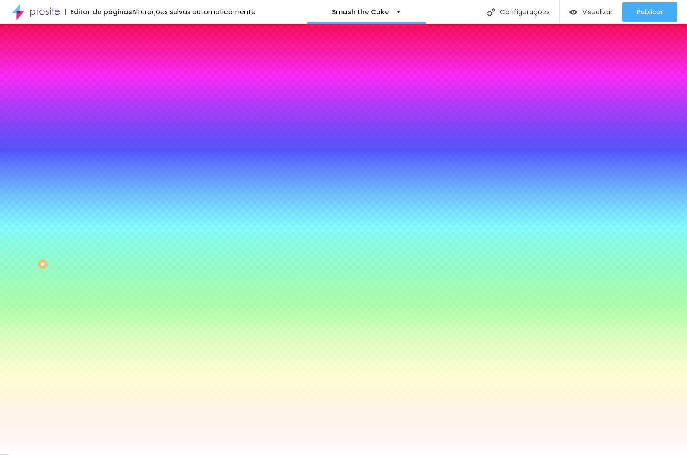
paste input "623E2A"
type input "#623E2A"
click at [400, 454] on div at bounding box center [343, 455] width 687 height 0
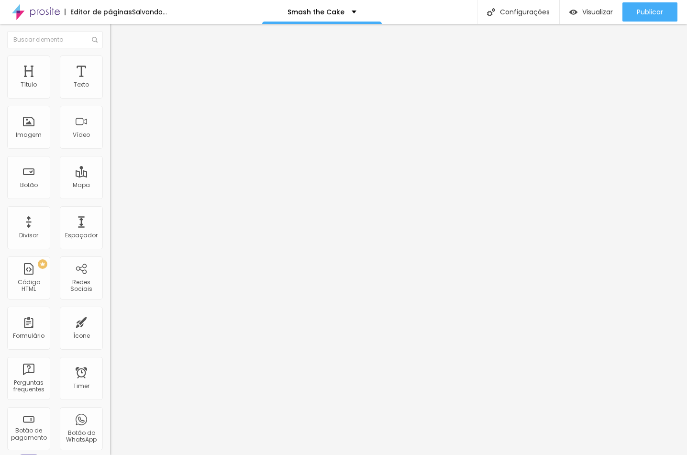
click at [110, 51] on div "Editar Botão Conteúdo Estilo Avançado Texto Álbuns & Extras Alinhamento Tamanho…" at bounding box center [165, 239] width 110 height 431
click at [110, 60] on li "Estilo" at bounding box center [165, 60] width 110 height 10
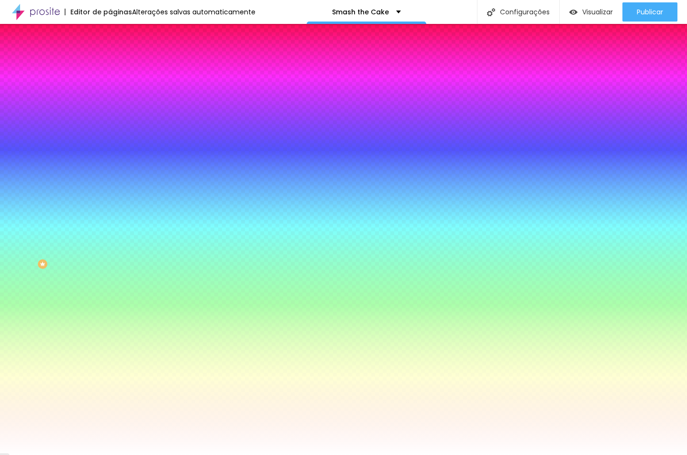
click at [110, 89] on div "Cor de fundo Voltar ao padrão #FFFFFF" at bounding box center [165, 88] width 110 height 26
click at [110, 91] on div at bounding box center [165, 91] width 110 height 0
type input "#FFFFFF"
drag, startPoint x: 39, startPoint y: 119, endPoint x: -3, endPoint y: 99, distance: 46.8
click at [0, 99] on html "Editor de páginas Alterações salvas automaticamente Smash the Cake Configuraçõe…" at bounding box center [343, 227] width 687 height 455
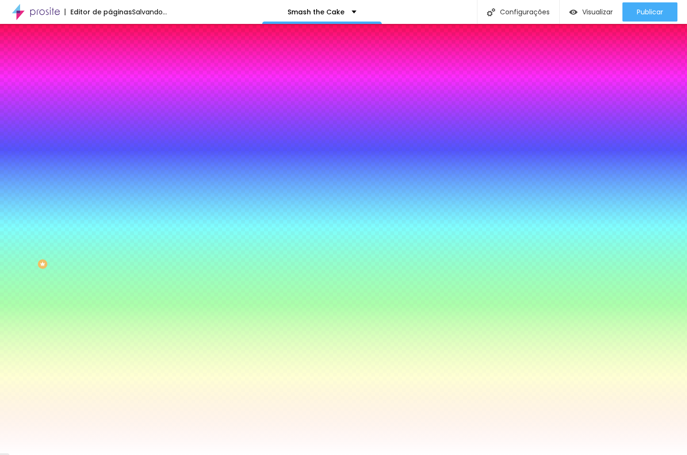
click at [110, 125] on div "Tipografia Voltar ao padrão" at bounding box center [165, 114] width 110 height 27
click at [114, 145] on icon "button" at bounding box center [117, 148] width 6 height 6
paste input "623E2A"
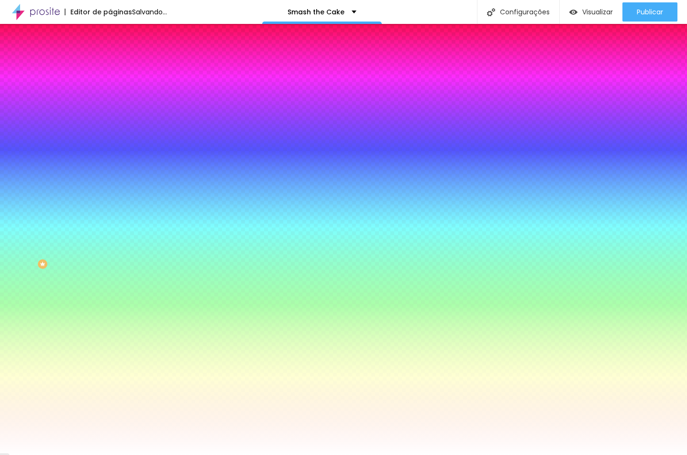
type input "#623E2A"
type input "1"
drag, startPoint x: 103, startPoint y: 205, endPoint x: 122, endPoint y: 206, distance: 19.1
type input "1"
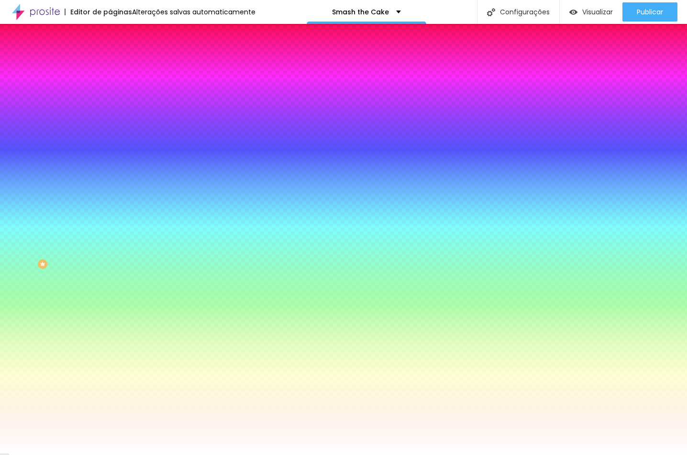
click at [343, 454] on div at bounding box center [343, 455] width 687 height 0
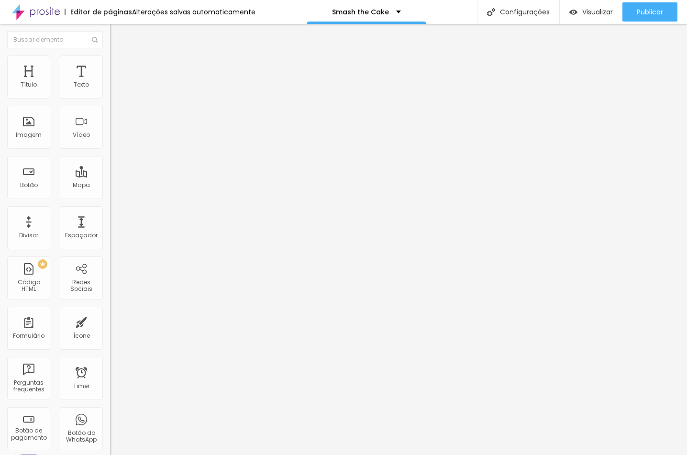
click at [110, 63] on li "Estilo" at bounding box center [165, 60] width 110 height 10
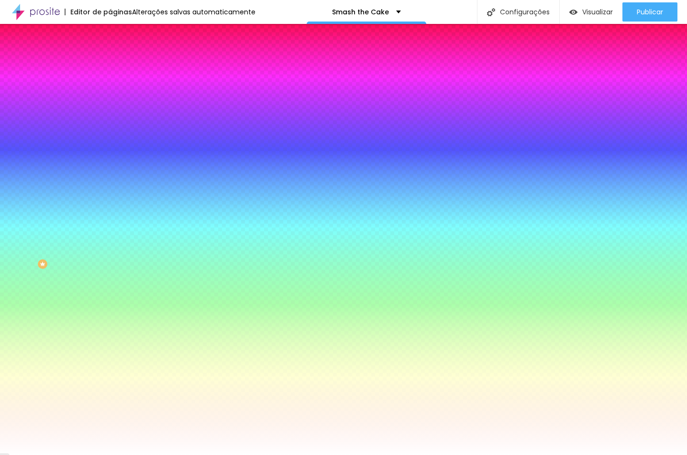
click at [110, 130] on div at bounding box center [165, 130] width 110 height 0
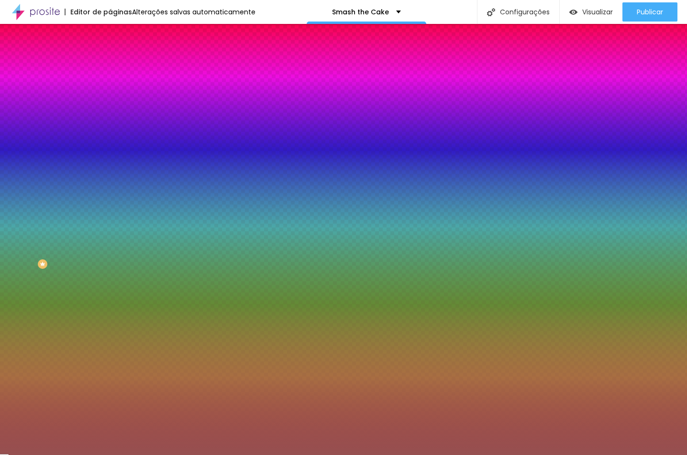
type input "#000000"
drag, startPoint x: 44, startPoint y: 215, endPoint x: -3, endPoint y: 291, distance: 89.2
click at [0, 291] on html "Editor de páginas Alterações salvas automaticamente Smash the Cake Configuraçõe…" at bounding box center [343, 227] width 687 height 455
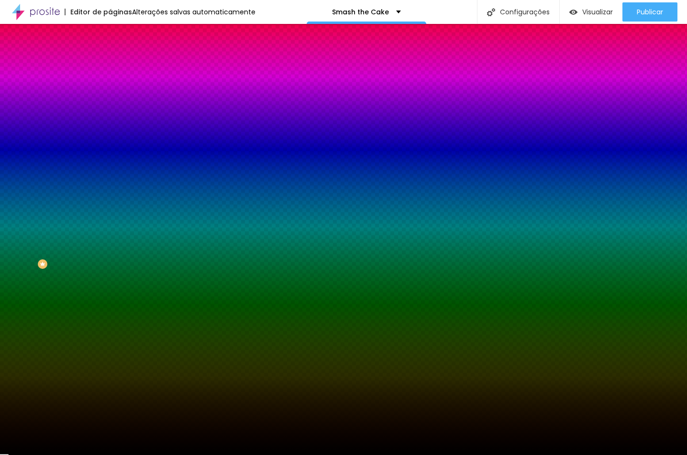
click at [110, 130] on div at bounding box center [165, 130] width 110 height 0
drag, startPoint x: 98, startPoint y: 225, endPoint x: 95, endPoint y: 217, distance: 8.5
click at [95, 217] on div at bounding box center [343, 227] width 687 height 455
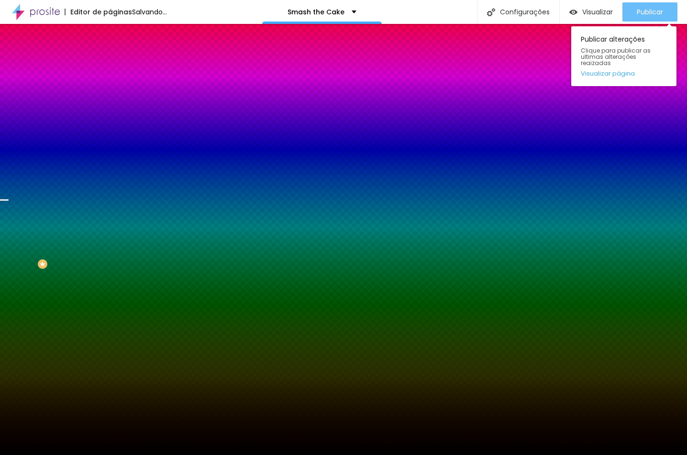
click at [650, 16] on span "Publicar" at bounding box center [650, 12] width 26 height 8
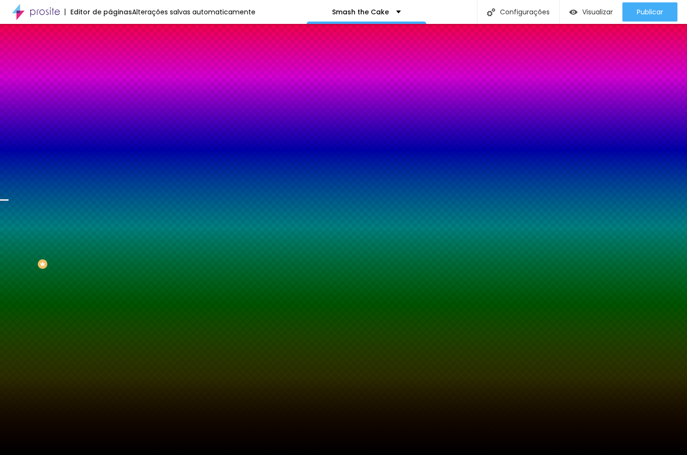
click at [110, 99] on span "Nenhum" at bounding box center [122, 95] width 25 height 8
click at [110, 114] on span "Parallax" at bounding box center [121, 110] width 23 height 8
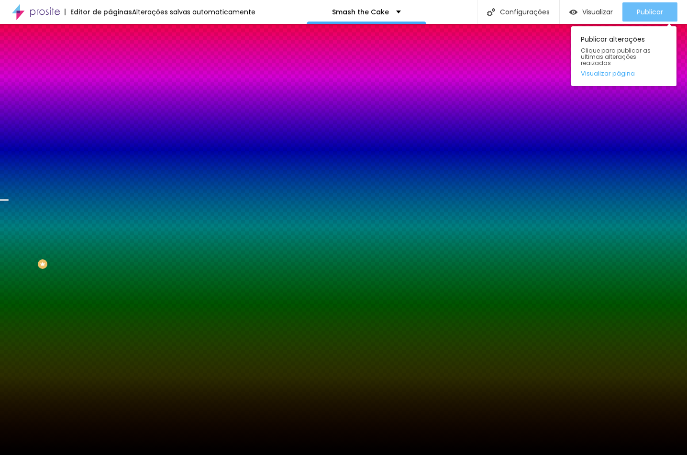
click at [655, 7] on div "Publicar" at bounding box center [650, 11] width 26 height 19
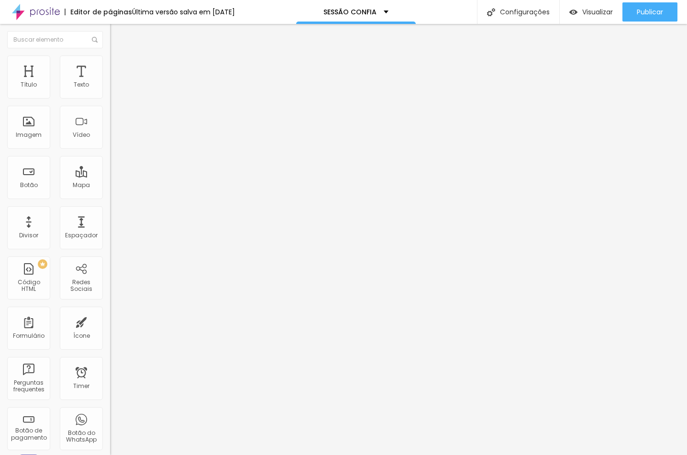
click at [110, 92] on button "button" at bounding box center [116, 87] width 13 height 10
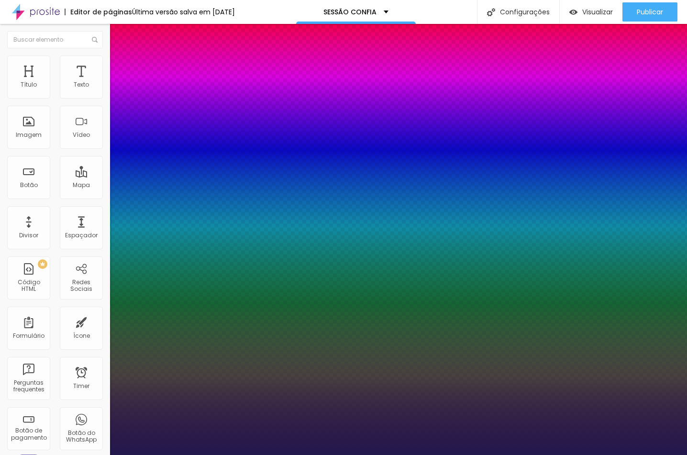
type input "1"
select select "GreatVibes-Regular"
type input "1"
click at [437, 454] on div at bounding box center [343, 455] width 687 height 0
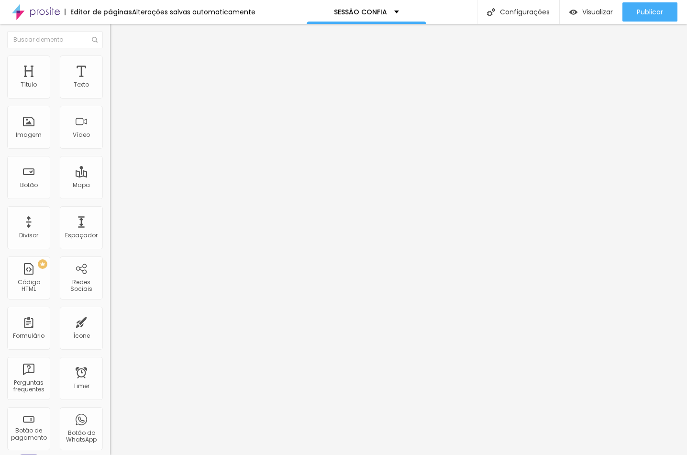
click at [110, 82] on button "Voltar ao padrão" at bounding box center [142, 76] width 65 height 11
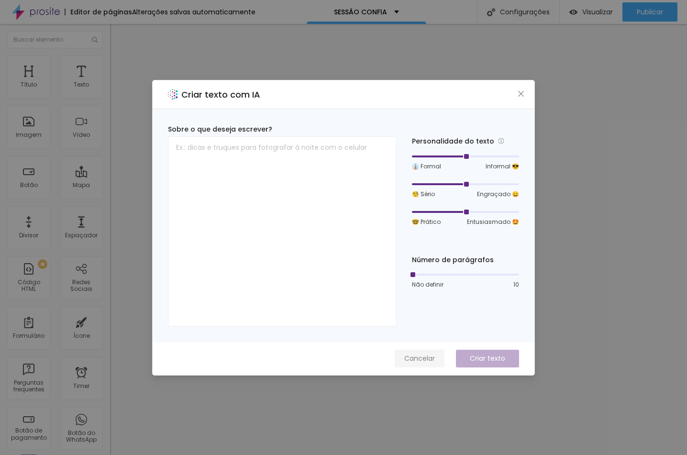
click at [413, 356] on span "Cancelar" at bounding box center [419, 358] width 31 height 10
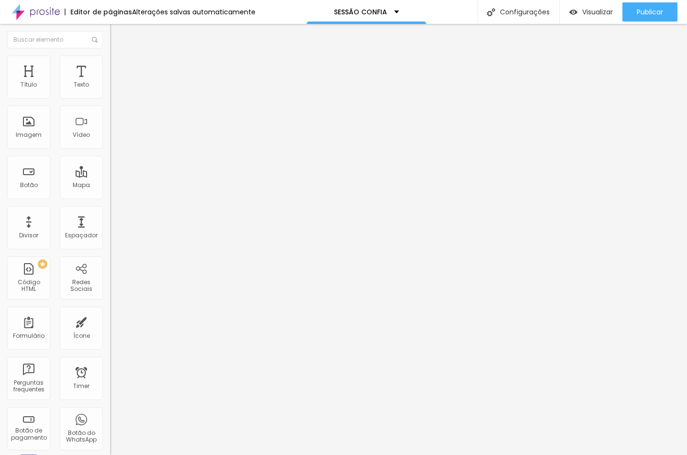
click at [114, 89] on icon "button" at bounding box center [117, 86] width 6 height 6
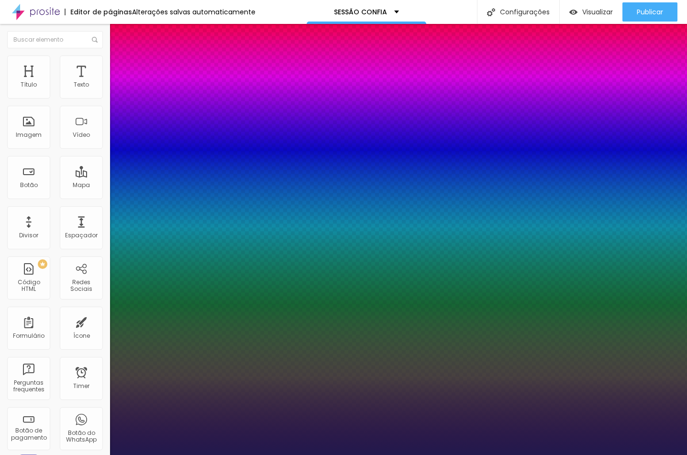
type input "1"
select select "GreatVibes-Regular"
type input "1"
click at [223, 454] on div at bounding box center [343, 455] width 687 height 0
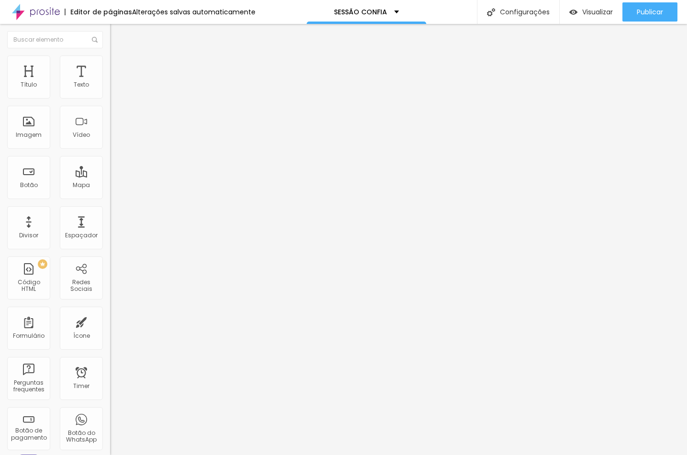
click at [110, 92] on button "button" at bounding box center [116, 87] width 13 height 10
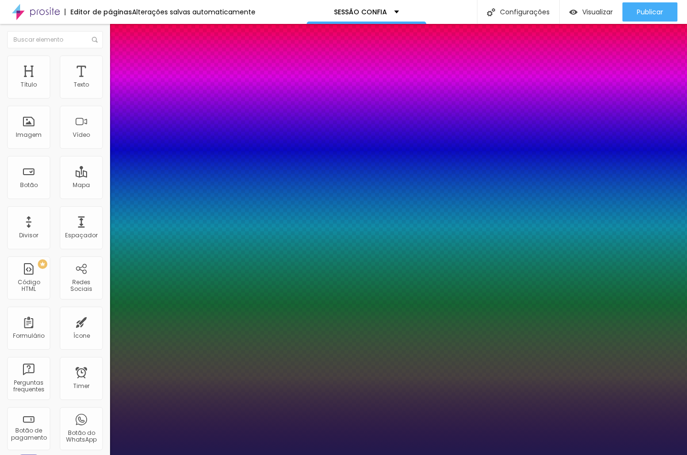
type input "1"
type input "0.5"
type input "0"
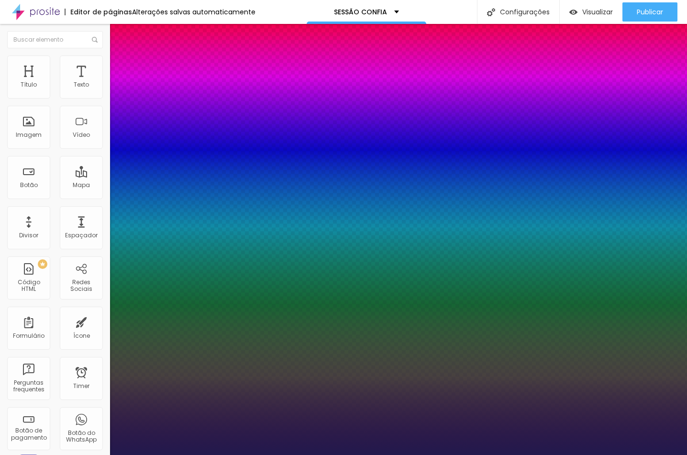
type input "1"
type input "0.5"
click at [297, 454] on div at bounding box center [343, 455] width 687 height 0
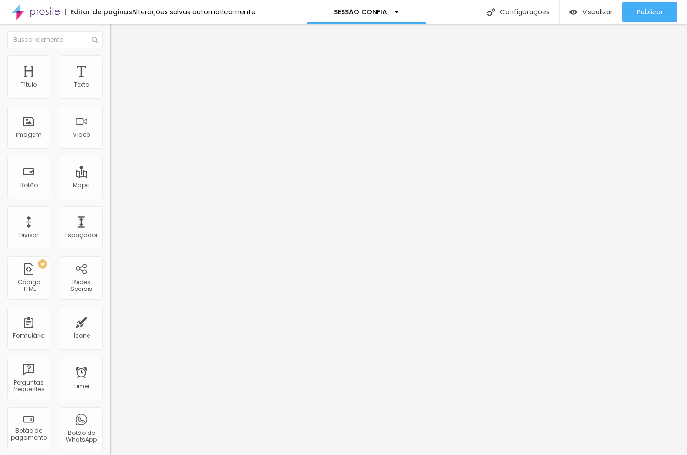
click at [110, 91] on button "button" at bounding box center [116, 87] width 13 height 10
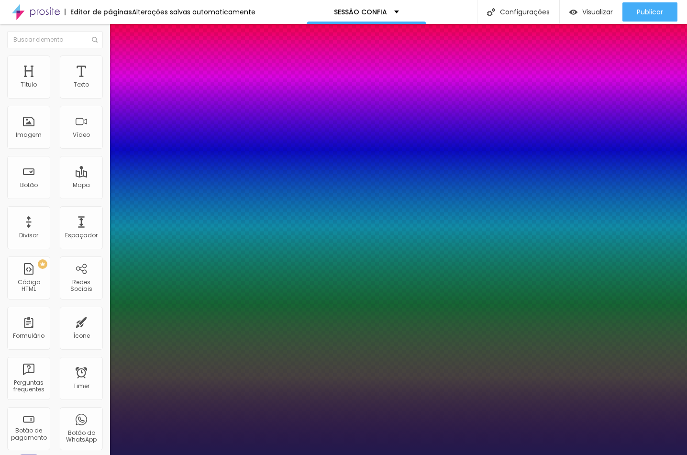
type input "1"
click at [264, 454] on div at bounding box center [343, 455] width 687 height 0
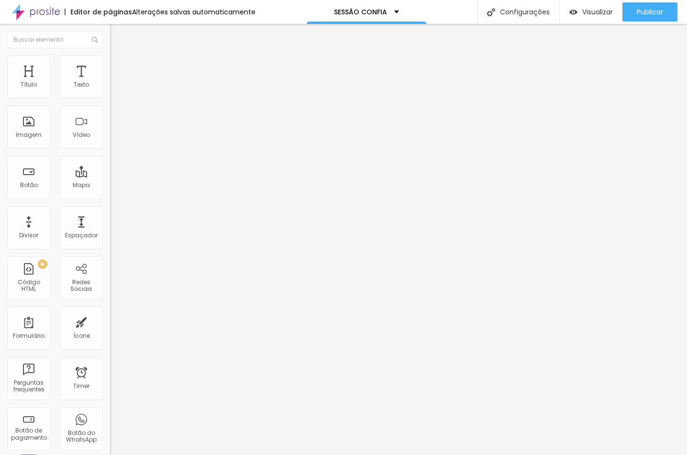
click at [110, 65] on li "Avançado" at bounding box center [165, 70] width 110 height 10
type input "15"
type input "0"
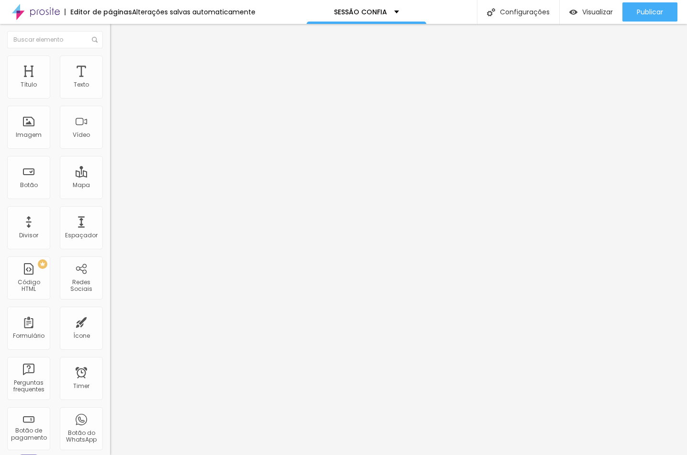
drag, startPoint x: 42, startPoint y: 97, endPoint x: 0, endPoint y: 92, distance: 41.8
type input "0"
click at [0, 92] on html "Editor de páginas Alterações salvas automaticamente SESSÃO CONFIA Configurações…" at bounding box center [343, 227] width 687 height 455
click at [110, 65] on img at bounding box center [114, 69] width 9 height 9
type input "9"
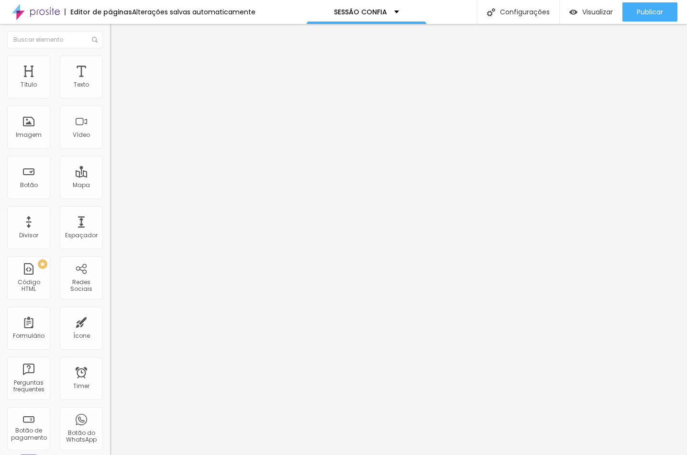
type input "9"
type input "7"
type input "0"
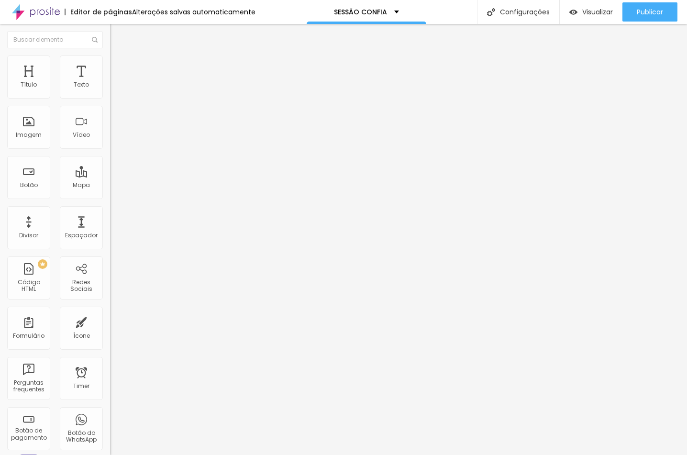
drag, startPoint x: 28, startPoint y: 93, endPoint x: 0, endPoint y: 94, distance: 28.2
type input "0"
click at [110, 94] on div "0 Espaço de cima 10 Espaço de baixo ID Html Classes Html Visível nos dispositiv…" at bounding box center [165, 276] width 110 height 402
type input "5"
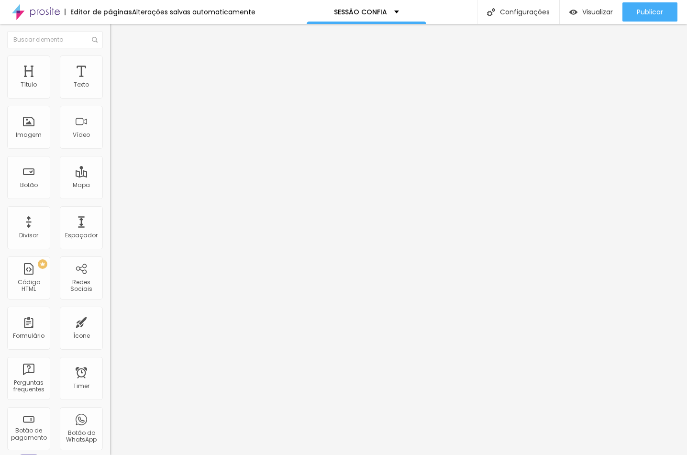
type input "0"
drag, startPoint x: 25, startPoint y: 116, endPoint x: -3, endPoint y: 112, distance: 28.9
type input "0"
click at [0, 112] on html "Editor de páginas Alterações salvas automaticamente SESSÃO CONFIA Configurações…" at bounding box center [343, 227] width 687 height 455
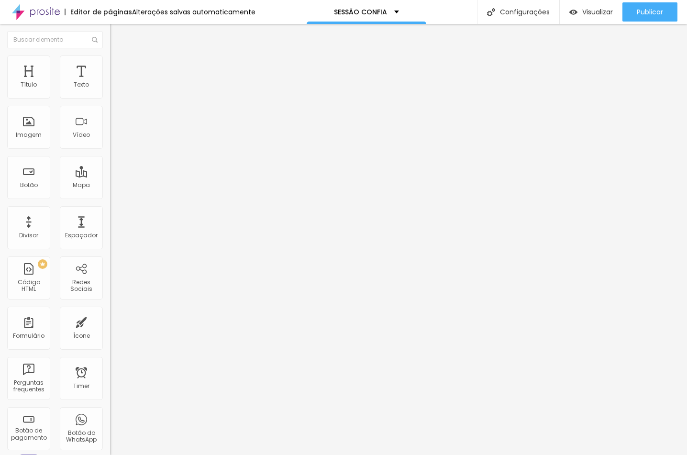
click at [119, 66] on span "Estilo" at bounding box center [126, 62] width 15 height 8
type input "70"
type input "75"
drag, startPoint x: 74, startPoint y: 104, endPoint x: 43, endPoint y: 125, distance: 37.3
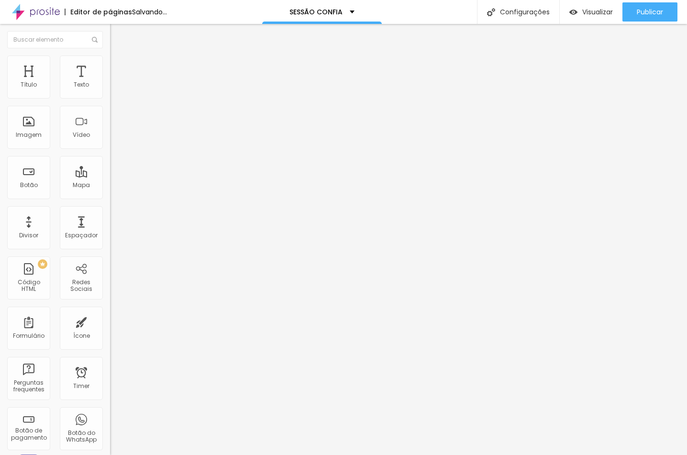
type input "100"
click at [160, 104] on div "Título Texto Imagem Vídeo Botão Mapa Divisor Espaçador PREMIUM Código HTML Rede…" at bounding box center [343, 239] width 687 height 431
type input "100"
type input "47"
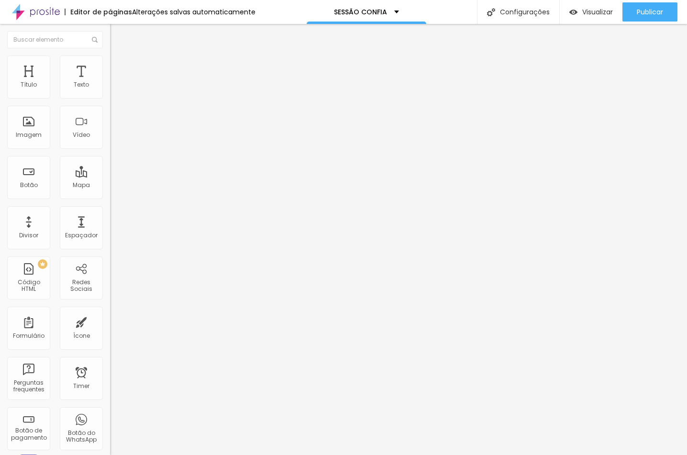
type input "31"
type input "0"
drag, startPoint x: 36, startPoint y: 123, endPoint x: 8, endPoint y: 125, distance: 27.8
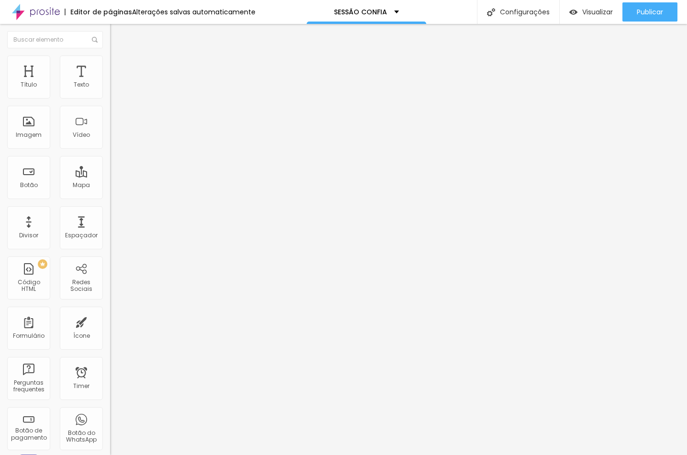
type input "0"
click at [0, 123] on html "Editor de páginas Alterações salvas automaticamente SESSÃO CONFIA Configurações…" at bounding box center [343, 227] width 687 height 455
click at [110, 65] on li "Avançado" at bounding box center [165, 70] width 110 height 10
drag, startPoint x: 10, startPoint y: 95, endPoint x: 9, endPoint y: 104, distance: 9.2
click at [0, 95] on html "Editor de páginas Alterações salvas automaticamente SESSÃO CONFIA Configurações…" at bounding box center [343, 227] width 687 height 455
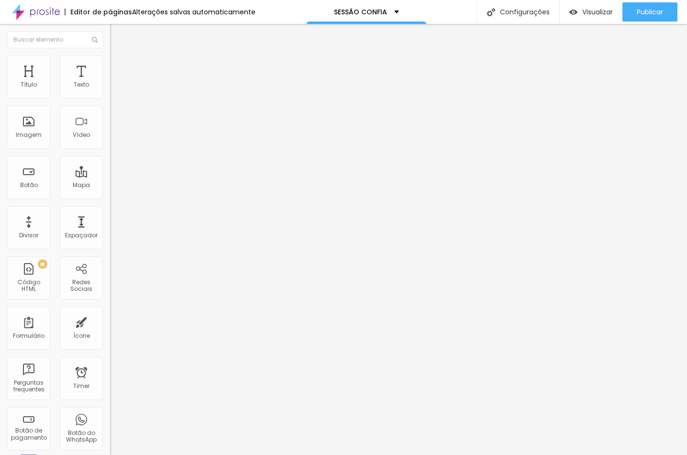
drag, startPoint x: 26, startPoint y: 99, endPoint x: 11, endPoint y: 104, distance: 15.6
click at [0, 102] on html "Editor de páginas Alterações salvas automaticamente SESSÃO CONFIA Configurações…" at bounding box center [343, 227] width 687 height 455
type input "8"
type input "0"
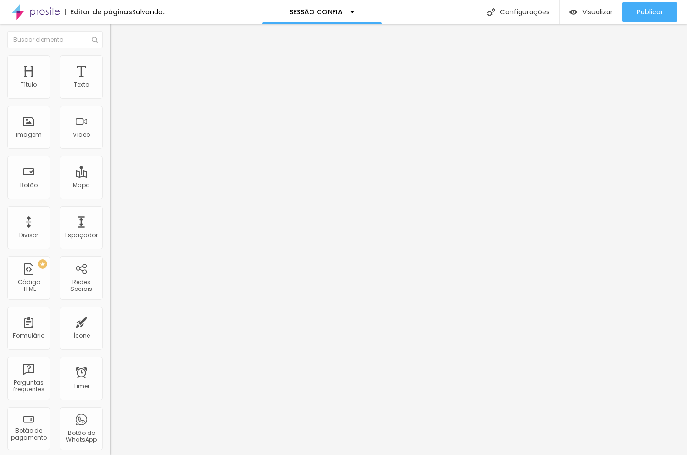
type input "0"
drag, startPoint x: -3, startPoint y: 98, endPoint x: 7, endPoint y: 102, distance: 10.9
type input "0"
click at [0, 99] on html "Editor de páginas Salvando... SESSÃO CONFIA Configurações Configurações da pági…" at bounding box center [343, 227] width 687 height 455
type input "5"
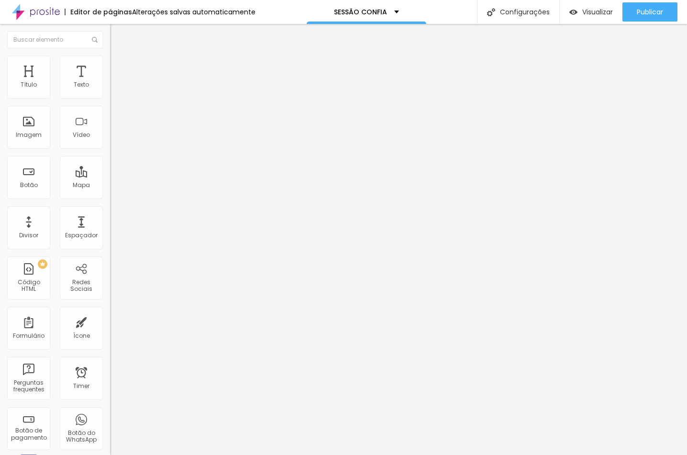
type input "5"
type input "3"
type input "0"
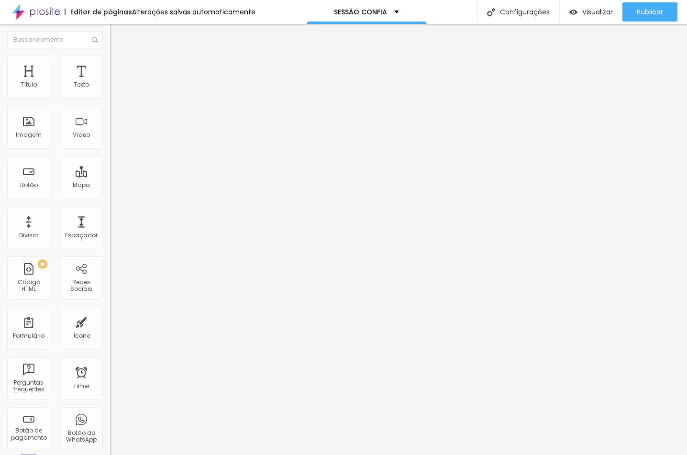
drag, startPoint x: 25, startPoint y: 115, endPoint x: 2, endPoint y: 111, distance: 22.9
type input "0"
click at [0, 112] on html "Editor de páginas Alterações salvas automaticamente SESSÃO CONFIA Configurações…" at bounding box center [343, 227] width 687 height 455
click at [119, 64] on span "Estilo" at bounding box center [126, 62] width 15 height 8
type input "70"
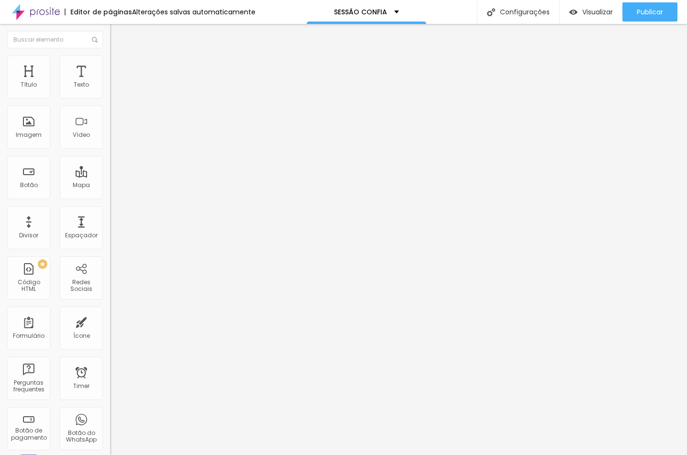
type input "70"
type input "80"
type input "100"
drag, startPoint x: 122, startPoint y: 103, endPoint x: 72, endPoint y: 131, distance: 57.4
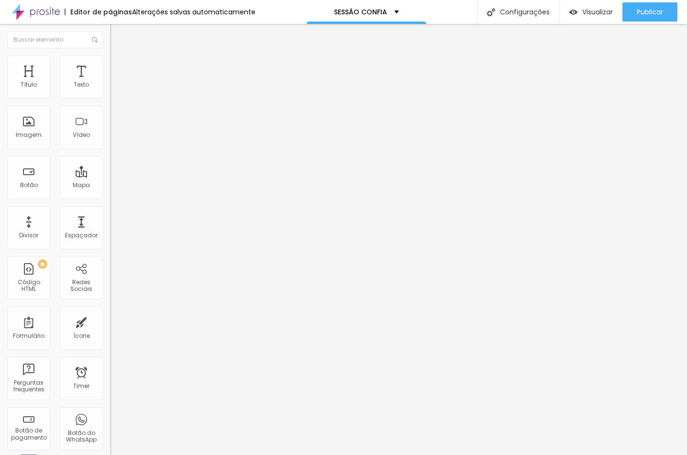
type input "100"
click at [177, 103] on div "Título Texto Imagem Vídeo Botão Mapa Divisor Espaçador PREMIUM Código HTML Rede…" at bounding box center [343, 239] width 687 height 431
type input "35"
type input "0"
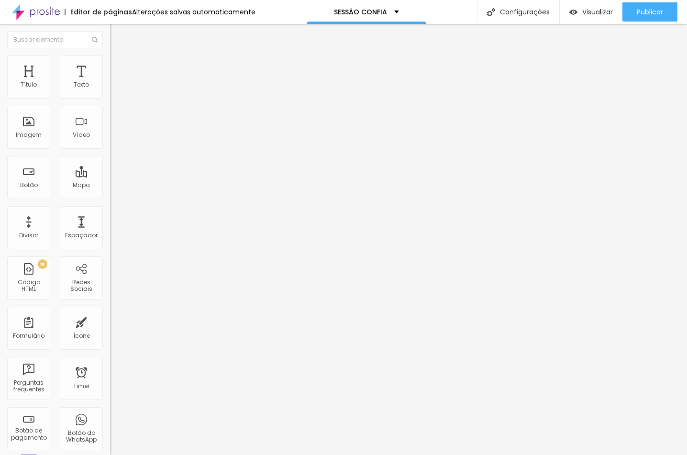
type input "0"
drag, startPoint x: -3, startPoint y: 132, endPoint x: 27, endPoint y: 135, distance: 30.8
type input "0"
click at [0, 135] on html "Editor de páginas Alterações salvas automaticamente SESSÃO CONFIA Configurações…" at bounding box center [343, 227] width 687 height 455
click at [110, 65] on li "Avançado" at bounding box center [165, 70] width 110 height 10
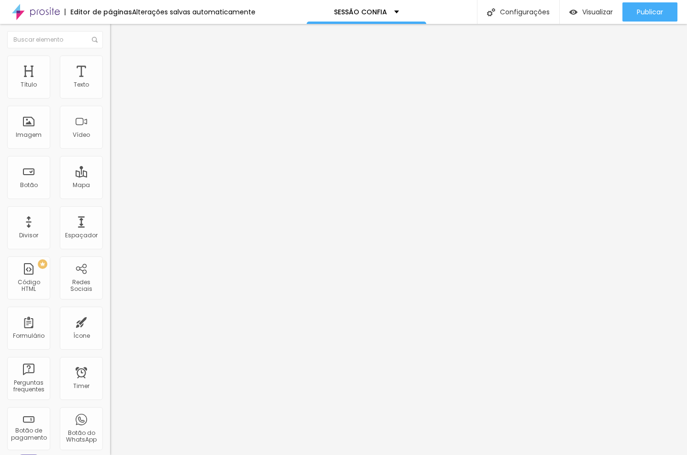
type input "13"
type input "7"
type input "0"
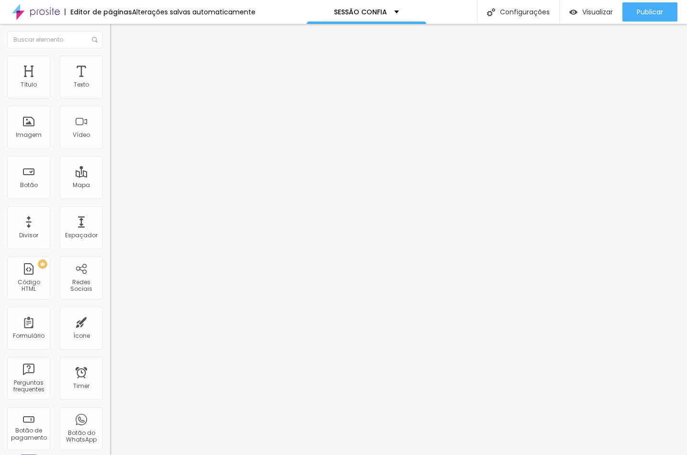
type input "0"
drag, startPoint x: 17, startPoint y: 118, endPoint x: -3, endPoint y: 117, distance: 20.1
type input "0"
click at [0, 117] on html "Editor de páginas Salvando... SESSÃO CONFIA Configurações Configurações da pági…" at bounding box center [343, 227] width 687 height 455
click at [110, 65] on img at bounding box center [114, 69] width 9 height 9
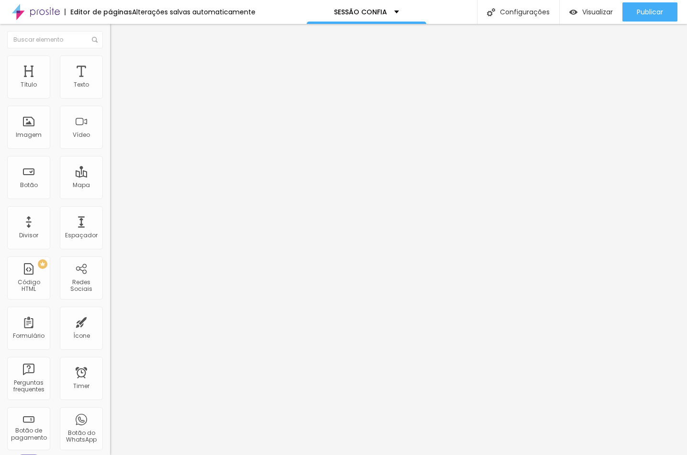
type input "56"
type input "40"
type input "0"
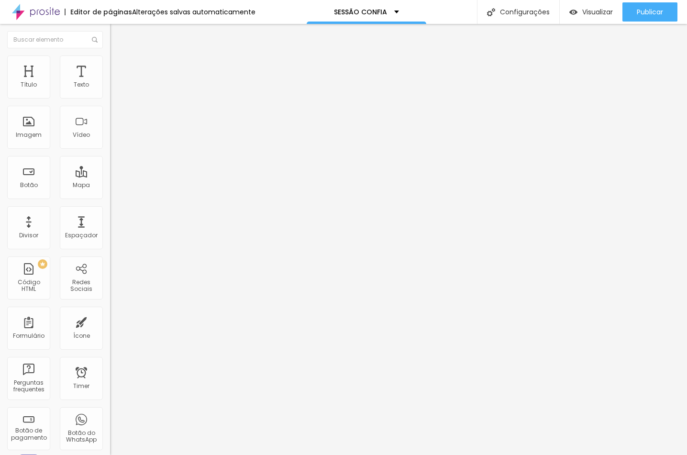
type input "0"
drag, startPoint x: 26, startPoint y: 115, endPoint x: -3, endPoint y: 115, distance: 29.2
type input "0"
click at [0, 115] on html "Editor de páginas Alterações salvas automaticamente SESSÃO CONFIA Configurações…" at bounding box center [343, 227] width 687 height 455
click at [110, 65] on li "Avançado" at bounding box center [165, 70] width 110 height 10
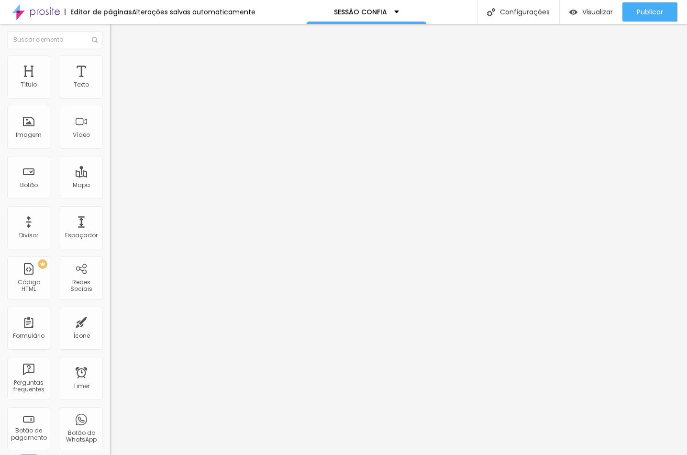
type input "15"
type input "10"
type input "0"
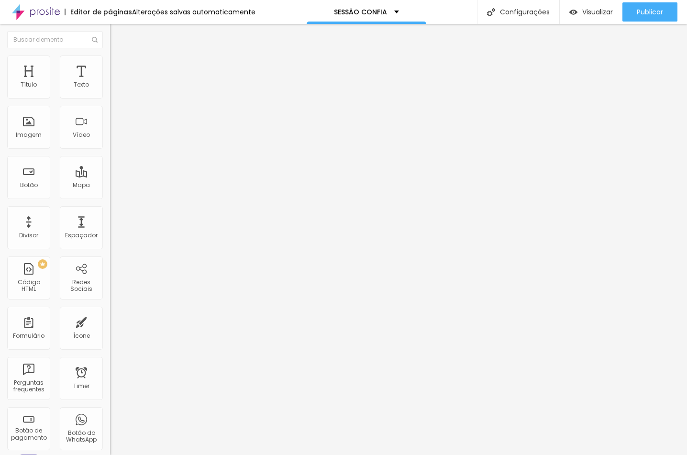
type input "0"
drag, startPoint x: 42, startPoint y: 95, endPoint x: 38, endPoint y: 99, distance: 5.4
type input "0"
click at [0, 99] on html "Editor de páginas Alterações salvas automaticamente SESSÃO CONFIA Configurações…" at bounding box center [343, 227] width 687 height 455
click at [110, 65] on li "Avançado" at bounding box center [165, 70] width 110 height 10
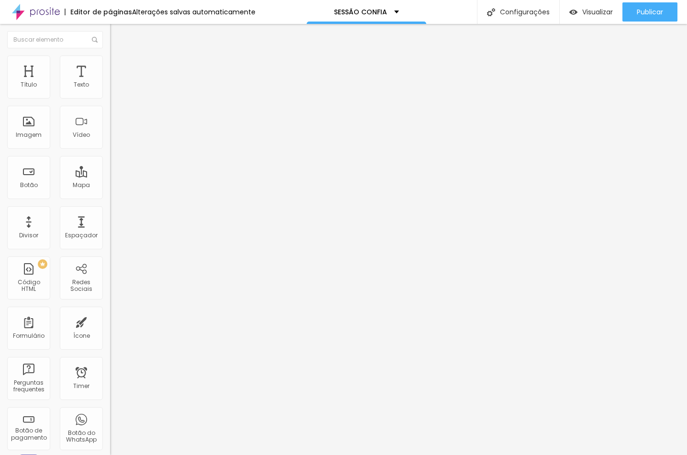
click at [119, 67] on span "Avançado" at bounding box center [135, 71] width 32 height 8
type input "25"
type input "30"
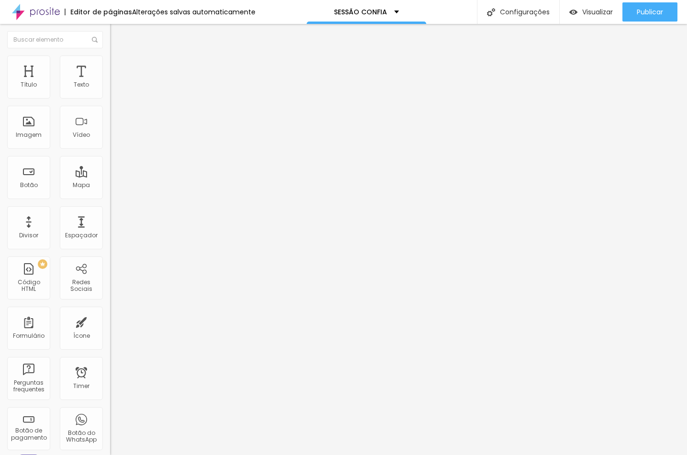
type input "25"
type input "5"
type input "0"
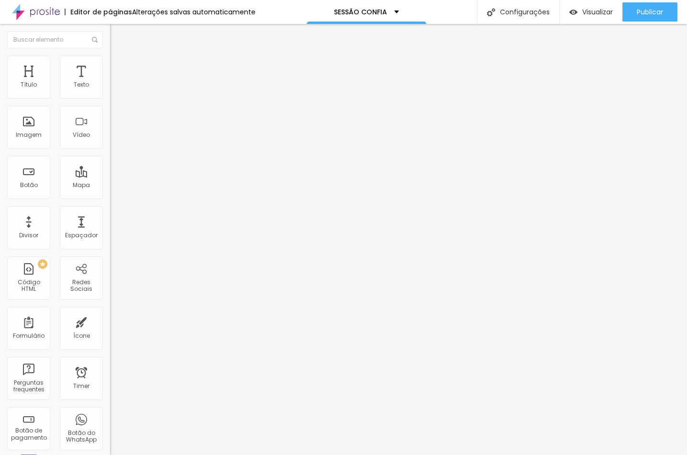
type input "0"
drag, startPoint x: 60, startPoint y: 92, endPoint x: -3, endPoint y: 98, distance: 63.4
type input "0"
click at [0, 98] on html "Editor de páginas Salvando... SESSÃO CONFIA Configurações Configurações da pági…" at bounding box center [343, 227] width 687 height 455
click at [119, 70] on span "Avançado" at bounding box center [135, 71] width 32 height 8
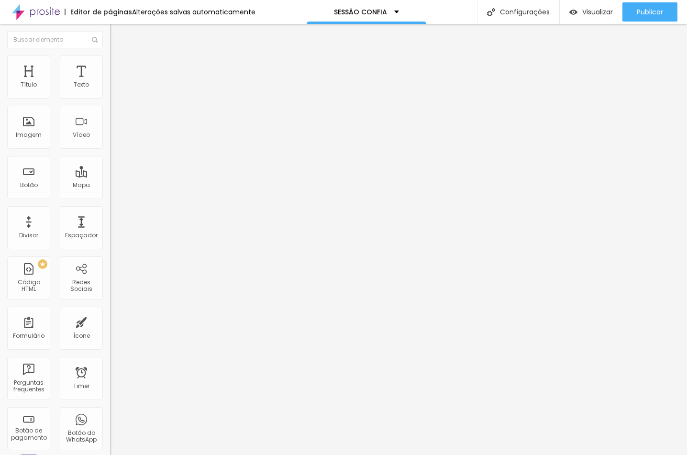
click at [110, 65] on li "Avançado" at bounding box center [165, 70] width 110 height 10
type input "15"
type input "0"
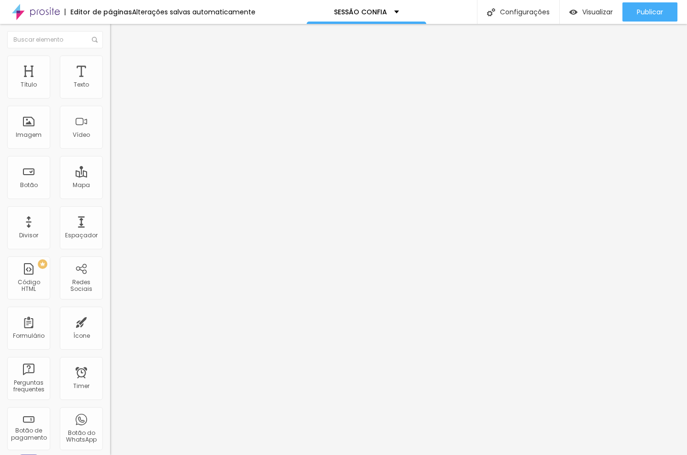
drag, startPoint x: 57, startPoint y: 95, endPoint x: -3, endPoint y: 105, distance: 61.6
type input "0"
click at [0, 105] on html "Editor de páginas Alterações salvas automaticamente SESSÃO CONFIA Configurações…" at bounding box center [343, 227] width 687 height 455
click at [114, 89] on icon "button" at bounding box center [117, 86] width 6 height 6
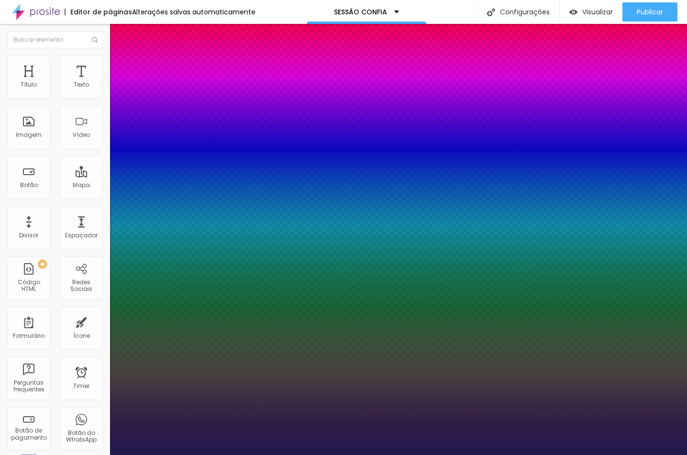
type input "1"
click at [470, 454] on div at bounding box center [343, 455] width 687 height 0
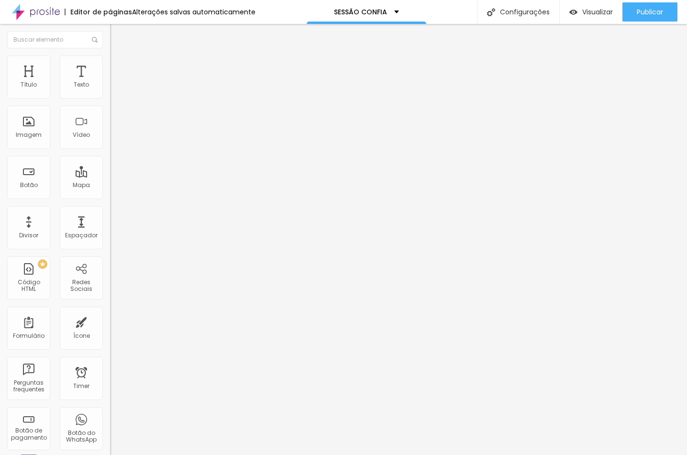
click at [114, 89] on icon "button" at bounding box center [117, 86] width 6 height 6
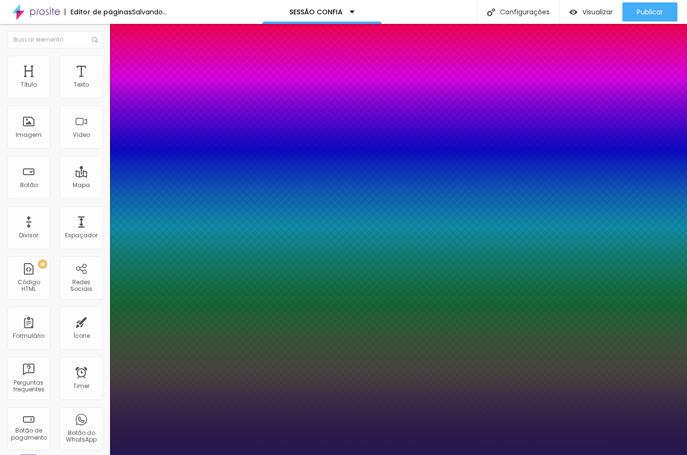
type input "1"
select select "CinzelDecorative-Regular"
type input "1"
click at [258, 454] on div at bounding box center [343, 455] width 687 height 0
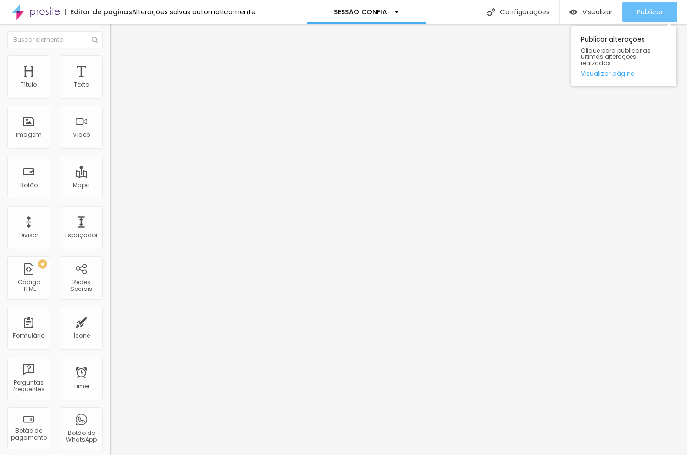
click at [628, 12] on button "Publicar" at bounding box center [649, 11] width 55 height 19
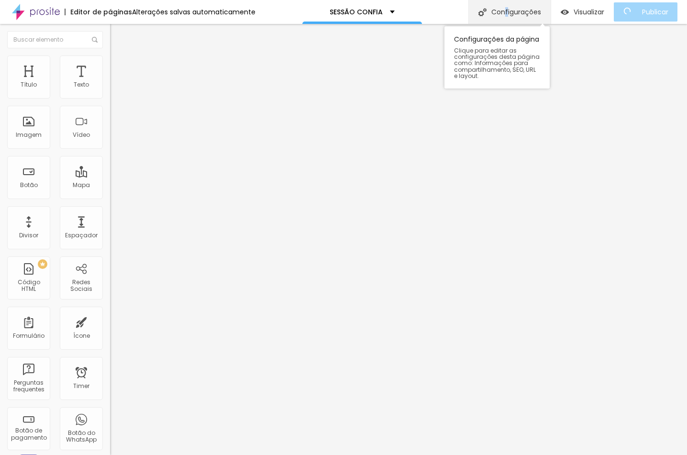
click at [513, 7] on div "Configurações" at bounding box center [509, 12] width 82 height 24
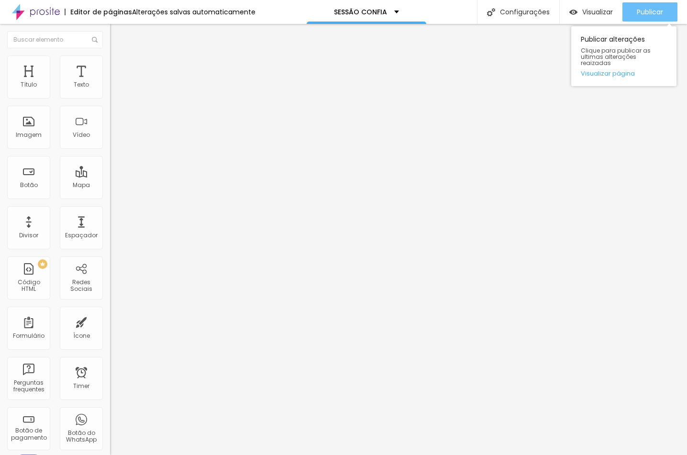
click at [648, 16] on span "Publicar" at bounding box center [650, 12] width 26 height 8
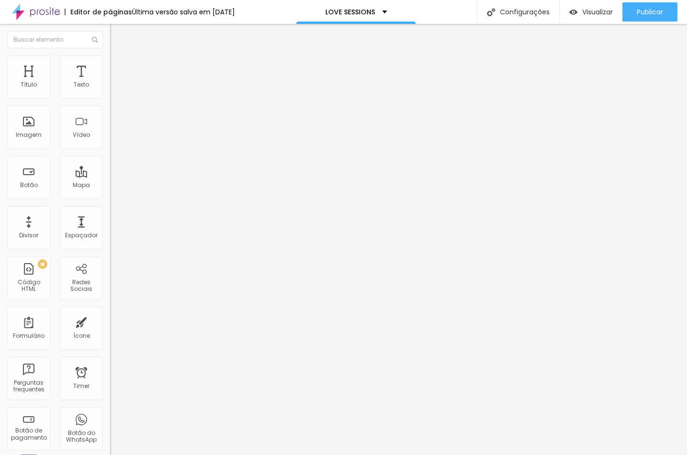
click at [110, 91] on button "button" at bounding box center [116, 87] width 13 height 10
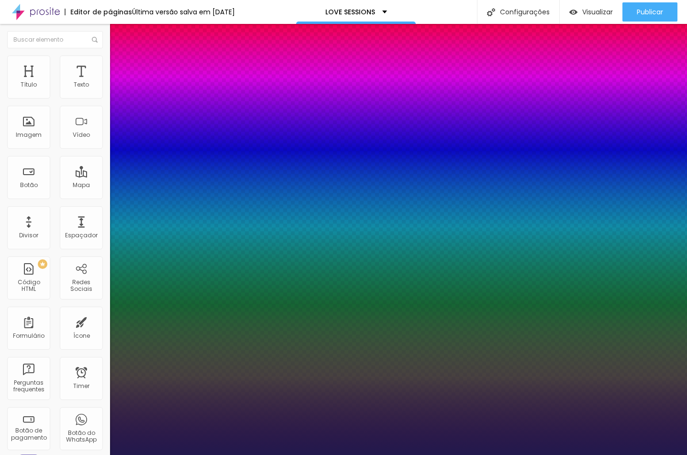
type input "1"
select select "GreatVibes-Regular"
type input "1"
click at [468, 454] on div at bounding box center [343, 455] width 687 height 0
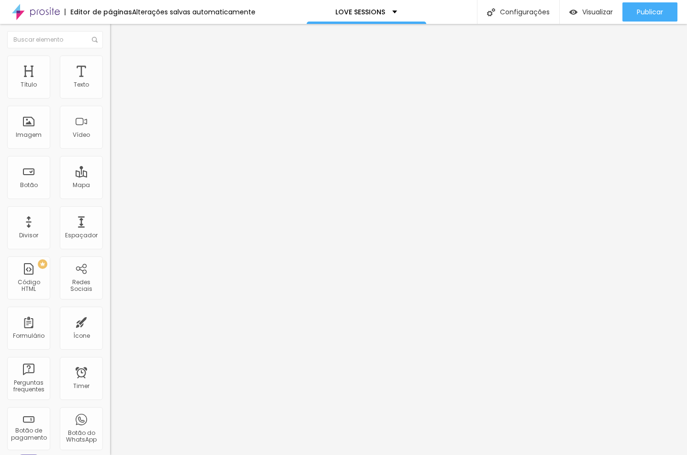
click at [114, 79] on icon "button" at bounding box center [117, 75] width 7 height 7
click at [110, 92] on button "button" at bounding box center [116, 87] width 13 height 10
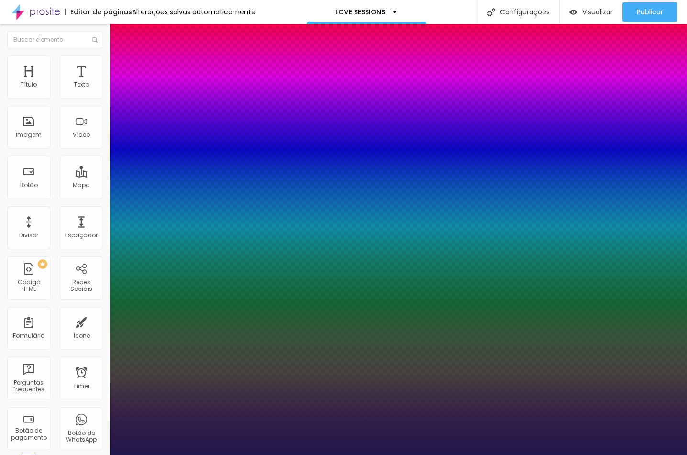
type input "1"
select select "GreatVibes-Regular"
type input "1"
type input "1.2"
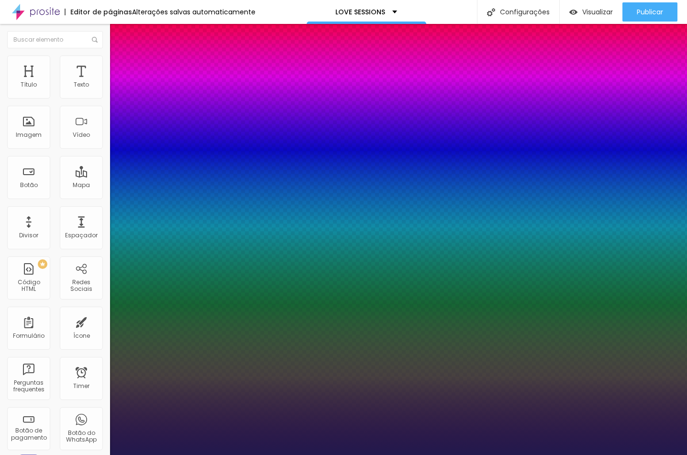
type input "1"
type input "0.9"
type input "1"
type input "0.8"
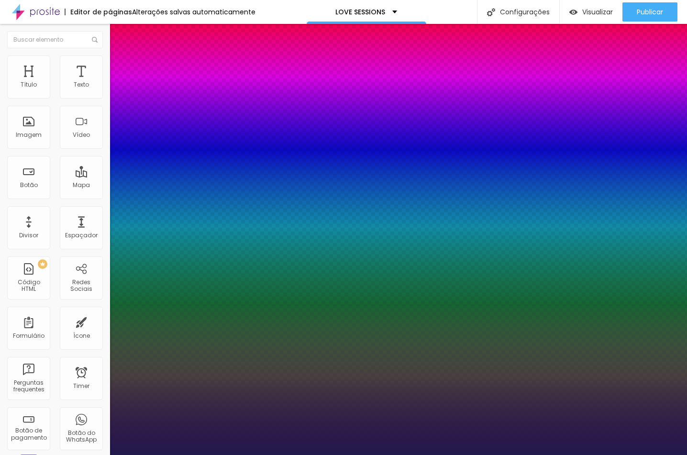
type input "0.8"
type input "1"
type input "0.7"
type input "1"
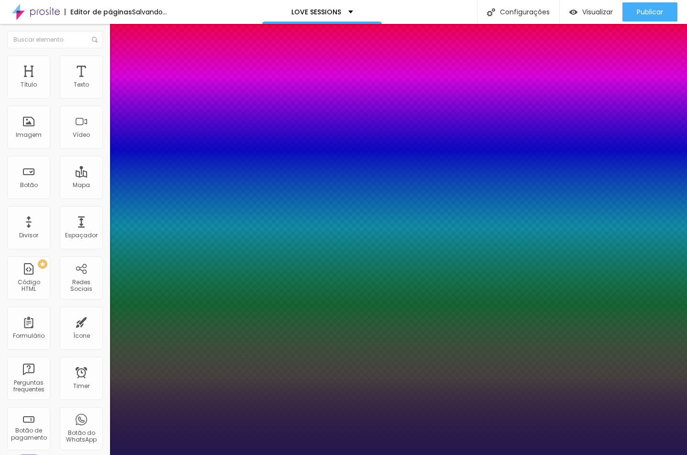
type input "0.6"
type input "1"
type input "0.5"
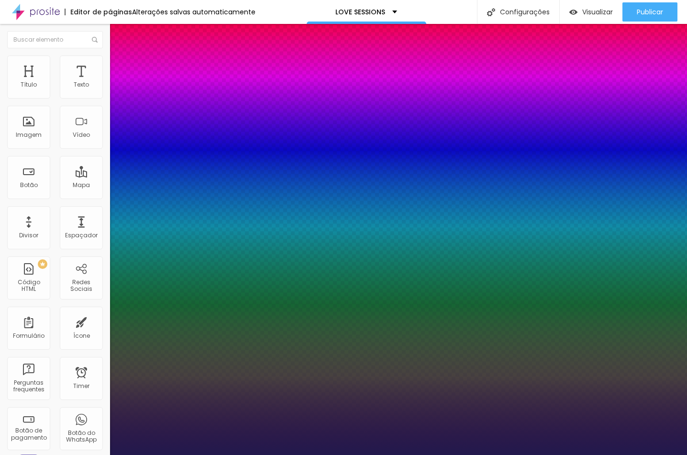
drag, startPoint x: 157, startPoint y: 231, endPoint x: 123, endPoint y: 231, distance: 34.0
type input "0.5"
type input "1"
click at [246, 454] on div at bounding box center [343, 455] width 687 height 0
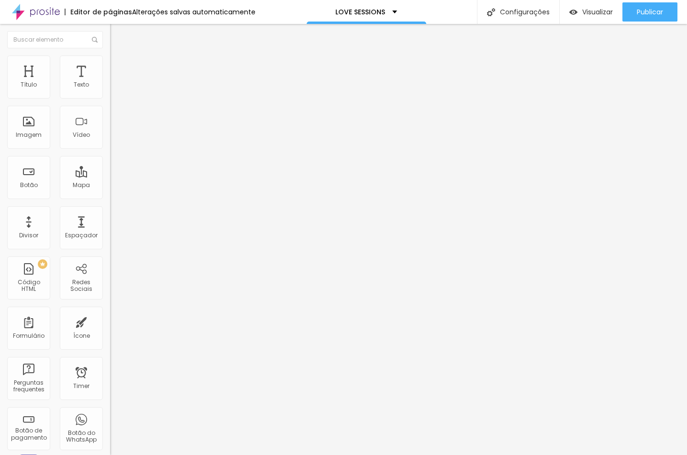
click at [110, 92] on button "button" at bounding box center [116, 87] width 13 height 10
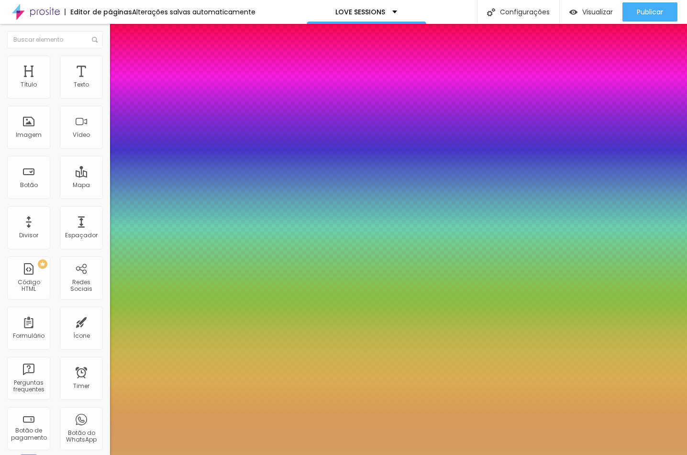
type input "1"
select select "CinzelDecorative-Regular"
type input "1"
click at [253, 454] on div at bounding box center [343, 455] width 687 height 0
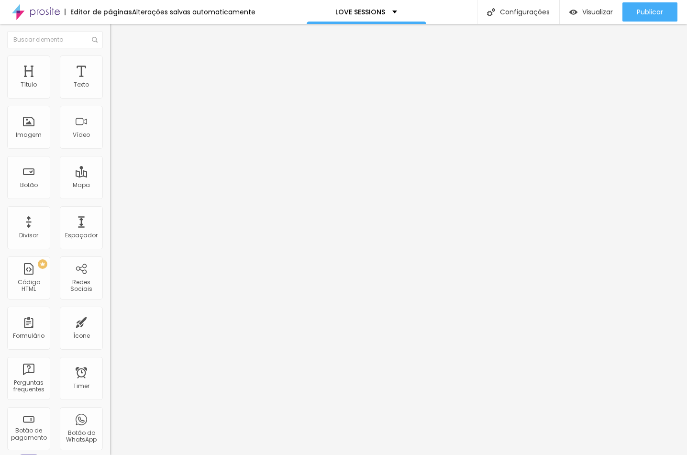
click at [110, 65] on li "Avançado" at bounding box center [165, 70] width 110 height 10
type input "7"
type input "0"
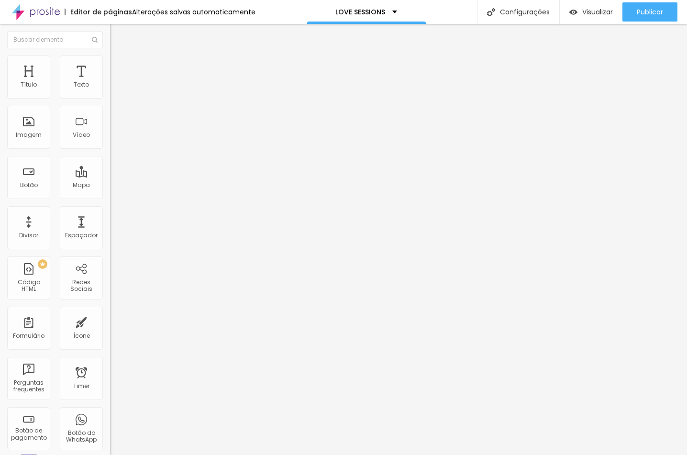
drag, startPoint x: 27, startPoint y: 96, endPoint x: -3, endPoint y: 104, distance: 31.2
type input "0"
click at [0, 104] on html "Editor de páginas Alterações salvas automaticamente LOVE SESSIONS Configurações…" at bounding box center [343, 227] width 687 height 455
type input "5"
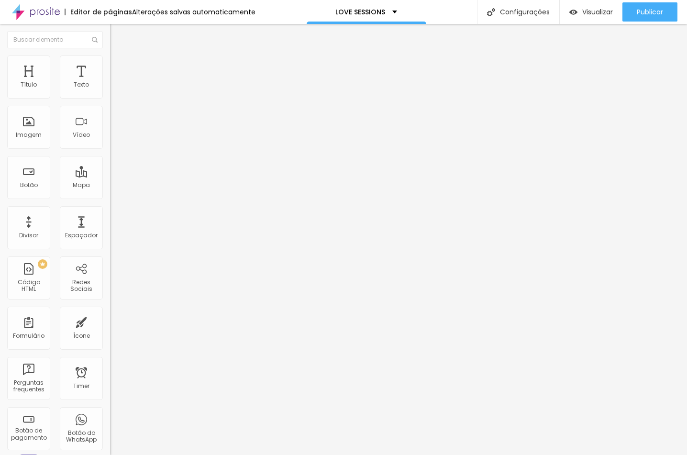
drag, startPoint x: 26, startPoint y: 116, endPoint x: -3, endPoint y: 114, distance: 29.2
type input "0"
click at [0, 114] on html "Editor de páginas Alterações salvas automaticamente LOVE SESSIONS Configurações…" at bounding box center [343, 227] width 687 height 455
type input "0"
click at [119, 66] on span "Estilo" at bounding box center [126, 62] width 15 height 8
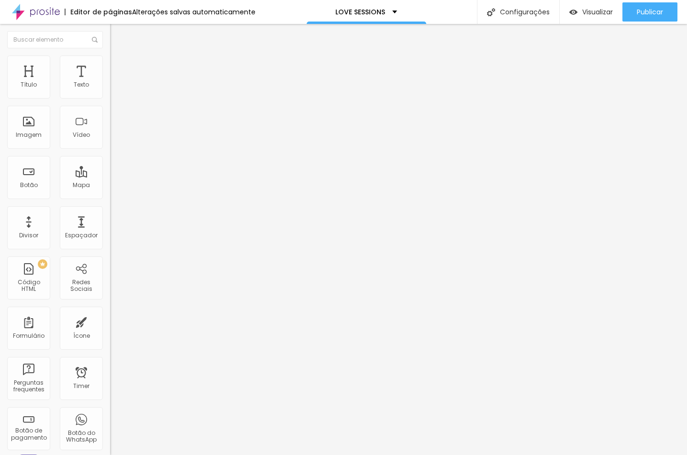
type input "70"
type input "85"
drag, startPoint x: 64, startPoint y: 104, endPoint x: 55, endPoint y: 130, distance: 26.8
type input "100"
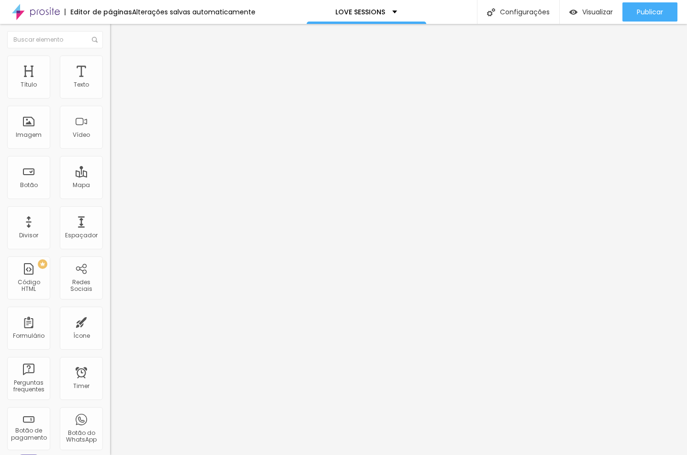
click at [158, 105] on div "Título Texto Imagem Vídeo Botão Mapa Divisor Espaçador PREMIUM Código HTML Rede…" at bounding box center [343, 239] width 687 height 431
type input "100"
type input "46"
type input "0"
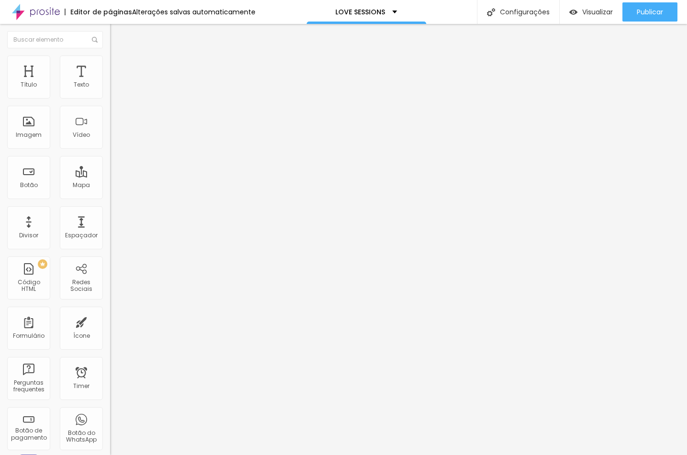
type input "0"
drag, startPoint x: 37, startPoint y: 125, endPoint x: 11, endPoint y: 125, distance: 25.4
type input "0"
click at [0, 126] on html "Editor de páginas Alterações salvas automaticamente LOVE SESSIONS Configurações…" at bounding box center [343, 227] width 687 height 455
drag, startPoint x: 79, startPoint y: 65, endPoint x: 84, endPoint y: 71, distance: 8.1
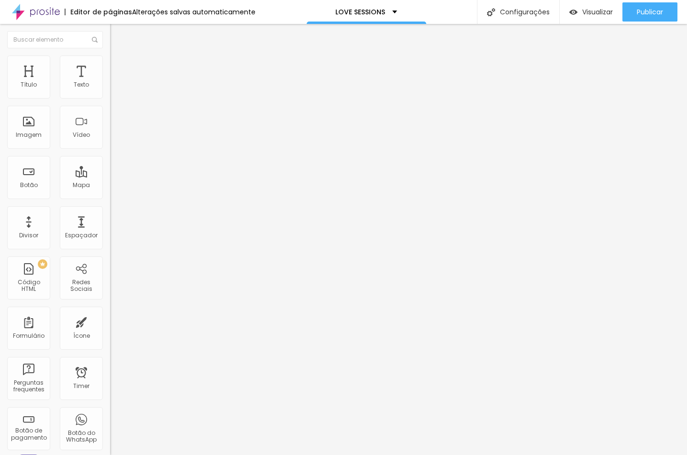
click at [119, 67] on span "Avançado" at bounding box center [135, 71] width 32 height 8
type input "15"
type input "5"
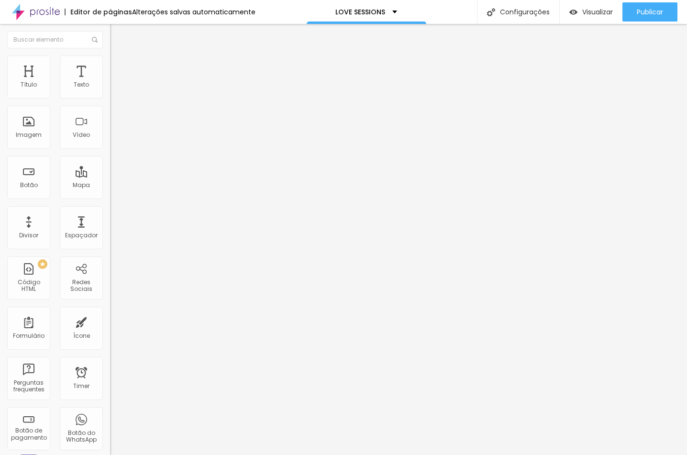
type input "0"
drag, startPoint x: 37, startPoint y: 94, endPoint x: -3, endPoint y: 96, distance: 40.7
type input "0"
click at [0, 96] on html "Editor de páginas Salvando... LOVE SESSIONS Configurações Configurações da pági…" at bounding box center [343, 227] width 687 height 455
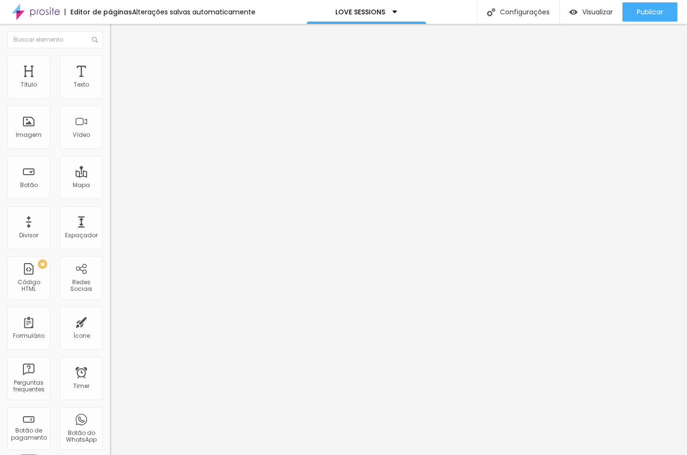
click at [110, 65] on li "Avançado" at bounding box center [165, 70] width 110 height 10
type input "8"
type input "0"
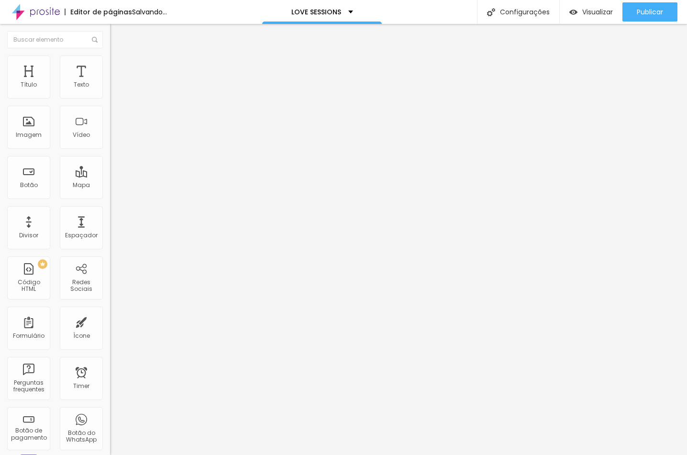
drag, startPoint x: 27, startPoint y: 96, endPoint x: 20, endPoint y: 120, distance: 25.0
type input "0"
click at [110, 100] on div "0 Espaço de cima" at bounding box center [165, 142] width 110 height 135
drag, startPoint x: 24, startPoint y: 118, endPoint x: 25, endPoint y: 106, distance: 12.0
click at [0, 120] on html "Editor de páginas Salvando... LOVE SESSIONS Configurações Configurações da pági…" at bounding box center [343, 227] width 687 height 455
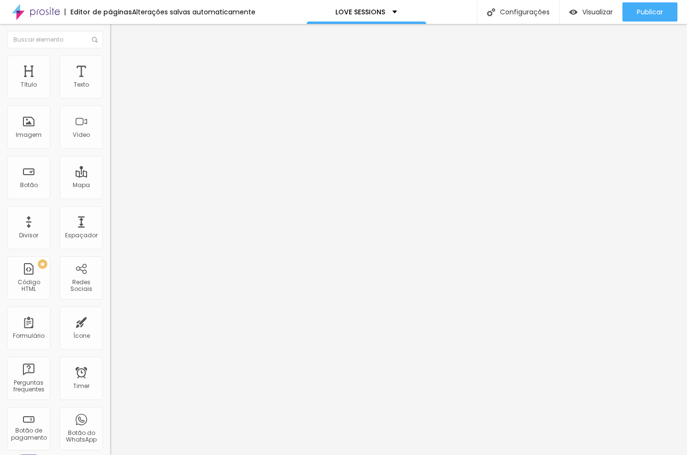
type input "7"
type input "0"
drag, startPoint x: 26, startPoint y: 114, endPoint x: -3, endPoint y: 113, distance: 29.7
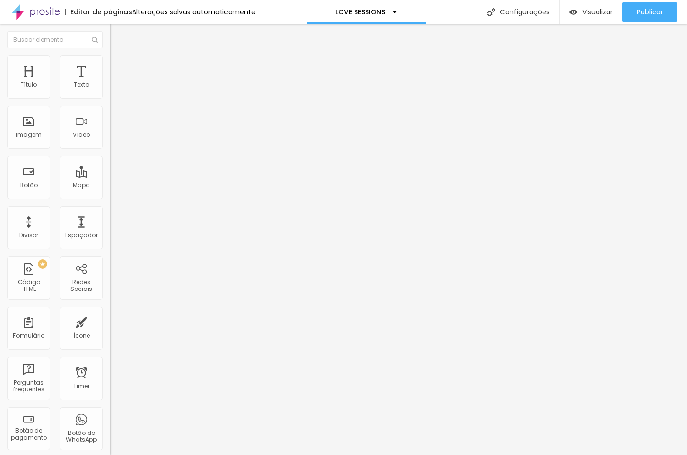
type input "0"
click at [0, 113] on html "Editor de páginas Alterações salvas automaticamente LOVE SESSIONS Configurações…" at bounding box center [343, 227] width 687 height 455
click at [110, 57] on img at bounding box center [114, 59] width 9 height 9
type input "70"
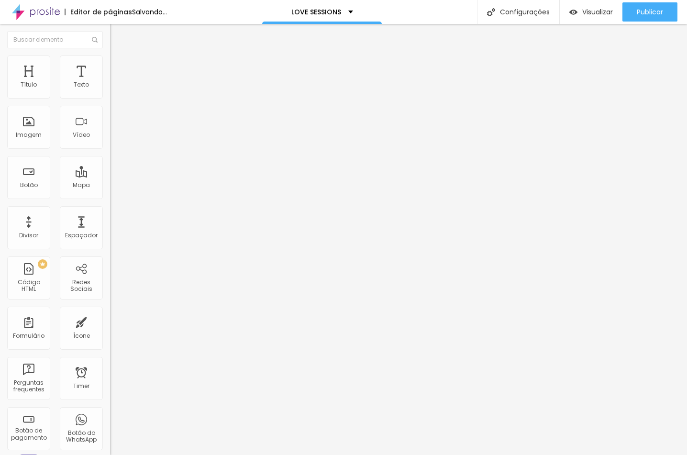
type input "75"
type input "100"
drag, startPoint x: 73, startPoint y: 106, endPoint x: 155, endPoint y: 106, distance: 82.3
type input "100"
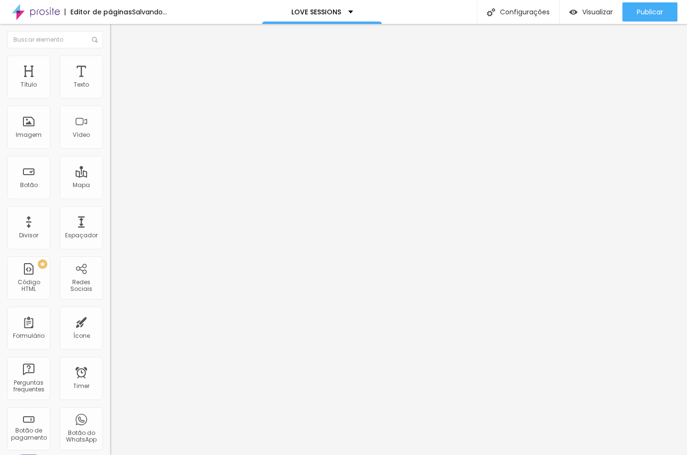
click at [155, 106] on div "Título Texto Imagem Vídeo Botão Mapa Divisor Espaçador PREMIUM Código HTML Rede…" at bounding box center [343, 239] width 687 height 431
type input "58"
type input "26"
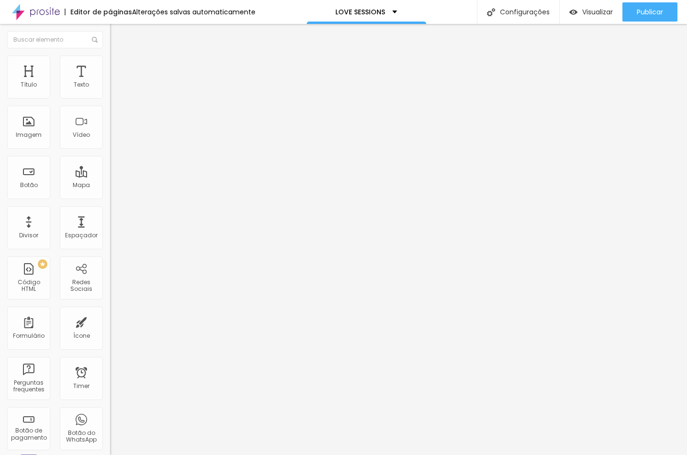
type input "0"
drag, startPoint x: 39, startPoint y: 124, endPoint x: 103, endPoint y: 134, distance: 64.9
type input "0"
click at [0, 129] on html "Editor de páginas Alterações salvas automaticamente LOVE SESSIONS Configurações…" at bounding box center [343, 227] width 687 height 455
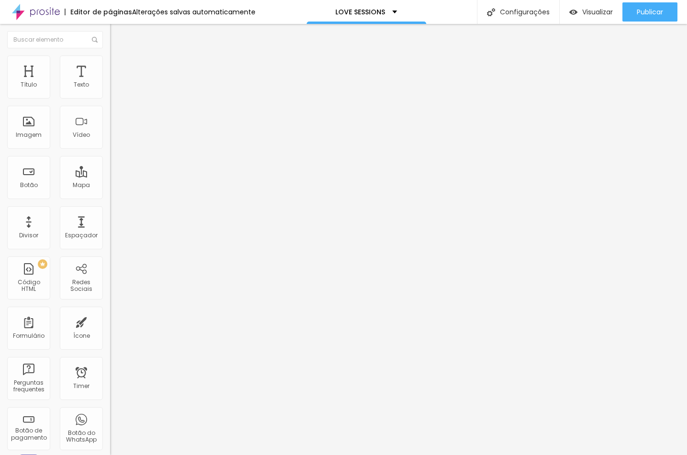
click at [110, 65] on li "Avançado" at bounding box center [165, 70] width 110 height 10
type input "15"
type input "5"
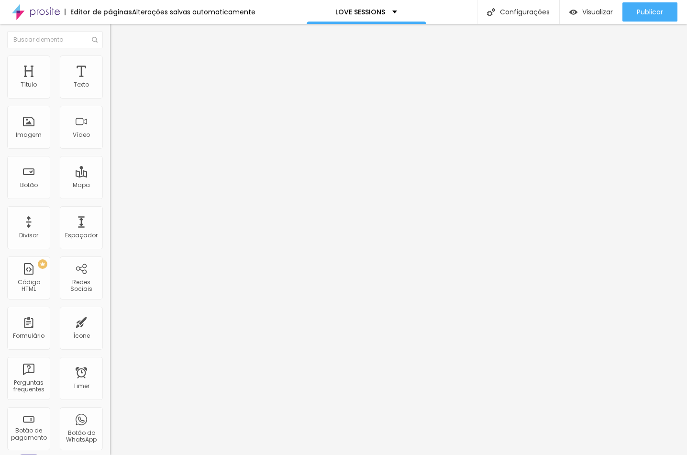
type input "0"
drag, startPoint x: 39, startPoint y: 95, endPoint x: -3, endPoint y: 95, distance: 42.1
type input "0"
click at [0, 95] on html "Editor de páginas Alterações salvas automaticamente LOVE SESSIONS Configurações…" at bounding box center [343, 227] width 687 height 455
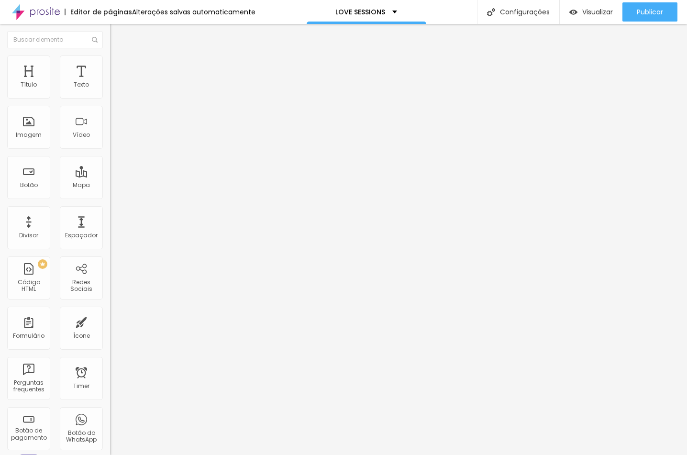
click at [110, 65] on img at bounding box center [114, 69] width 9 height 9
type input "15"
type input "10"
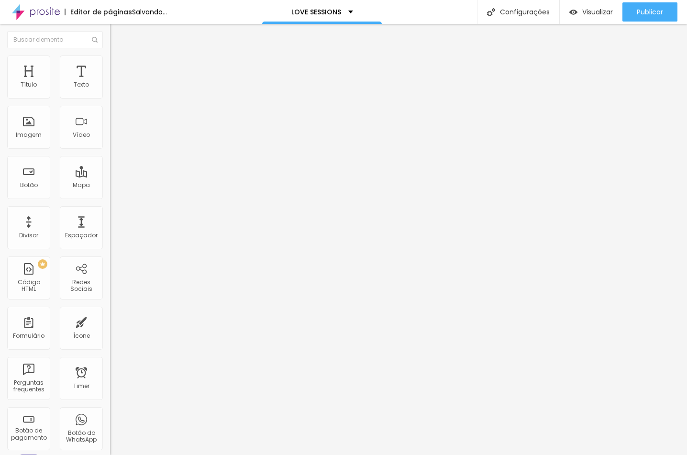
type input "0"
drag, startPoint x: 59, startPoint y: 92, endPoint x: -3, endPoint y: 96, distance: 62.8
type input "0"
click at [0, 96] on html "Editor de páginas Salvando... LOVE SESSIONS Configurações Configurações da pági…" at bounding box center [343, 227] width 687 height 455
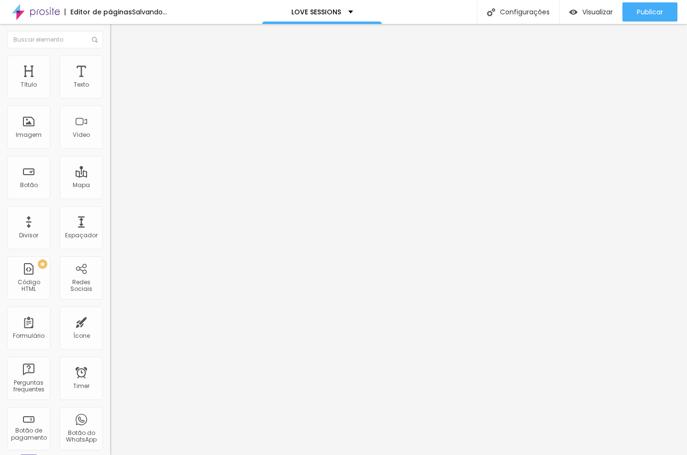
click at [119, 71] on span "Avançado" at bounding box center [135, 71] width 32 height 8
type input "15"
type input "0"
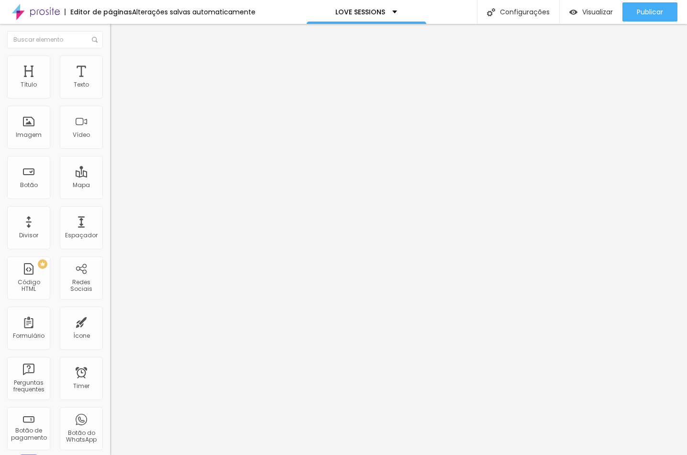
drag, startPoint x: 55, startPoint y: 97, endPoint x: -3, endPoint y: 93, distance: 59.0
type input "0"
click at [0, 93] on html "Editor de páginas Alterações salvas automaticamente LOVE SESSIONS Configurações…" at bounding box center [343, 227] width 687 height 455
click at [110, 65] on li "Avançado" at bounding box center [165, 70] width 110 height 10
type input "0"
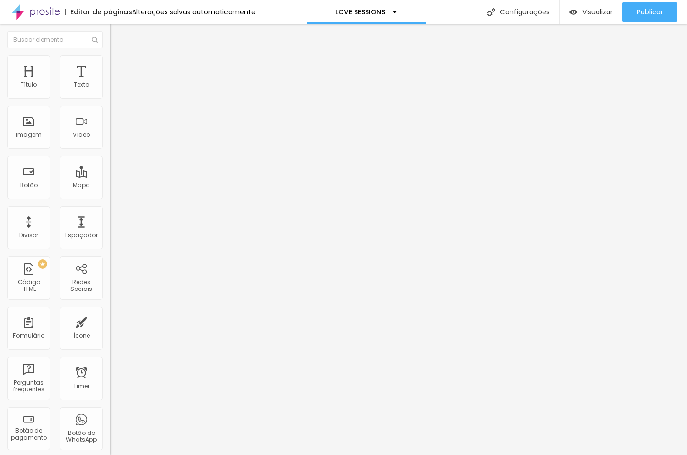
type input "0"
drag, startPoint x: 22, startPoint y: 114, endPoint x: 87, endPoint y: 145, distance: 71.7
type input "0"
click at [0, 116] on html "Editor de páginas Alterações salvas automaticamente LOVE SESSIONS Configurações…" at bounding box center [343, 227] width 687 height 455
click at [110, 65] on li "Avançado" at bounding box center [165, 70] width 110 height 10
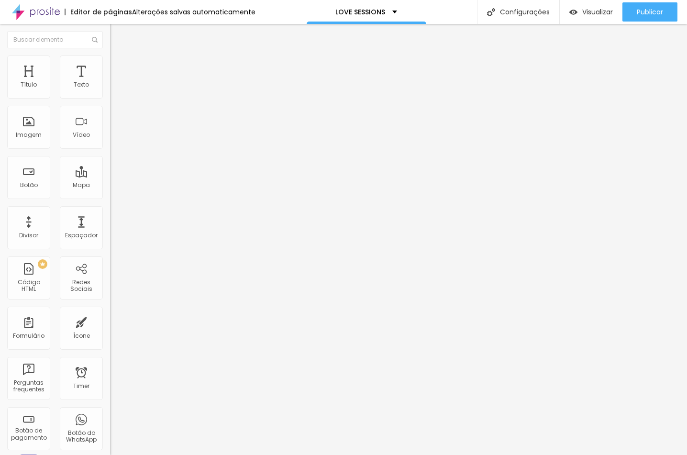
type input "0"
drag, startPoint x: 22, startPoint y: 114, endPoint x: -3, endPoint y: 118, distance: 25.2
type input "0"
click at [0, 118] on html "Editor de páginas Alterações salvas automaticamente LOVE SESSIONS Configurações…" at bounding box center [343, 227] width 687 height 455
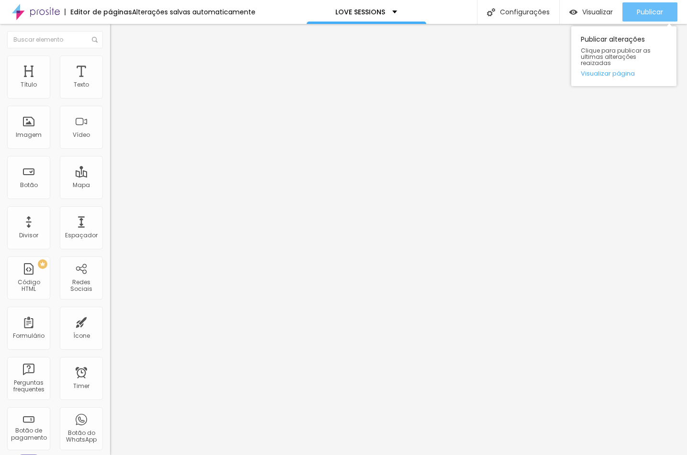
click at [650, 17] on div "Publicar" at bounding box center [650, 11] width 26 height 19
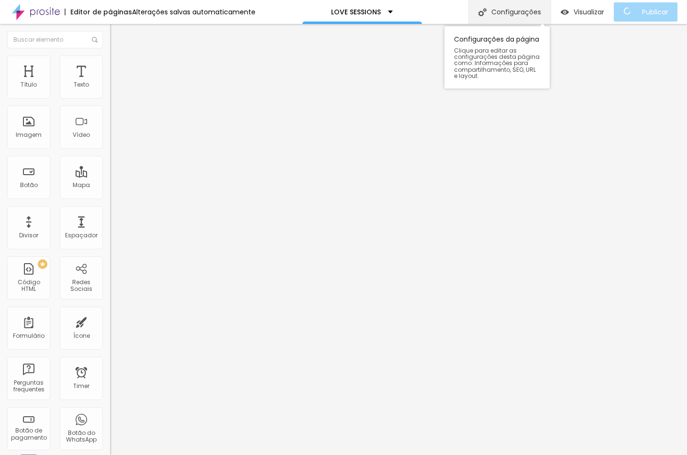
click at [526, 11] on div "Configurações" at bounding box center [509, 12] width 82 height 24
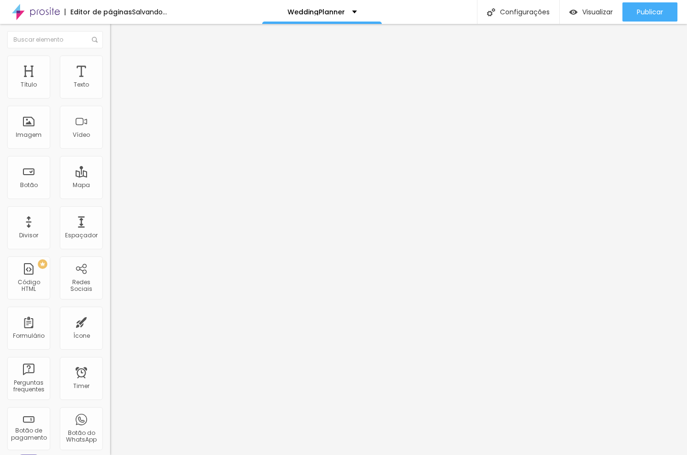
click at [119, 66] on span "Estilo" at bounding box center [126, 62] width 15 height 8
click at [110, 55] on img at bounding box center [114, 59] width 9 height 9
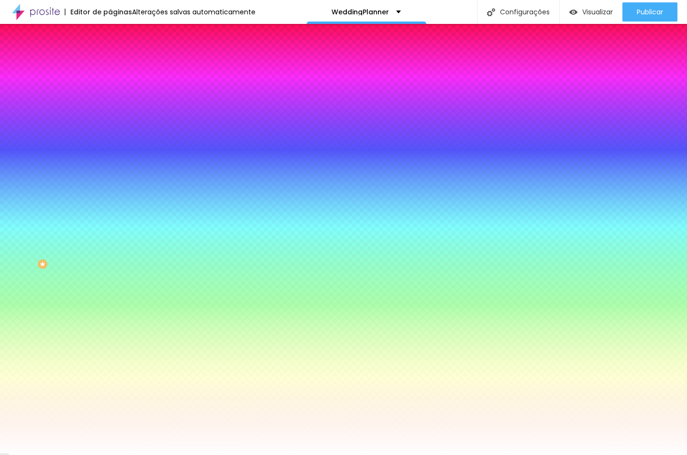
click at [110, 88] on span "Adicionar imagem" at bounding box center [141, 84] width 62 height 8
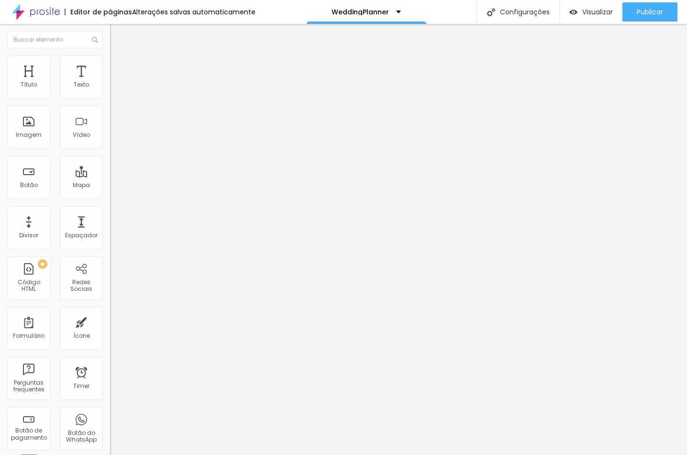
click at [119, 66] on span "Estilo" at bounding box center [126, 62] width 15 height 8
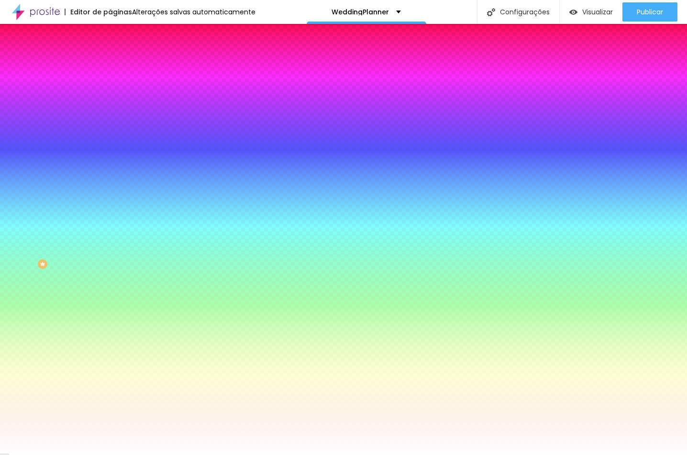
click at [110, 88] on span "Adicionar imagem" at bounding box center [141, 84] width 62 height 8
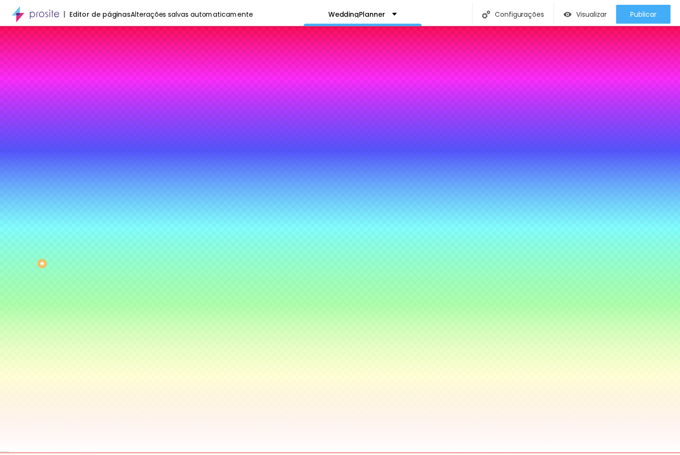
scroll to position [6142, 0]
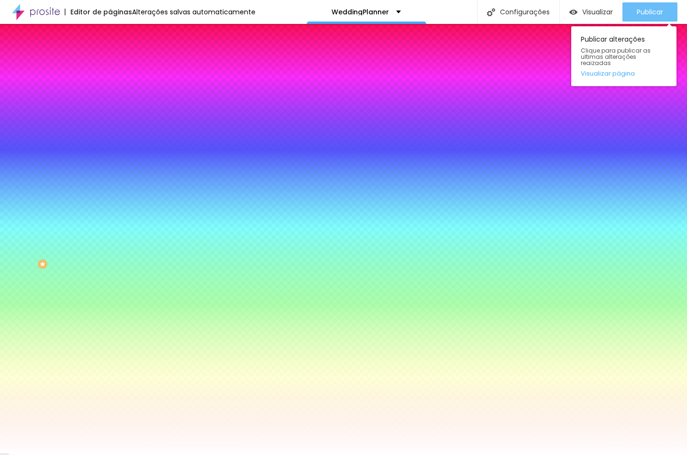
click at [637, 19] on div "Publicar" at bounding box center [650, 11] width 26 height 19
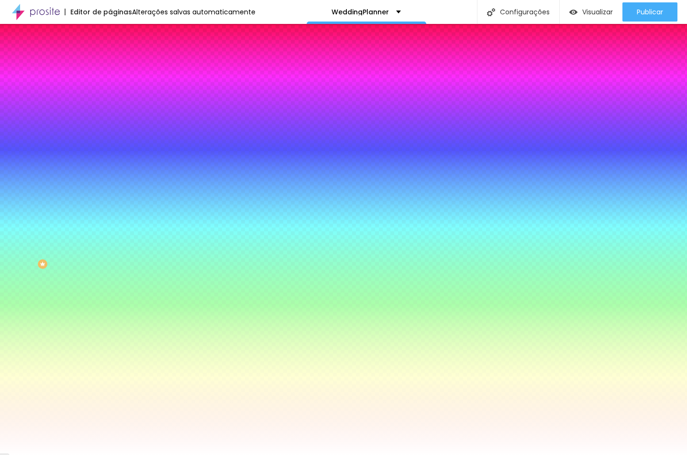
click at [110, 55] on img at bounding box center [114, 50] width 9 height 9
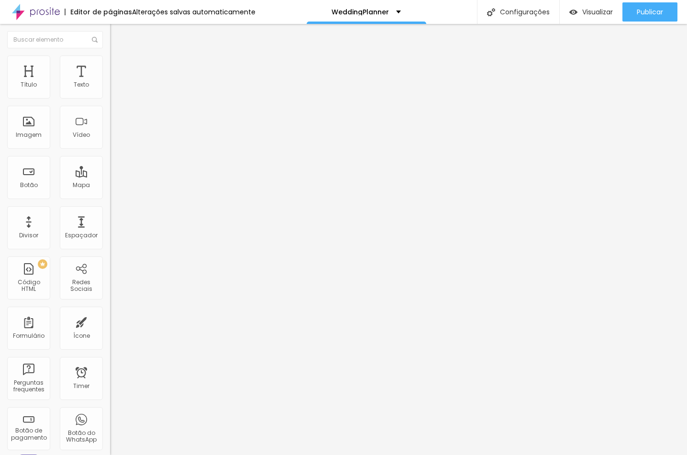
click at [117, 37] on img "button" at bounding box center [121, 35] width 8 height 8
click at [110, 176] on div at bounding box center [165, 180] width 110 height 9
type input "145"
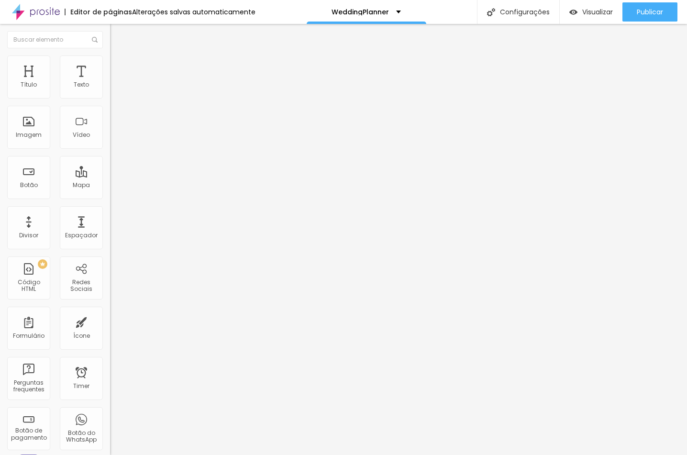
type input "150"
type input "230"
type input "350"
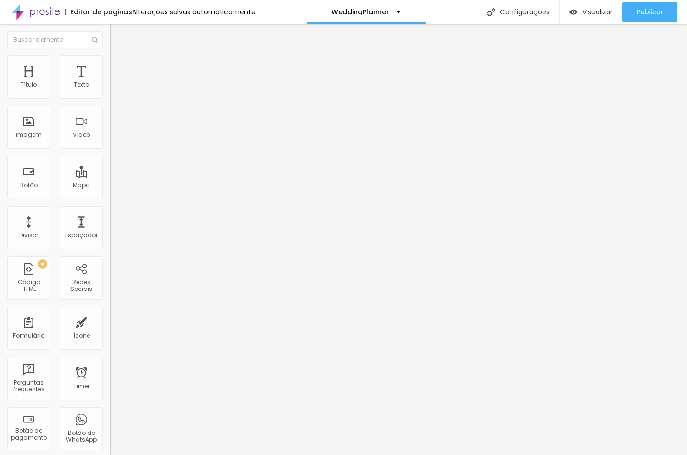
type input "350"
type input "340"
type input "315"
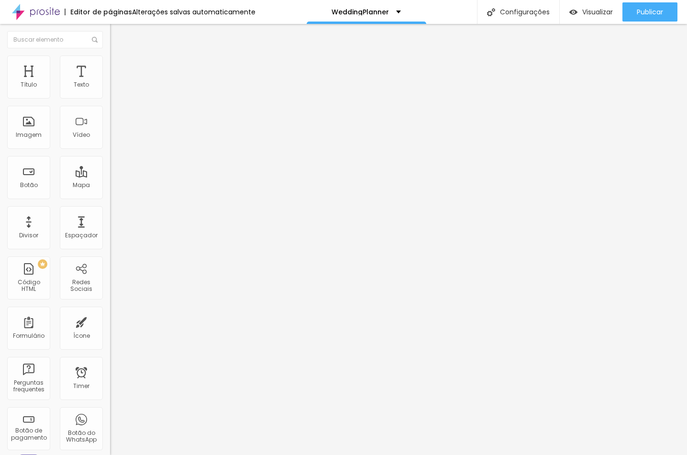
type input "300"
type input "260"
type input "240"
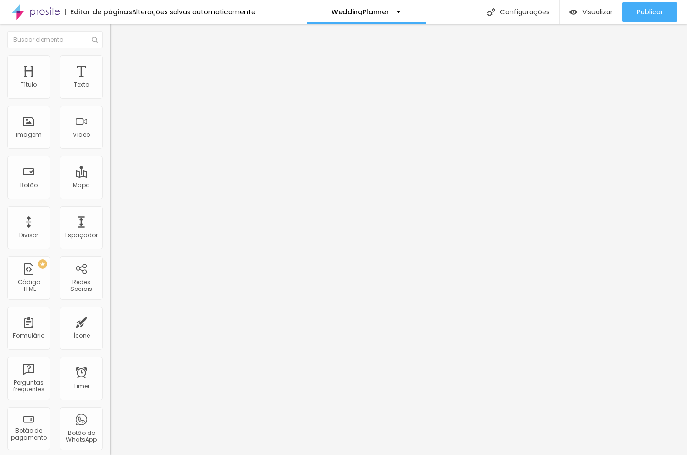
type input "240"
type input "235"
type input "210"
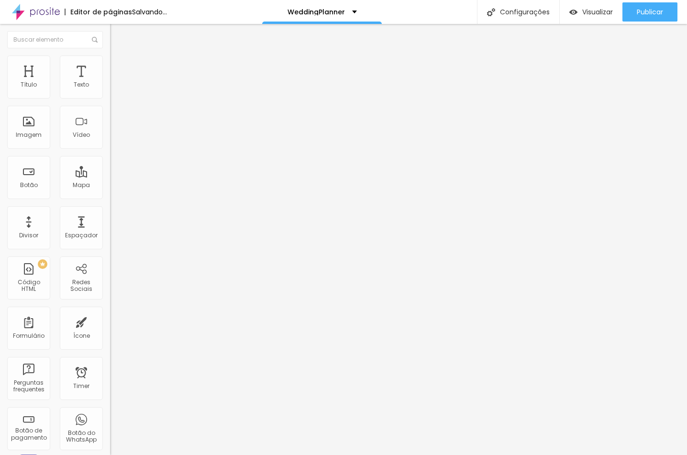
type input "195"
drag, startPoint x: 33, startPoint y: 95, endPoint x: 38, endPoint y: 99, distance: 6.8
type input "195"
click at [110, 176] on div at bounding box center [165, 180] width 110 height 9
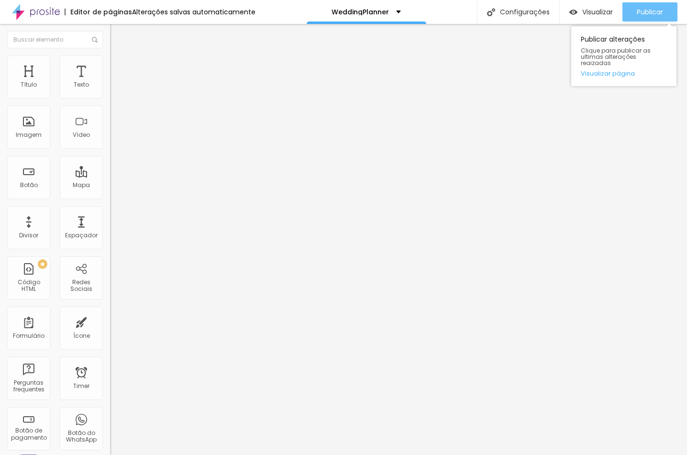
click at [659, 6] on div "Publicar" at bounding box center [650, 11] width 26 height 19
click at [110, 44] on button "Editar Imagem" at bounding box center [165, 35] width 110 height 22
click at [110, 65] on img at bounding box center [114, 69] width 9 height 9
click at [110, 65] on li "Estilo" at bounding box center [165, 60] width 110 height 10
type input "7"
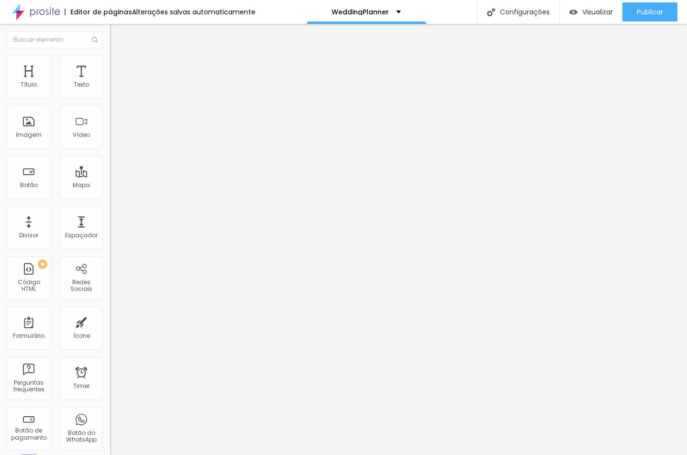
type input "7"
type input "26"
type input "43"
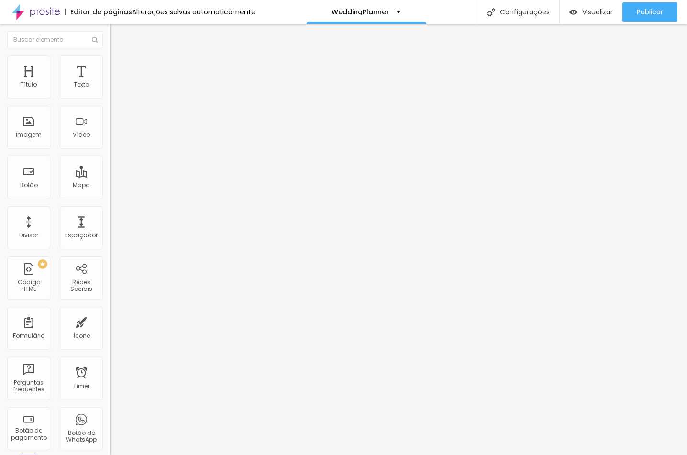
type input "84"
type input "87"
type input "89"
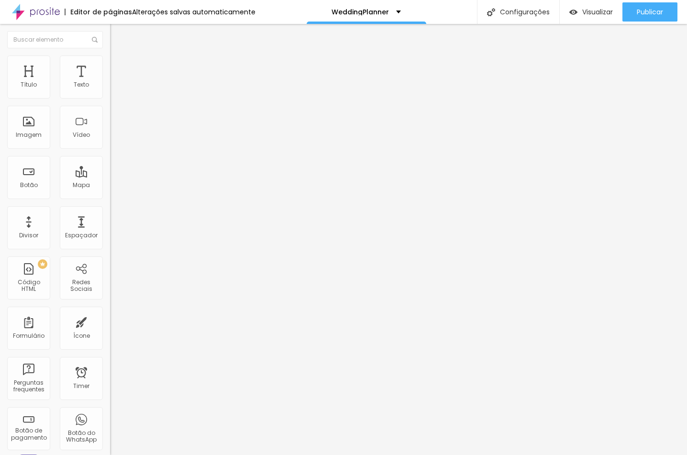
type input "89"
type input "91"
type input "138"
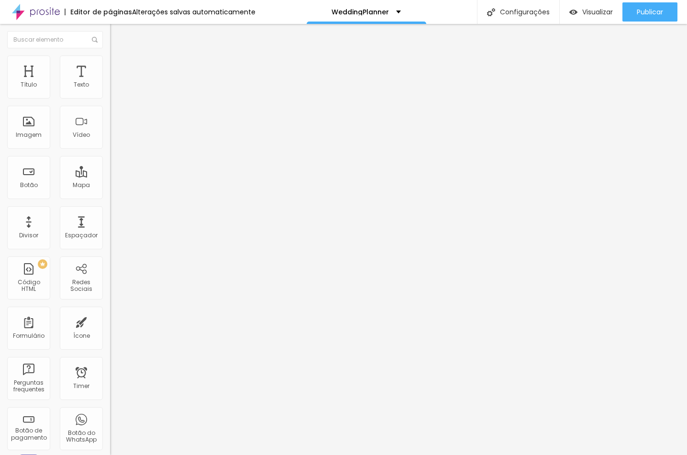
type input "200"
drag, startPoint x: 24, startPoint y: 123, endPoint x: 182, endPoint y: 145, distance: 159.8
type input "200"
click at [182, 145] on div "Título Texto Imagem Vídeo Botão Mapa Divisor Espaçador PREMIUM Código HTML Rede…" at bounding box center [343, 239] width 687 height 431
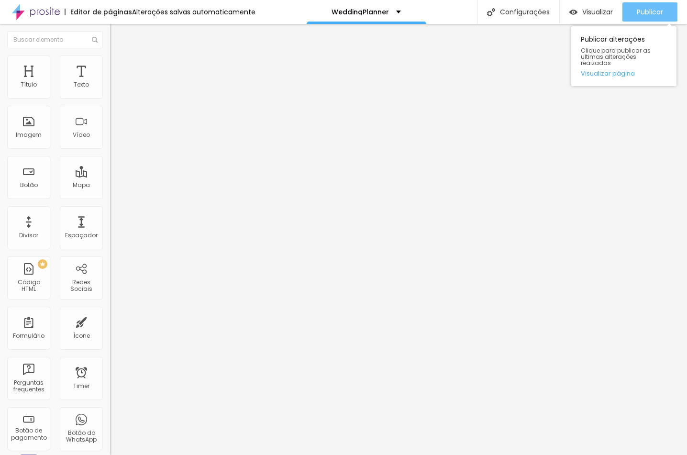
click at [656, 11] on span "Publicar" at bounding box center [650, 12] width 26 height 8
click at [643, 18] on div "Publicar" at bounding box center [650, 11] width 26 height 19
click at [110, 57] on img at bounding box center [114, 59] width 9 height 9
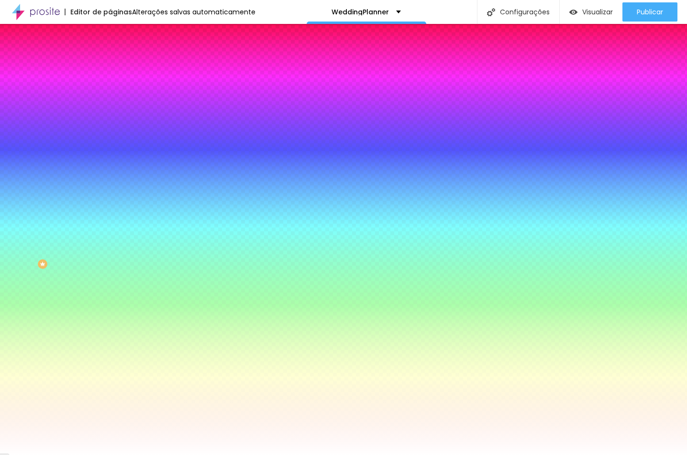
click at [114, 104] on icon "button" at bounding box center [117, 102] width 6 height 6
click at [41, 454] on div at bounding box center [343, 455] width 687 height 0
click at [110, 316] on button "button" at bounding box center [116, 311] width 13 height 10
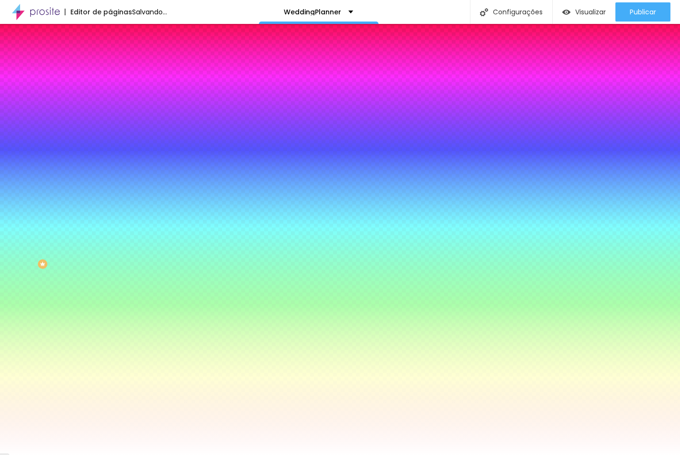
type input "#848259"
click at [93, 454] on div at bounding box center [340, 455] width 680 height 0
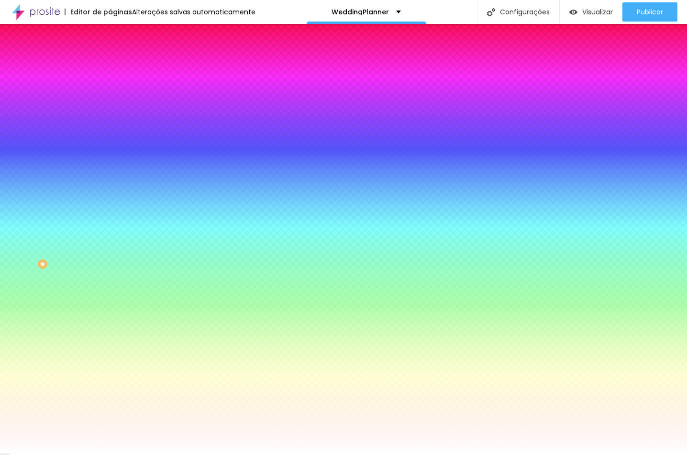
click at [114, 221] on icon "button" at bounding box center [117, 219] width 6 height 6
paste input "848259"
type input "#848259"
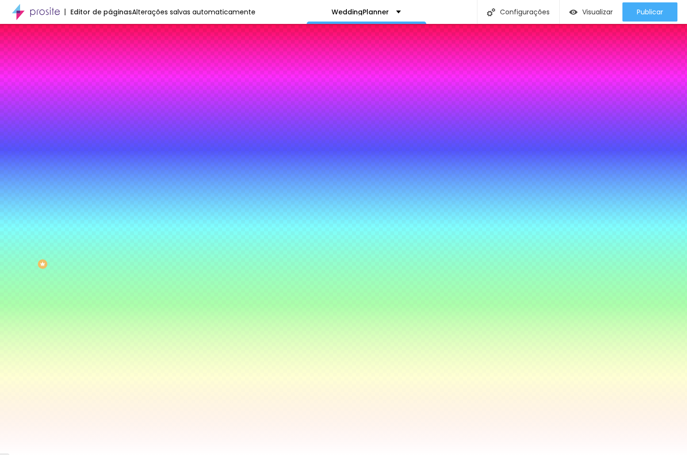
click at [94, 454] on div at bounding box center [343, 455] width 687 height 0
click at [110, 107] on button "button" at bounding box center [116, 102] width 13 height 10
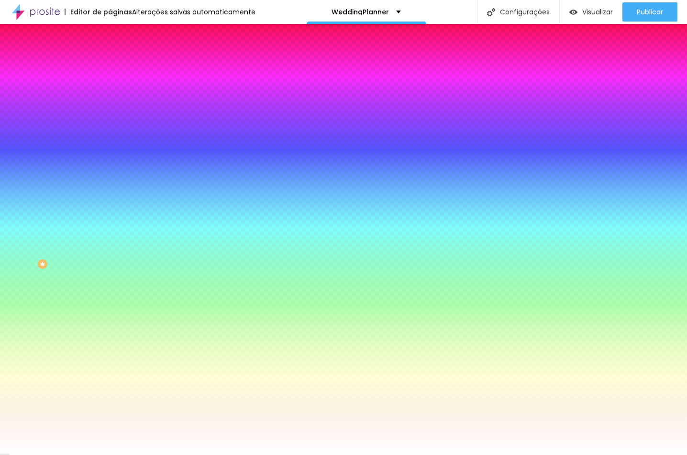
paste input "848259"
type input "#848259"
click at [55, 454] on div at bounding box center [343, 455] width 687 height 0
click at [110, 133] on button "button" at bounding box center [116, 128] width 13 height 10
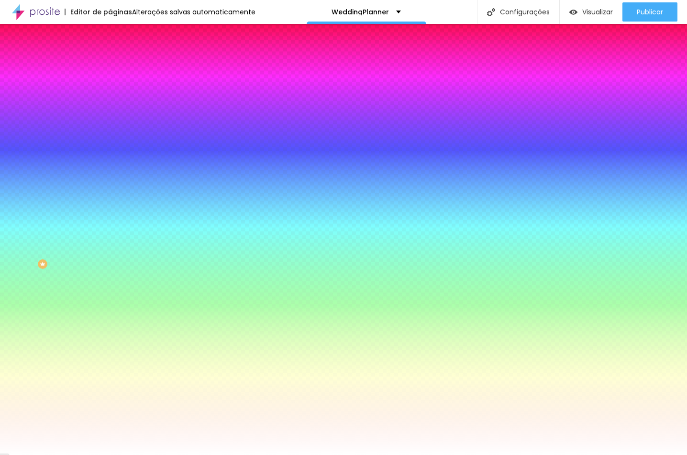
paste input "848259"
type input "#848259"
click at [50, 454] on div at bounding box center [343, 455] width 687 height 0
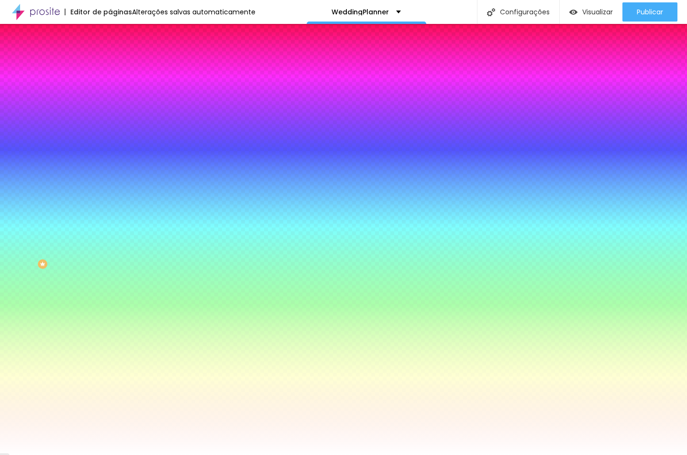
click at [110, 231] on div "Botão Tipografia Voltar ao padrão Borda Voltar ao padrão Sombra DESATIVADO Volt…" at bounding box center [165, 195] width 110 height 241
click at [110, 251] on button "button" at bounding box center [116, 246] width 13 height 10
paste input "848259"
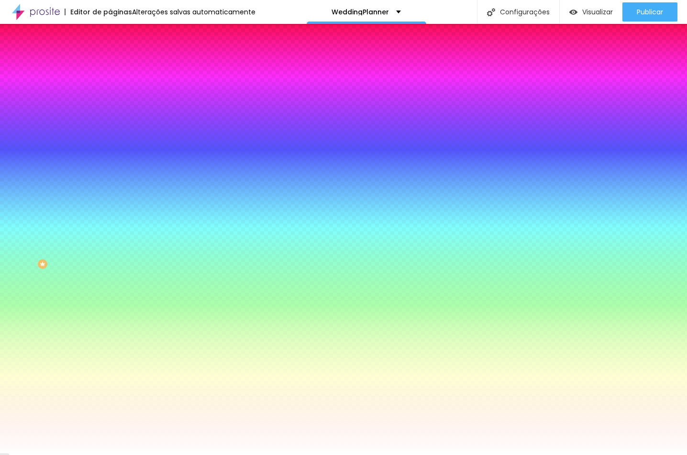
type input "#848259"
click at [56, 454] on div at bounding box center [343, 455] width 687 height 0
click at [110, 280] on button "button" at bounding box center [116, 278] width 13 height 10
click at [70, 454] on div at bounding box center [343, 455] width 687 height 0
click at [110, 316] on button "button" at bounding box center [116, 311] width 13 height 10
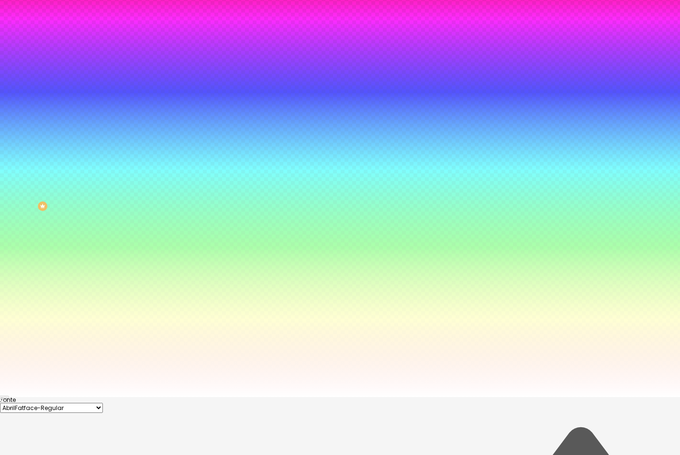
scroll to position [61, 0]
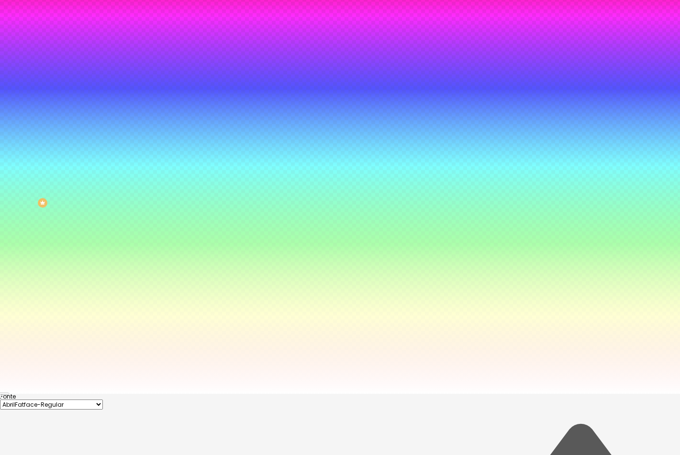
click at [47, 394] on div at bounding box center [340, 394] width 680 height 0
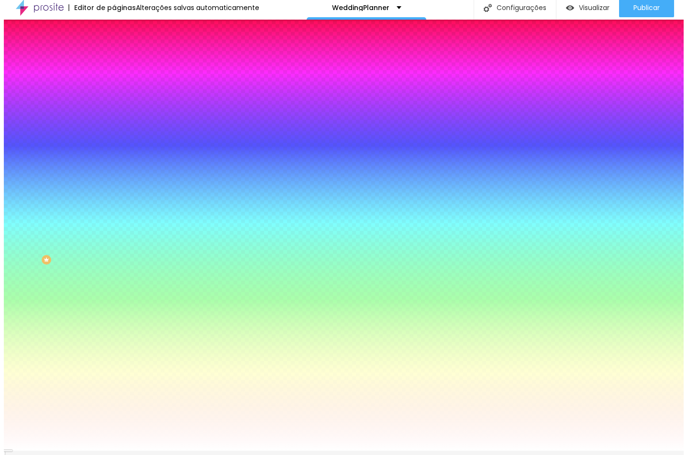
scroll to position [0, 0]
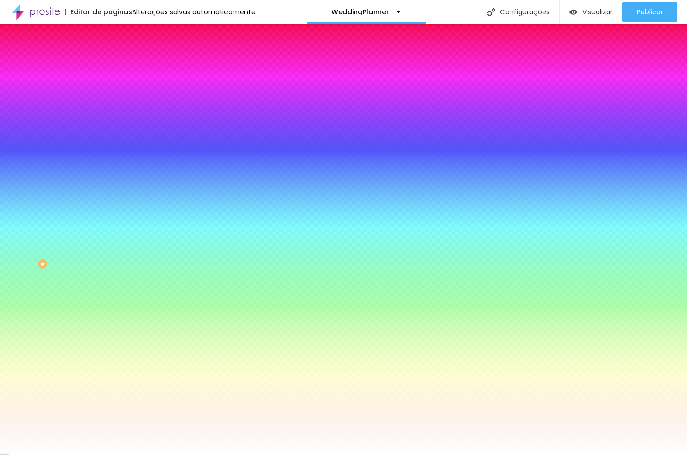
click at [110, 65] on li "Avançado" at bounding box center [165, 70] width 110 height 10
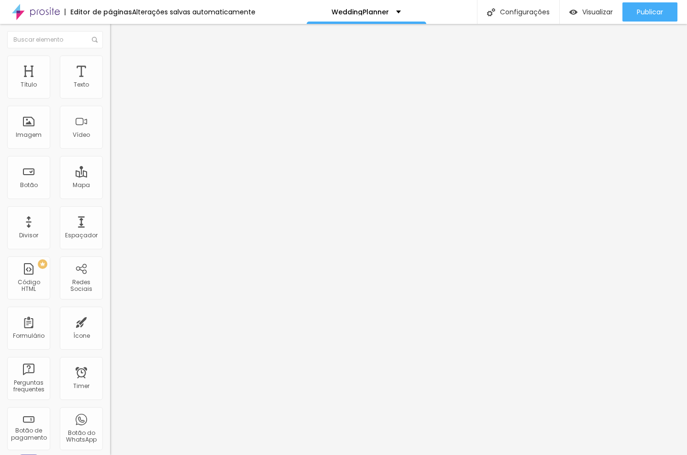
click at [110, 55] on img at bounding box center [114, 50] width 9 height 9
click at [116, 93] on div "Formulário para orçamento" at bounding box center [165, 89] width 98 height 9
click at [110, 97] on img at bounding box center [113, 100] width 6 height 6
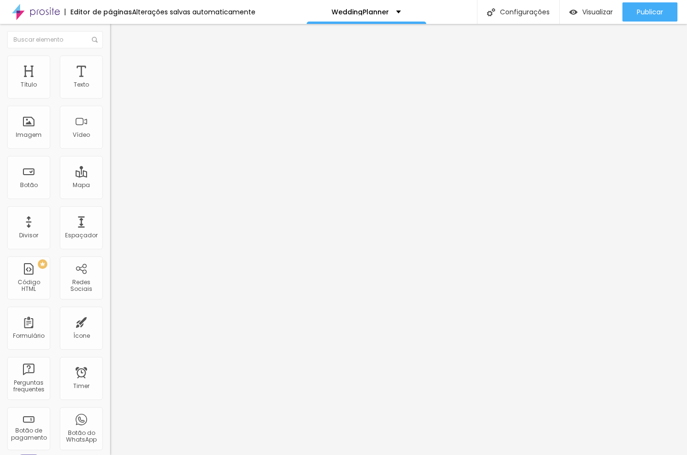
click at [119, 65] on span "Estilo" at bounding box center [126, 62] width 15 height 8
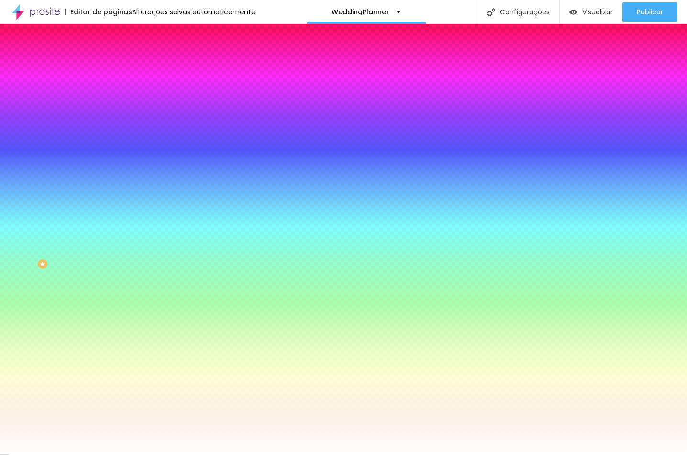
click at [110, 107] on button "button" at bounding box center [116, 102] width 13 height 10
type input "#000000"
drag, startPoint x: 120, startPoint y: 314, endPoint x: 119, endPoint y: 320, distance: 5.3
click at [119, 320] on body "Editor de páginas Alterações salvas automaticamente WeddingPlanner Configuraçõe…" at bounding box center [343, 227] width 687 height 455
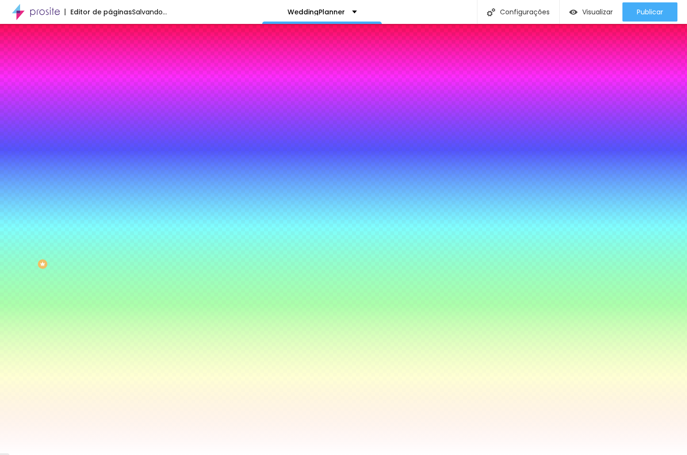
click at [52, 454] on div at bounding box center [343, 455] width 687 height 0
click at [110, 132] on button "button" at bounding box center [116, 128] width 13 height 10
click at [62, 454] on div at bounding box center [343, 455] width 687 height 0
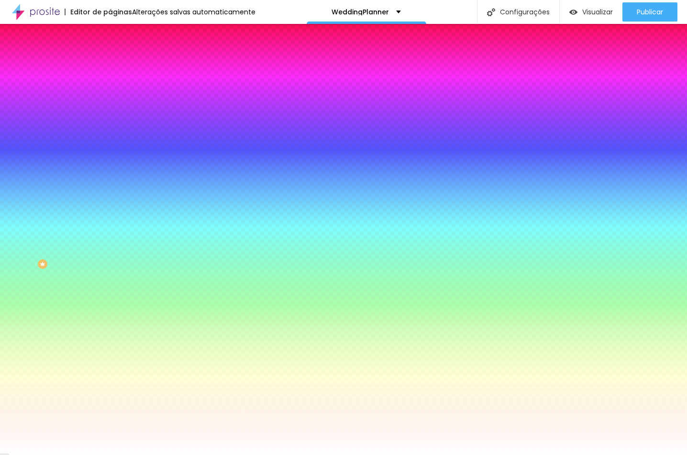
click at [114, 221] on icon "button" at bounding box center [117, 219] width 6 height 6
paste input "000000"
type input "#000000"
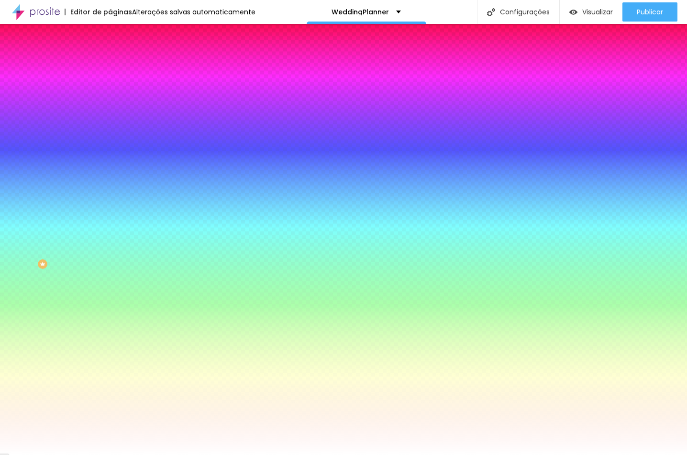
click at [33, 454] on div at bounding box center [343, 455] width 687 height 0
click at [110, 316] on button "button" at bounding box center [116, 311] width 13 height 10
paste input "000000"
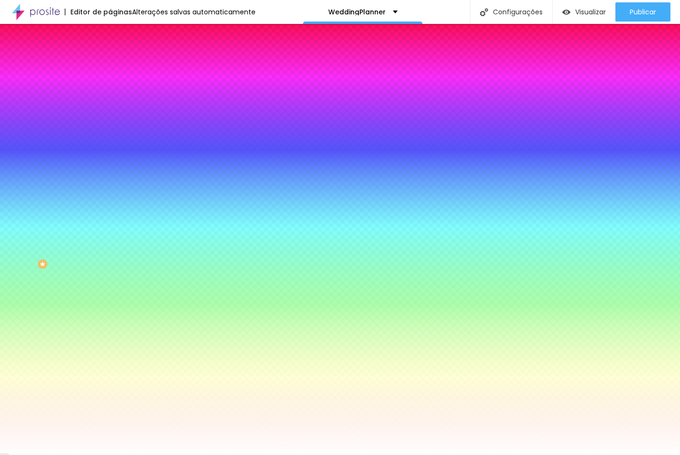
type input "#000000"
click at [44, 454] on div at bounding box center [340, 455] width 680 height 0
click at [110, 374] on div "Editar Formulário Conteúdo Estilo Avançado Botão Tipografia Voltar ao padrão Bo…" at bounding box center [165, 239] width 110 height 431
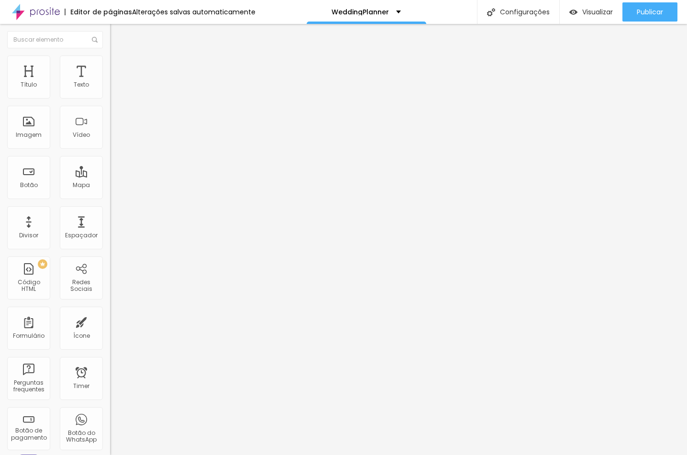
click at [110, 62] on li "Estilo" at bounding box center [165, 60] width 110 height 10
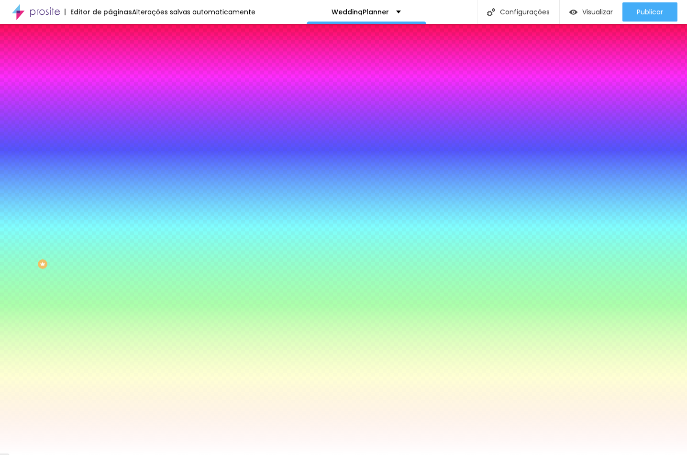
click at [110, 91] on div at bounding box center [165, 91] width 110 height 0
type input "#FFFFFF"
drag, startPoint x: 56, startPoint y: 127, endPoint x: -3, endPoint y: 89, distance: 70.3
click at [0, 89] on html "Editor de páginas Salvando... WeddingPlanner Configurações Configurações da pág…" at bounding box center [343, 227] width 687 height 455
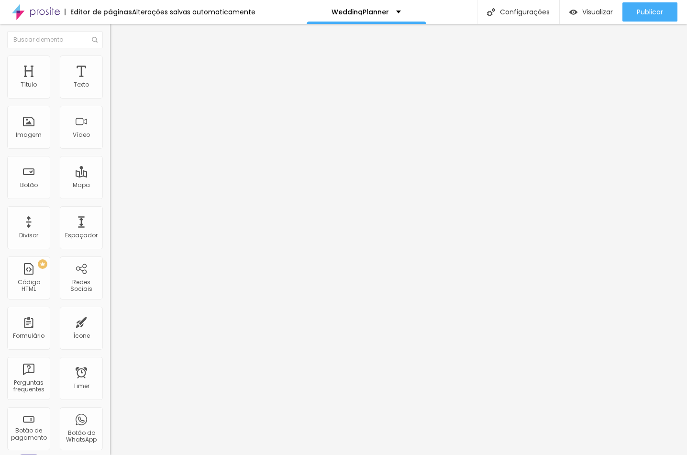
click at [110, 57] on img at bounding box center [114, 59] width 9 height 9
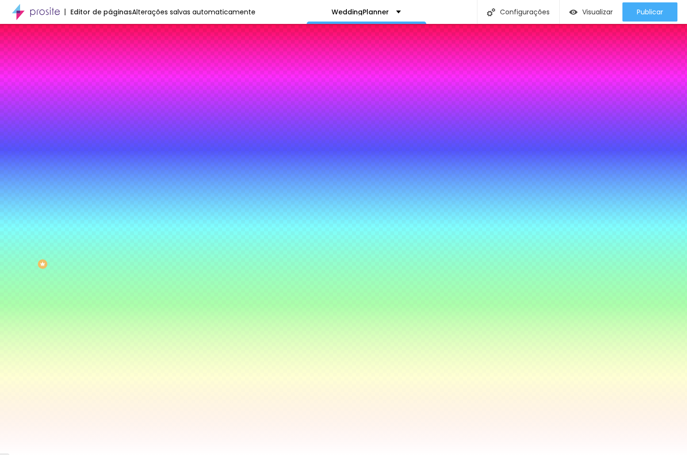
click at [110, 91] on div at bounding box center [165, 91] width 110 height 0
type input "#FFFFFF"
drag, startPoint x: 29, startPoint y: 117, endPoint x: -3, endPoint y: 80, distance: 49.1
click at [0, 80] on html "Editor de páginas Alterações salvas automaticamente WeddingPlanner Configuraçõe…" at bounding box center [343, 227] width 687 height 455
click at [110, 91] on div at bounding box center [165, 91] width 110 height 0
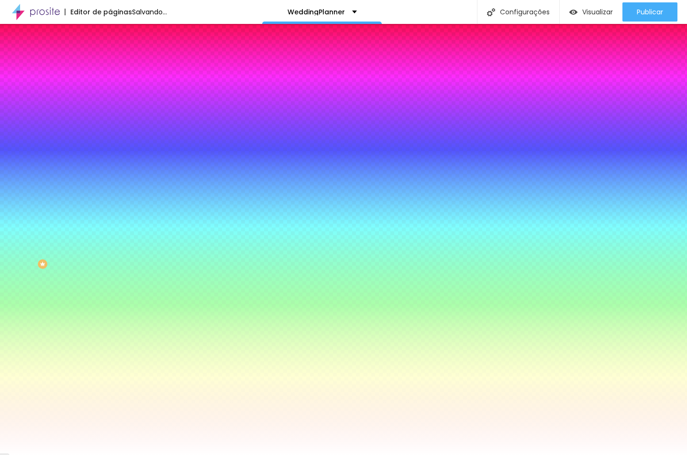
click at [96, 143] on div at bounding box center [343, 227] width 687 height 455
click at [95, 168] on div at bounding box center [343, 227] width 687 height 455
drag, startPoint x: 94, startPoint y: 179, endPoint x: 94, endPoint y: 195, distance: 15.8
click at [110, 194] on div "Cor de fundo Voltar ao padrão #FFFFFF Tipografia Voltar ao padrão Borda Voltar …" at bounding box center [165, 231] width 110 height 313
click at [110, 303] on div "Editar Botão Conteúdo Estilo Avançado Cor de fundo Voltar ao padrão #FFFFFF Tip…" at bounding box center [165, 239] width 110 height 431
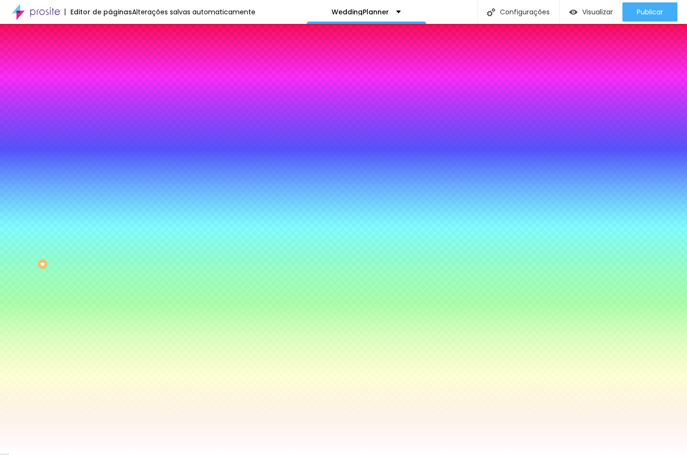
click at [110, 303] on div "Editar Botão Conteúdo Estilo Avançado Cor de fundo Voltar ao padrão #FFFFFF Tip…" at bounding box center [165, 239] width 110 height 431
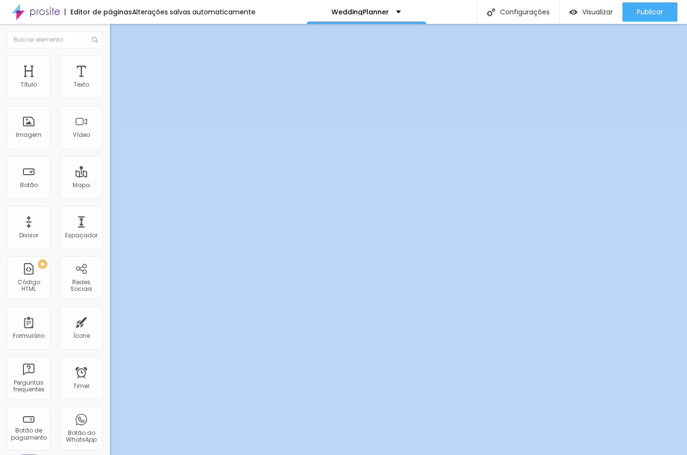
click at [110, 63] on li "Estilo" at bounding box center [165, 60] width 110 height 10
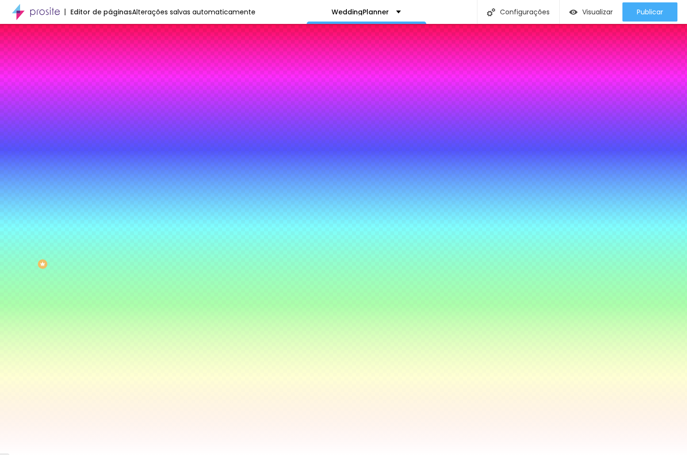
click at [110, 95] on input "#FFFFFF" at bounding box center [167, 96] width 115 height 10
paste input "000000"
click at [110, 96] on input "#000000" at bounding box center [167, 96] width 115 height 10
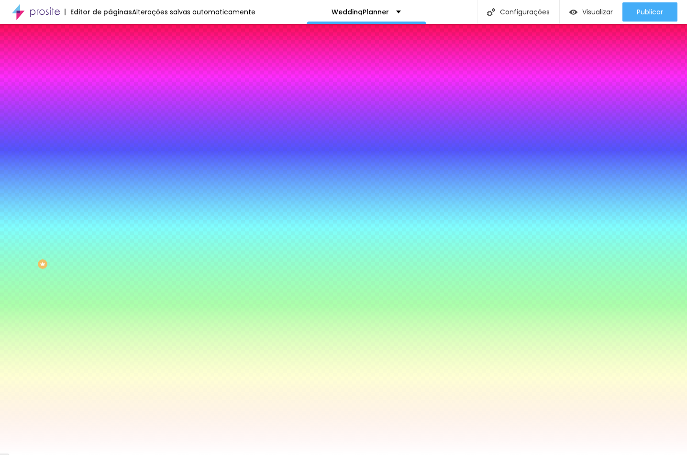
type input "#848259"
click at [110, 91] on div at bounding box center [165, 91] width 110 height 0
click at [97, 166] on div at bounding box center [343, 227] width 687 height 455
click at [110, 94] on input "#848259" at bounding box center [167, 96] width 115 height 10
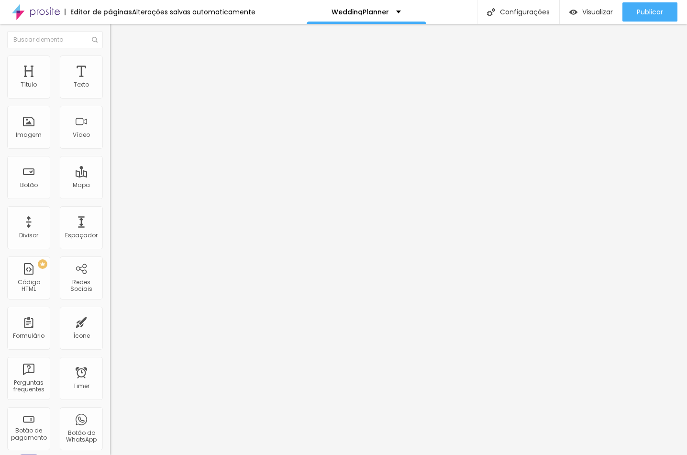
click at [119, 64] on span "Estilo" at bounding box center [126, 62] width 15 height 8
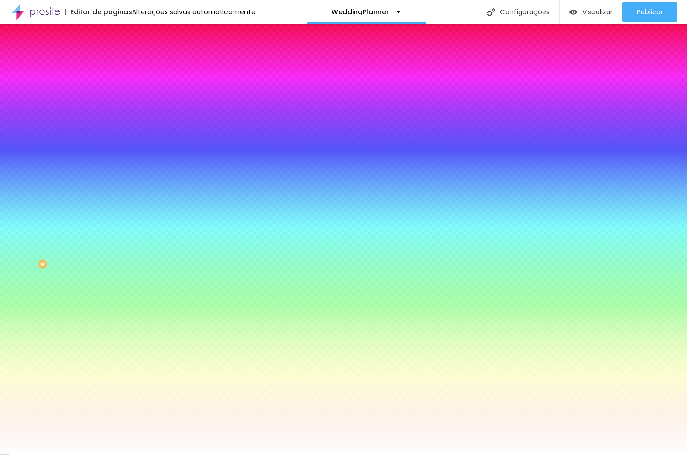
click at [110, 91] on input "#FFFFFF" at bounding box center [167, 96] width 115 height 10
click at [110, 92] on input "#FFFFFF" at bounding box center [167, 96] width 115 height 10
paste input "8"
click at [110, 99] on input "#8FFFFF" at bounding box center [167, 96] width 115 height 10
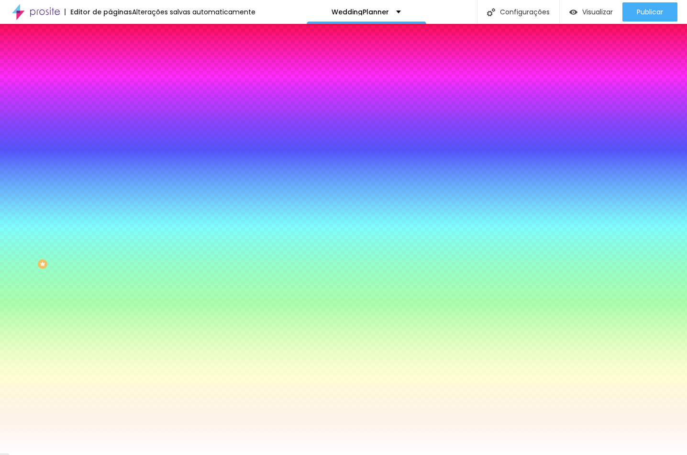
paste input "48259"
type input "#848259"
click at [114, 121] on icon "button" at bounding box center [117, 122] width 6 height 6
click at [64, 454] on div at bounding box center [343, 455] width 687 height 0
click at [110, 91] on div at bounding box center [165, 91] width 110 height 0
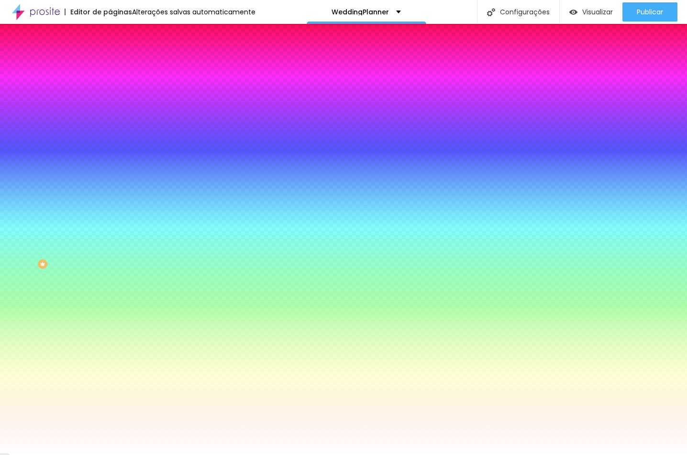
click at [98, 167] on div at bounding box center [343, 227] width 687 height 455
click at [110, 290] on div "Editar Botão Conteúdo Estilo Avançado Cor de fundo Voltar ao padrão #848259 Tip…" at bounding box center [165, 239] width 110 height 431
click at [110, 325] on div at bounding box center [165, 325] width 110 height 0
click at [110, 352] on input "#FFFFFF" at bounding box center [167, 357] width 115 height 10
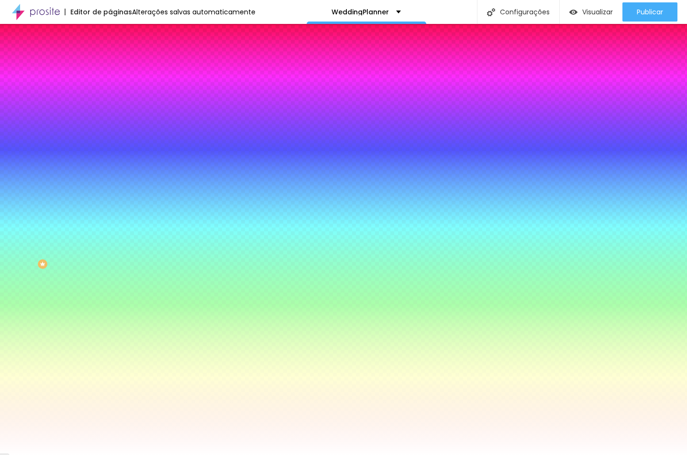
paste input "848259"
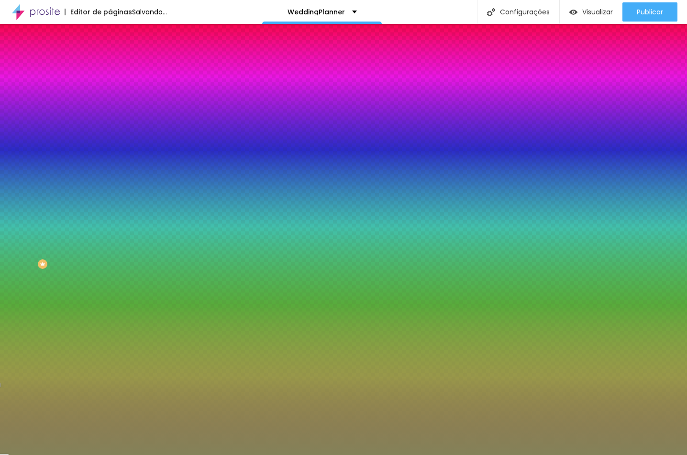
type input "#848259"
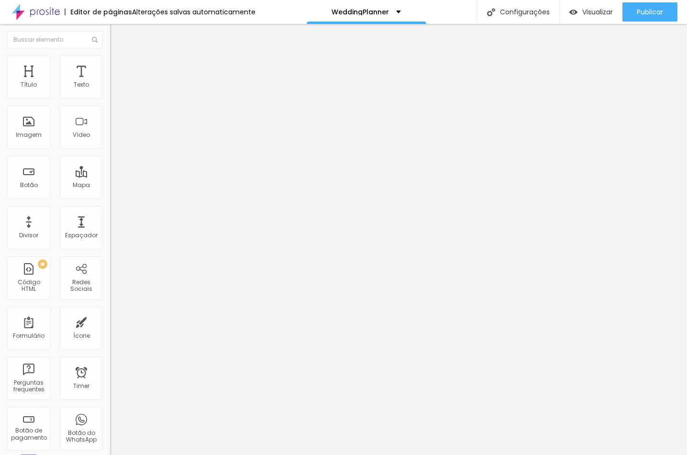
click at [110, 59] on img at bounding box center [114, 59] width 9 height 9
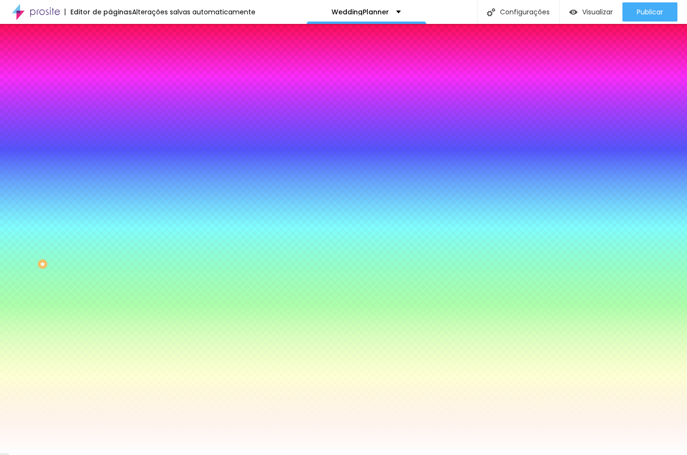
click at [110, 352] on input "#FFFFFF" at bounding box center [167, 357] width 115 height 10
paste input "848259"
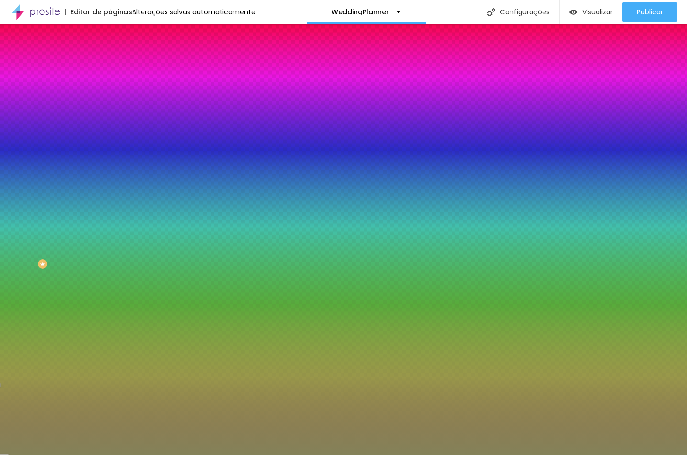
type input "#848259"
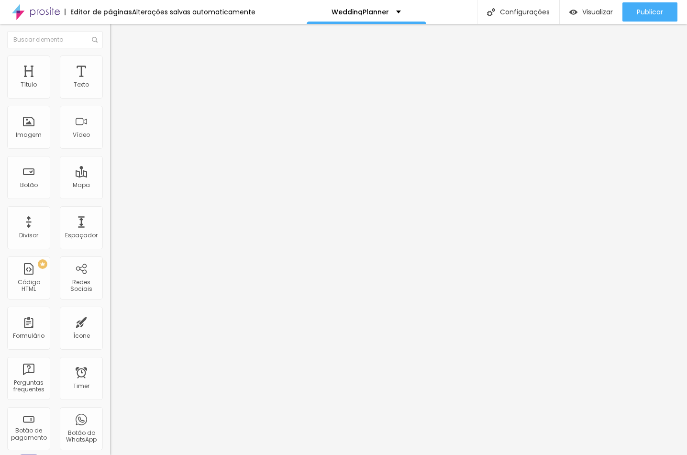
click at [119, 64] on span "Estilo" at bounding box center [126, 62] width 15 height 8
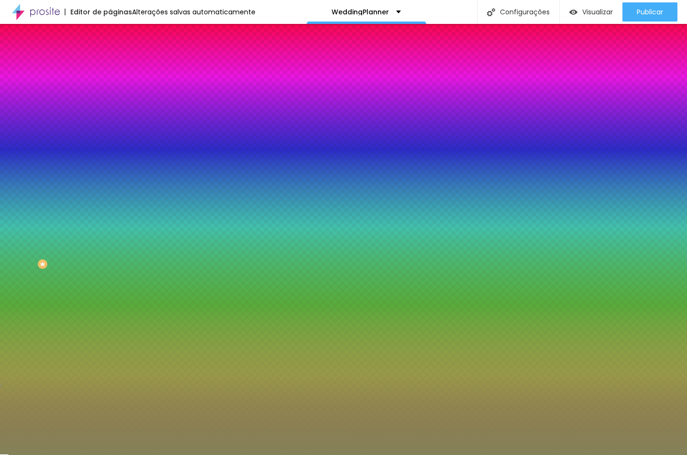
click at [110, 325] on div at bounding box center [165, 325] width 110 height 0
type input "#FFFFFF"
drag, startPoint x: 43, startPoint y: 227, endPoint x: -3, endPoint y: 199, distance: 54.1
click at [0, 199] on html "Editor de páginas Alterações salvas automaticamente WeddingPlanner Configuraçõe…" at bounding box center [343, 227] width 687 height 455
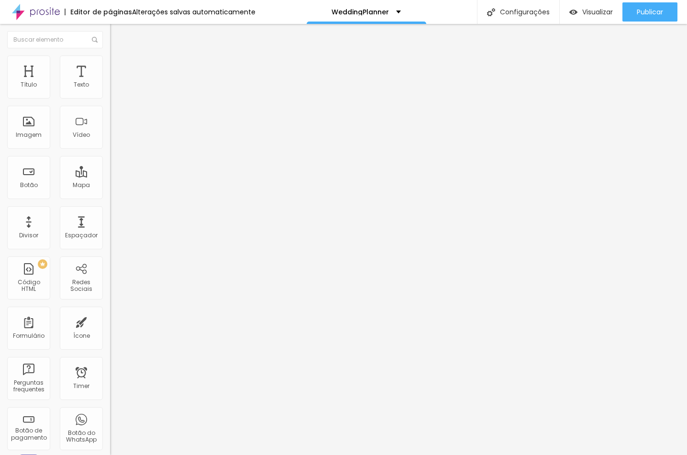
click at [110, 55] on li "Estilo" at bounding box center [165, 60] width 110 height 10
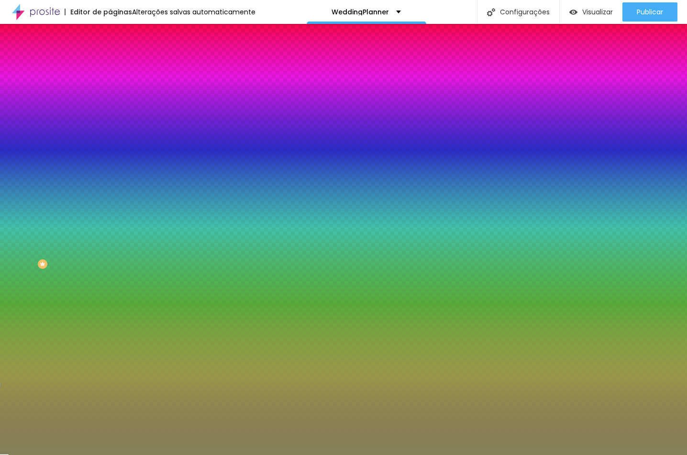
click at [110, 325] on div at bounding box center [165, 325] width 110 height 0
type input "#FFFFFF"
drag, startPoint x: 44, startPoint y: 230, endPoint x: -3, endPoint y: 203, distance: 54.2
click at [0, 203] on html "Editor de páginas Alterações salvas automaticamente WeddingPlanner Configuraçõe…" at bounding box center [343, 227] width 687 height 455
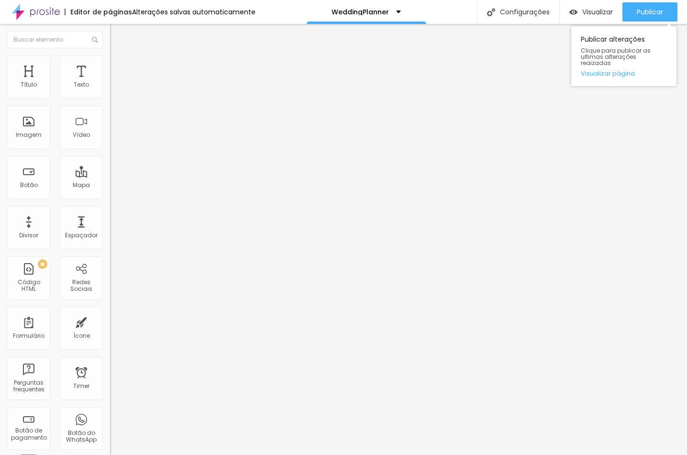
click at [643, 1] on div "Publicar Publicar alterações Clique para publicar as ultimas alterações reaizad…" at bounding box center [649, 12] width 55 height 24
click at [646, 10] on span "Publicar" at bounding box center [650, 12] width 26 height 8
